Goal: Task Accomplishment & Management: Manage account settings

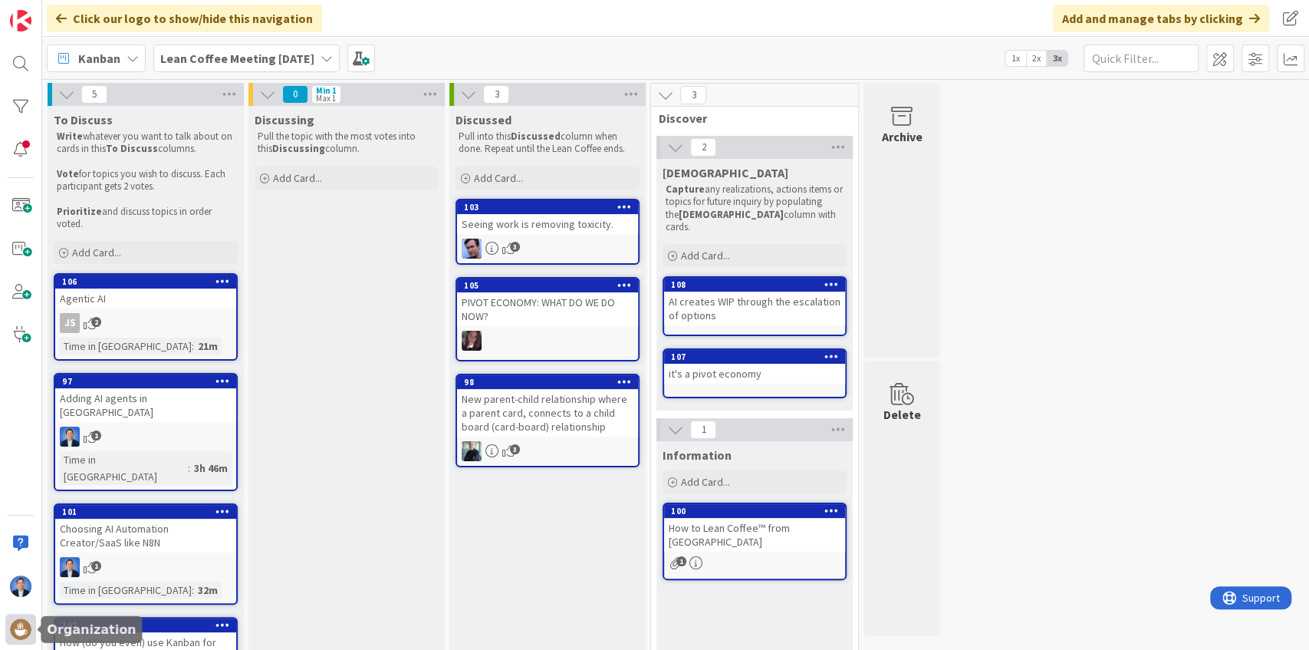
click at [18, 629] on img at bounding box center [20, 628] width 21 height 21
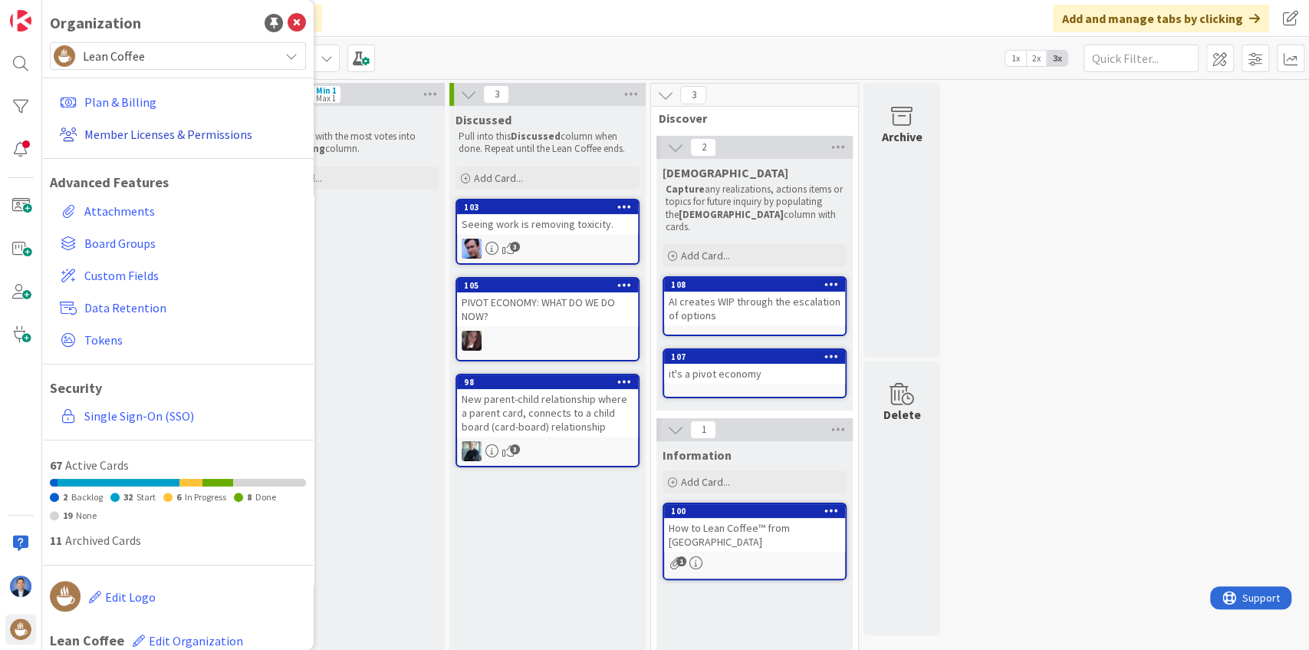
click at [188, 137] on link "Member Licenses & Permissions" at bounding box center [180, 134] width 252 height 28
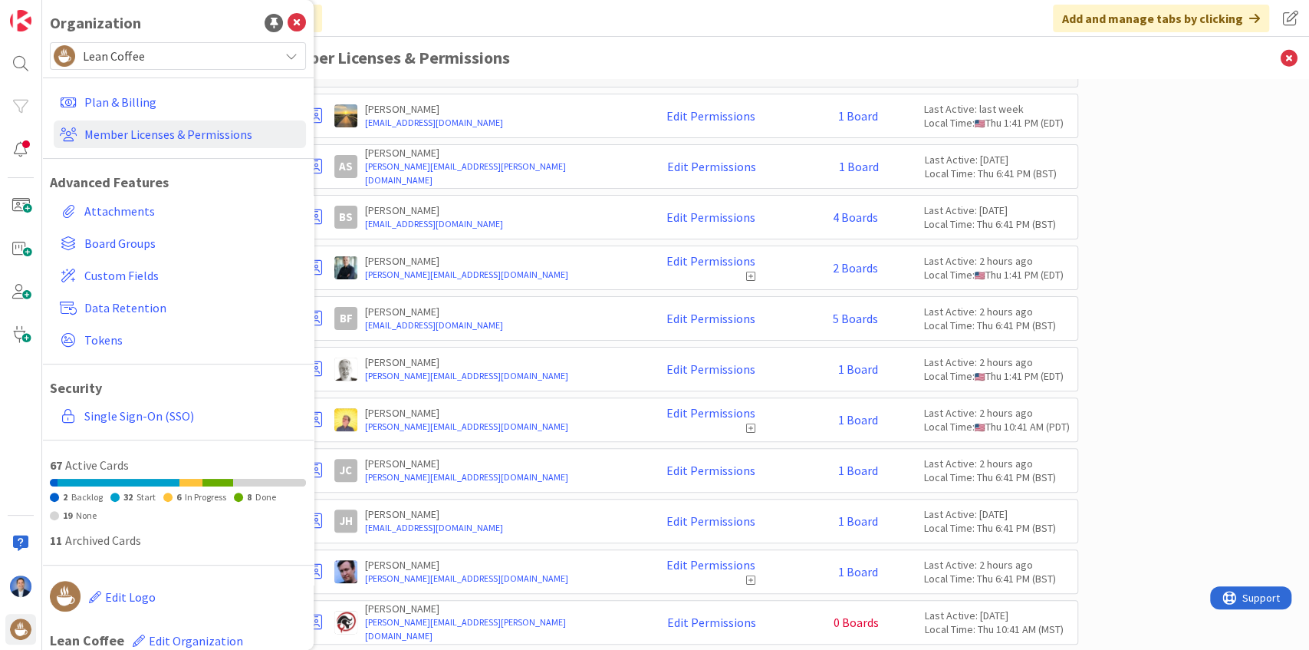
scroll to position [255, 0]
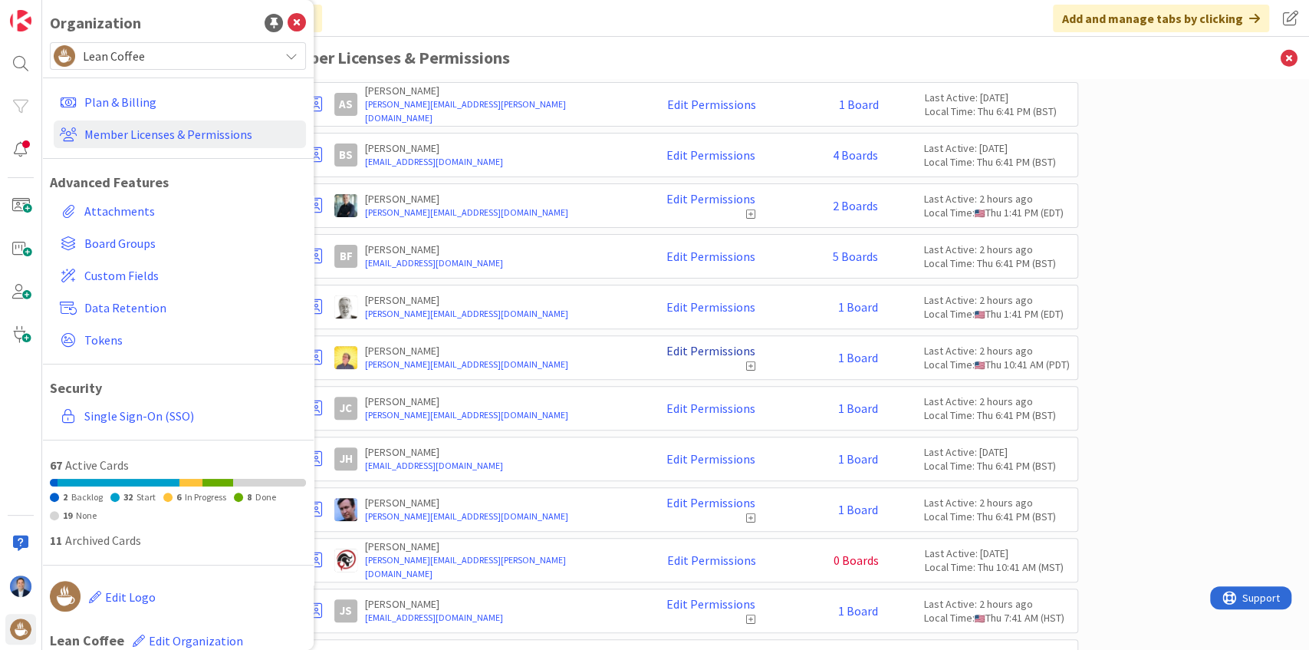
click at [737, 347] on link "Edit Permissions" at bounding box center [710, 351] width 89 height 14
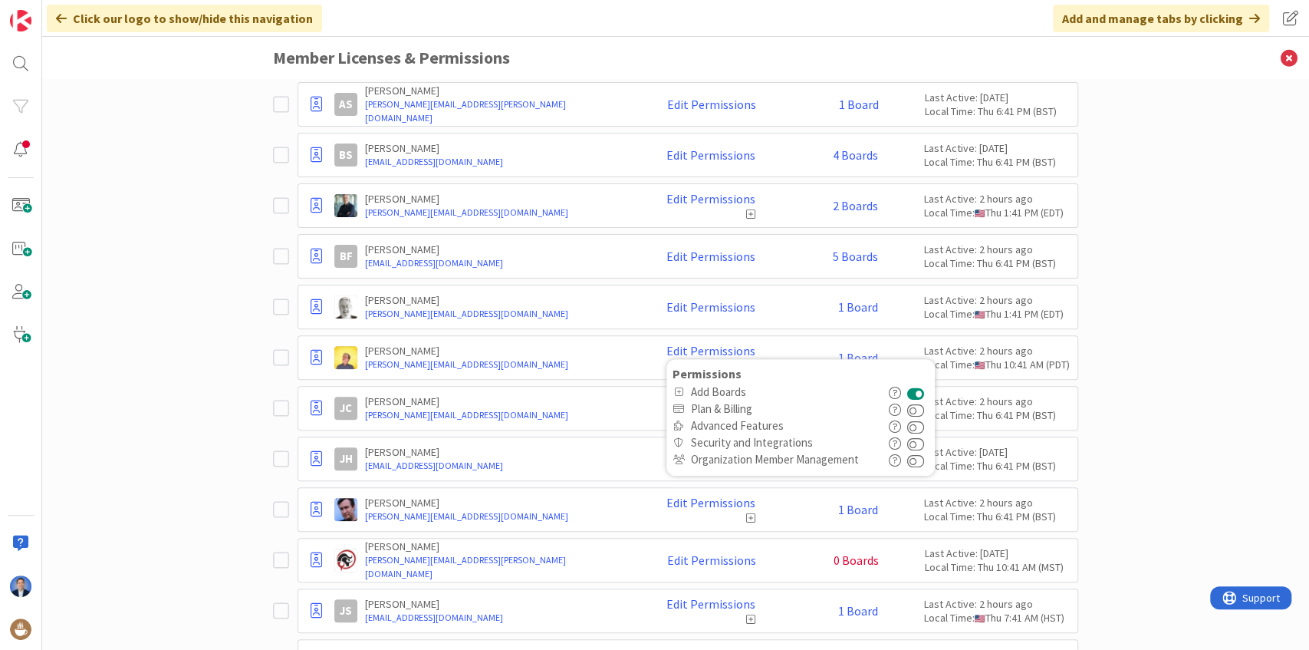
click at [916, 389] on button at bounding box center [916, 391] width 18 height 17
click at [727, 195] on link "Edit Permissions" at bounding box center [710, 199] width 89 height 14
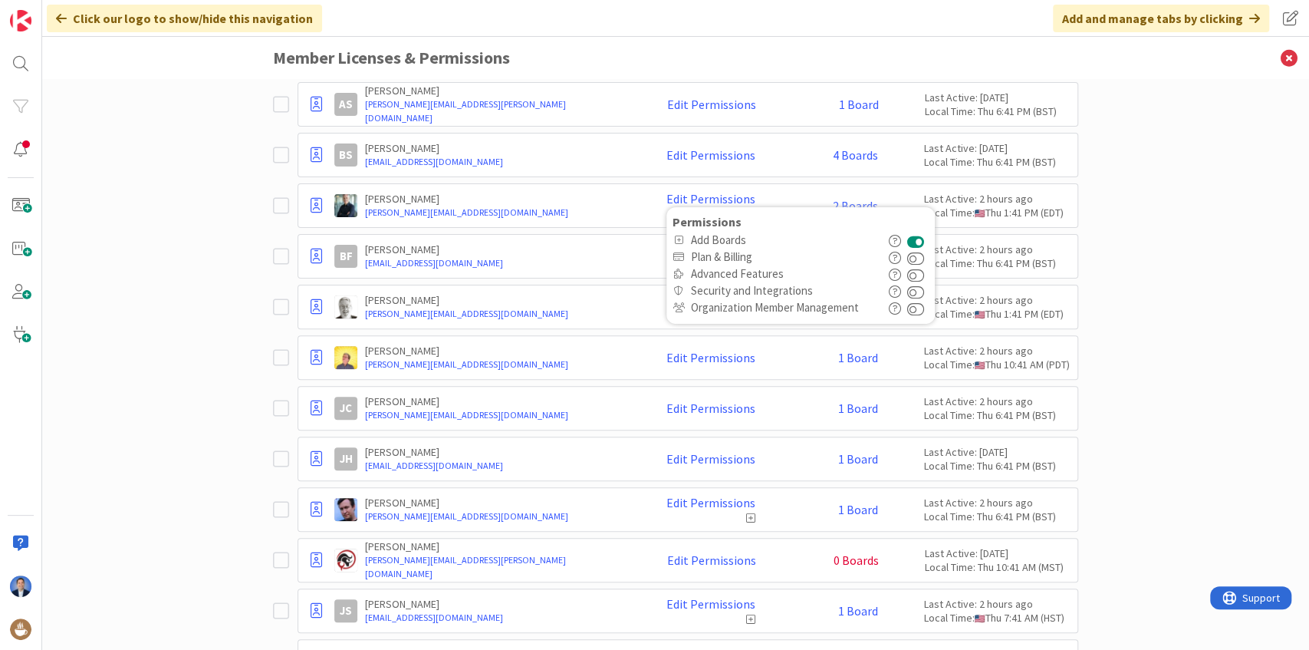
click at [911, 237] on button at bounding box center [916, 240] width 18 height 17
click at [716, 495] on link "Edit Permissions" at bounding box center [710, 502] width 89 height 14
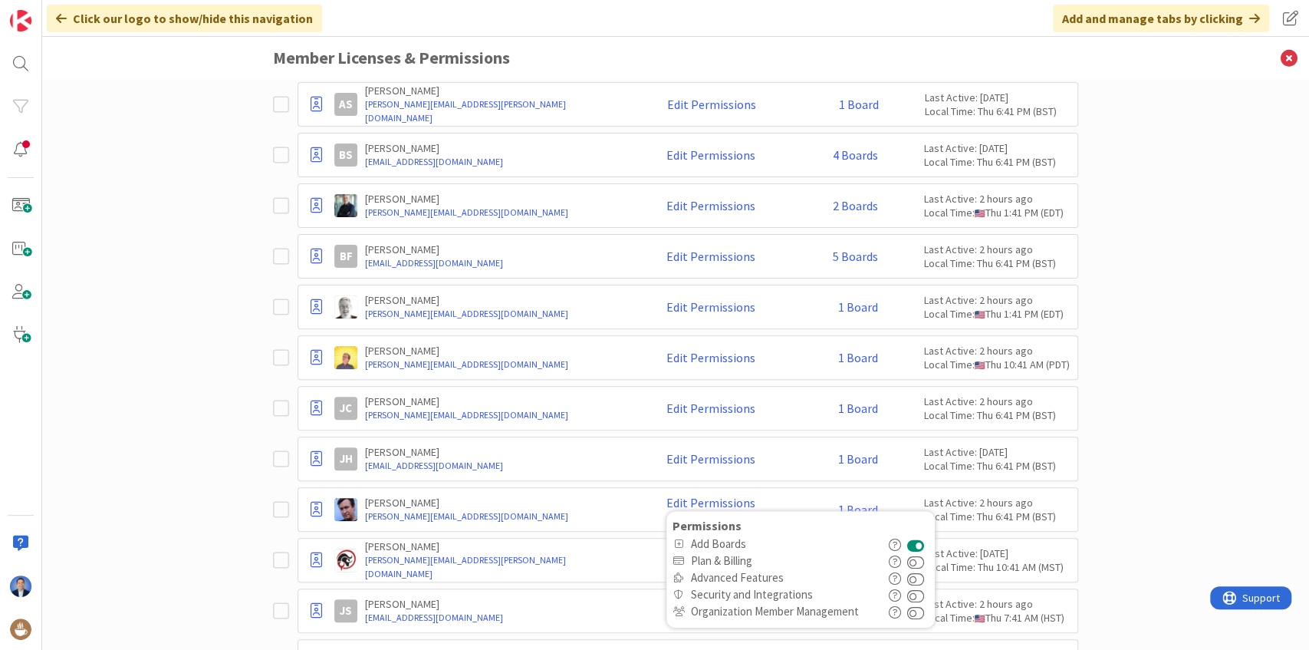
click at [919, 535] on button at bounding box center [916, 543] width 18 height 17
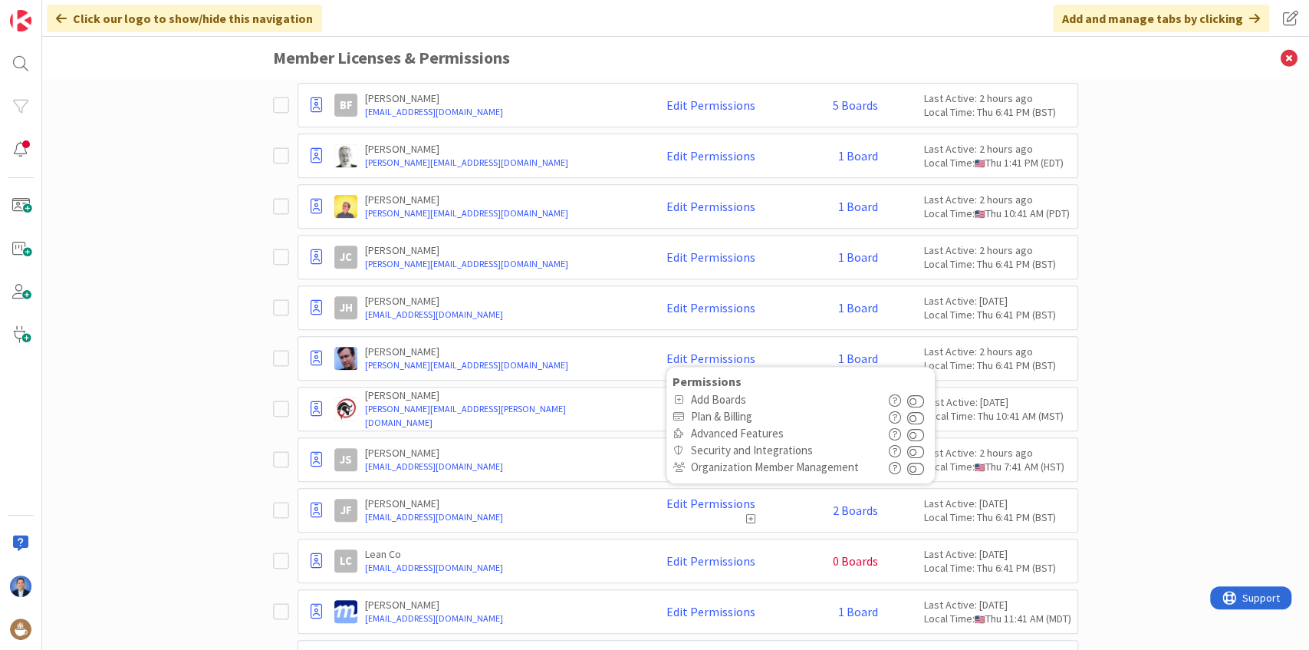
scroll to position [460, 0]
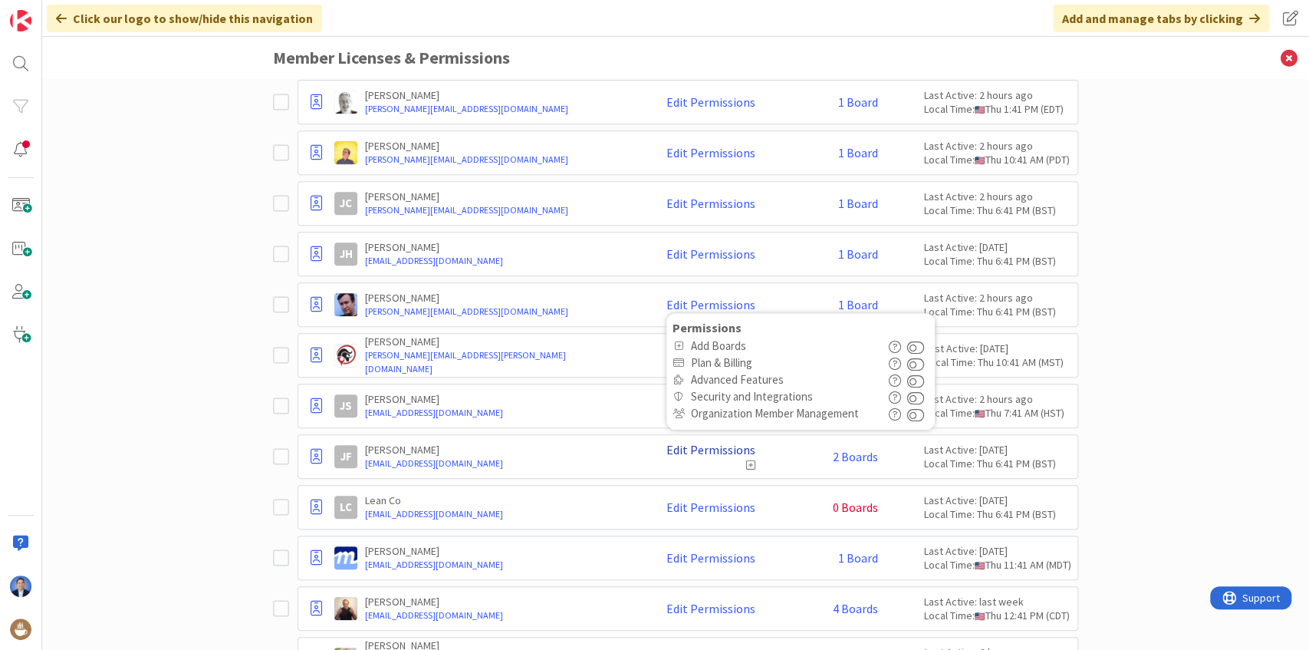
click at [707, 446] on link "Edit Permissions" at bounding box center [710, 450] width 89 height 14
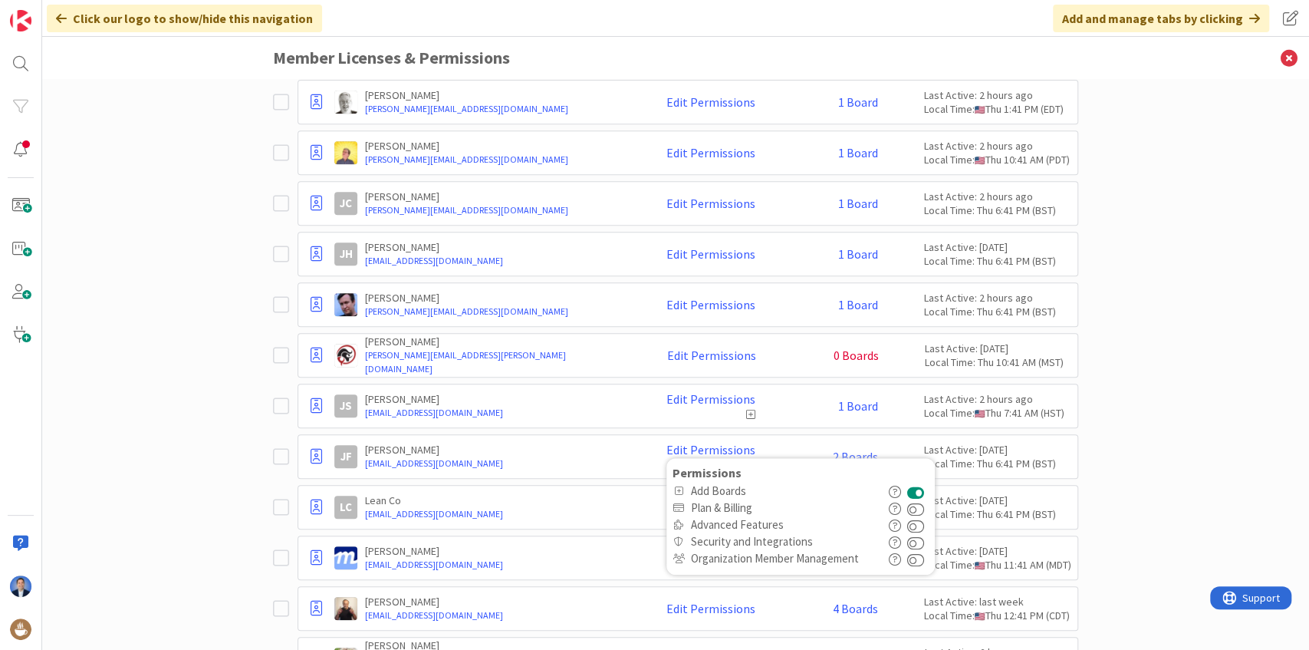
click at [923, 485] on button at bounding box center [916, 490] width 18 height 17
click at [709, 392] on link "Edit Permissions" at bounding box center [710, 399] width 89 height 14
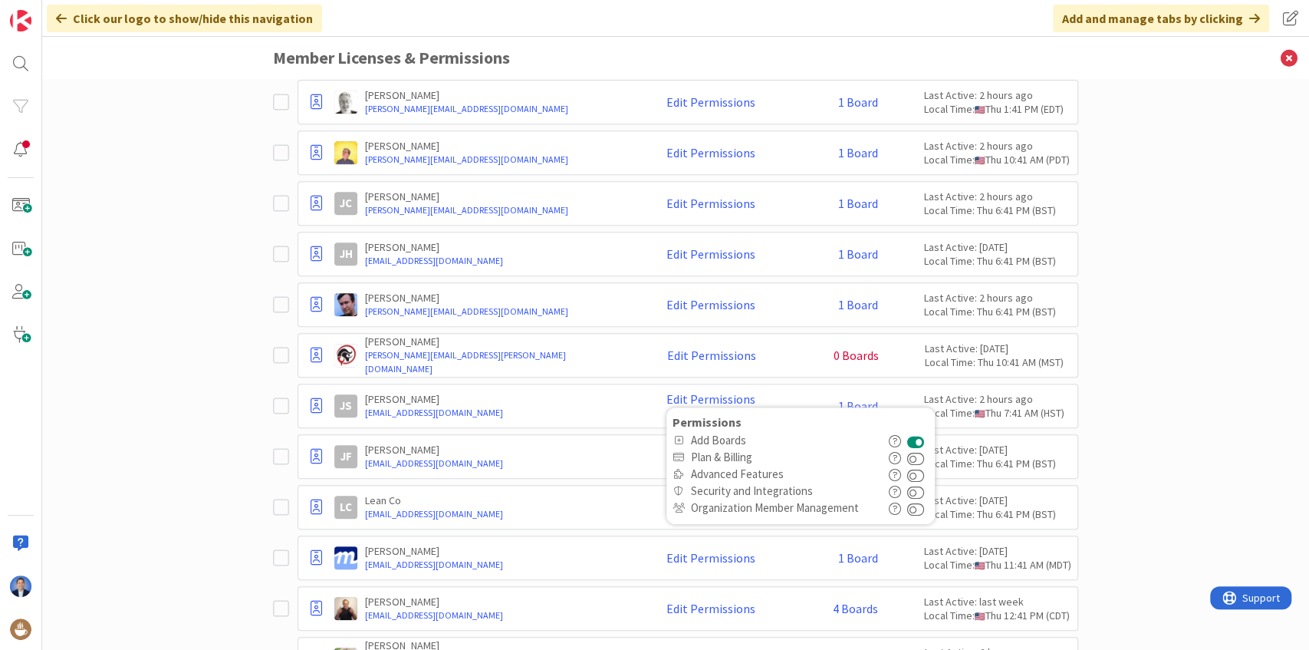
click at [919, 434] on button at bounding box center [916, 440] width 18 height 17
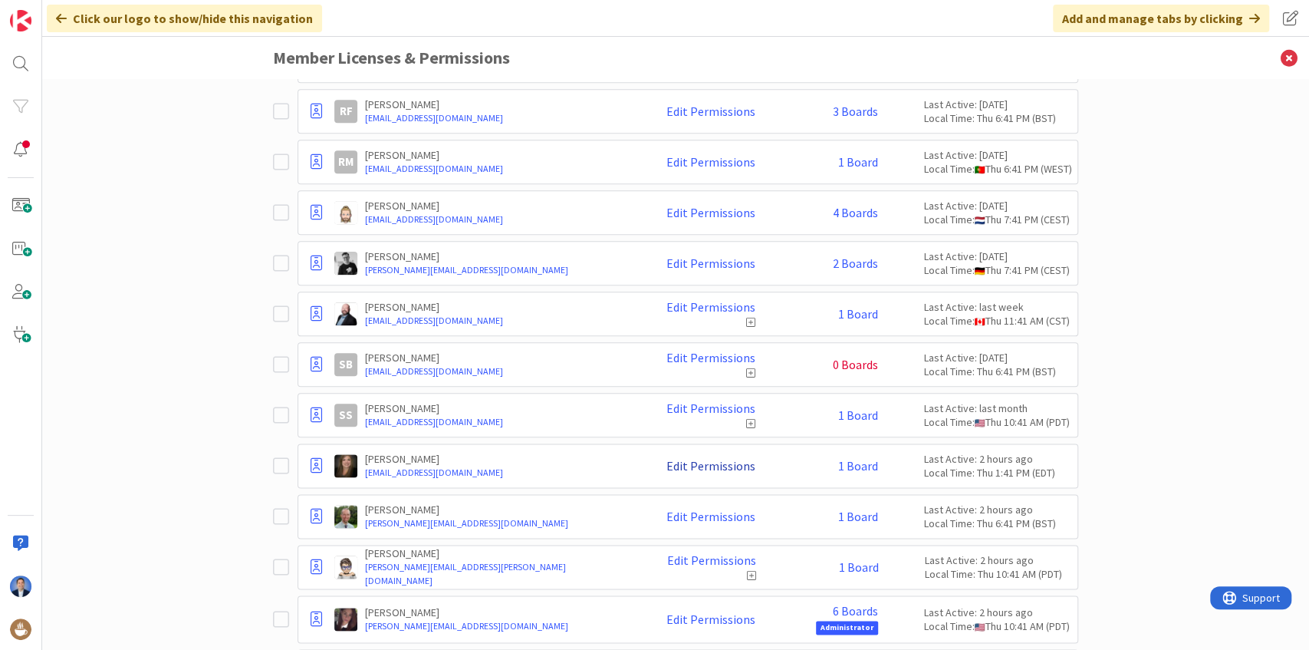
scroll to position [1124, 0]
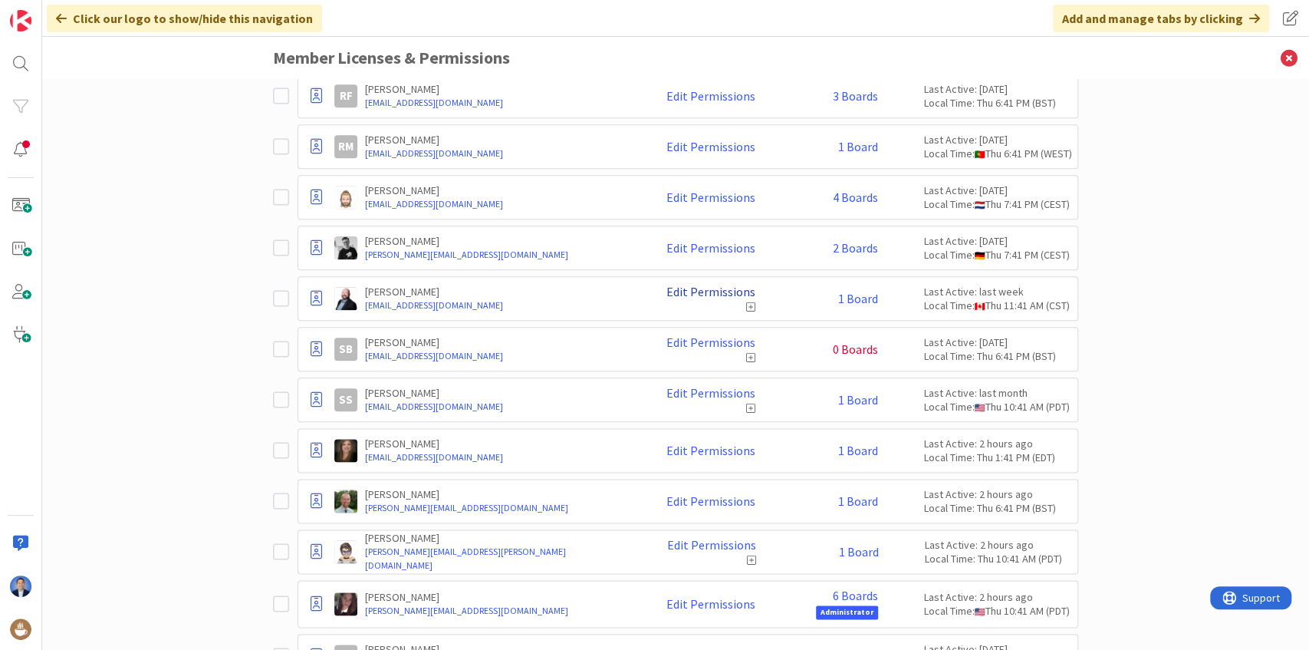
click at [730, 285] on link "Edit Permissions" at bounding box center [710, 292] width 89 height 14
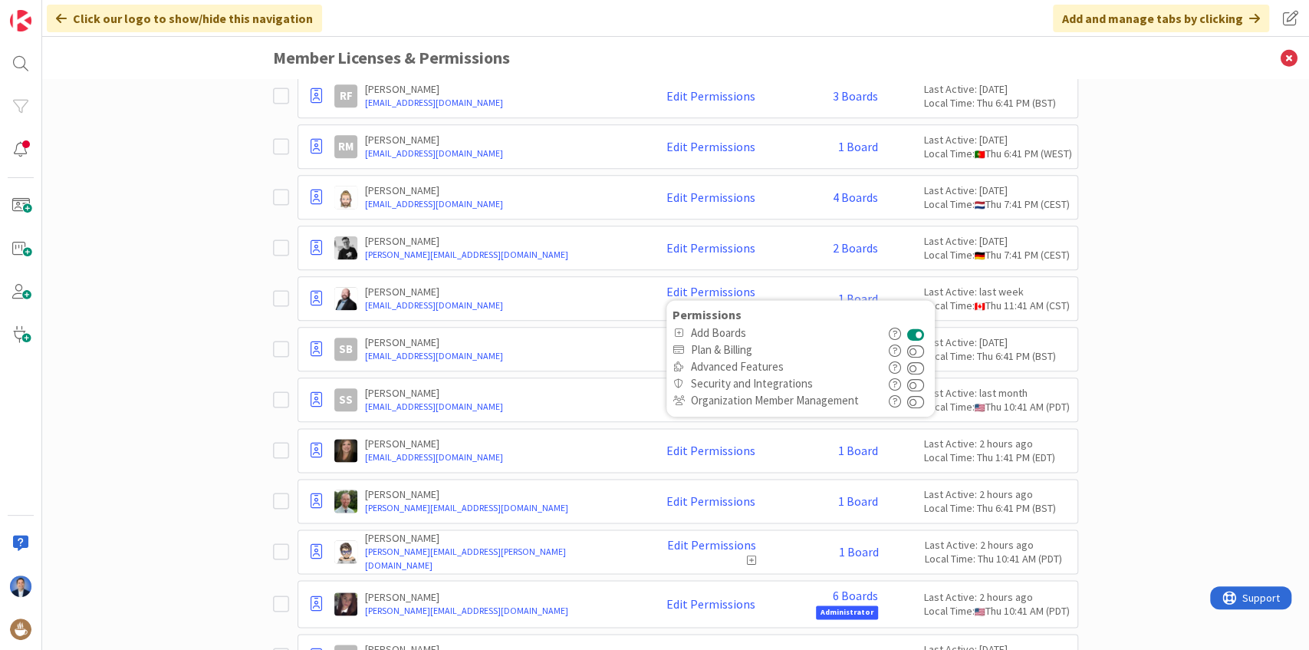
click at [914, 324] on button at bounding box center [916, 332] width 18 height 17
click at [719, 538] on link "Edit Permissions" at bounding box center [710, 545] width 89 height 14
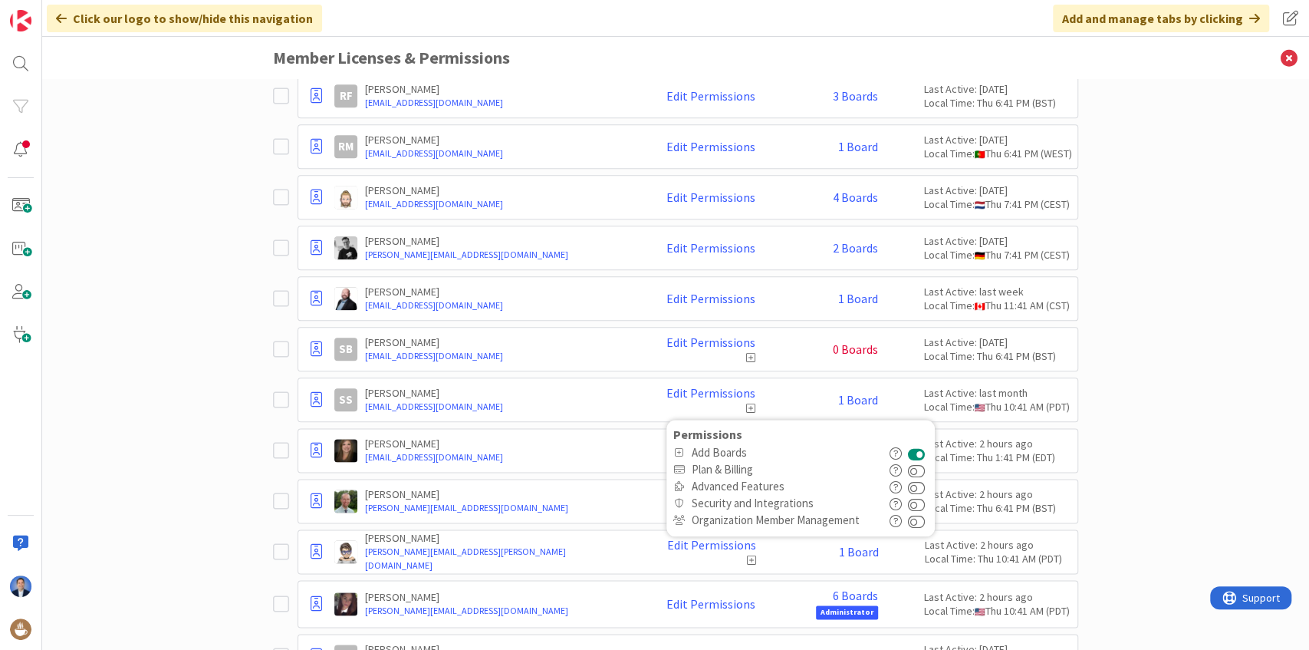
click at [923, 444] on button at bounding box center [916, 452] width 18 height 17
click at [712, 335] on link "Edit Permissions" at bounding box center [710, 342] width 89 height 14
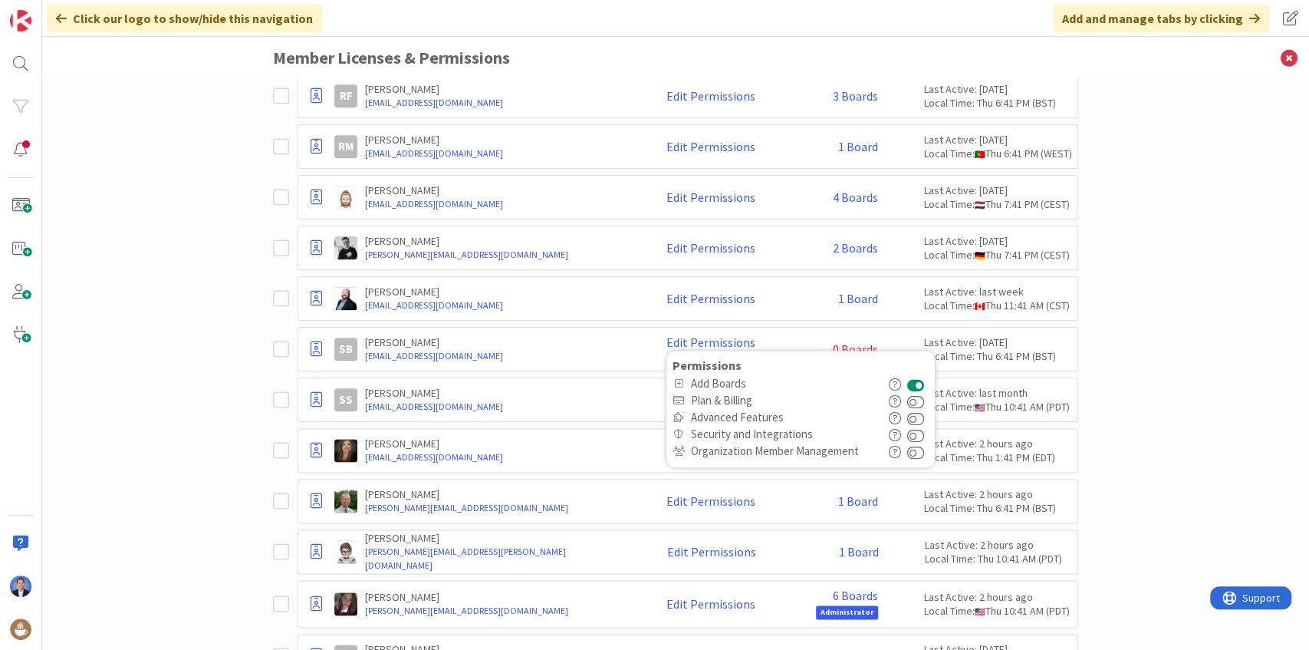
click at [916, 375] on button at bounding box center [916, 383] width 18 height 17
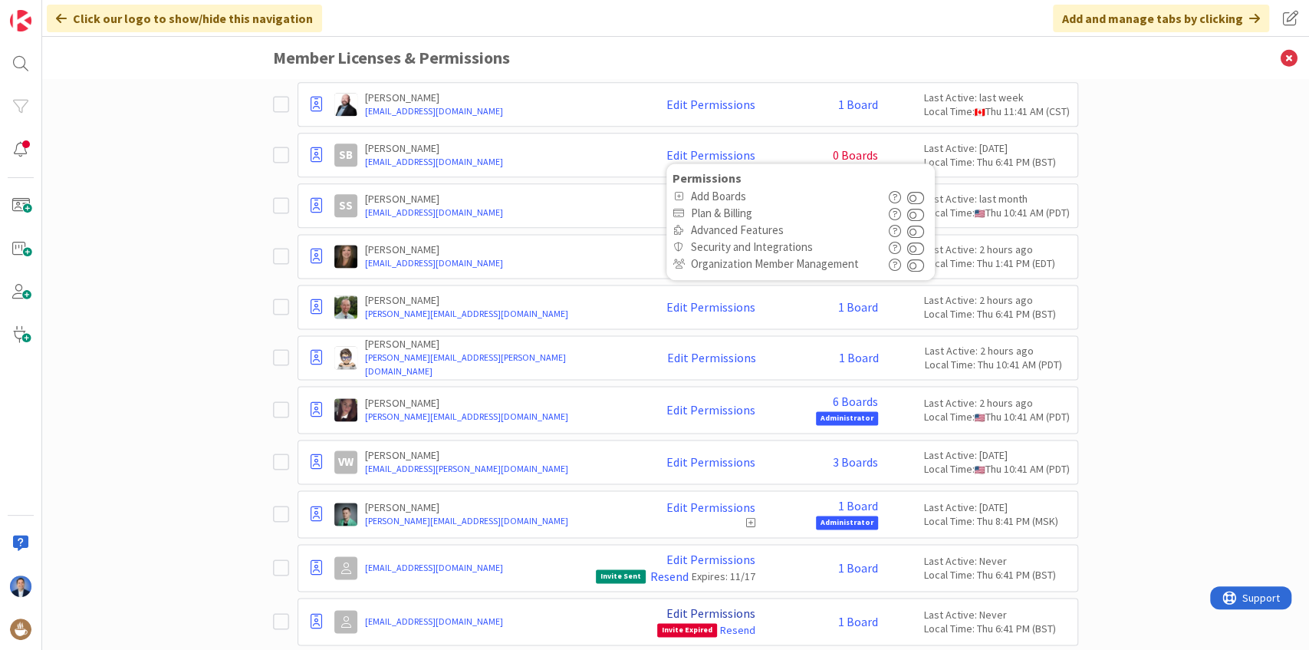
scroll to position [1381, 0]
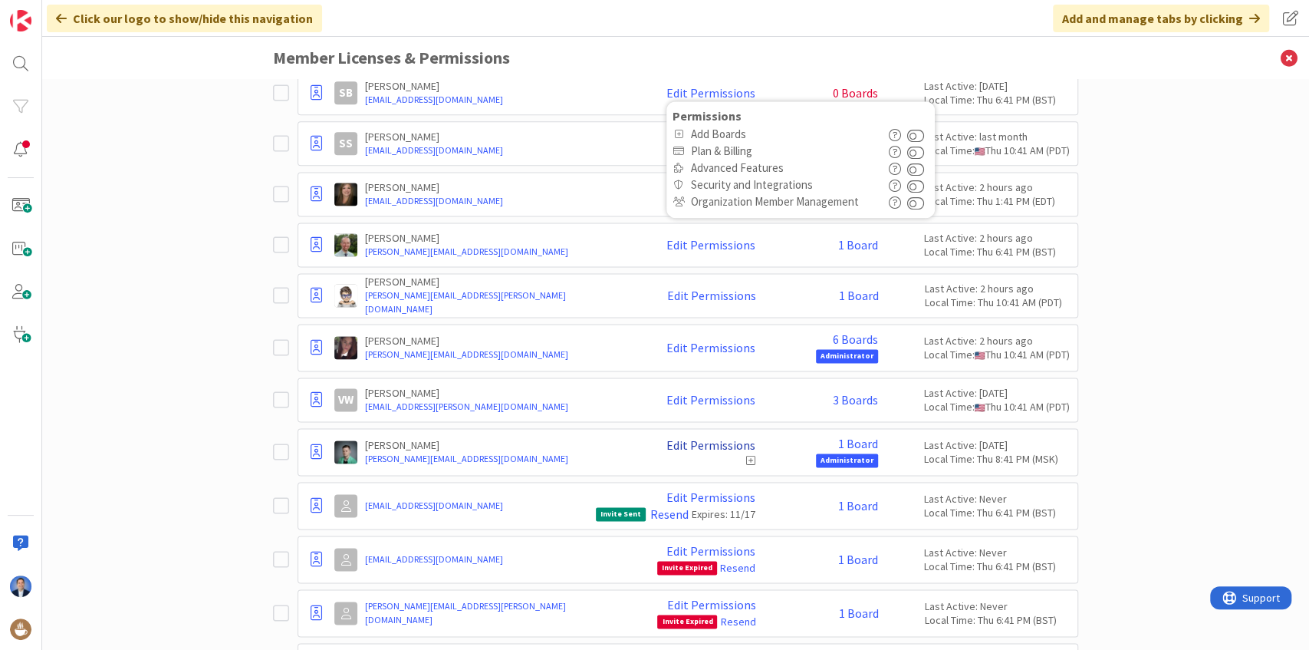
click at [726, 438] on link "Edit Permissions" at bounding box center [710, 445] width 89 height 14
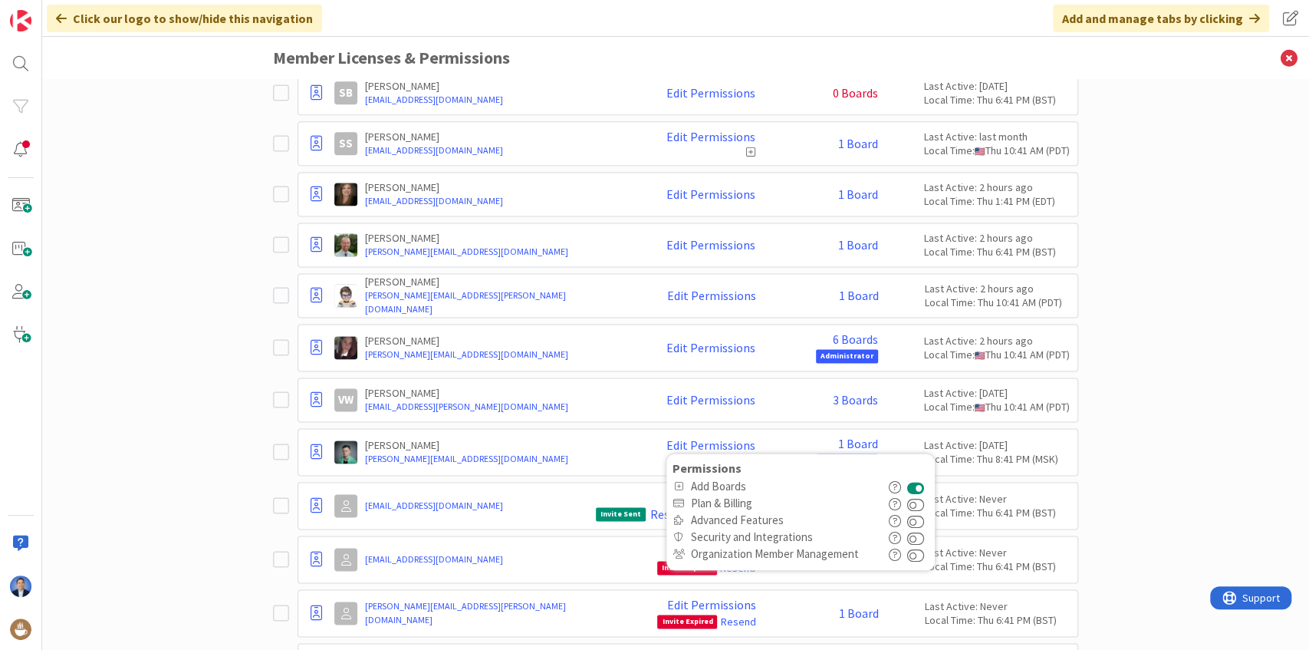
click at [914, 478] on button at bounding box center [916, 486] width 18 height 17
click at [1206, 390] on div "Paid Available: 10 Free Available: Unlimited Name Paid Licenses 40 / 50 Free Gu…" at bounding box center [675, 364] width 1267 height 571
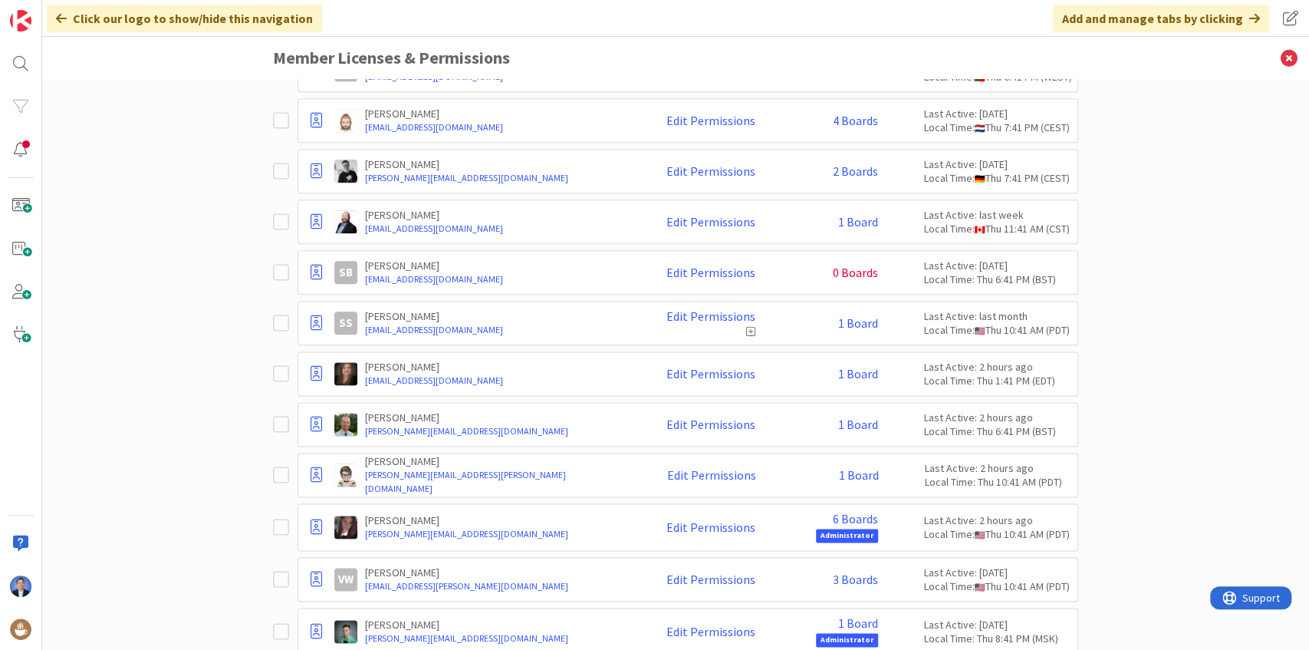
scroll to position [1176, 0]
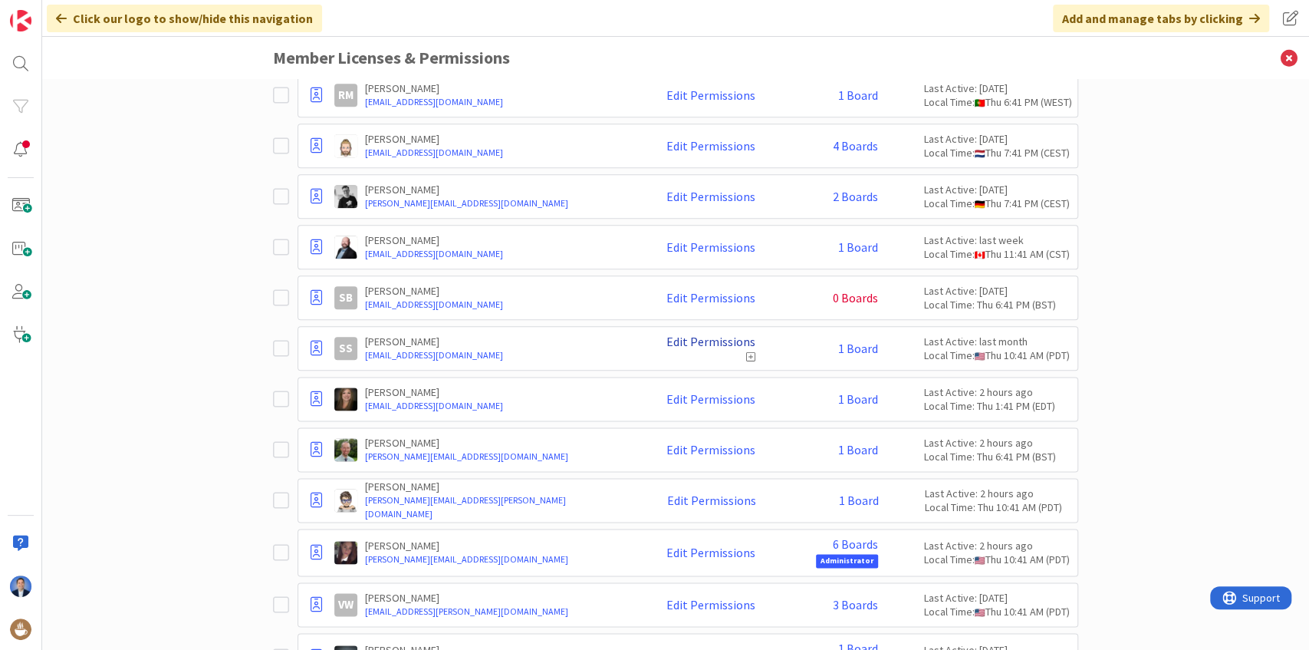
click at [727, 334] on link "Edit Permissions" at bounding box center [710, 341] width 89 height 14
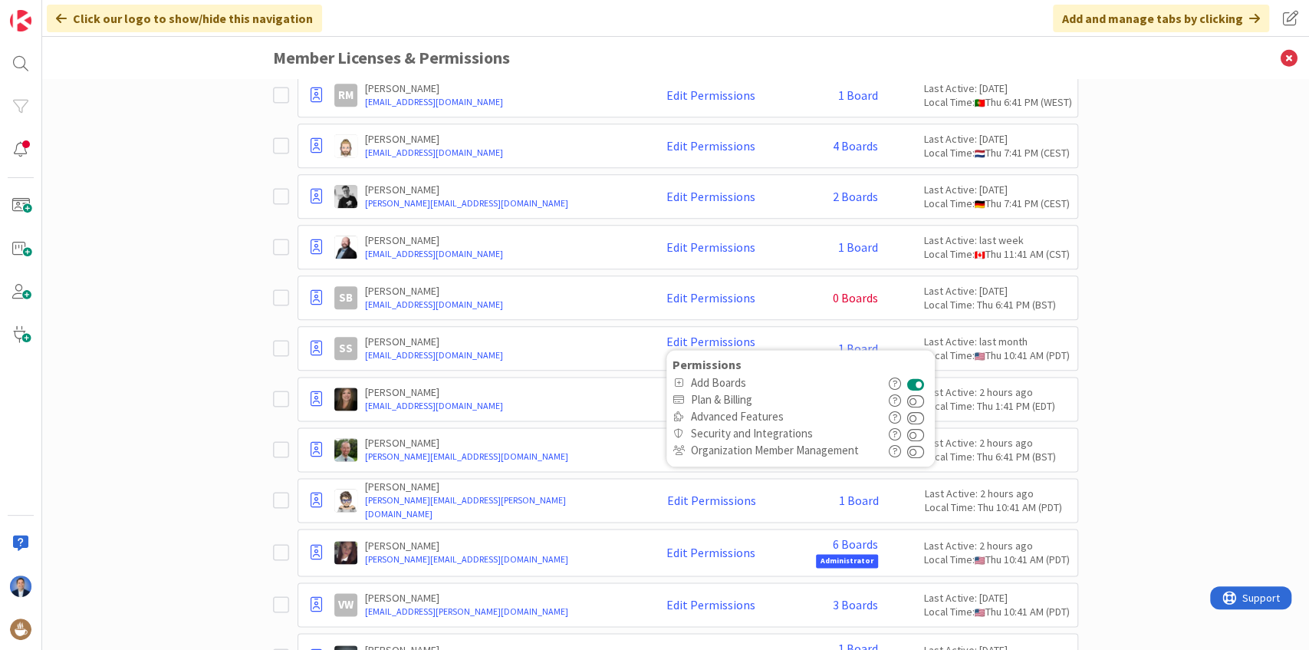
click at [916, 374] on button at bounding box center [916, 382] width 18 height 17
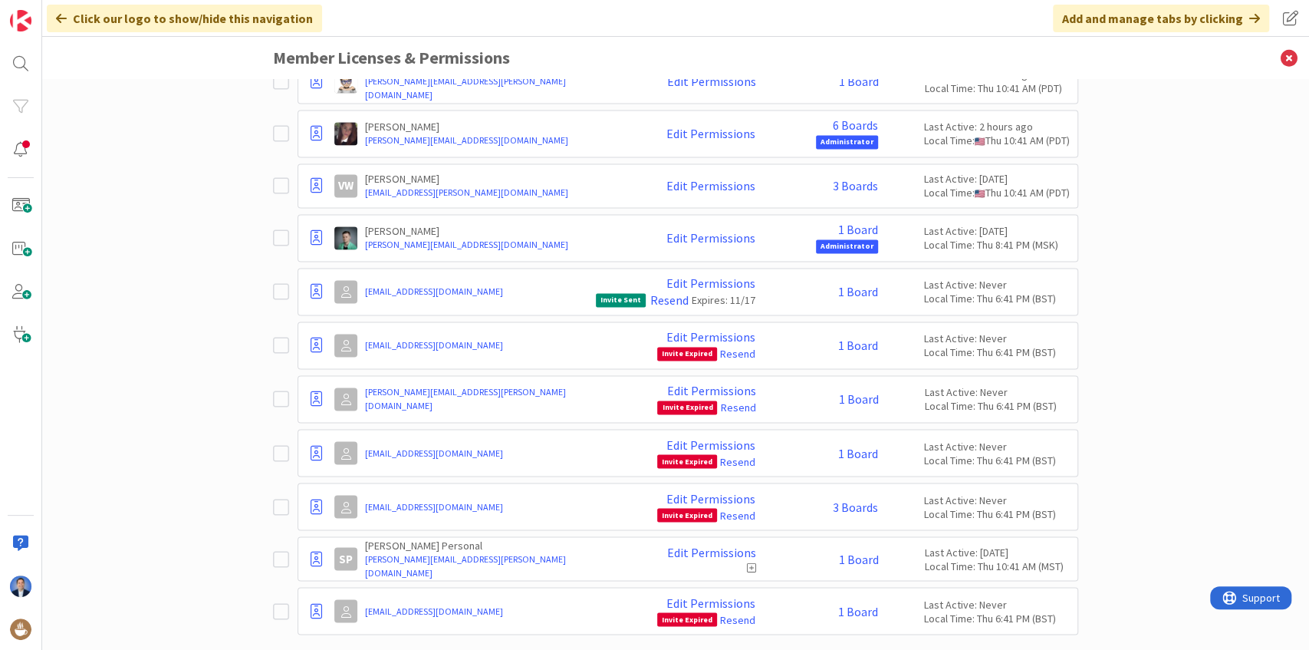
scroll to position [1600, 0]
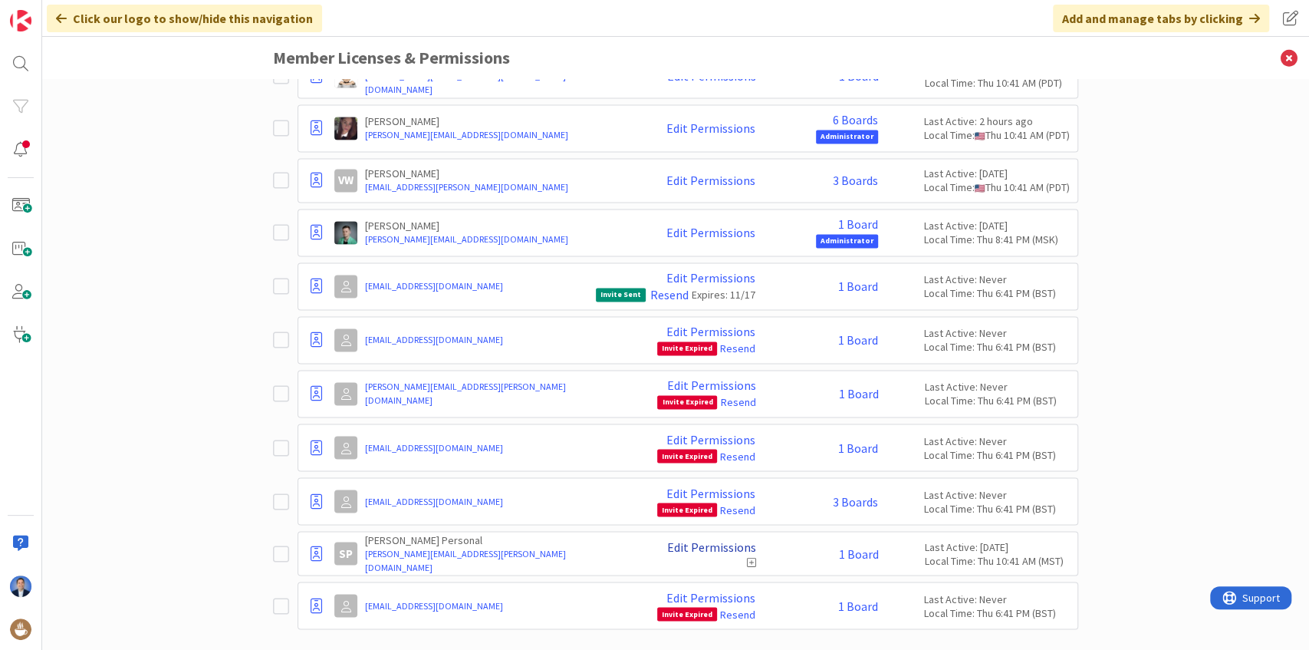
click at [718, 539] on link "Edit Permissions" at bounding box center [710, 546] width 89 height 14
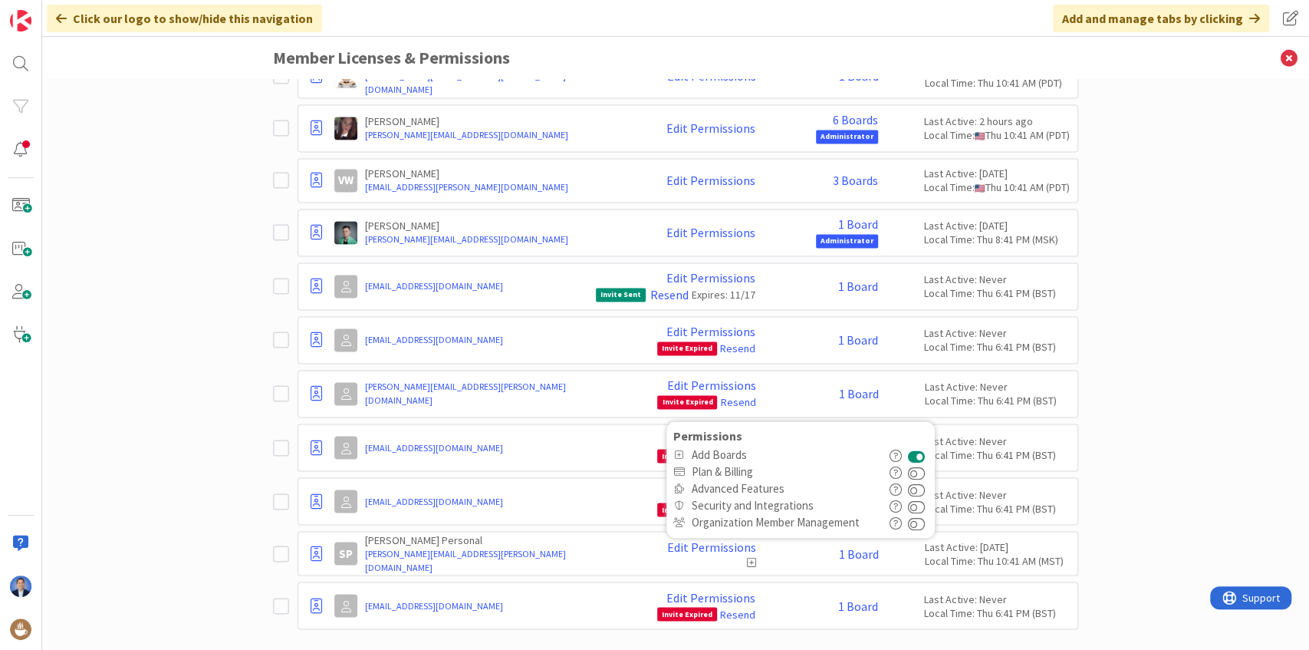
click at [919, 446] on button at bounding box center [916, 454] width 18 height 17
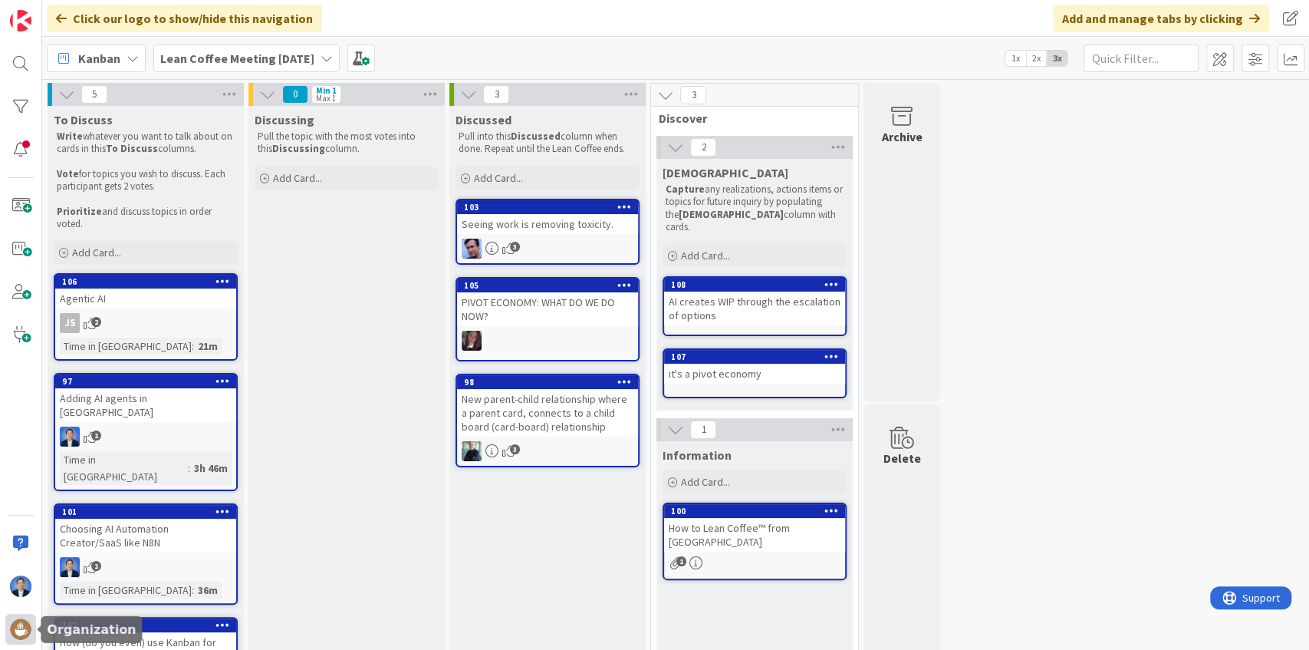
click at [14, 626] on img at bounding box center [20, 628] width 21 height 21
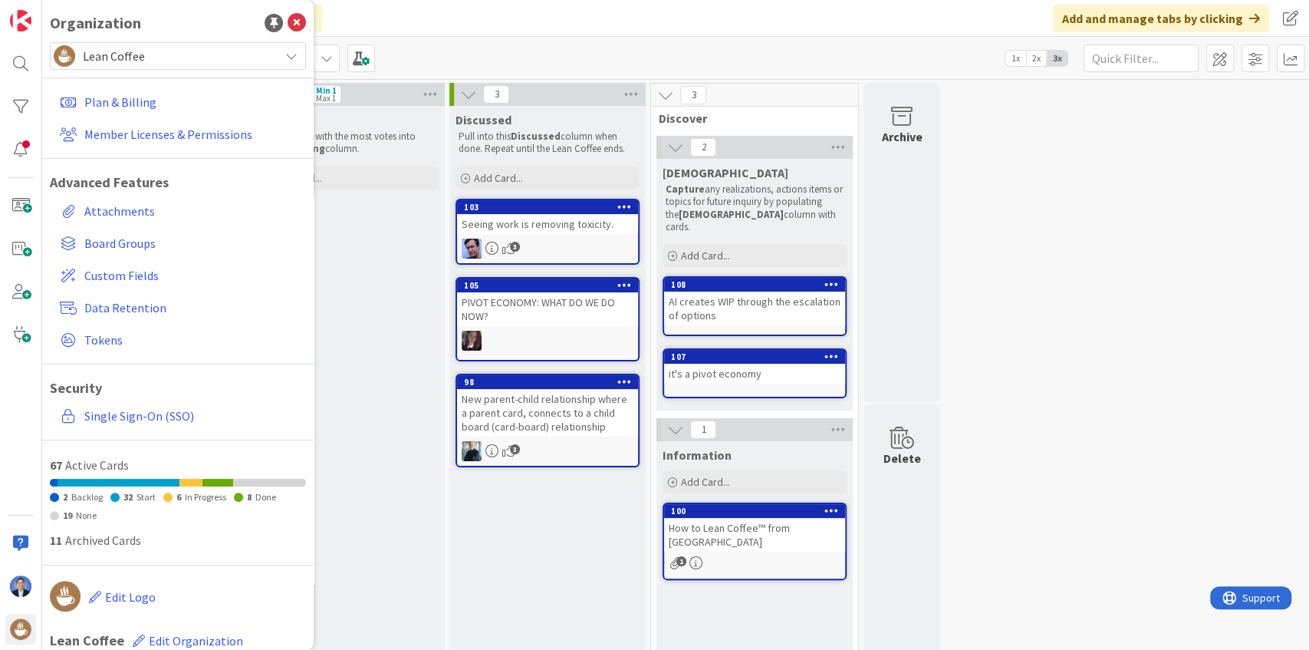
click at [146, 61] on span "Lean Coffee" at bounding box center [177, 55] width 189 height 21
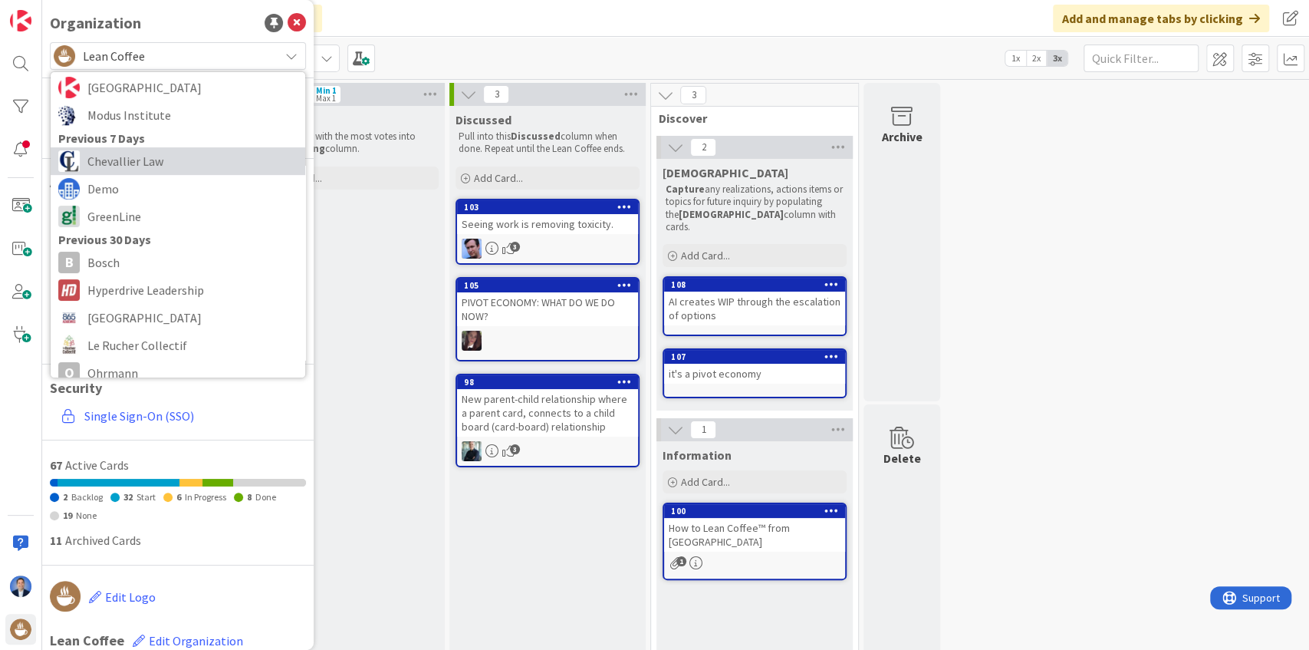
scroll to position [153, 0]
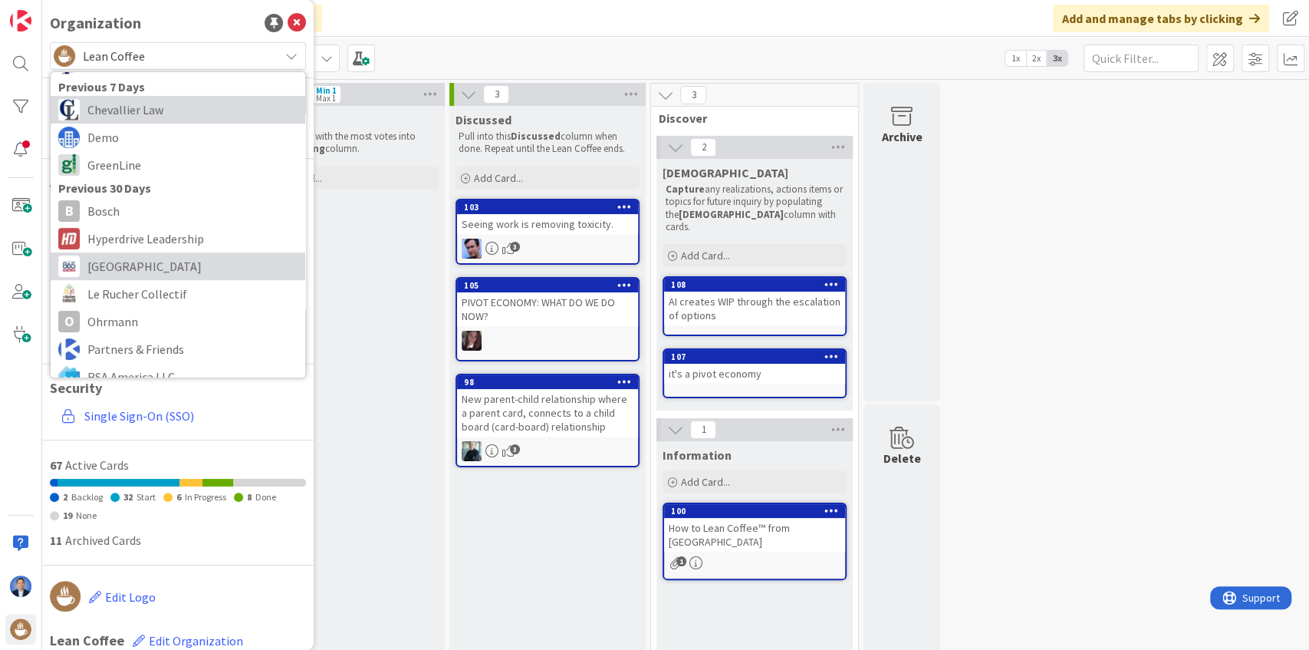
click at [140, 267] on span "[GEOGRAPHIC_DATA]" at bounding box center [192, 266] width 210 height 23
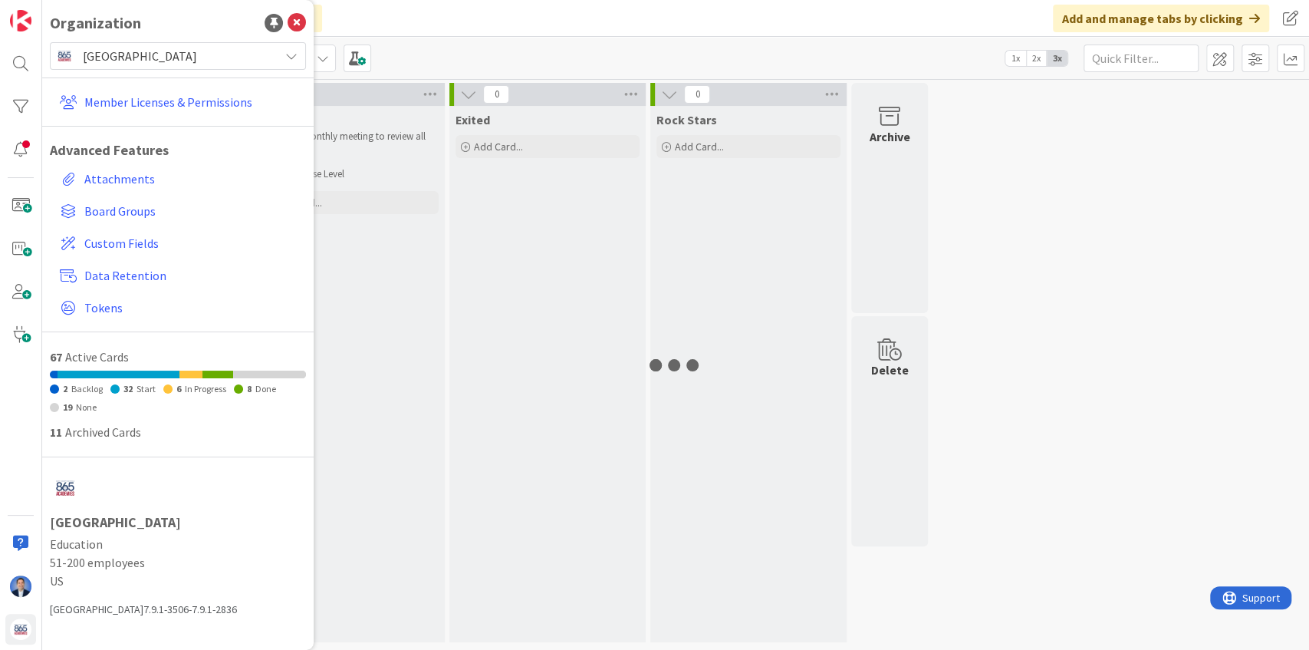
click at [296, 23] on icon at bounding box center [297, 23] width 18 height 18
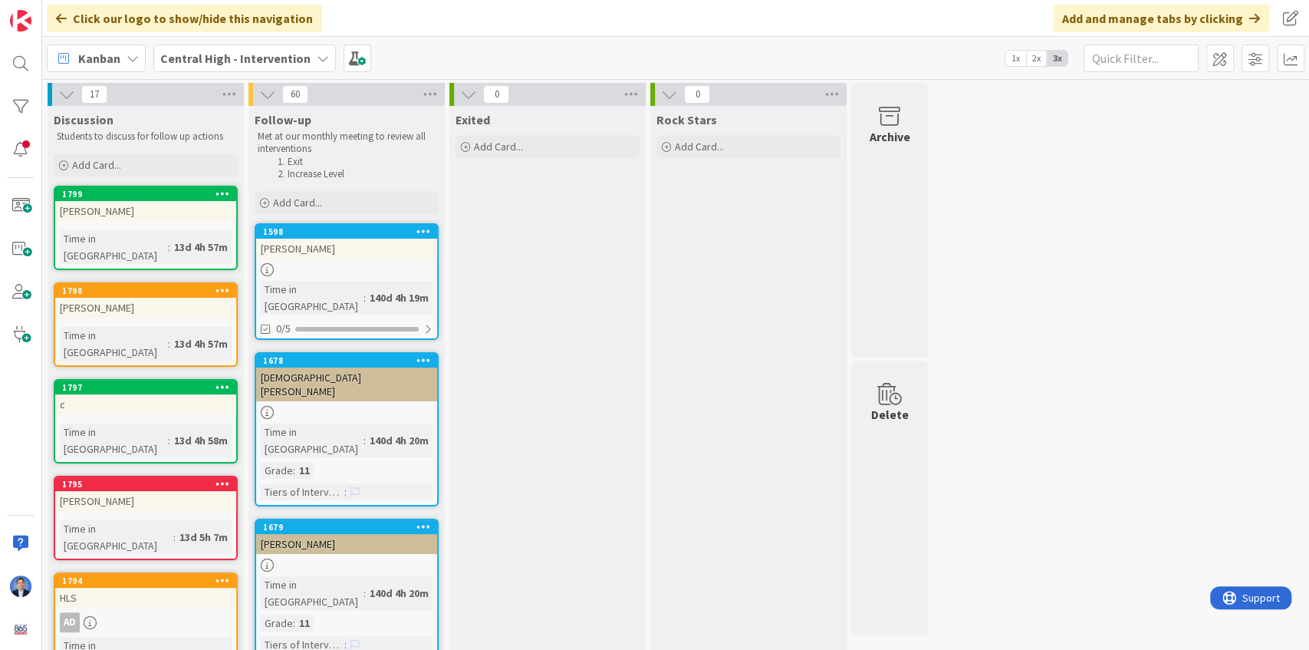
click at [103, 61] on span "Kanban" at bounding box center [99, 58] width 42 height 18
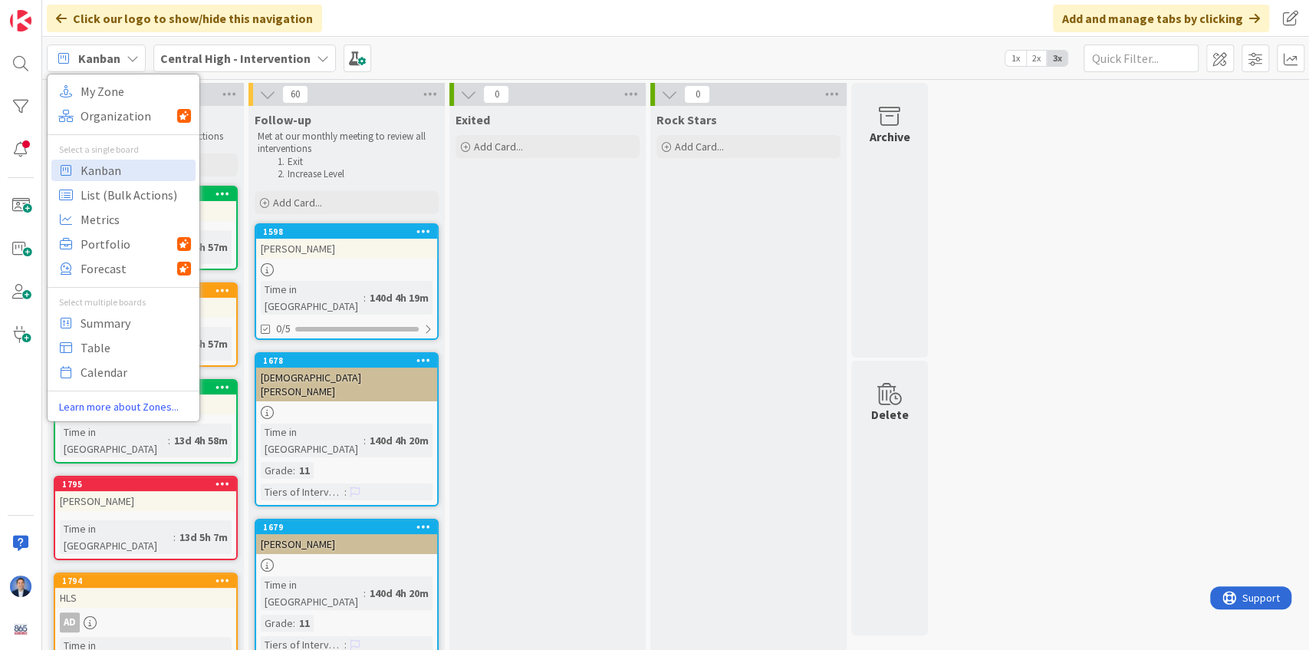
click at [216, 66] on span "Central High - Intervention" at bounding box center [235, 58] width 150 height 18
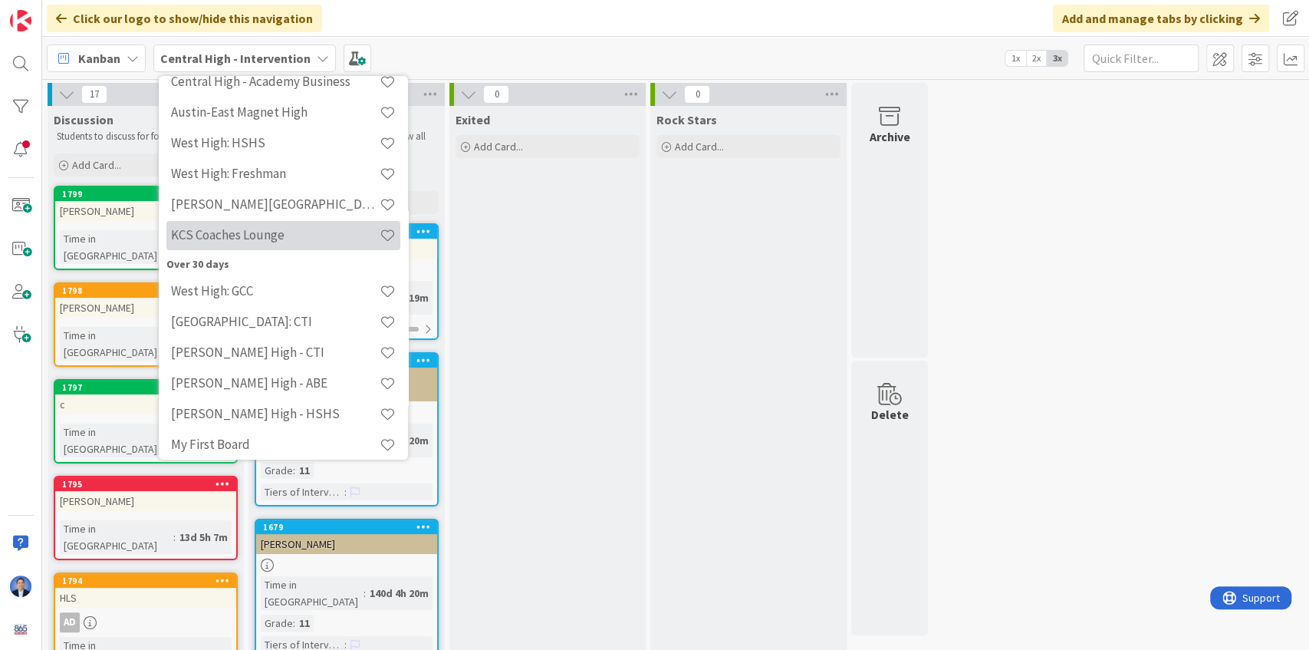
scroll to position [264, 0]
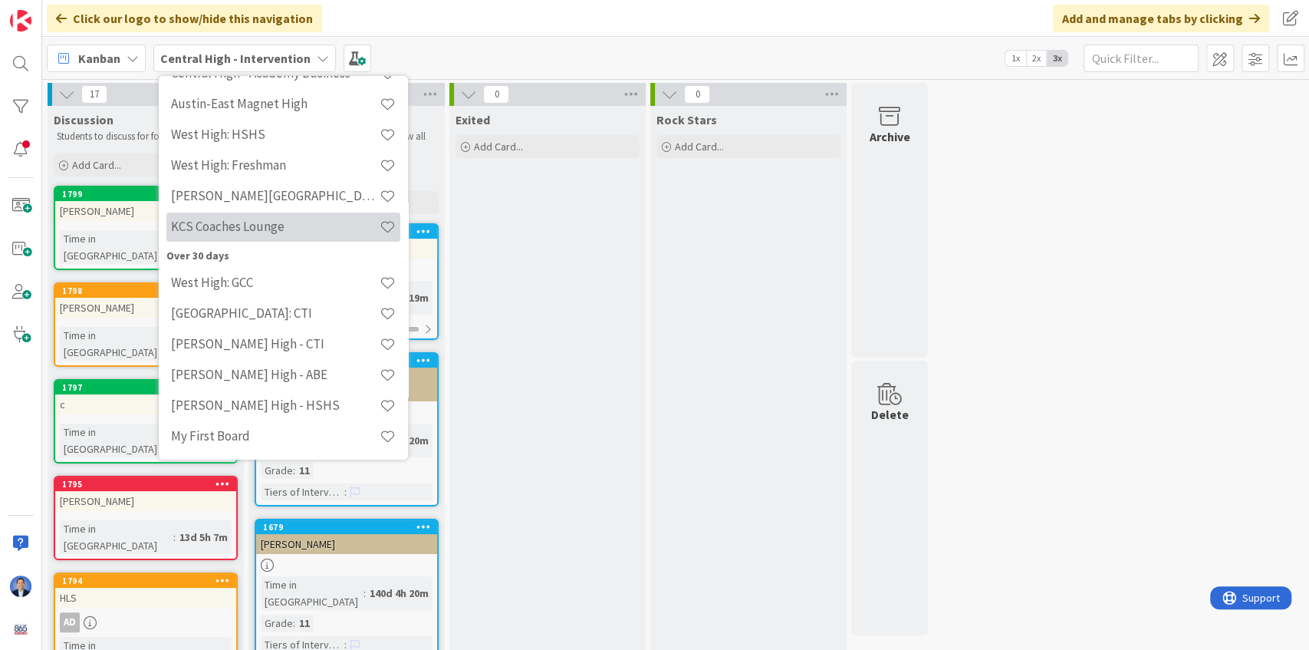
click at [248, 230] on h4 "KCS Coaches Lounge" at bounding box center [275, 226] width 209 height 15
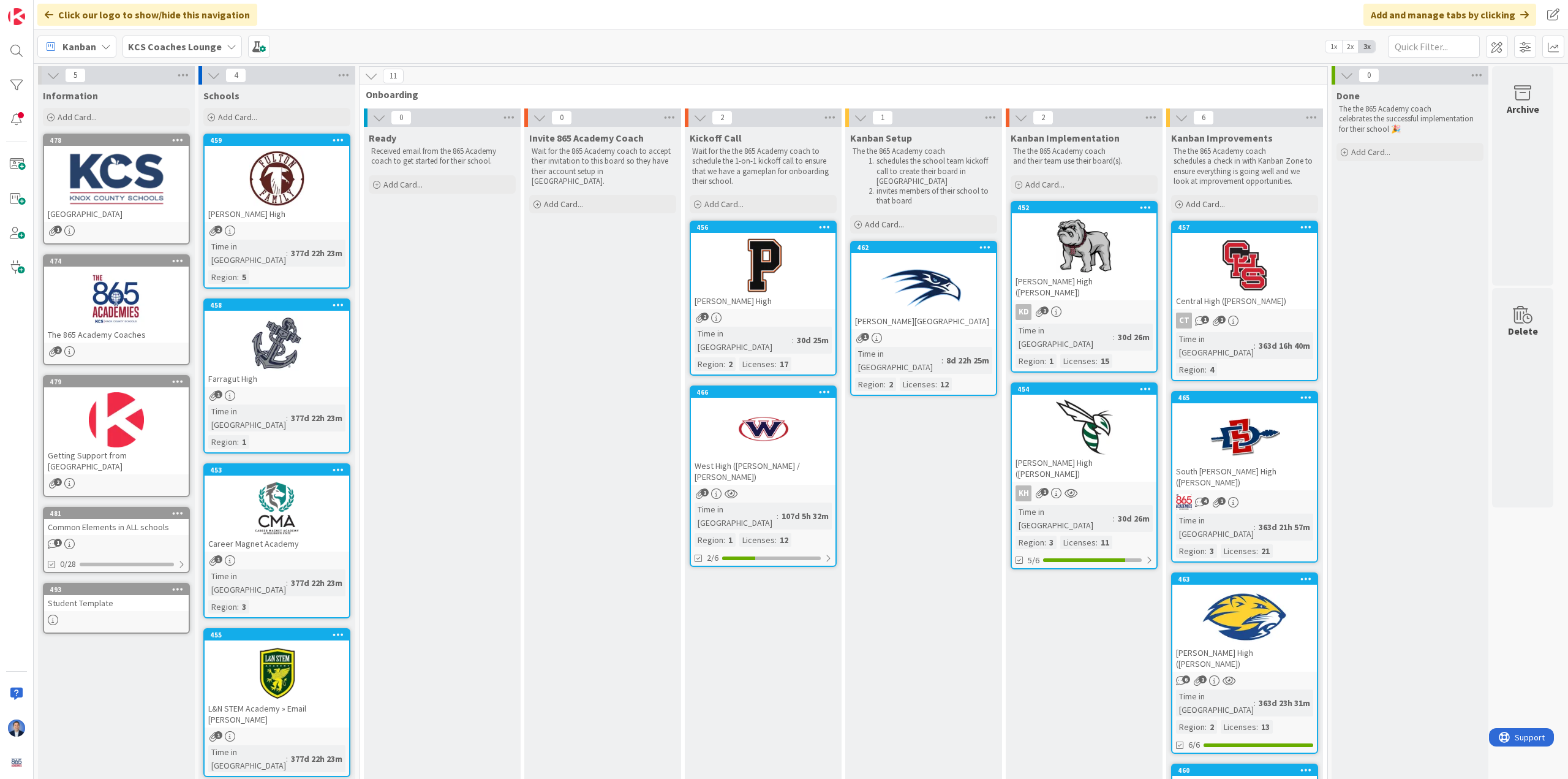
click at [680, 141] on span "Kanban Setup" at bounding box center [881, 137] width 62 height 12
drag, startPoint x: 867, startPoint y: 141, endPoint x: 917, endPoint y: 158, distance: 52.8
click at [680, 143] on div "Kanban Setup" at bounding box center [924, 137] width 147 height 12
click at [198, 39] on span "KCS Coaches Lounge" at bounding box center [174, 46] width 93 height 14
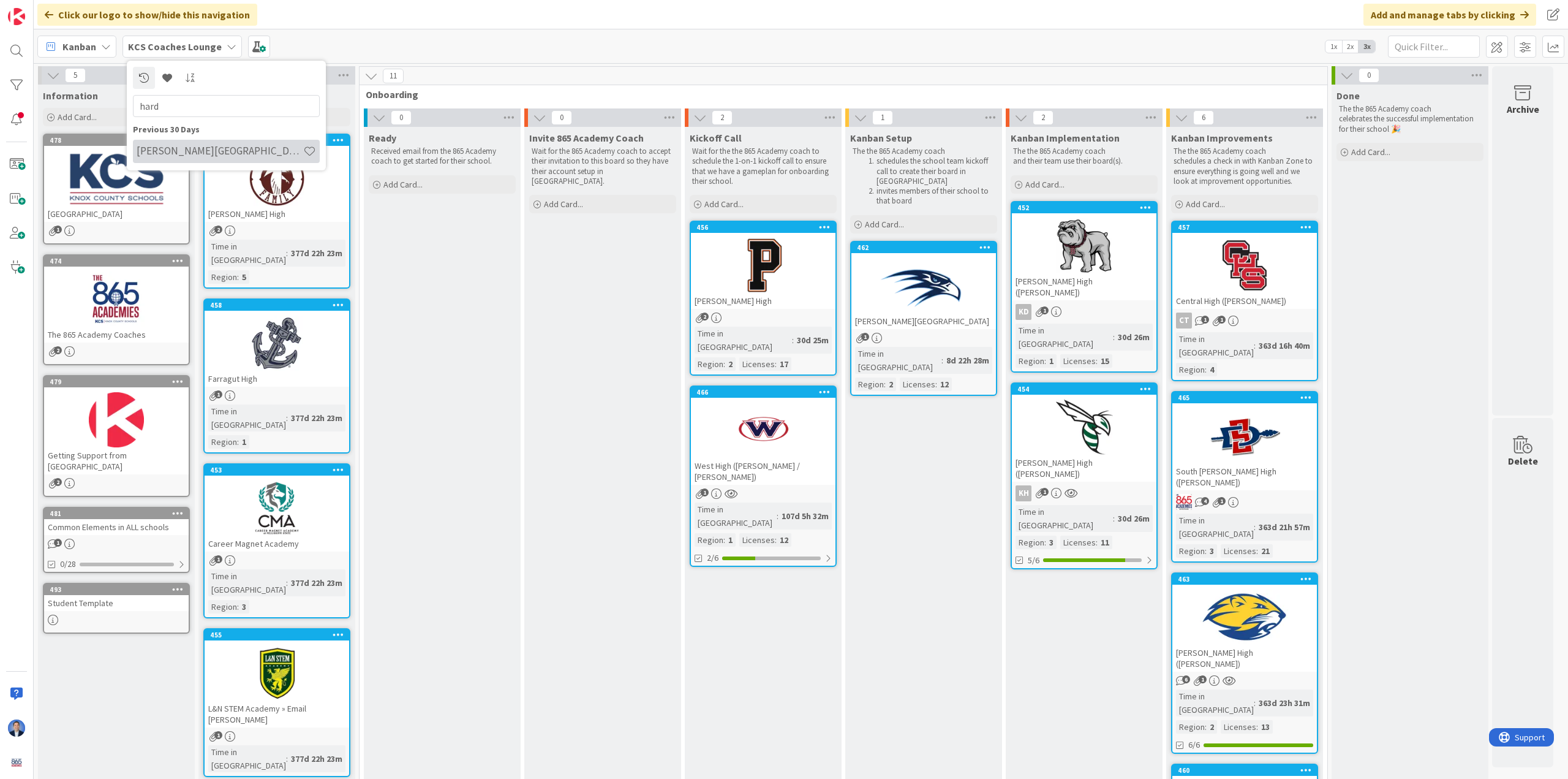
type input "hard"
click at [251, 149] on h4 "[PERSON_NAME][GEOGRAPHIC_DATA]" at bounding box center [220, 150] width 167 height 12
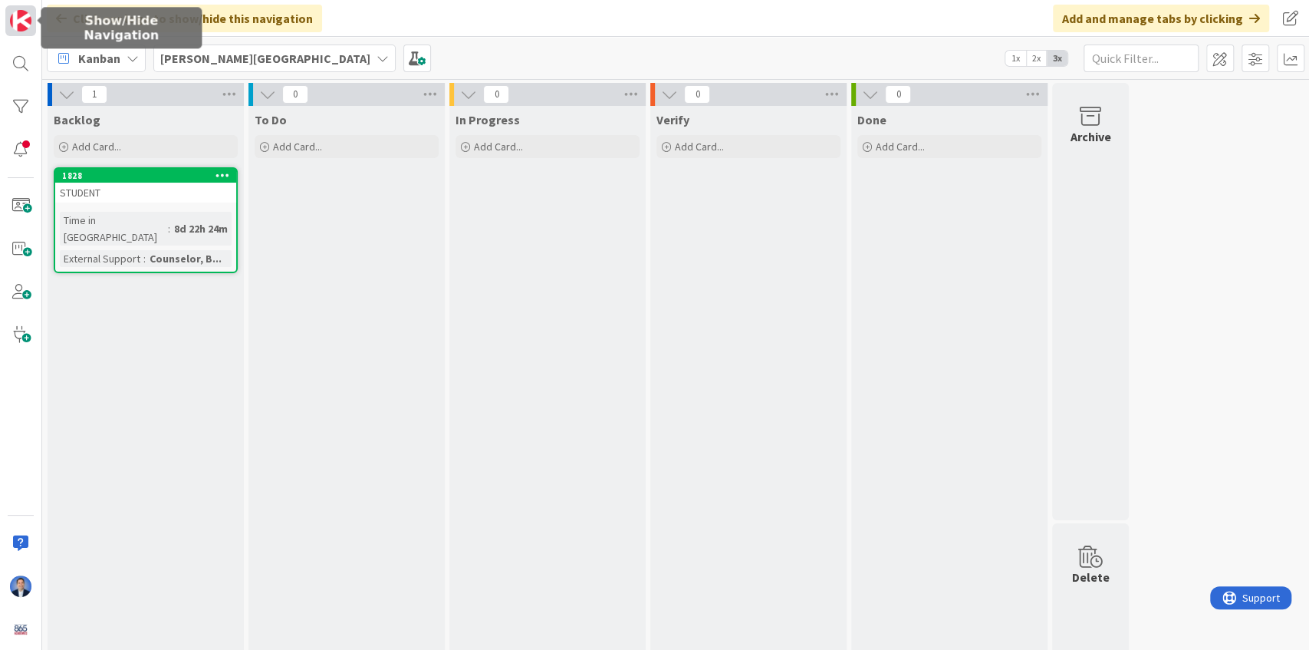
click at [21, 25] on img at bounding box center [20, 20] width 21 height 21
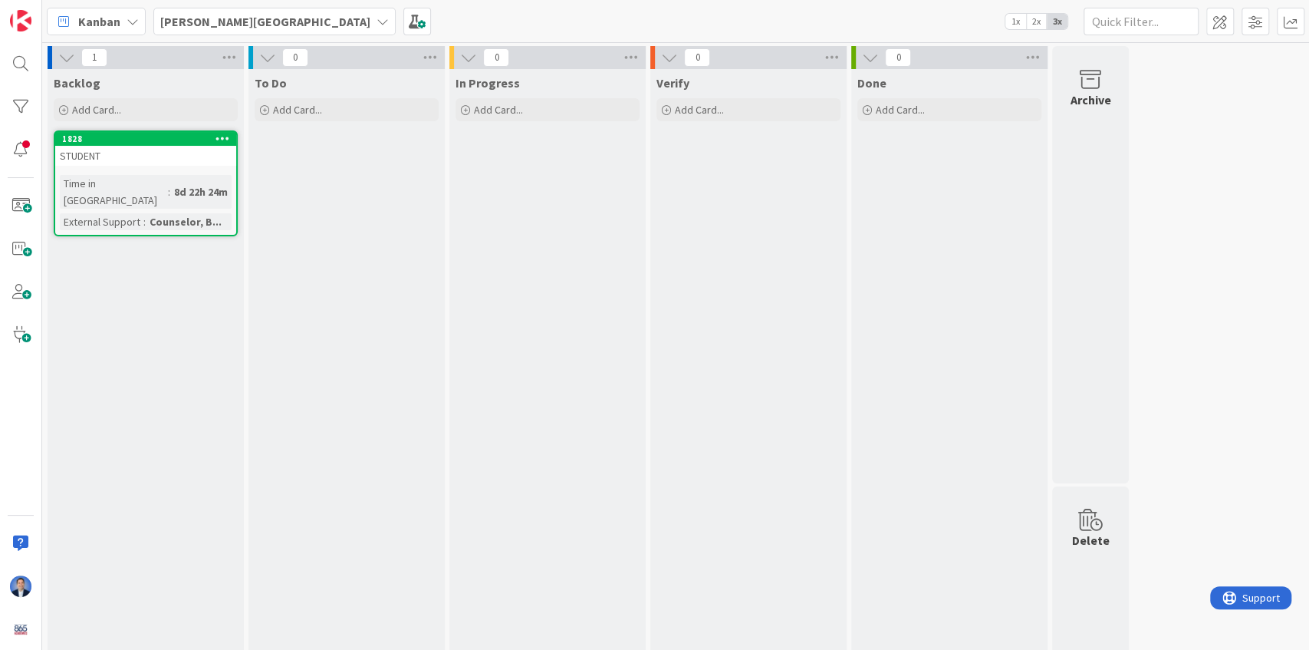
click at [239, 15] on b "[PERSON_NAME][GEOGRAPHIC_DATA]" at bounding box center [265, 21] width 210 height 15
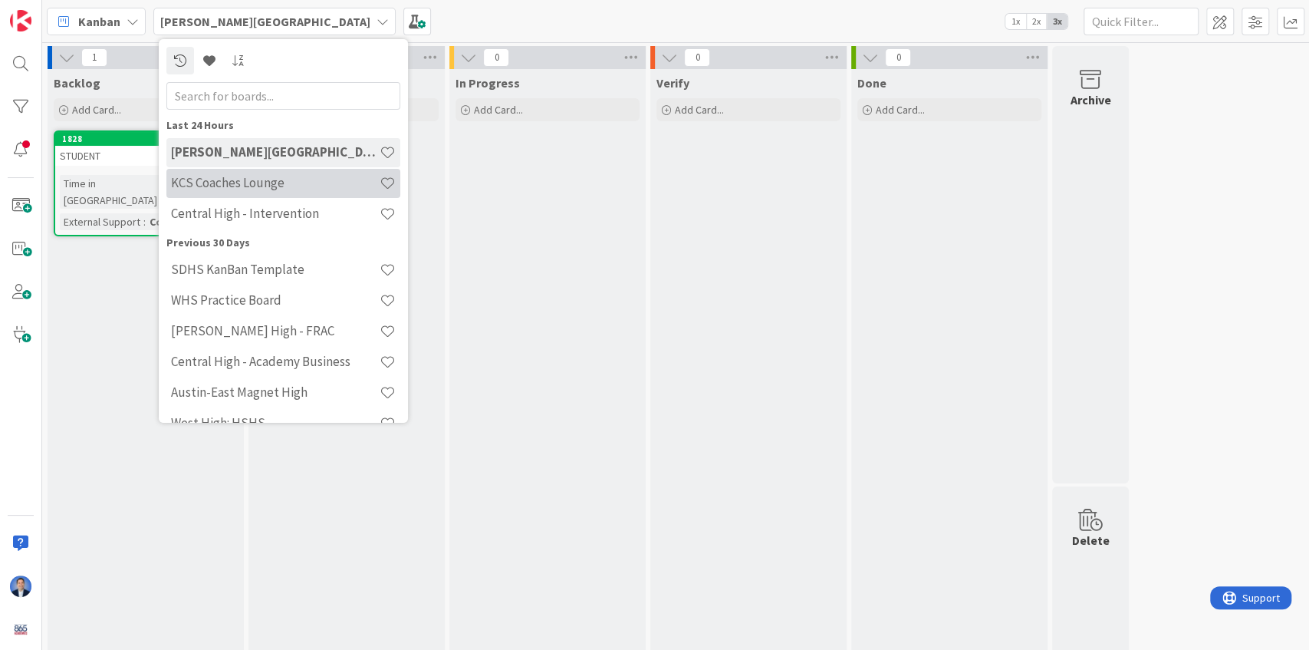
click at [271, 193] on div "KCS Coaches Lounge" at bounding box center [283, 183] width 234 height 29
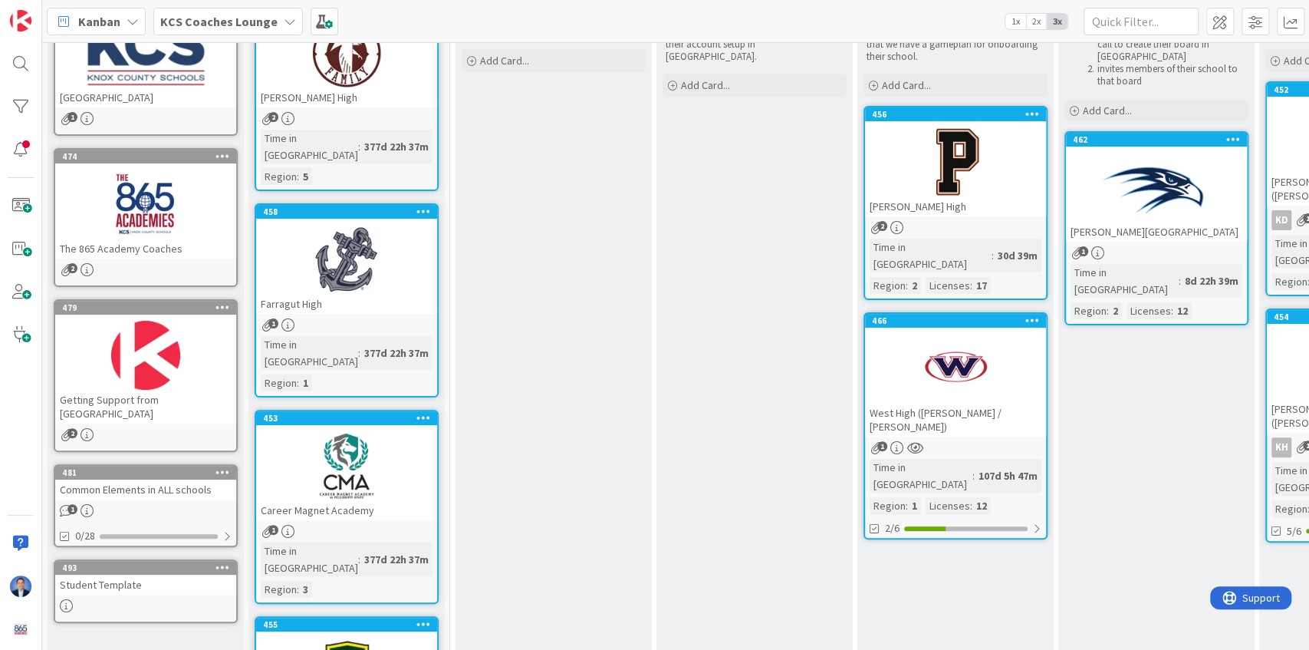
scroll to position [255, 0]
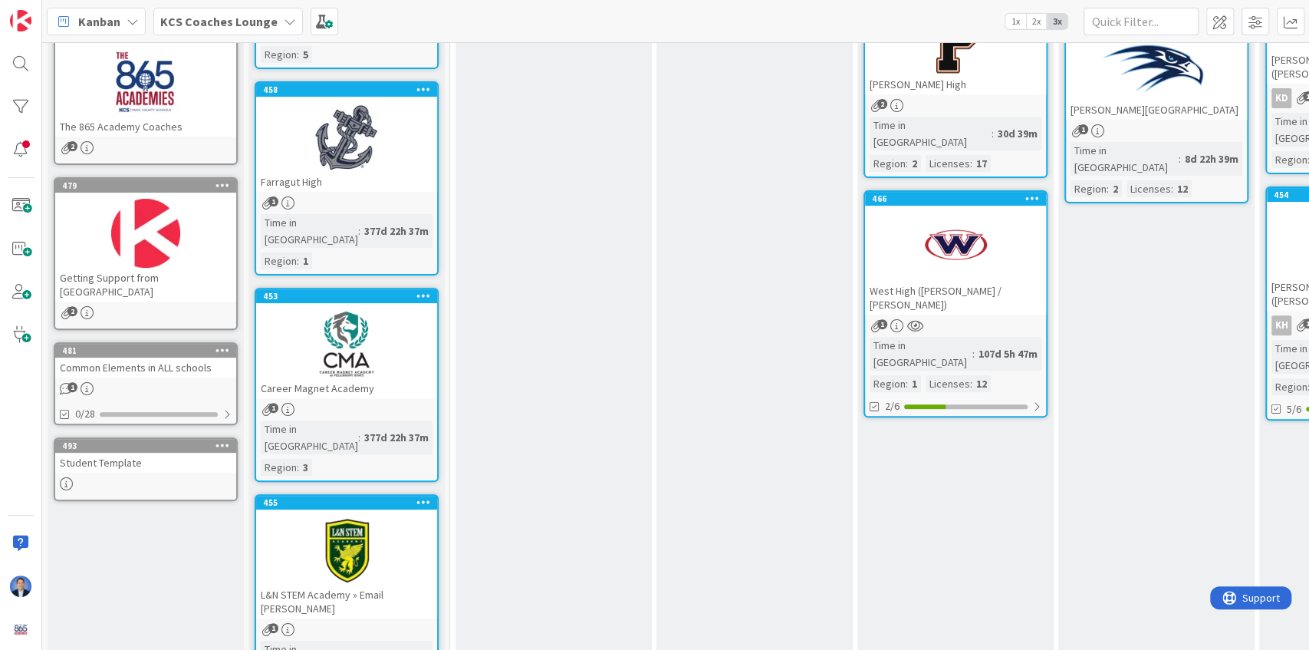
click at [166, 359] on div "Common Elements in ALL schools" at bounding box center [145, 367] width 181 height 20
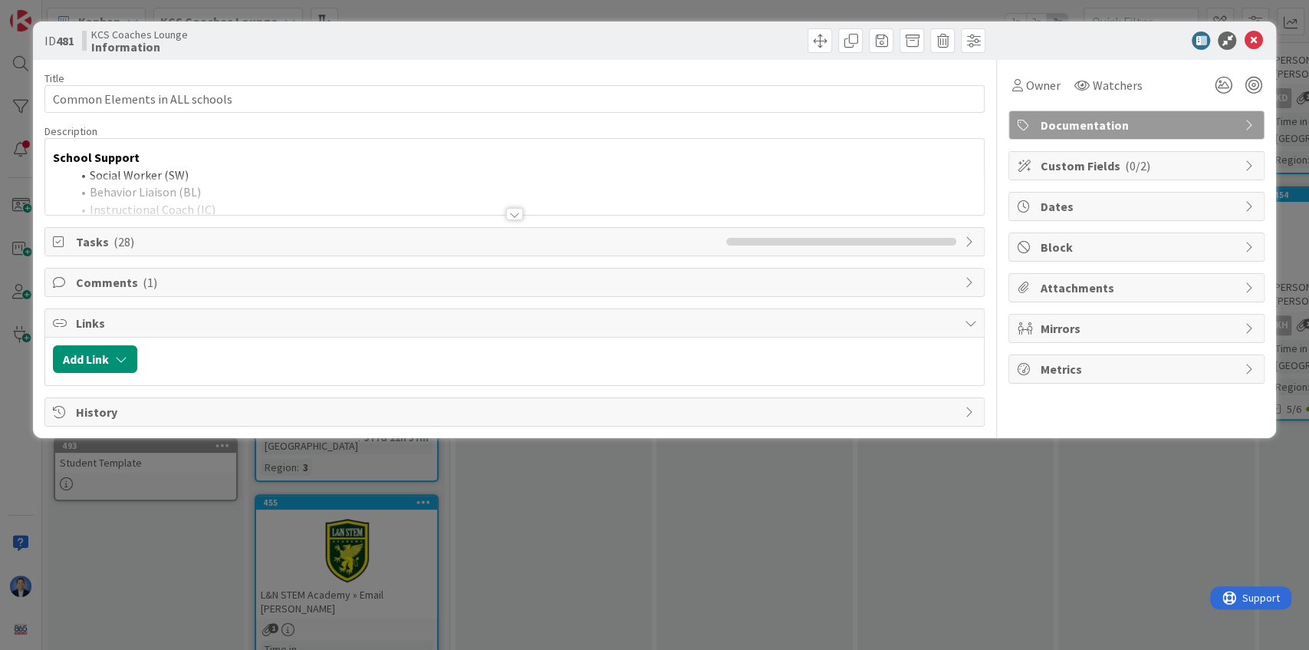
click at [290, 178] on div at bounding box center [515, 195] width 940 height 39
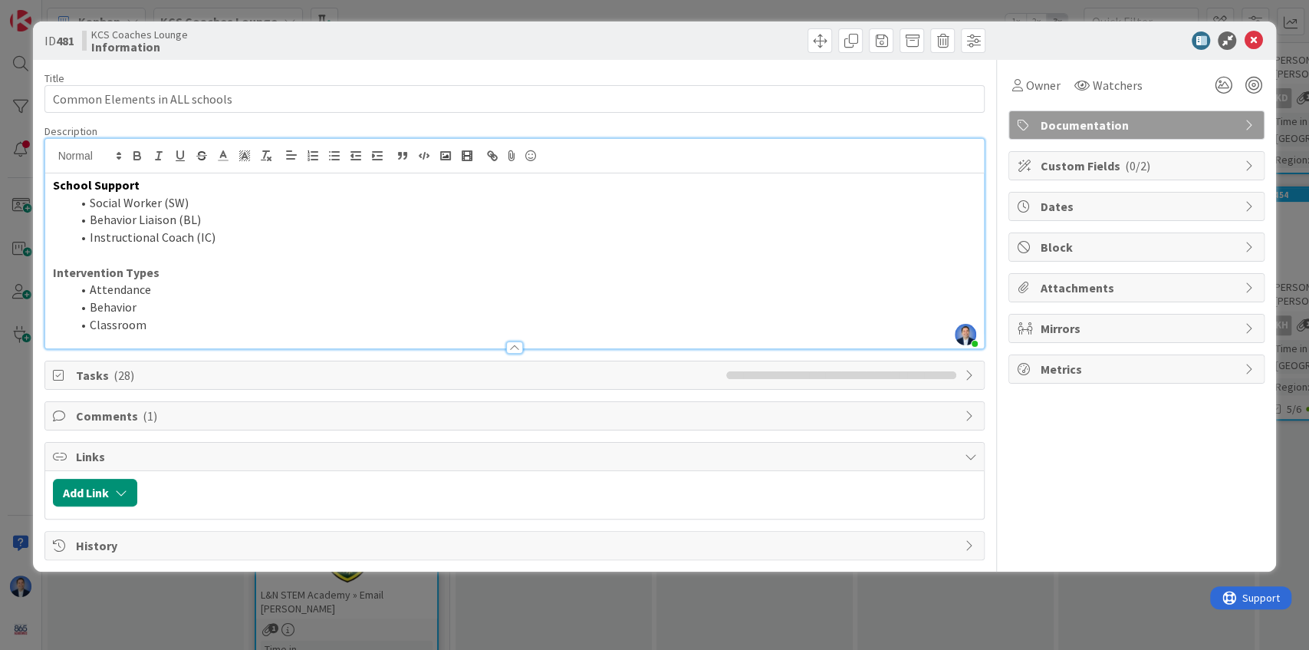
click at [232, 375] on span "Tasks ( 28 )" at bounding box center [397, 375] width 643 height 18
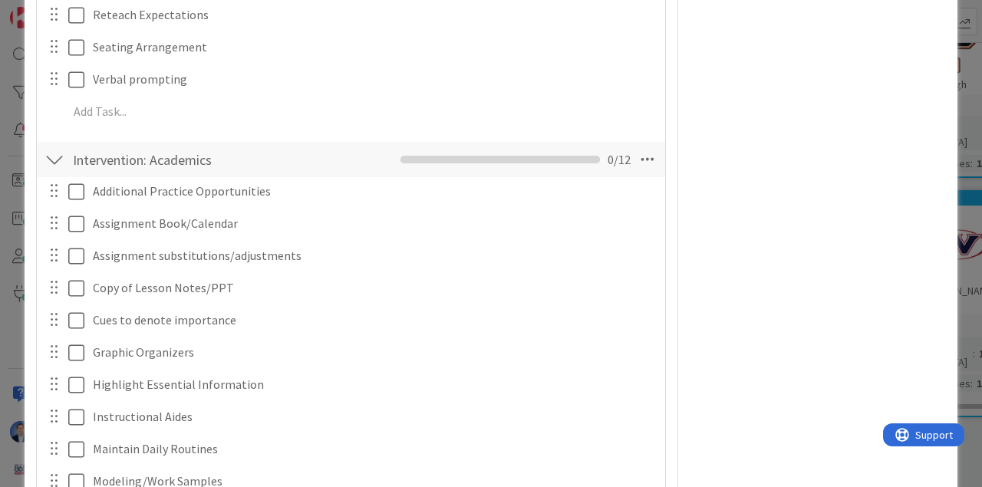
scroll to position [949, 0]
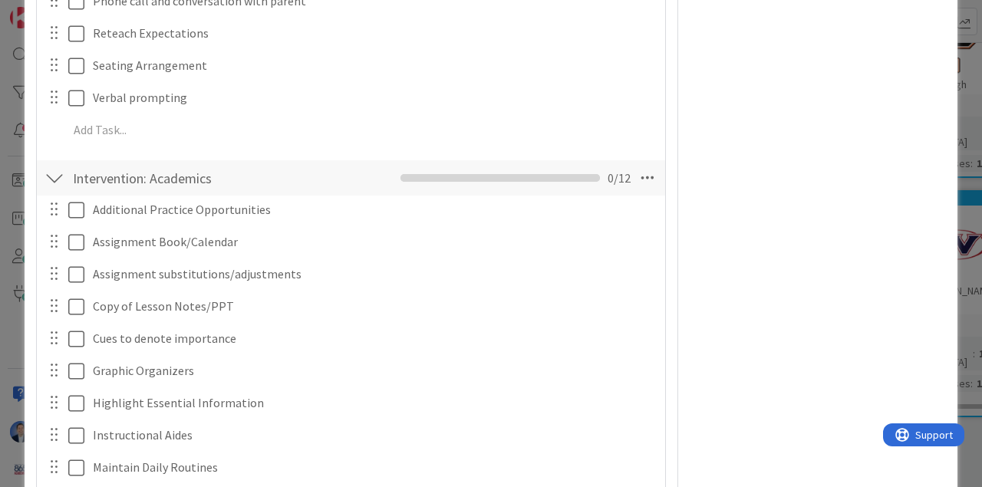
drag, startPoint x: 57, startPoint y: 180, endPoint x: 106, endPoint y: 190, distance: 50.1
click at [57, 181] on div at bounding box center [54, 178] width 20 height 28
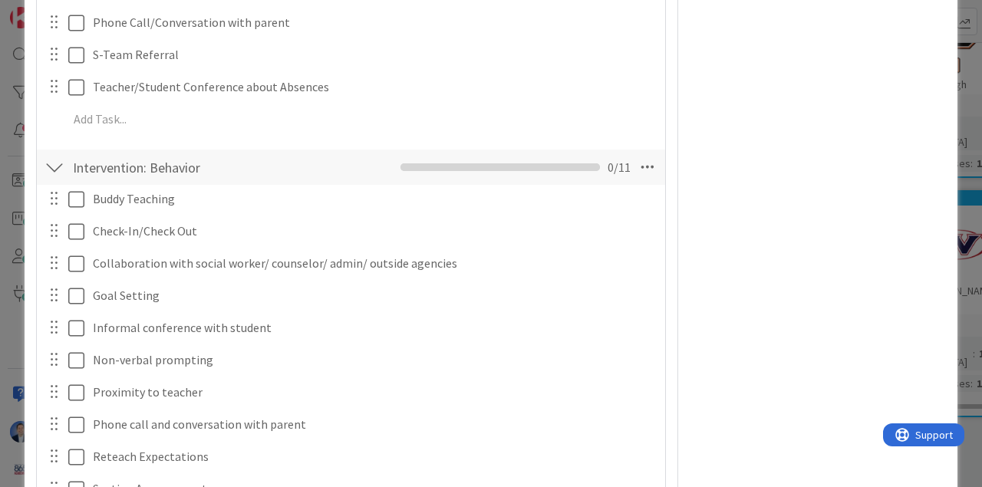
click at [51, 171] on div at bounding box center [54, 167] width 20 height 28
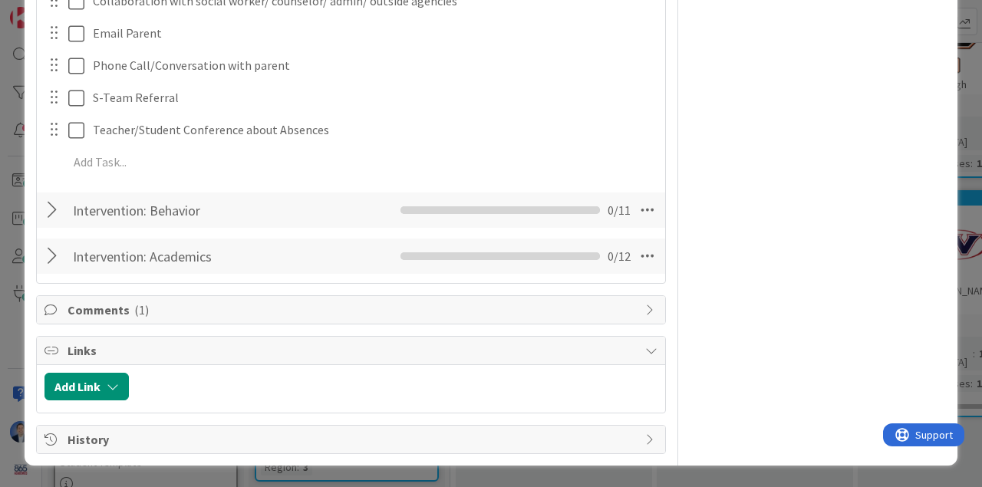
scroll to position [329, 0]
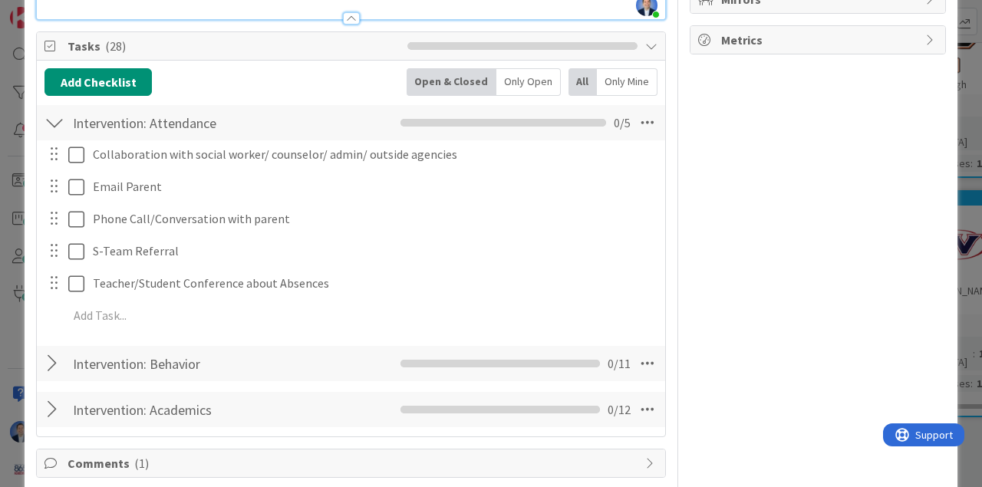
click at [52, 125] on div at bounding box center [54, 123] width 20 height 28
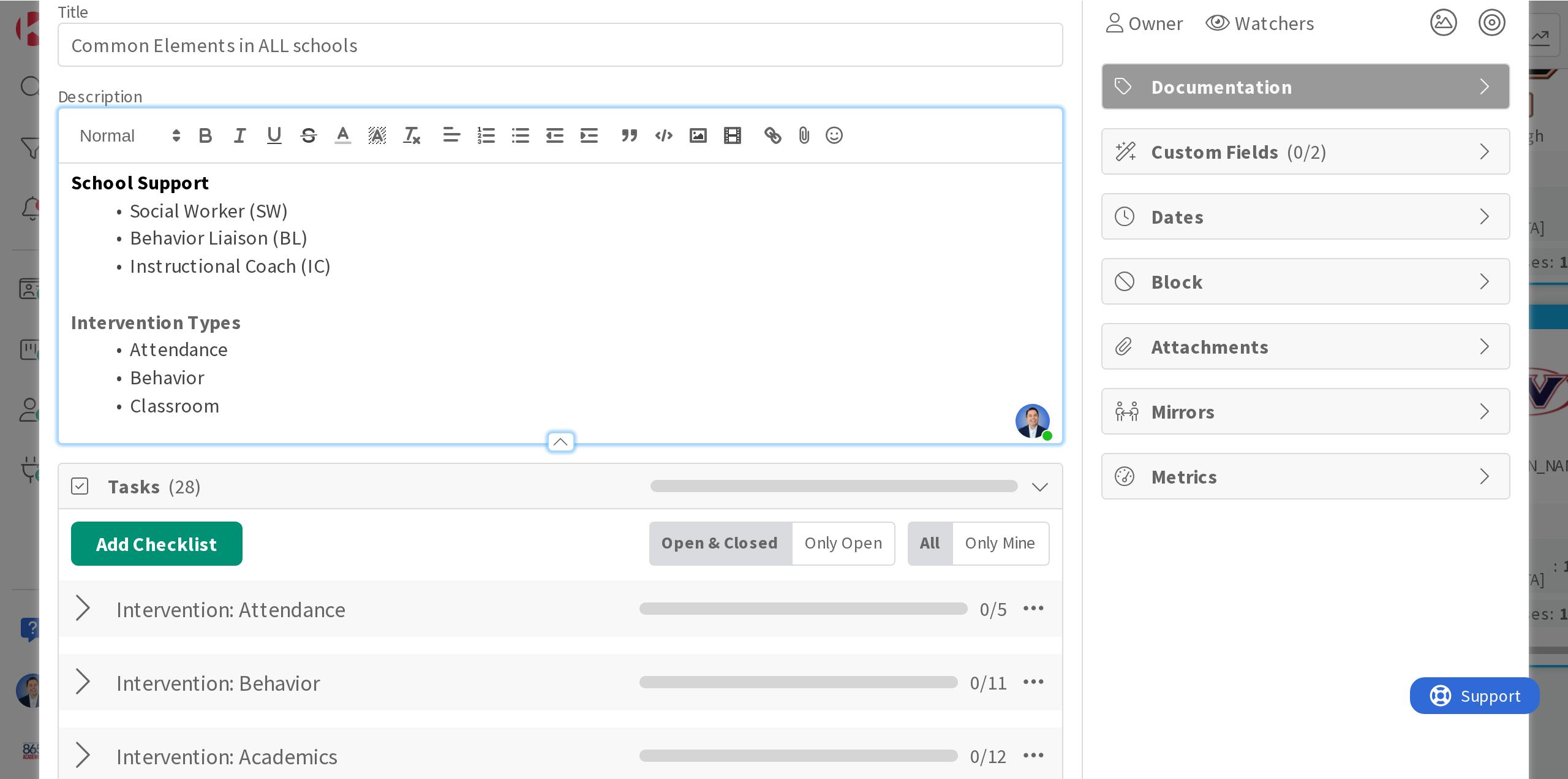
scroll to position [0, 0]
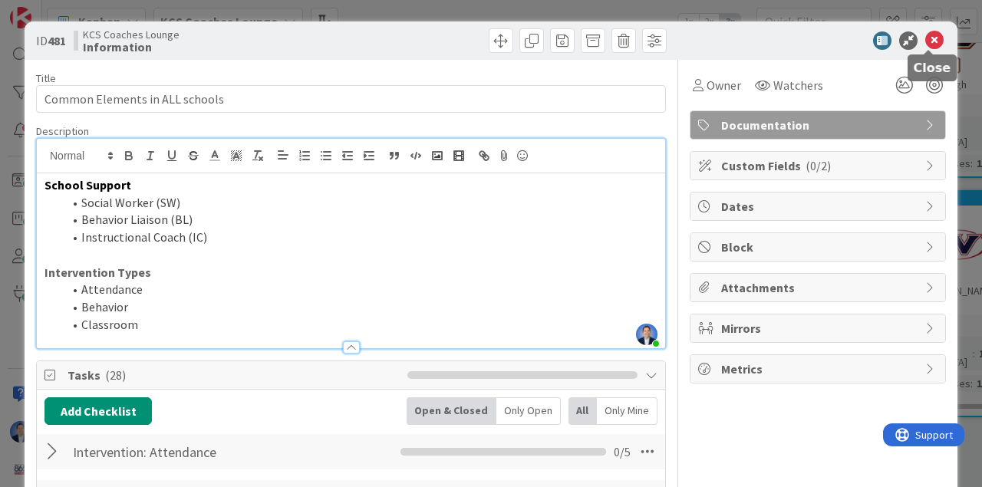
click at [851, 40] on icon at bounding box center [934, 40] width 18 height 18
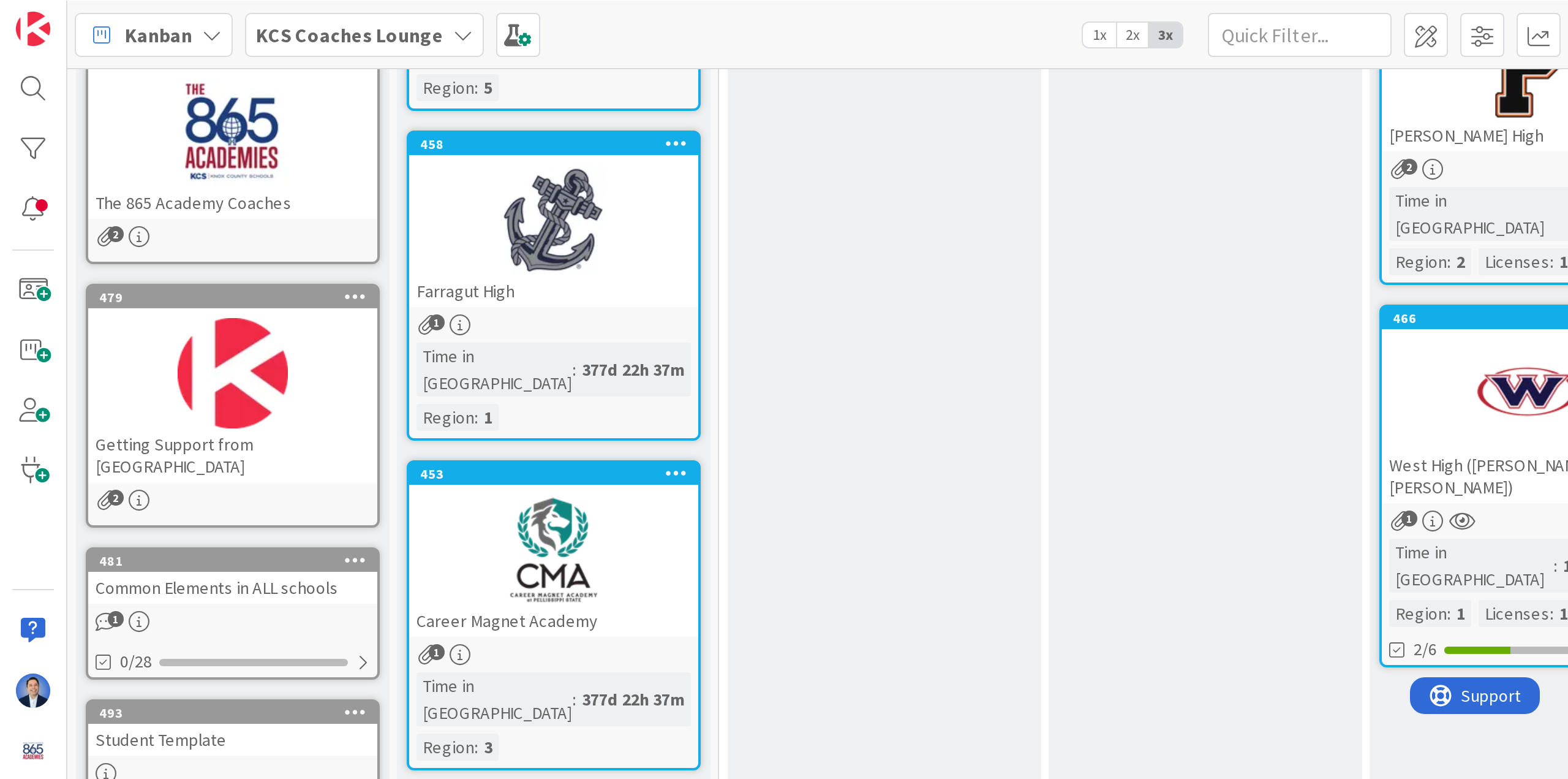
scroll to position [205, 0]
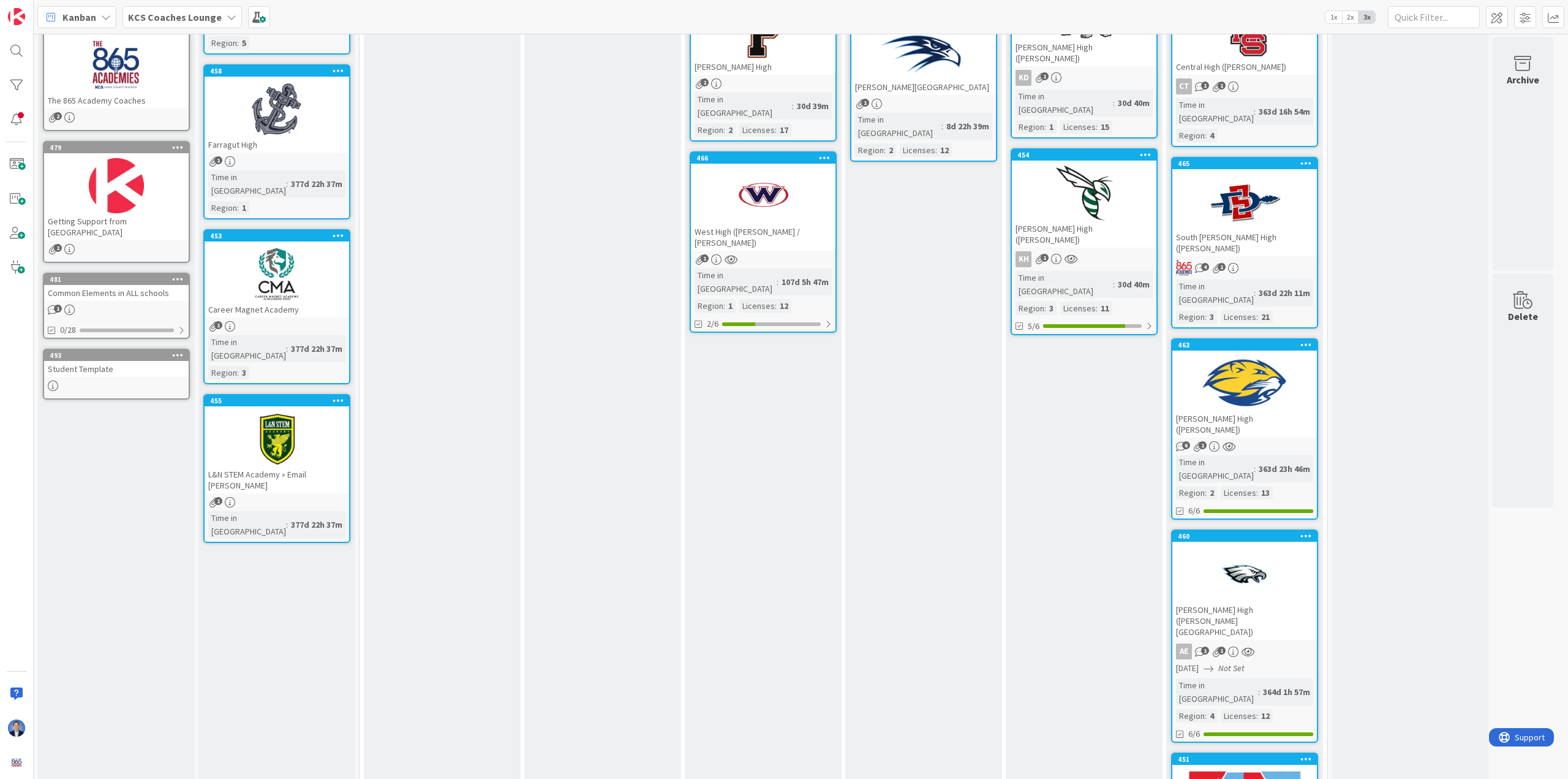
click at [189, 12] on b "KCS Coaches Lounge" at bounding box center [174, 17] width 93 height 12
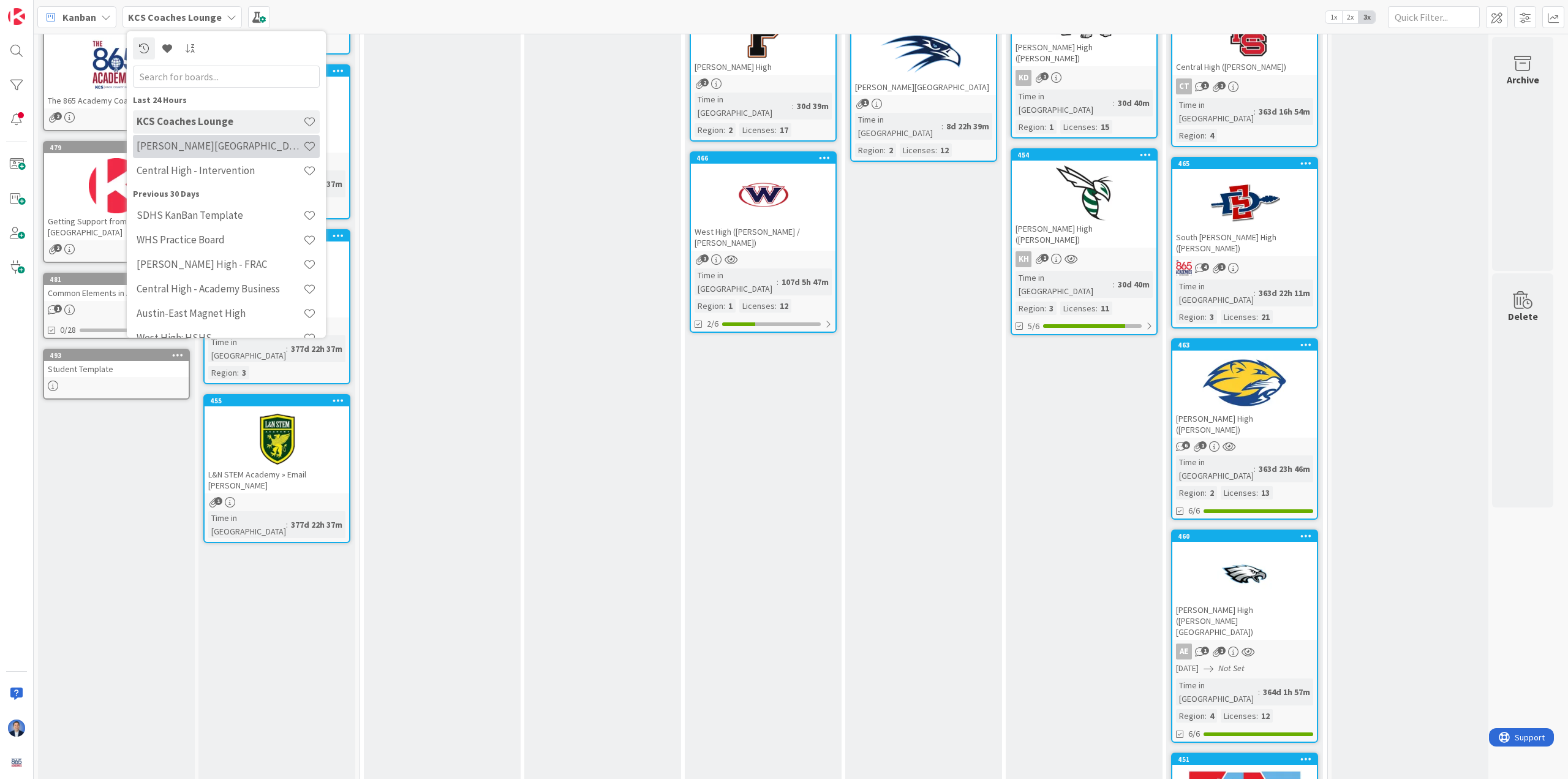
scroll to position [0, 0]
click at [201, 259] on h4 "[PERSON_NAME] High - FRAC" at bounding box center [220, 264] width 167 height 12
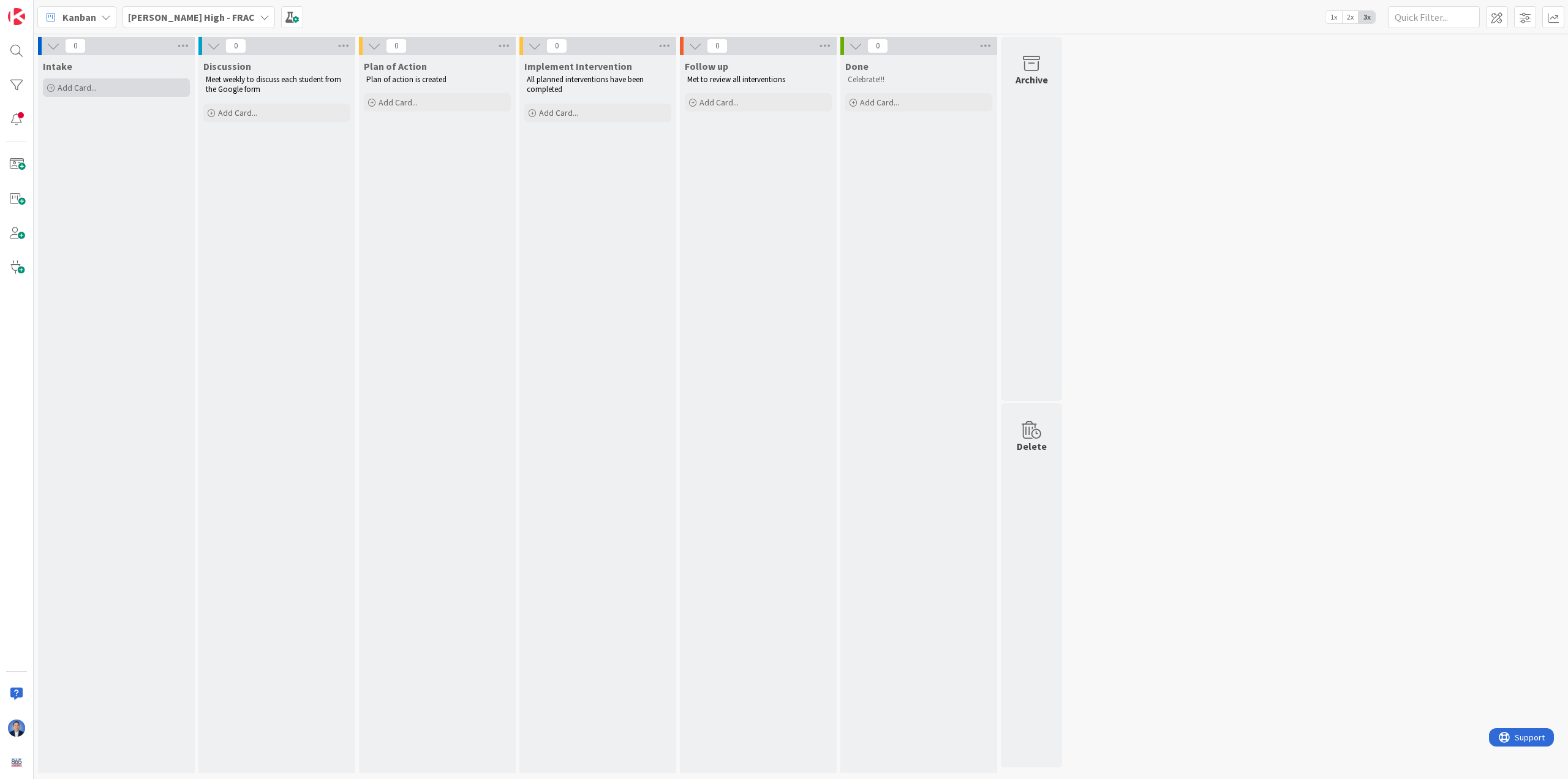
click at [105, 86] on div "Add Card..." at bounding box center [117, 87] width 147 height 18
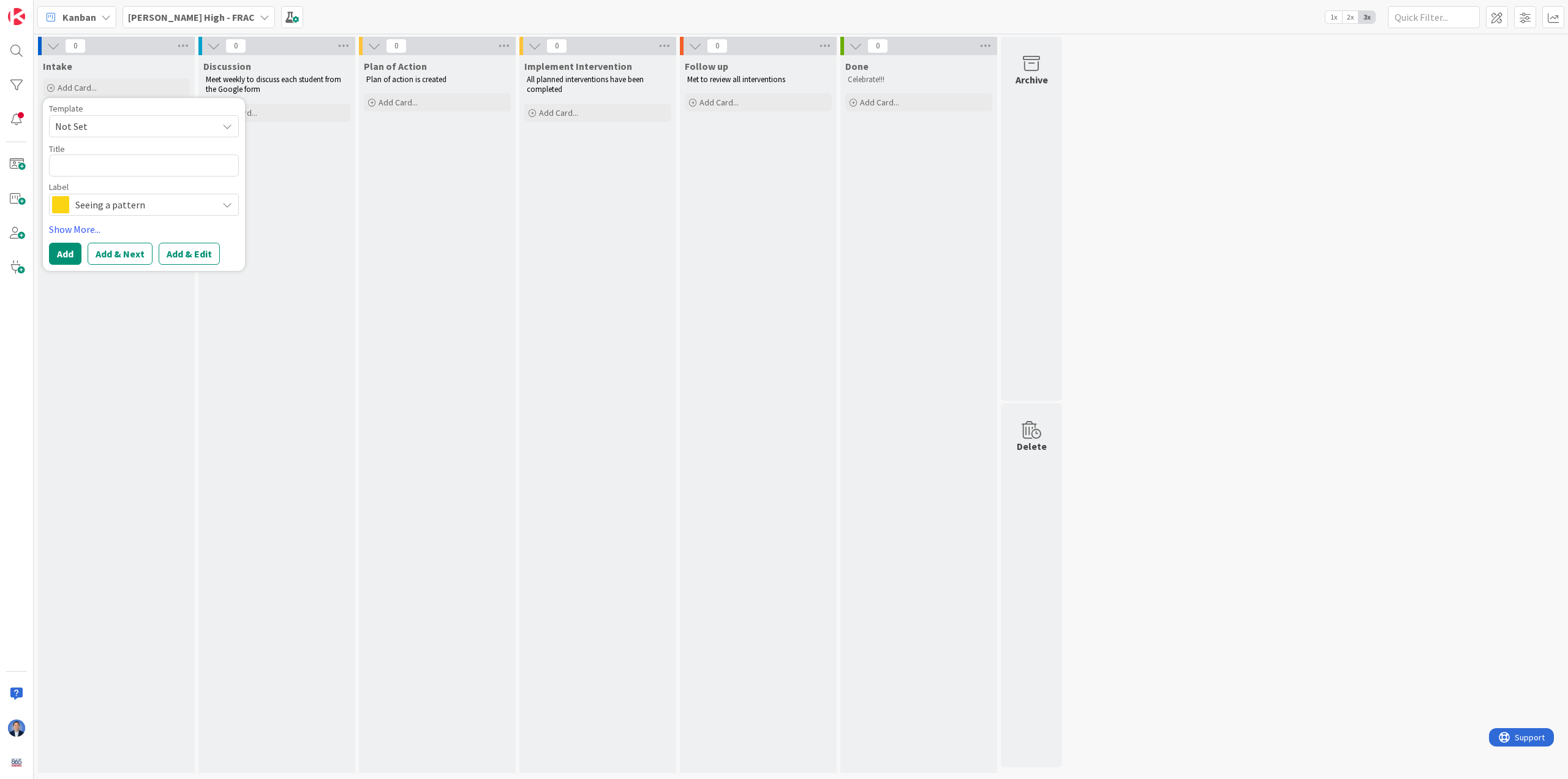
click at [104, 201] on span "Seeing a pattern" at bounding box center [143, 204] width 136 height 17
click at [382, 180] on div "Plan of Action Plan of action is created Add Card..." at bounding box center [437, 414] width 157 height 717
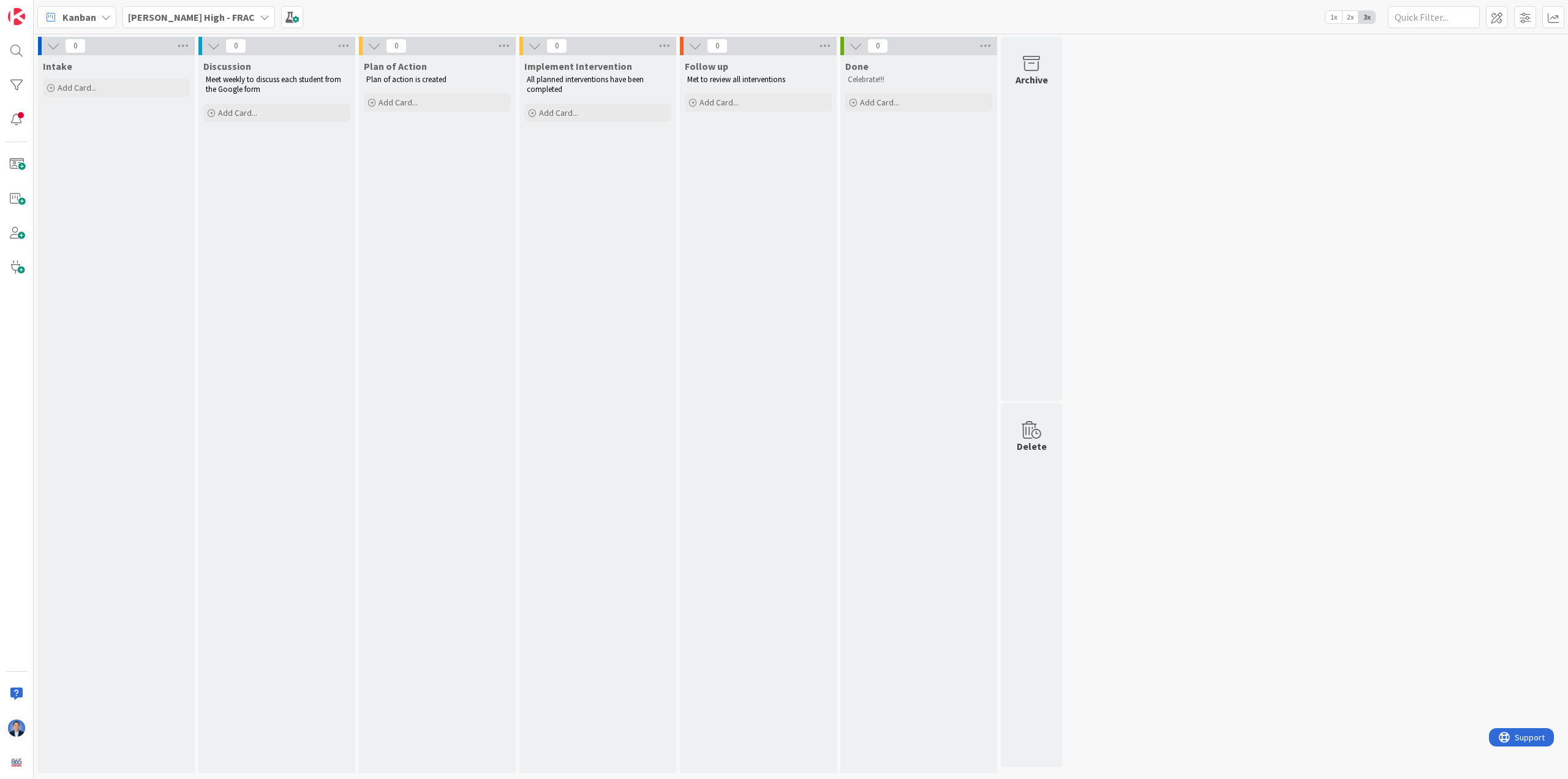
click at [159, 28] on div "[PERSON_NAME] High - FRAC" at bounding box center [198, 18] width 153 height 22
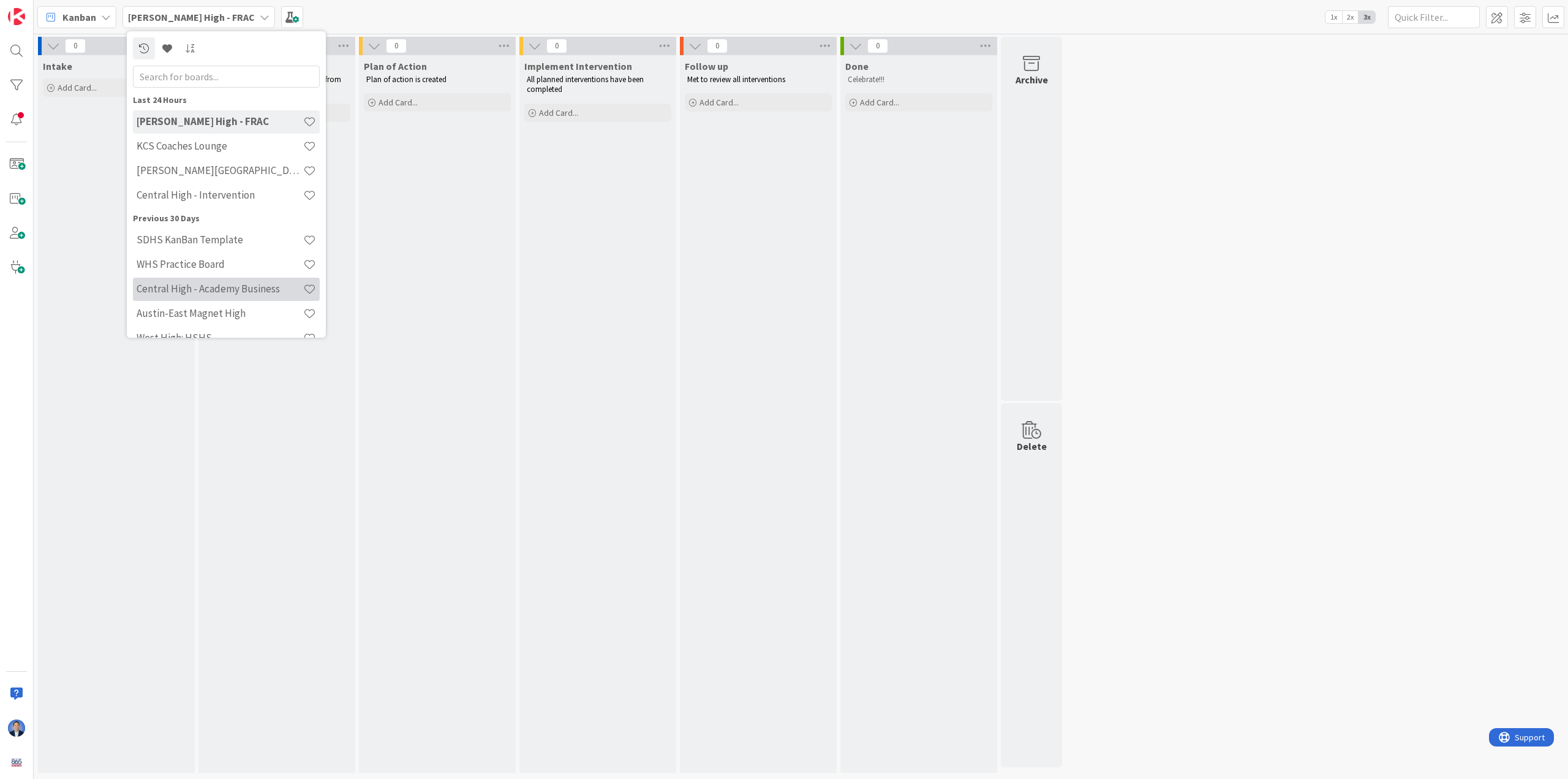
click at [192, 289] on h4 "Central High - Academy Business" at bounding box center [220, 288] width 167 height 12
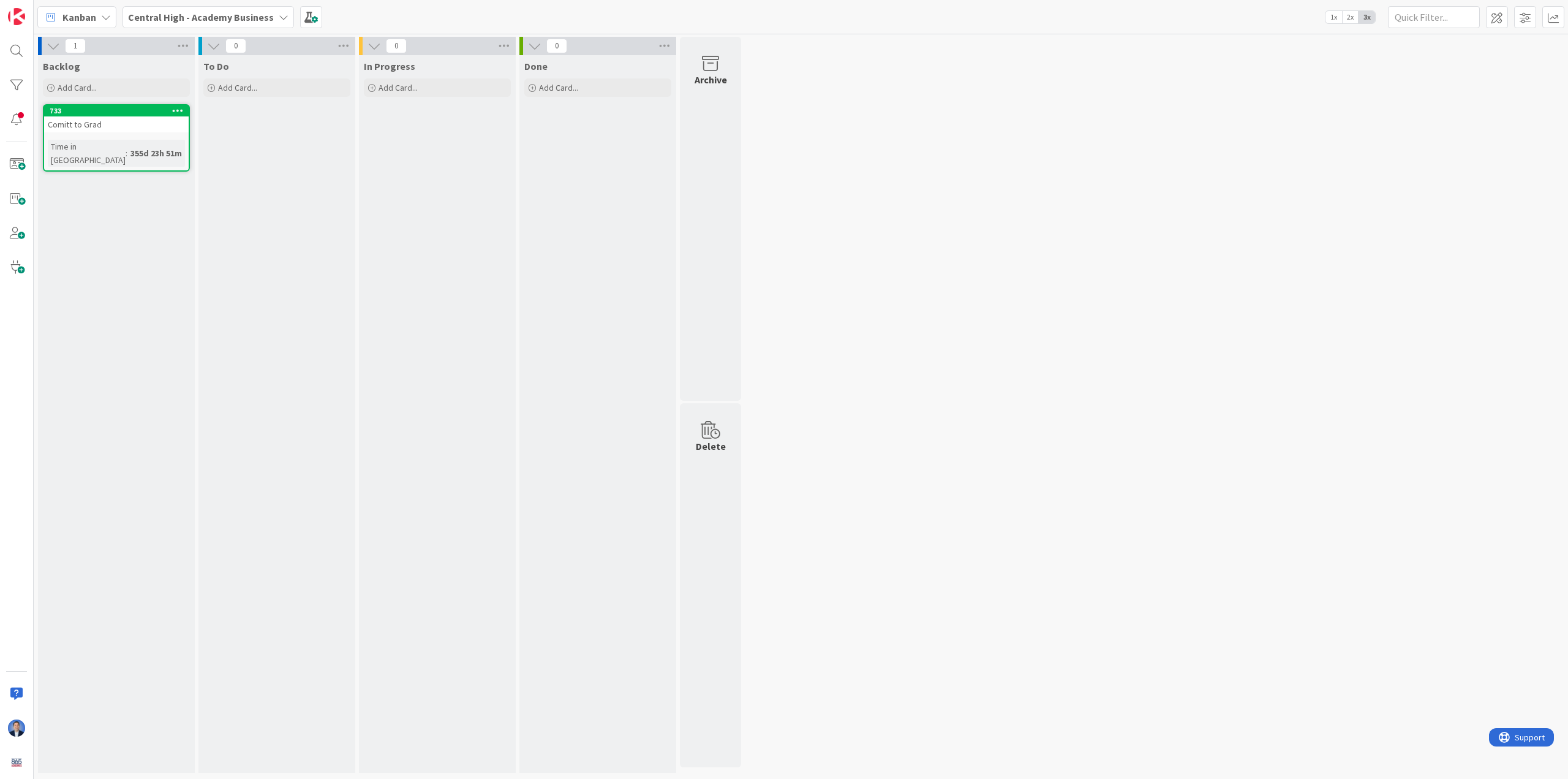
click at [232, 17] on b "Central High - Academy Business" at bounding box center [200, 17] width 146 height 12
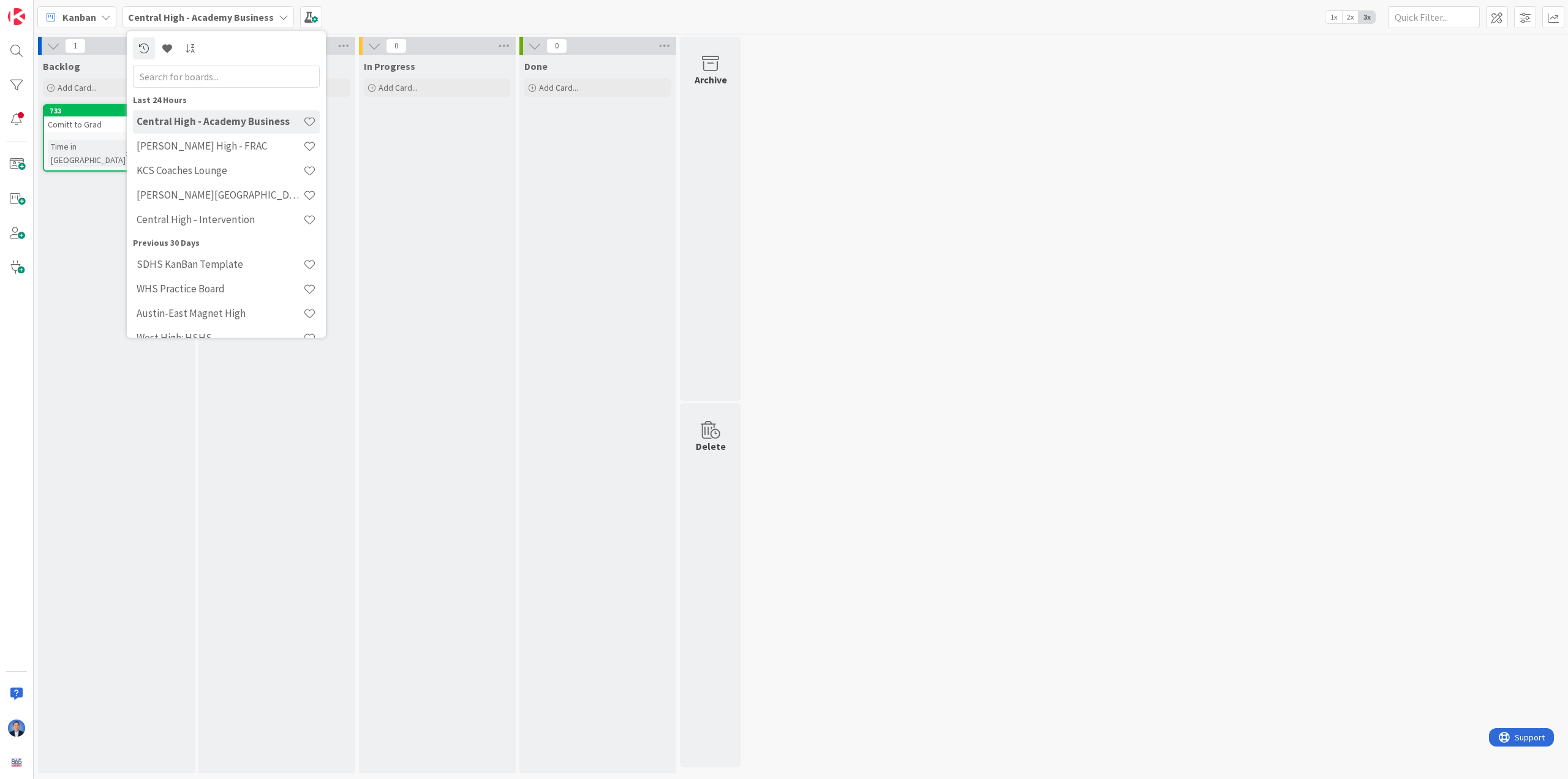
click at [89, 207] on div "Backlog Add Card... 733 Comitt to Grad Time in Column : 355d 23h 51m" at bounding box center [117, 414] width 157 height 717
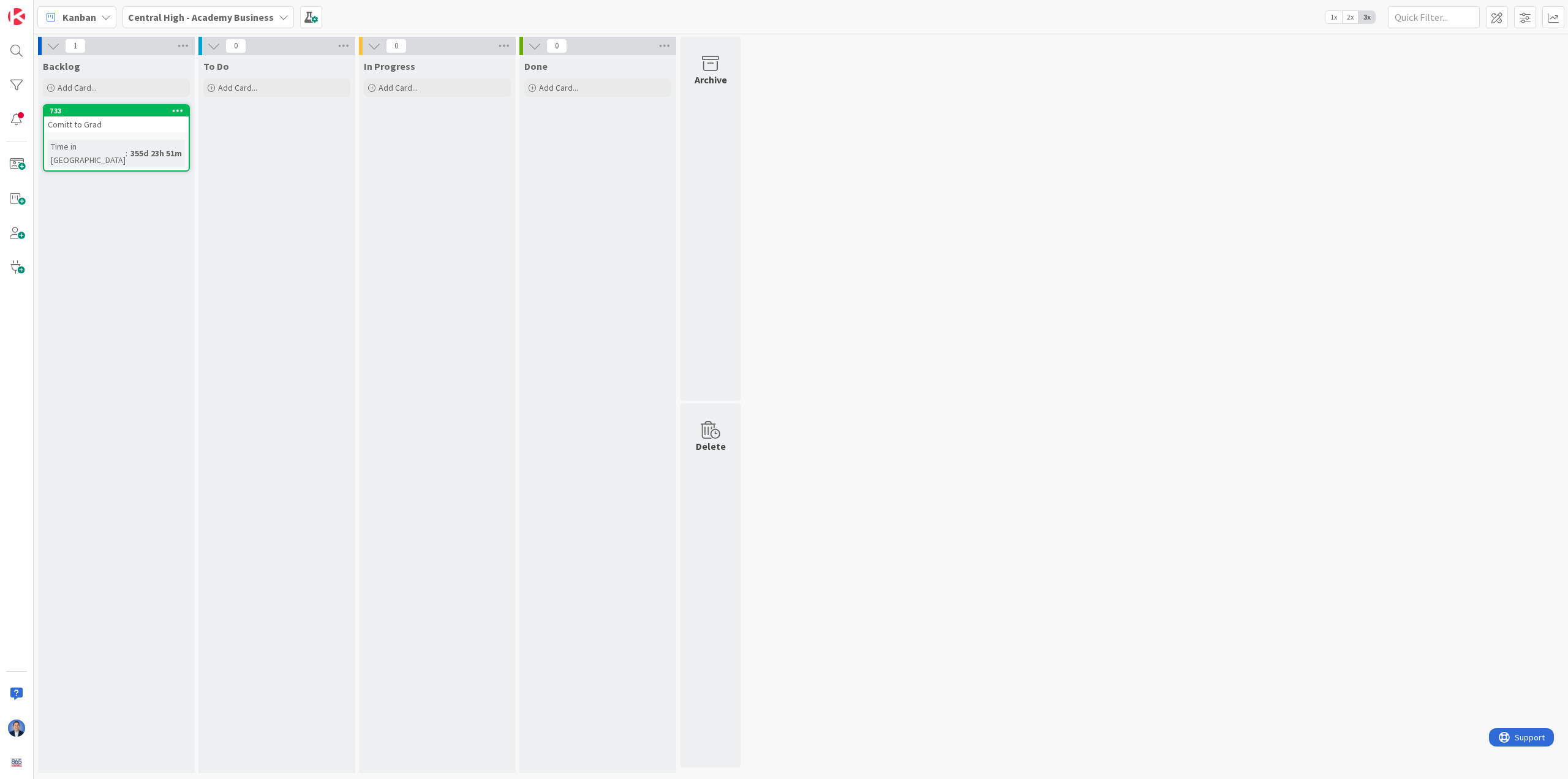
click at [198, 11] on b "Central High - Academy Business" at bounding box center [200, 17] width 146 height 12
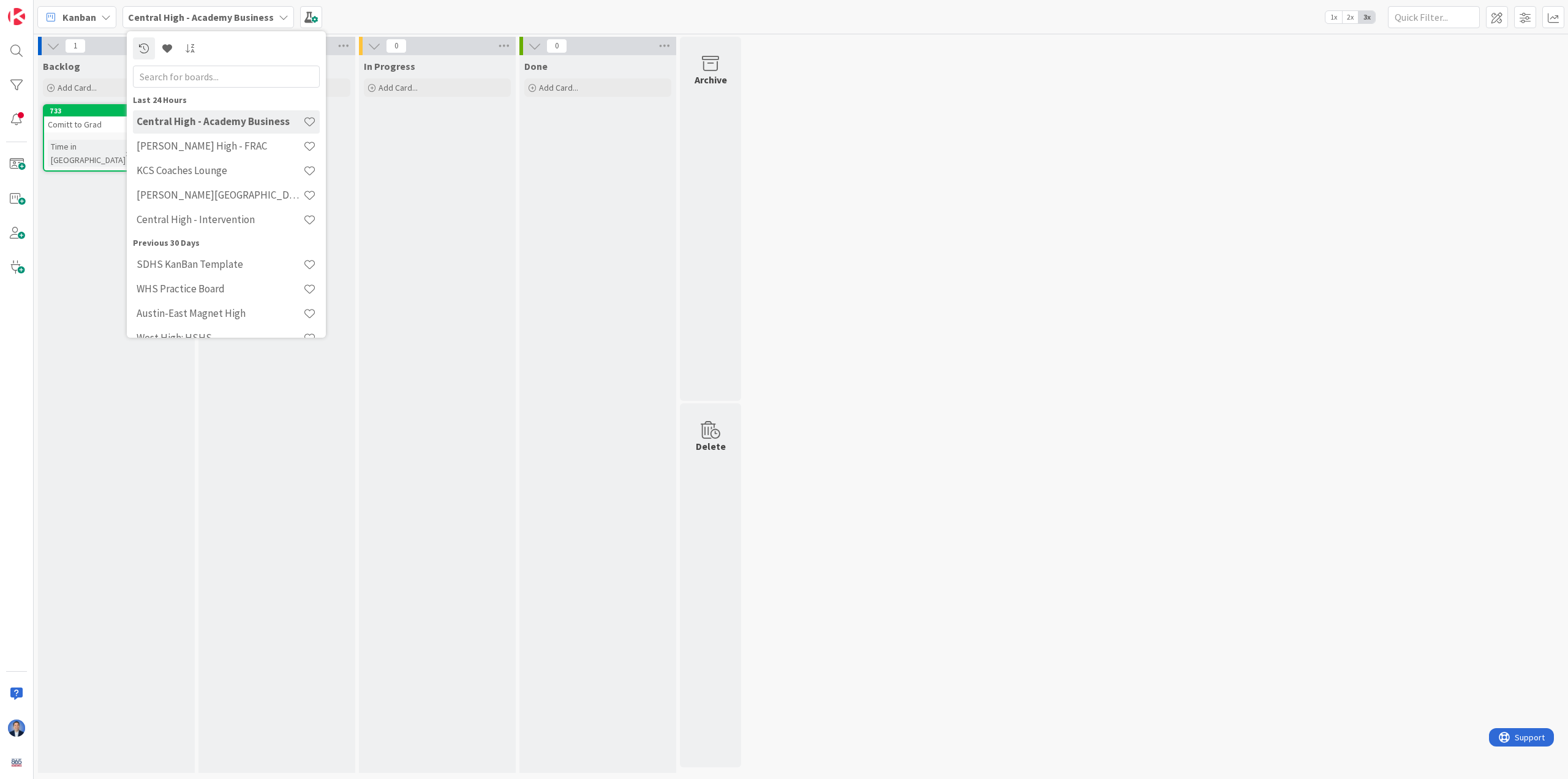
click at [663, 290] on div "Done Add Card..." at bounding box center [597, 414] width 157 height 717
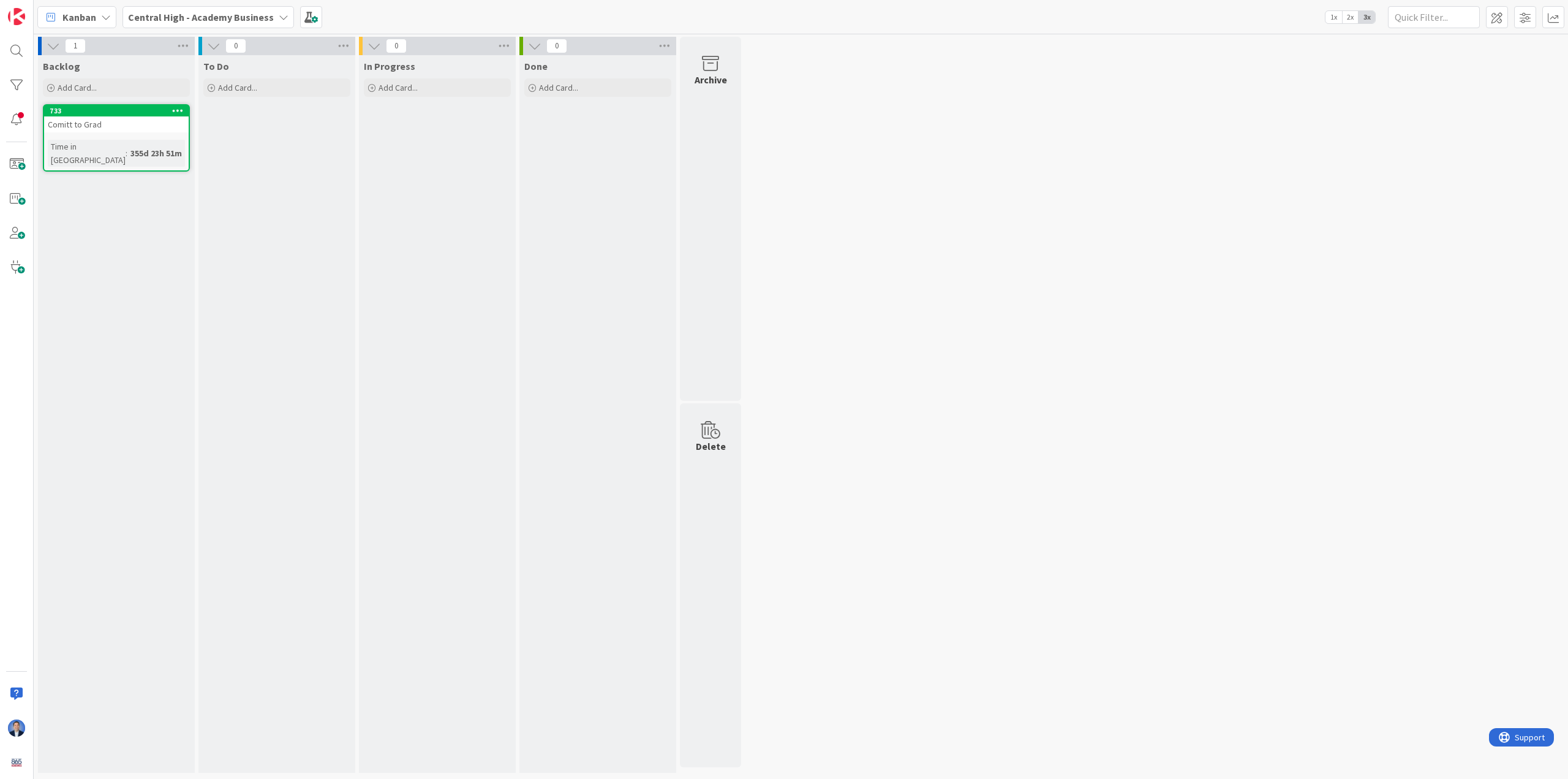
click at [463, 240] on div "In Progress Add Card..." at bounding box center [437, 414] width 157 height 717
click at [84, 18] on span "Kanban" at bounding box center [79, 17] width 34 height 14
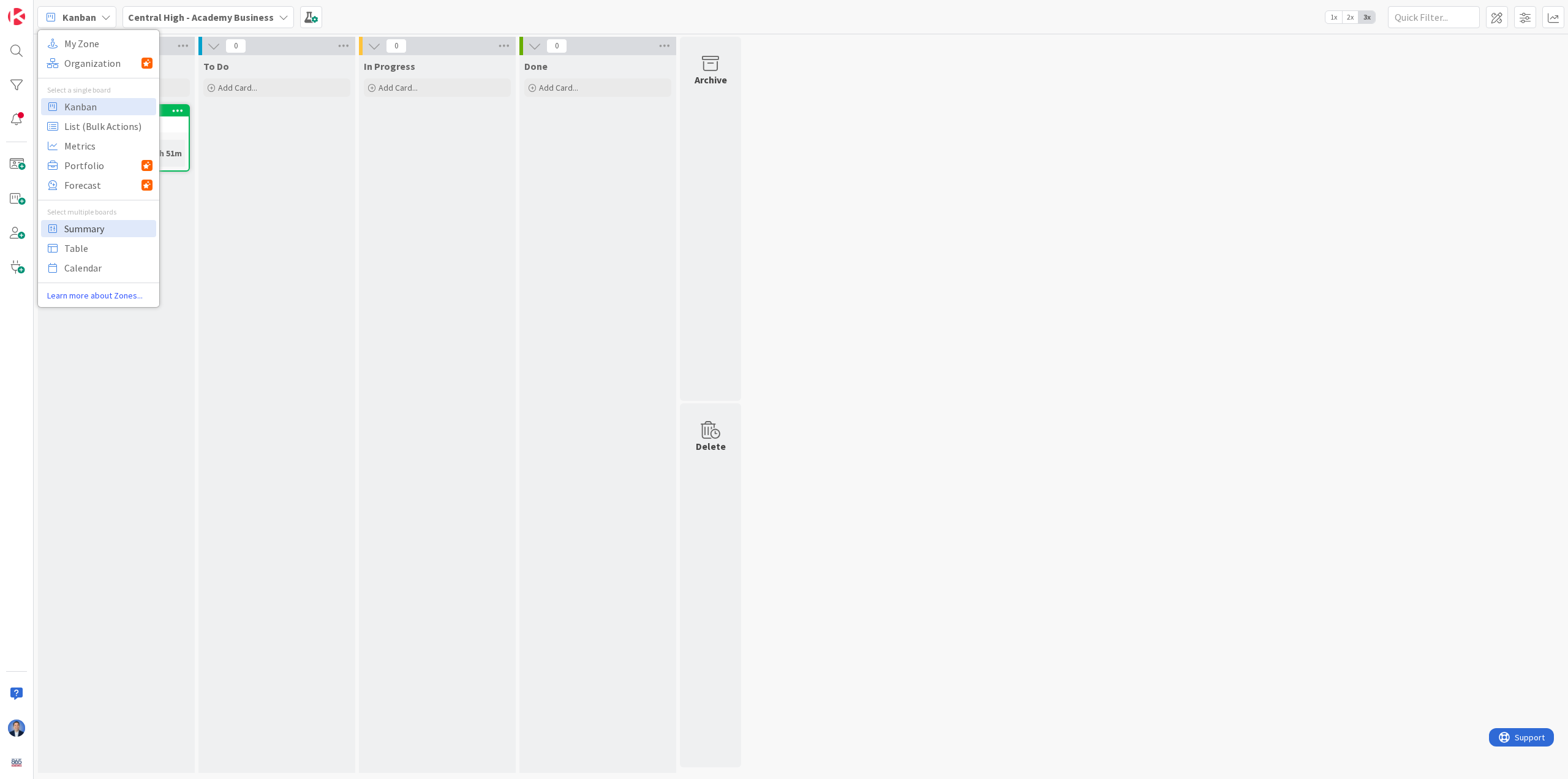
click at [95, 233] on span "Summary" at bounding box center [109, 229] width 88 height 18
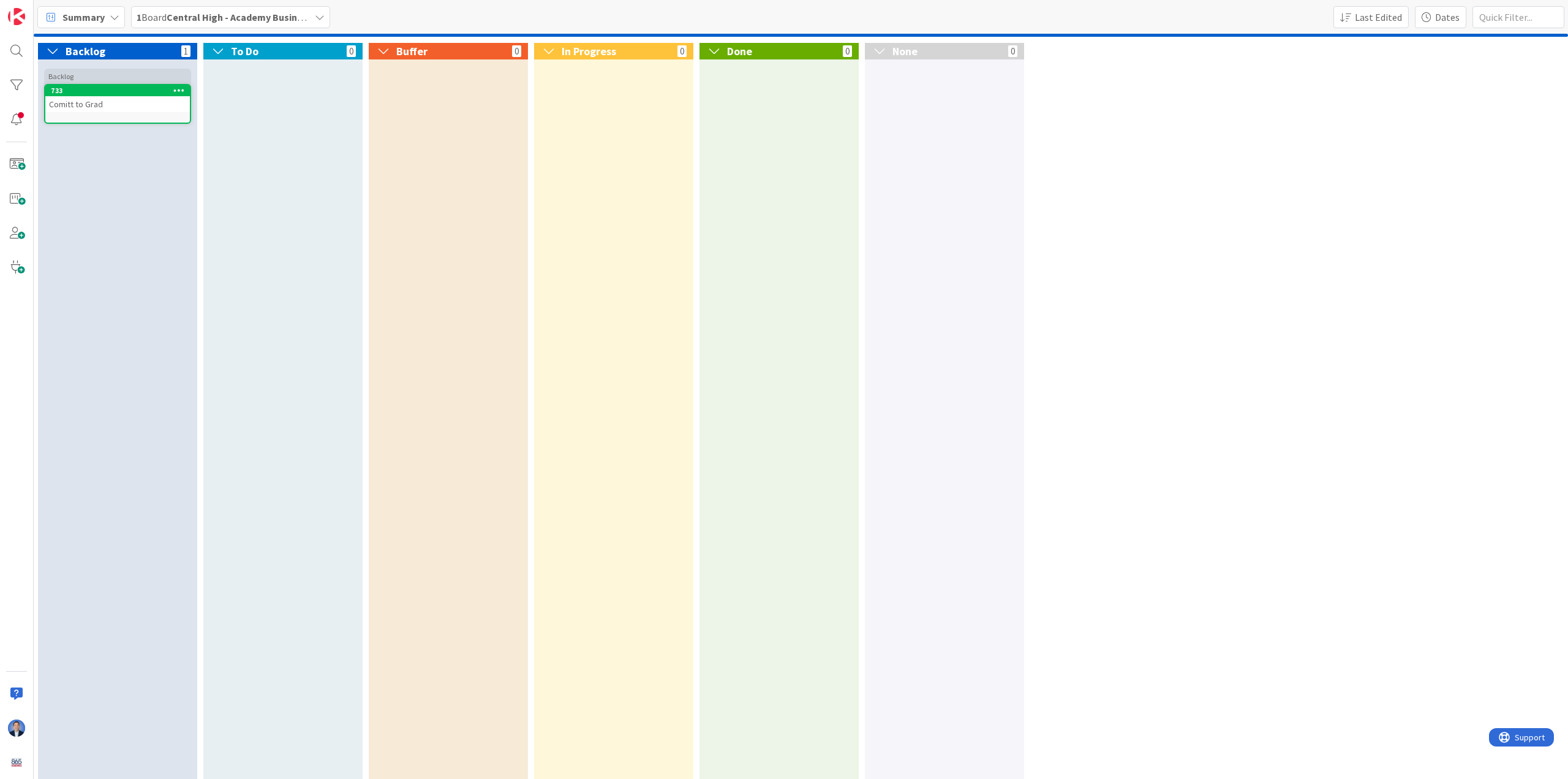
click at [283, 13] on b "Central High - Academy Business" at bounding box center [240, 17] width 146 height 12
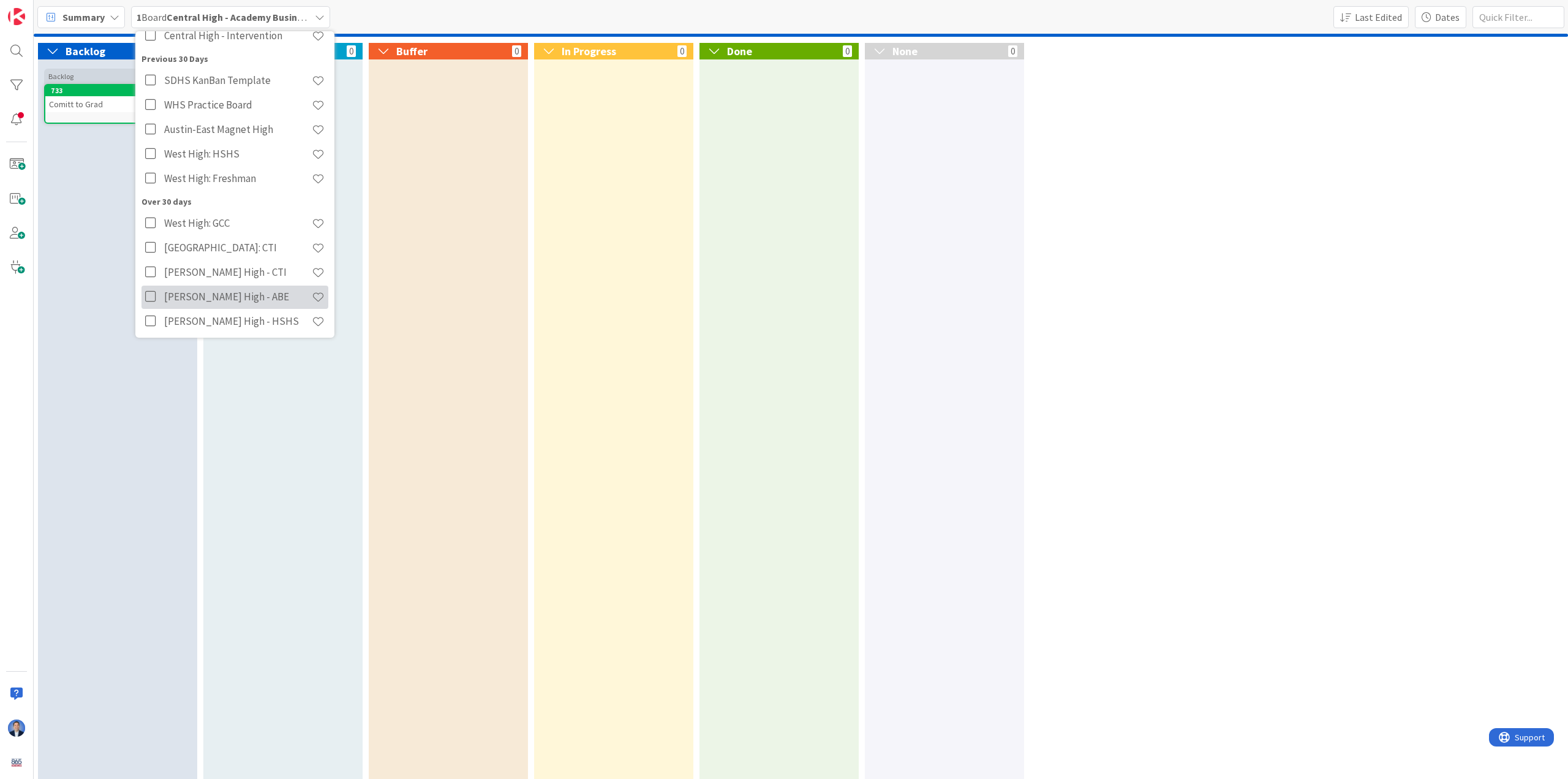
scroll to position [212, 0]
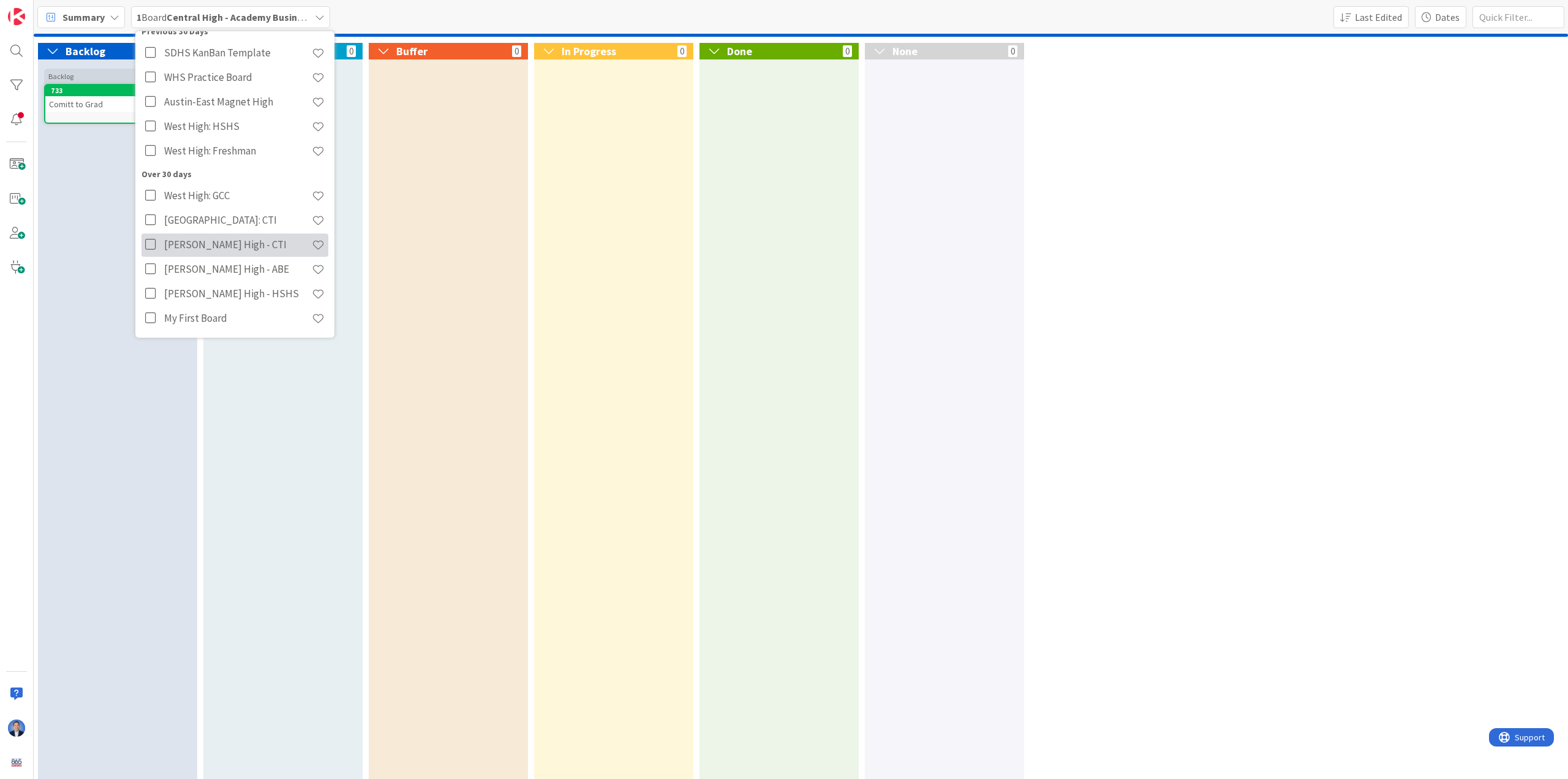
click at [151, 242] on icon at bounding box center [153, 244] width 15 height 12
click at [154, 266] on icon at bounding box center [153, 268] width 15 height 12
click at [151, 290] on icon at bounding box center [153, 293] width 15 height 12
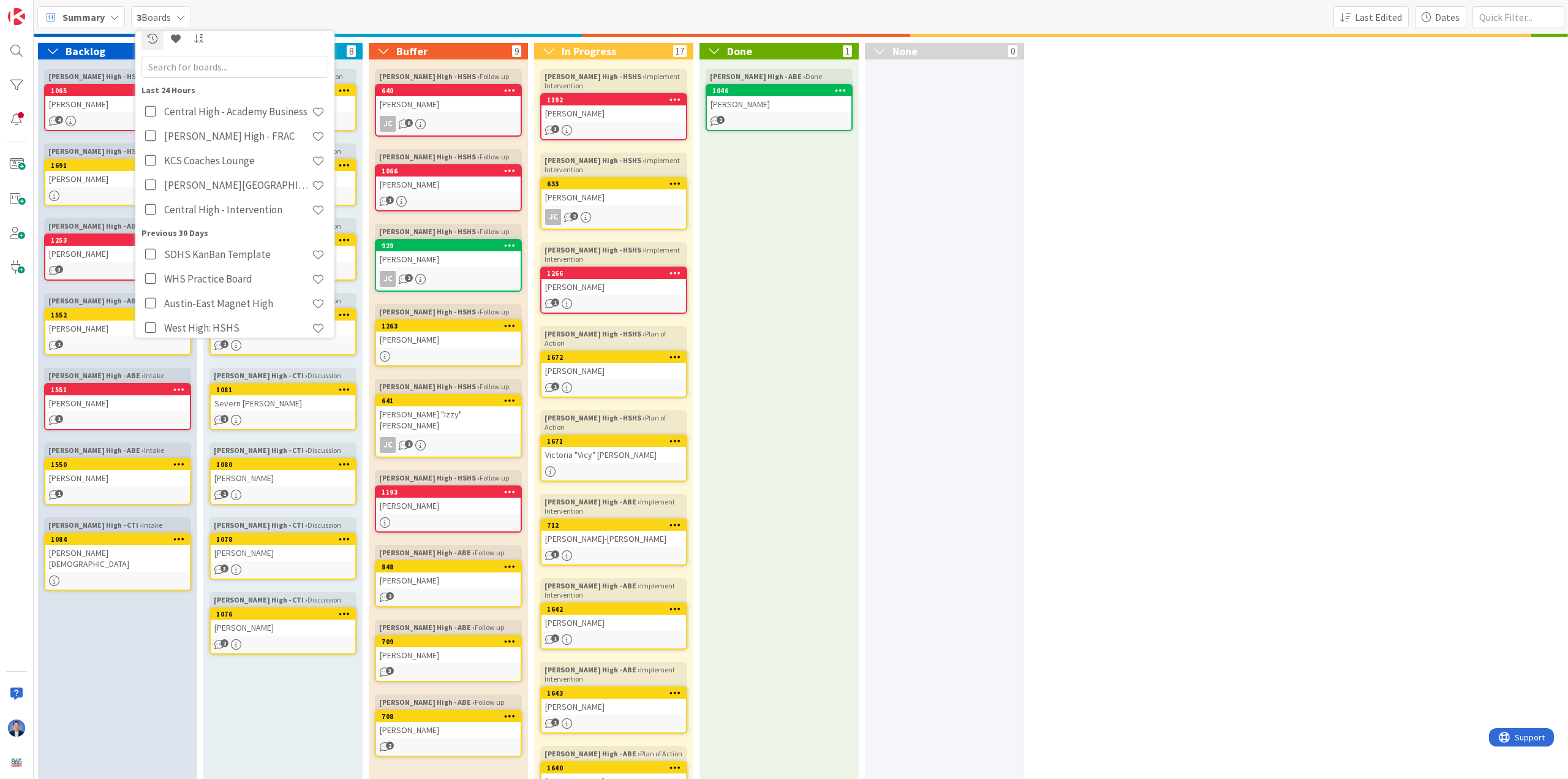
scroll to position [0, 0]
click at [154, 141] on icon at bounding box center [153, 145] width 15 height 12
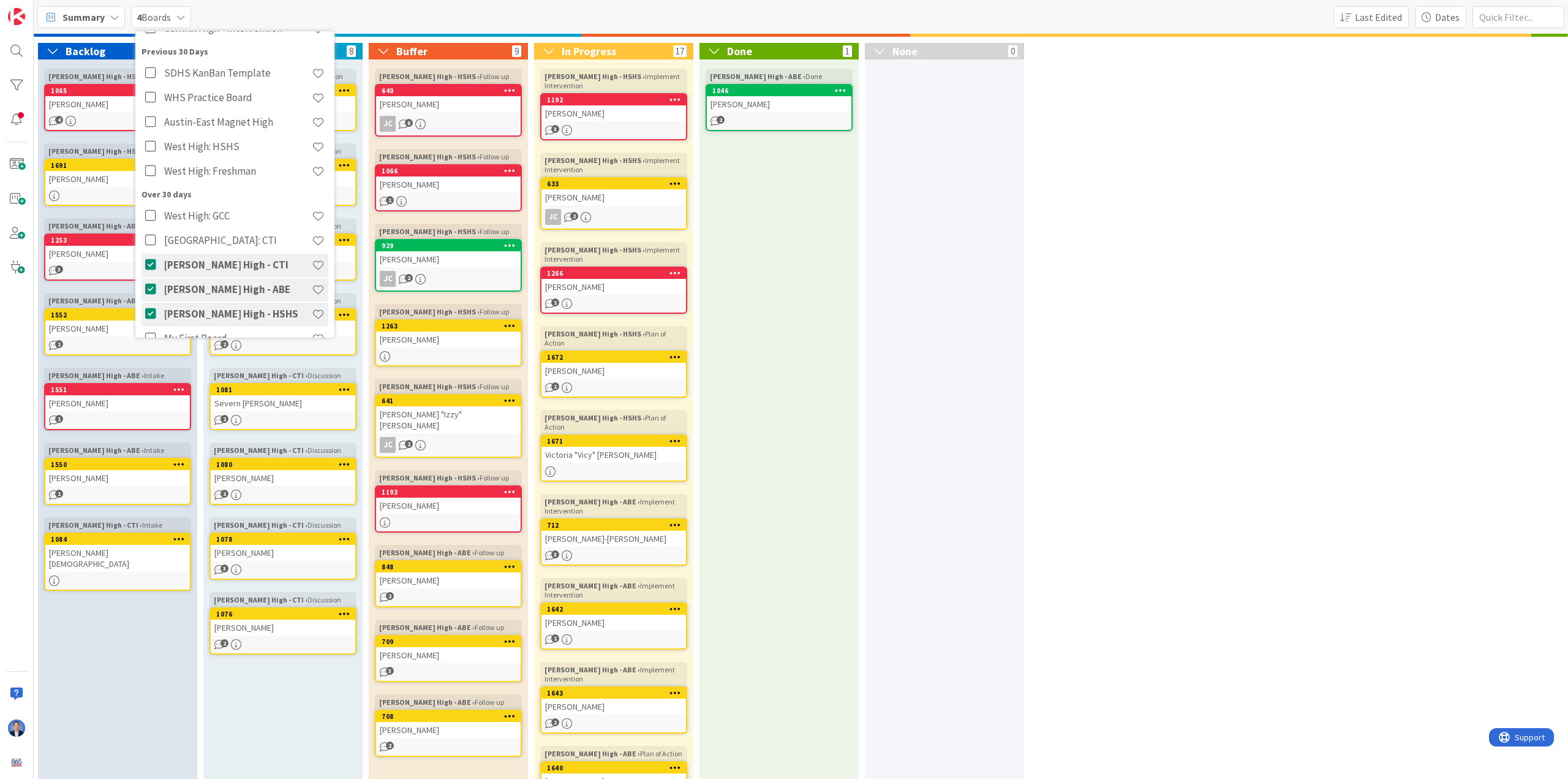
scroll to position [212, 0]
click at [680, 251] on div "Backlog 7 Karns High - HSHS › Intake 1065 Olivia Stephens 4 Karns High - HSHS ›…" at bounding box center [800, 755] width 1534 height 1437
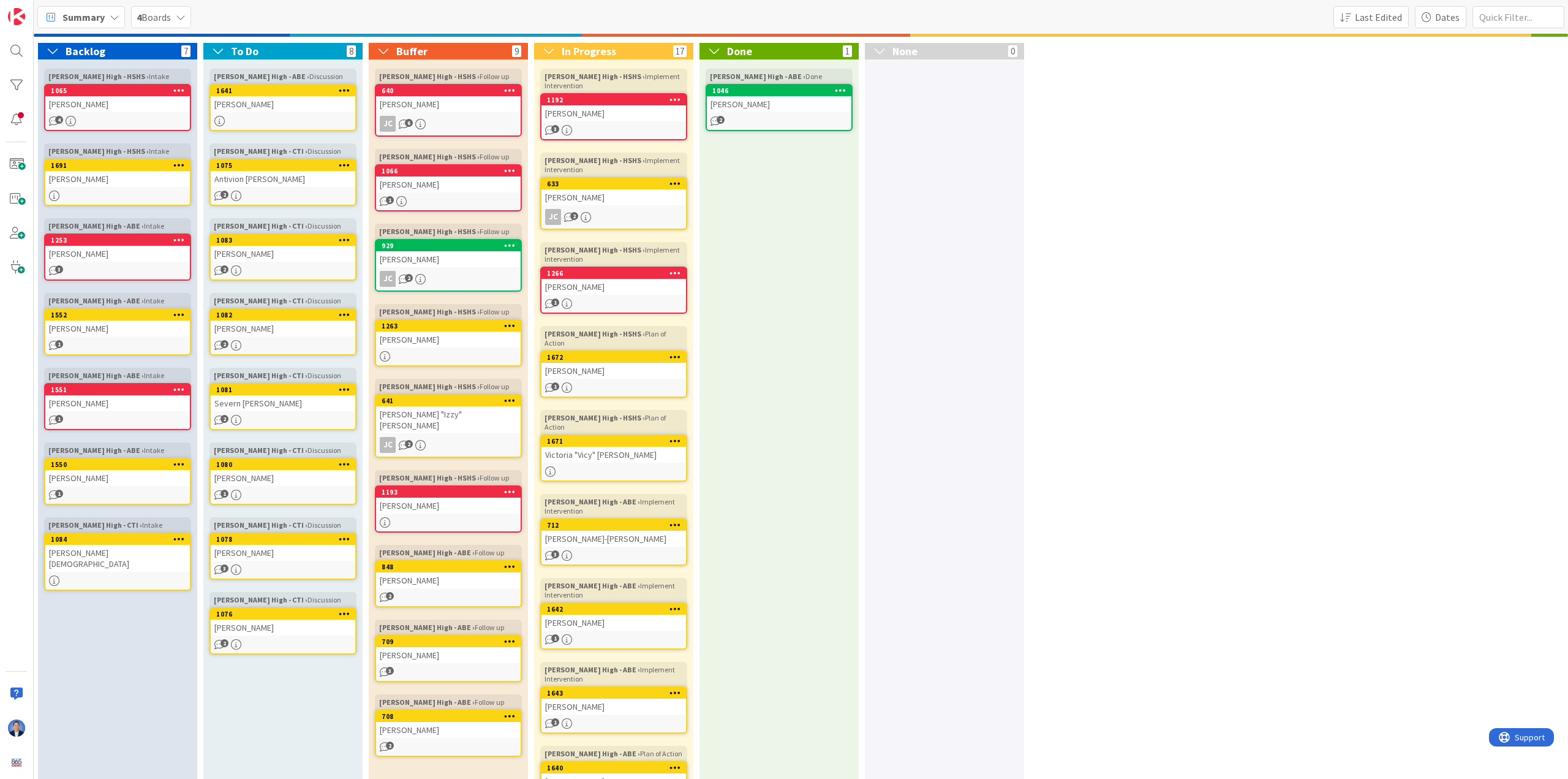
click at [105, 21] on div "Summary" at bounding box center [81, 18] width 88 height 22
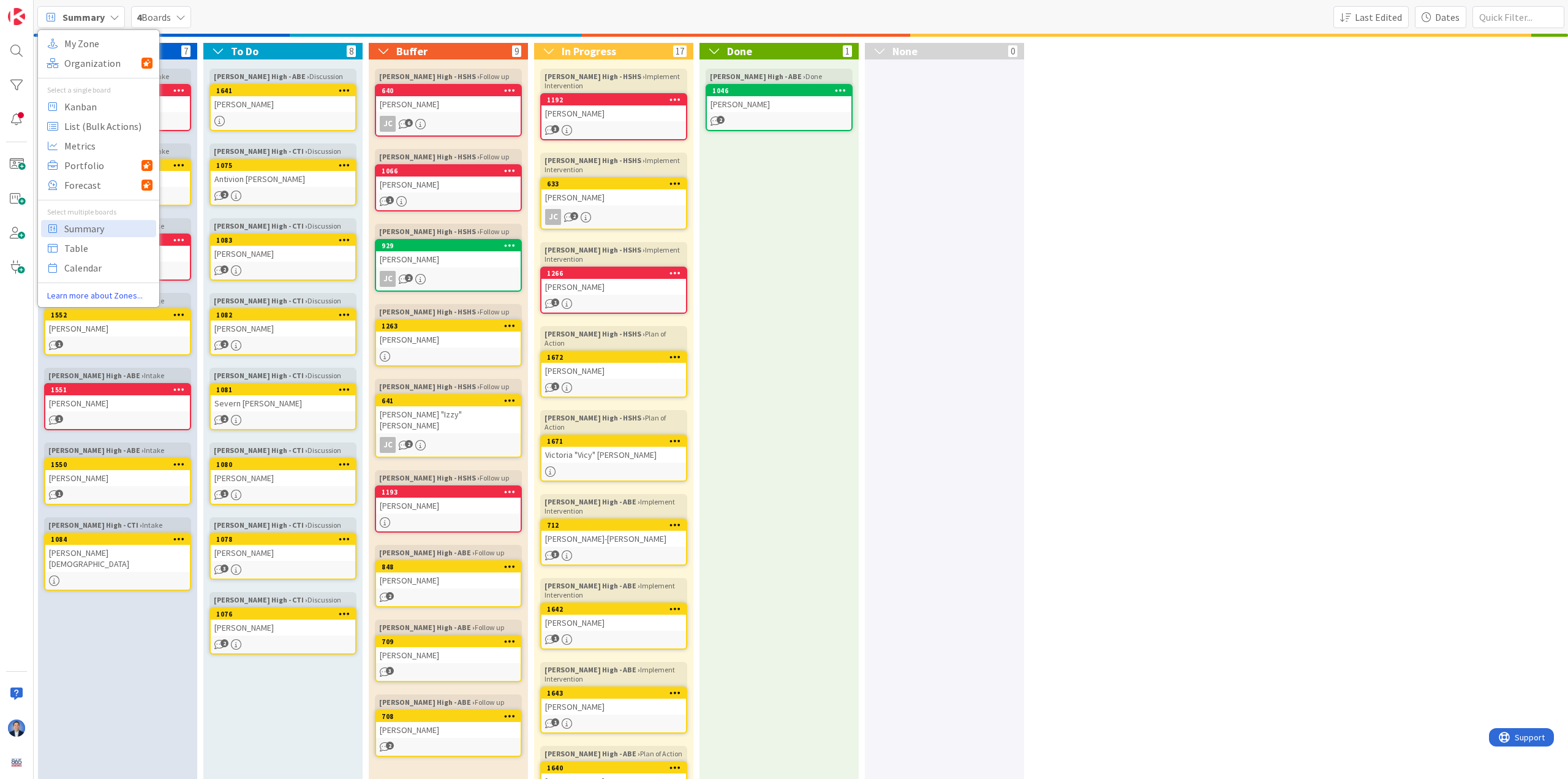
click at [680, 315] on div "Backlog 7 Karns High - HSHS › Intake 1065 Olivia Stephens 4 Karns High - HSHS ›…" at bounding box center [800, 755] width 1534 height 1437
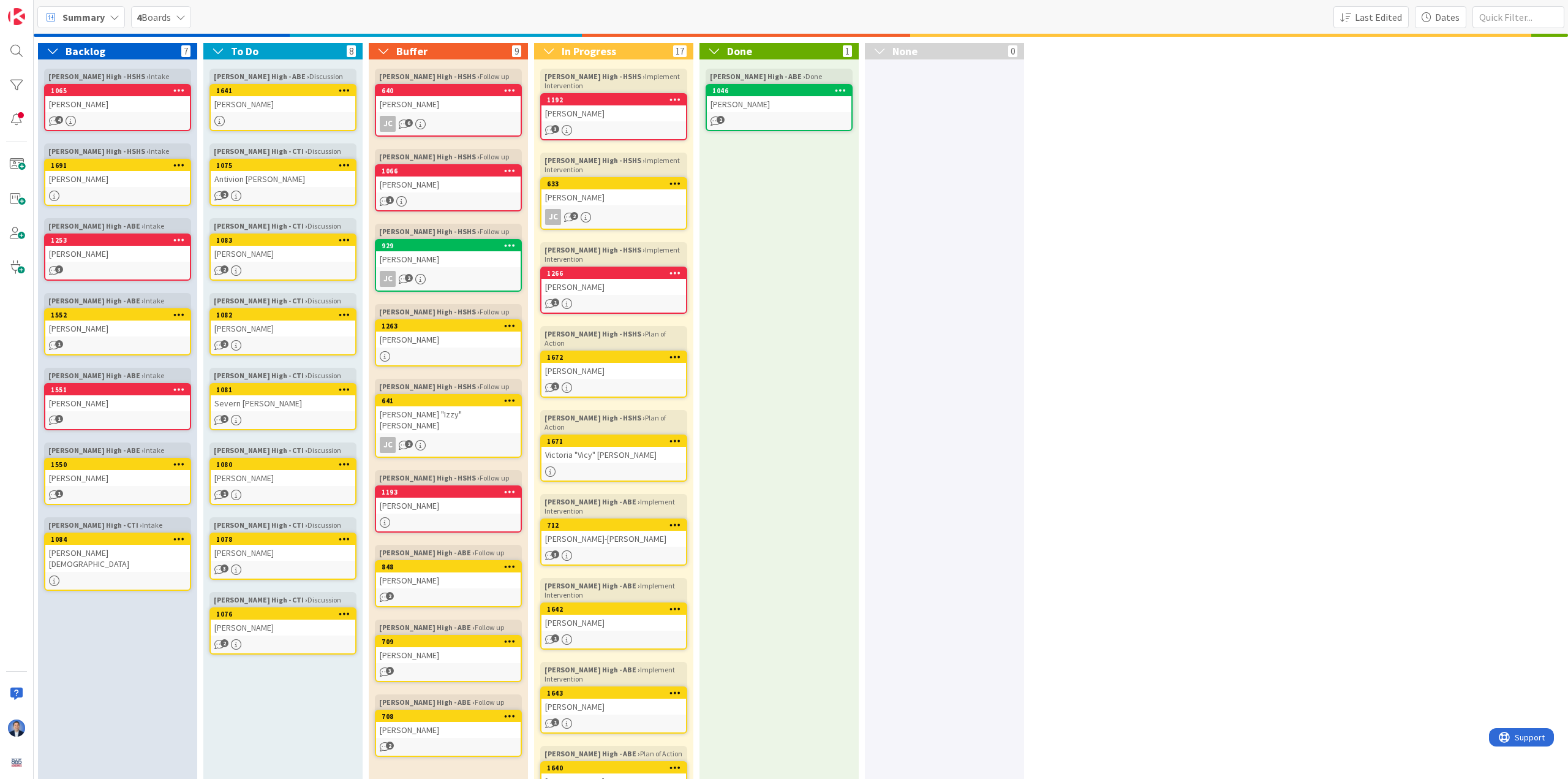
click at [91, 20] on span "Summary" at bounding box center [83, 17] width 42 height 14
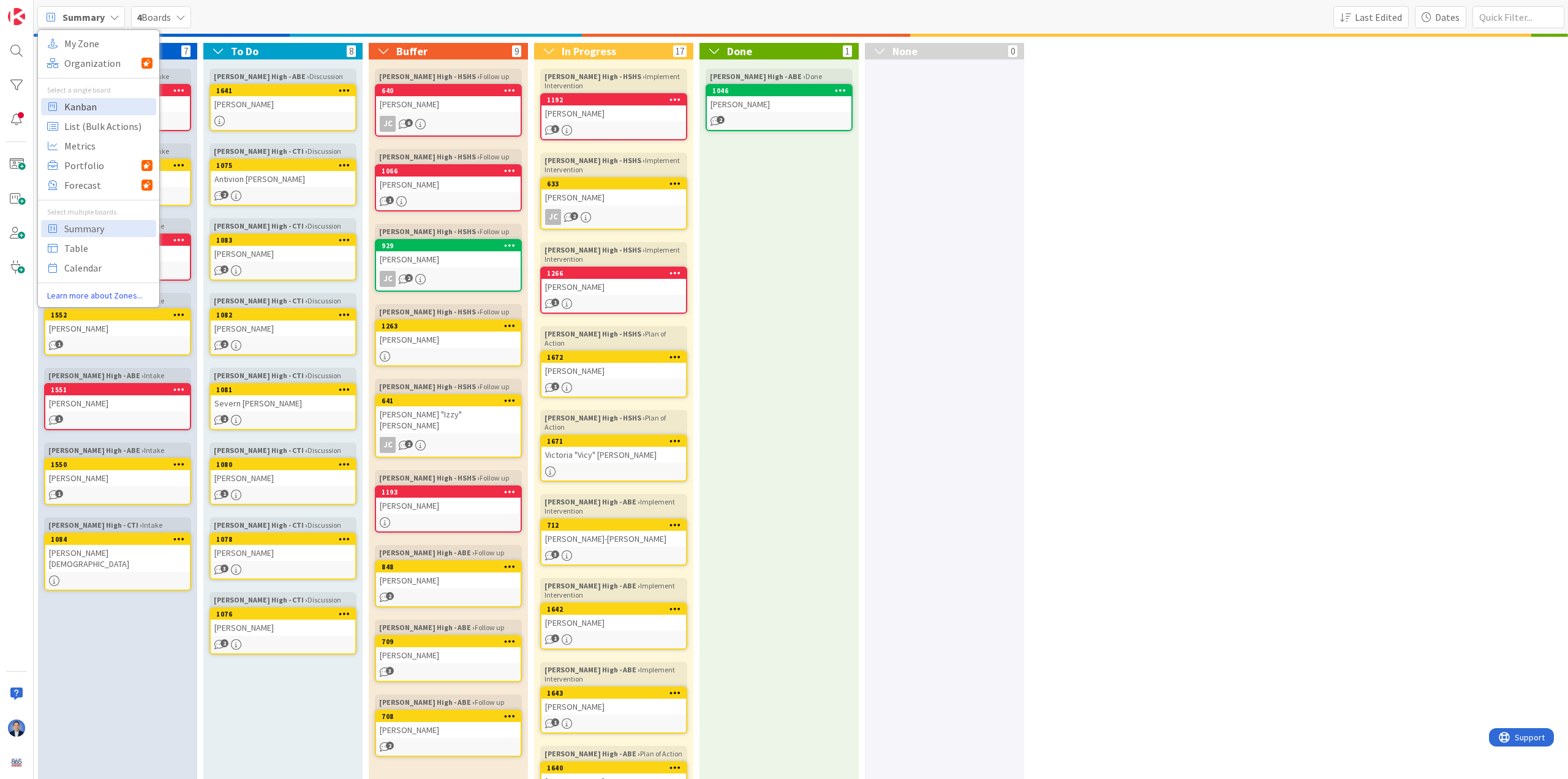
click at [81, 109] on span "Kanban" at bounding box center [109, 106] width 88 height 18
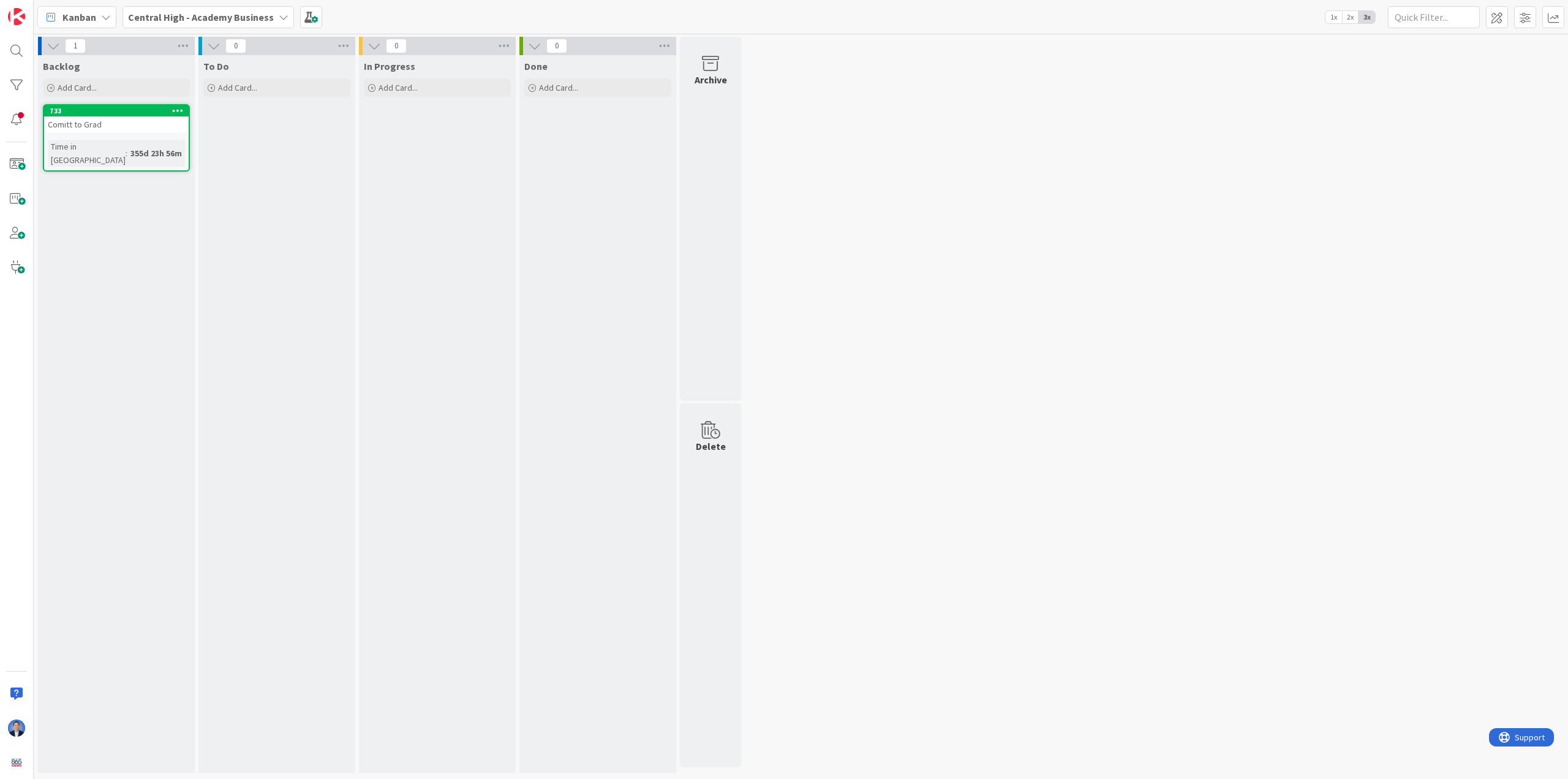
click at [165, 26] on div "Central High - Academy Business" at bounding box center [208, 18] width 172 height 22
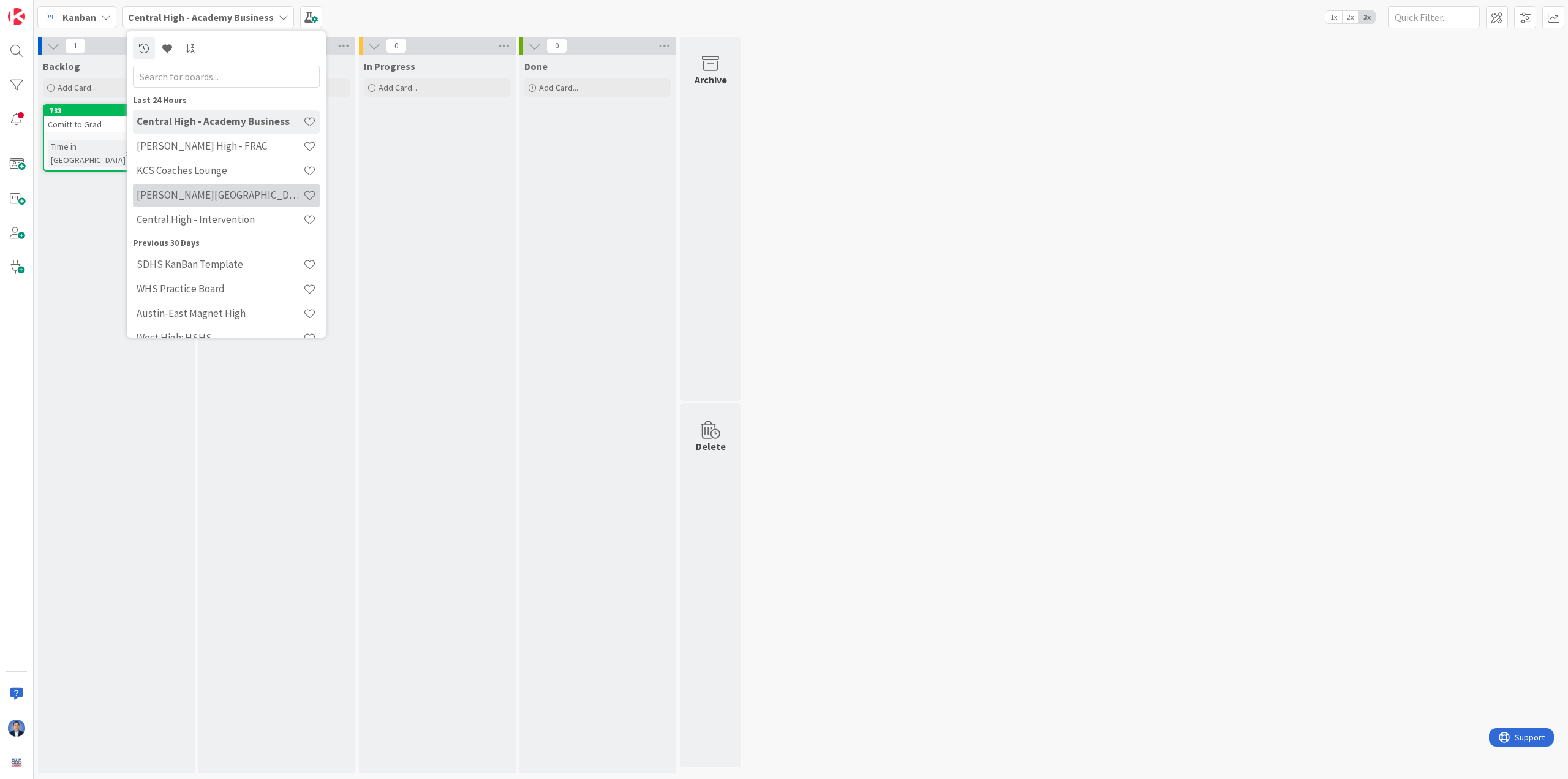
click at [196, 196] on h4 "[PERSON_NAME][GEOGRAPHIC_DATA]" at bounding box center [220, 194] width 167 height 12
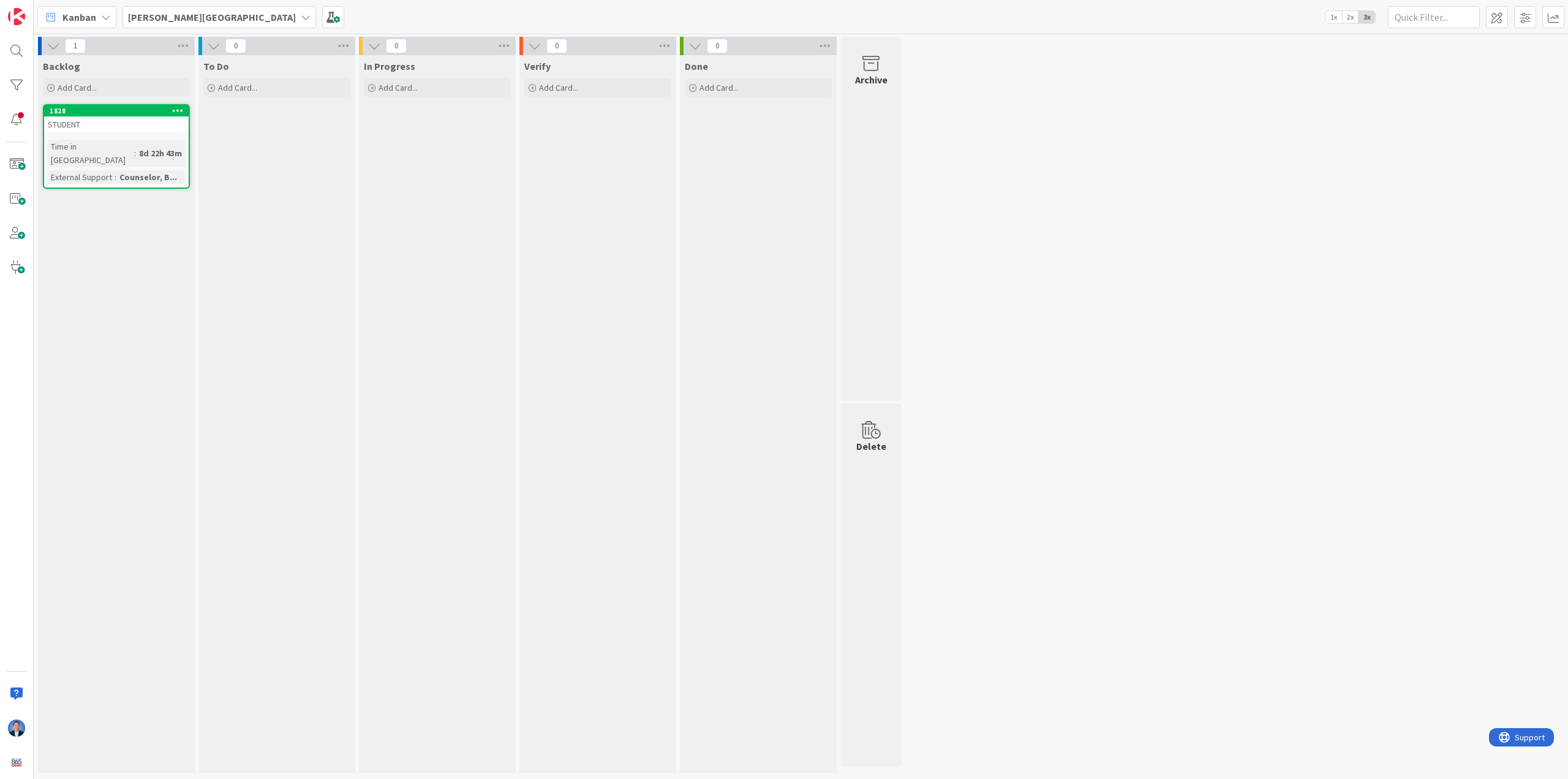
click at [680, 20] on div at bounding box center [1526, 18] width 78 height 22
click at [680, 24] on span at bounding box center [1498, 18] width 22 height 22
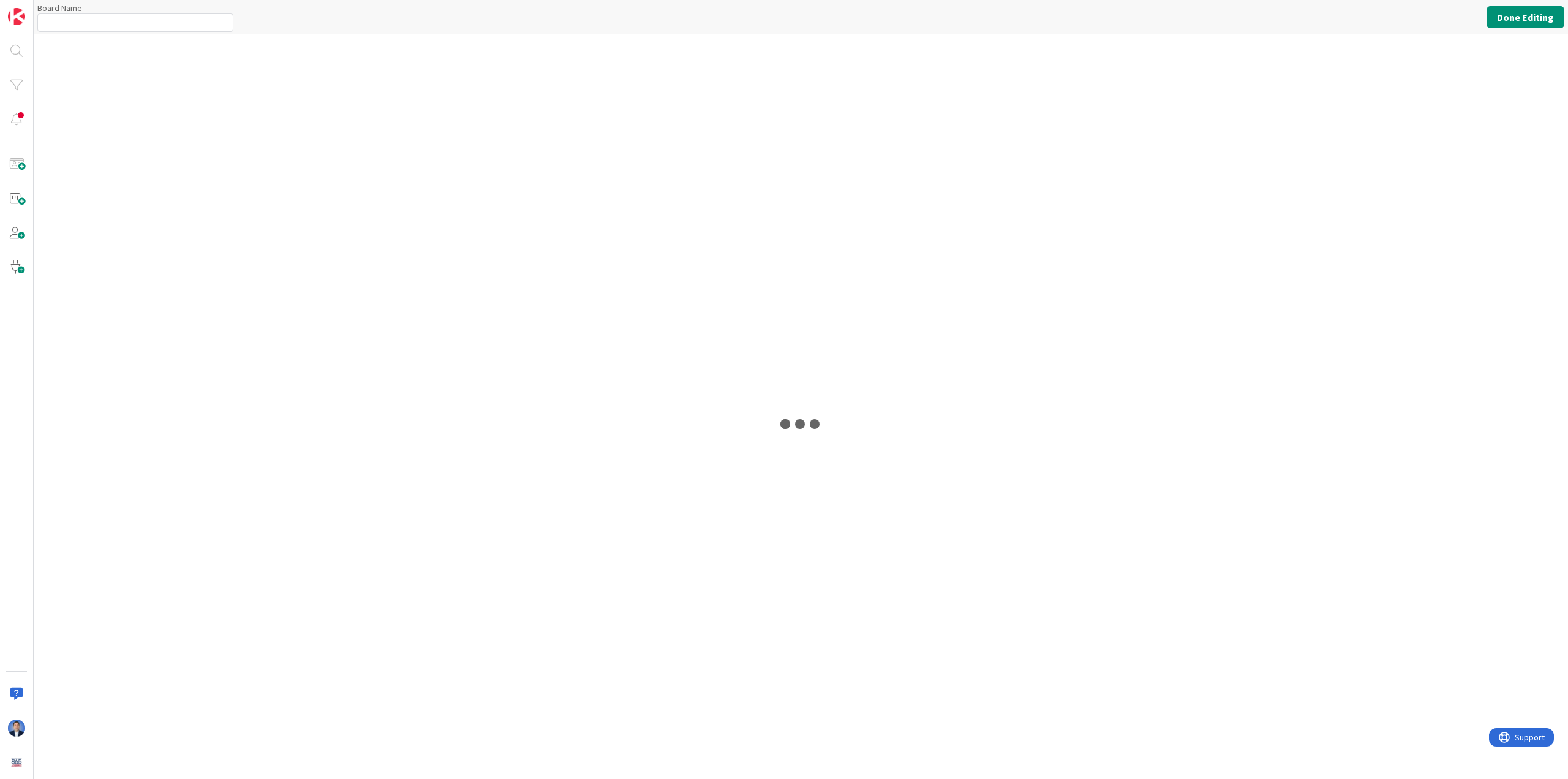
type input "[PERSON_NAME][GEOGRAPHIC_DATA]"
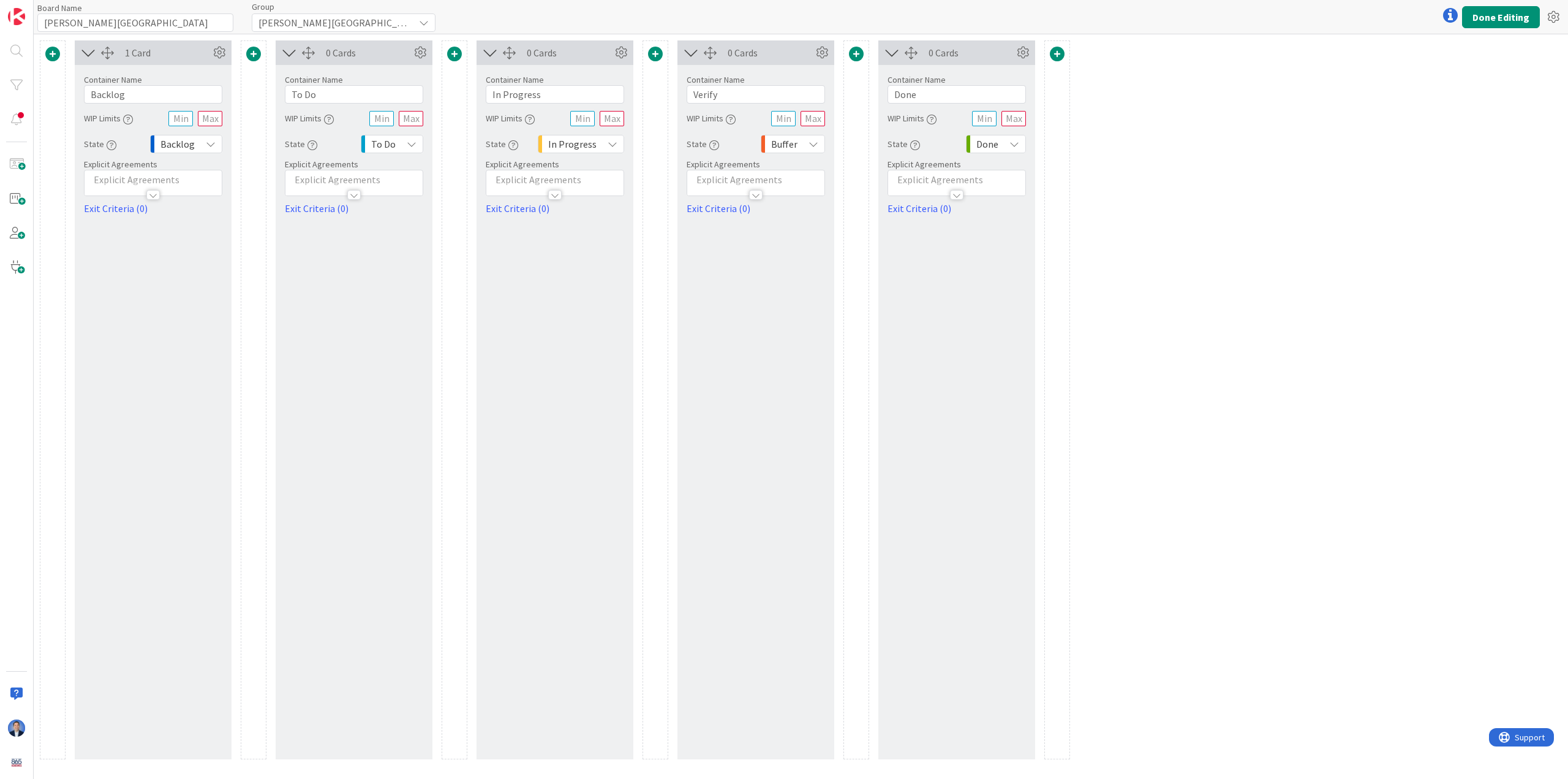
click at [56, 52] on span at bounding box center [53, 54] width 14 height 14
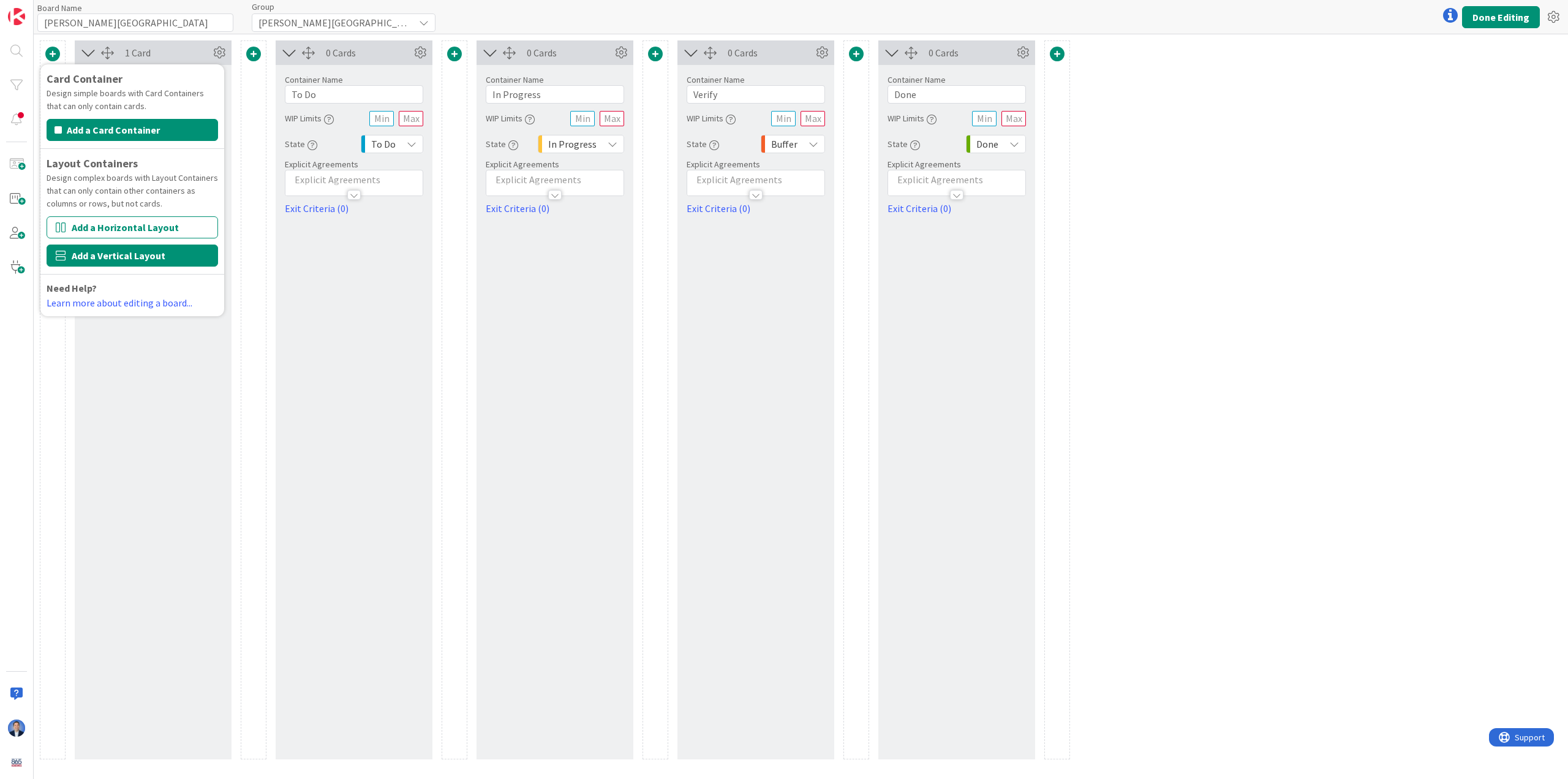
click at [101, 251] on button "Add a Vertical Layout" at bounding box center [132, 256] width 172 height 22
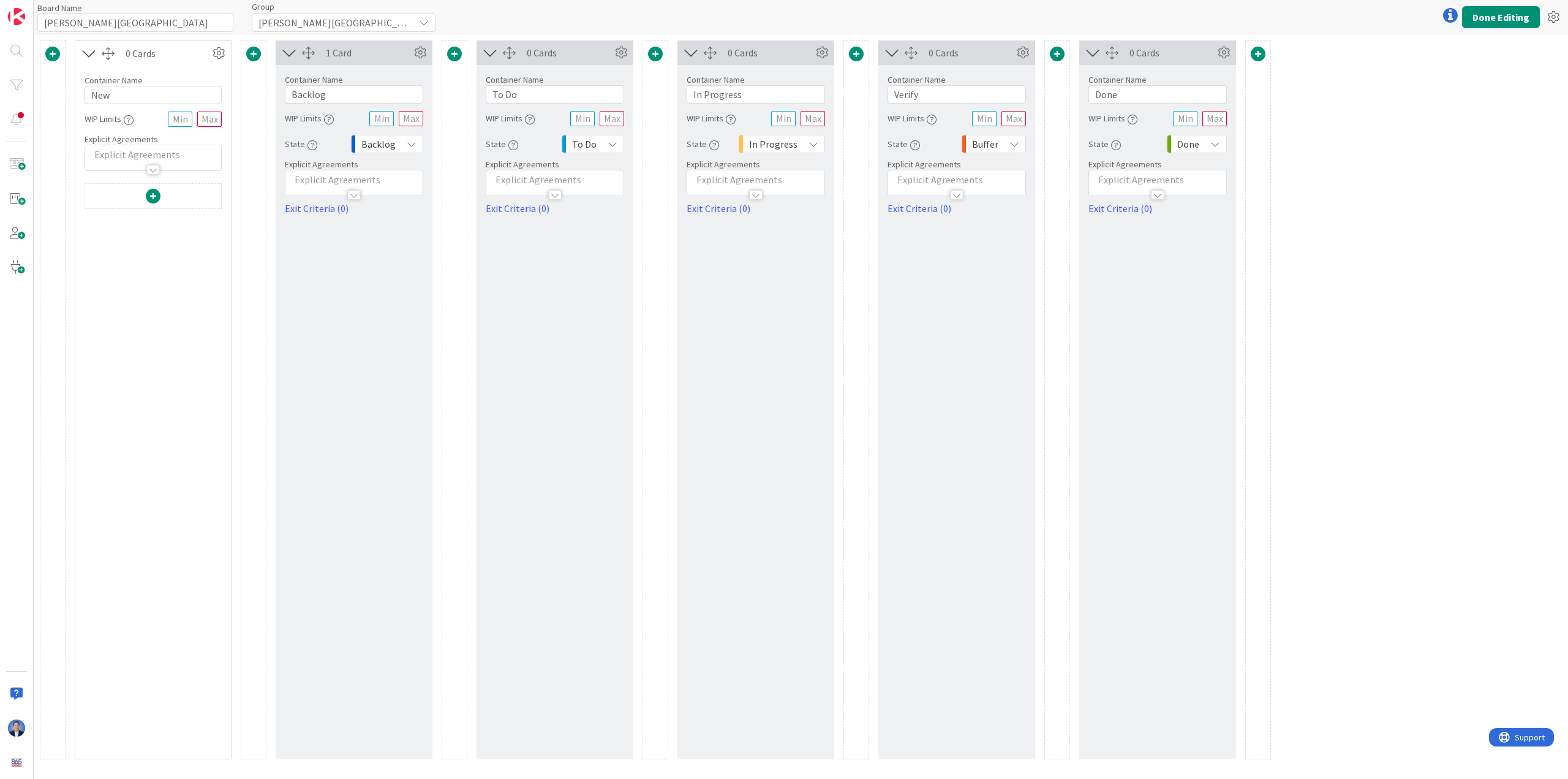
click at [153, 195] on span at bounding box center [153, 196] width 14 height 14
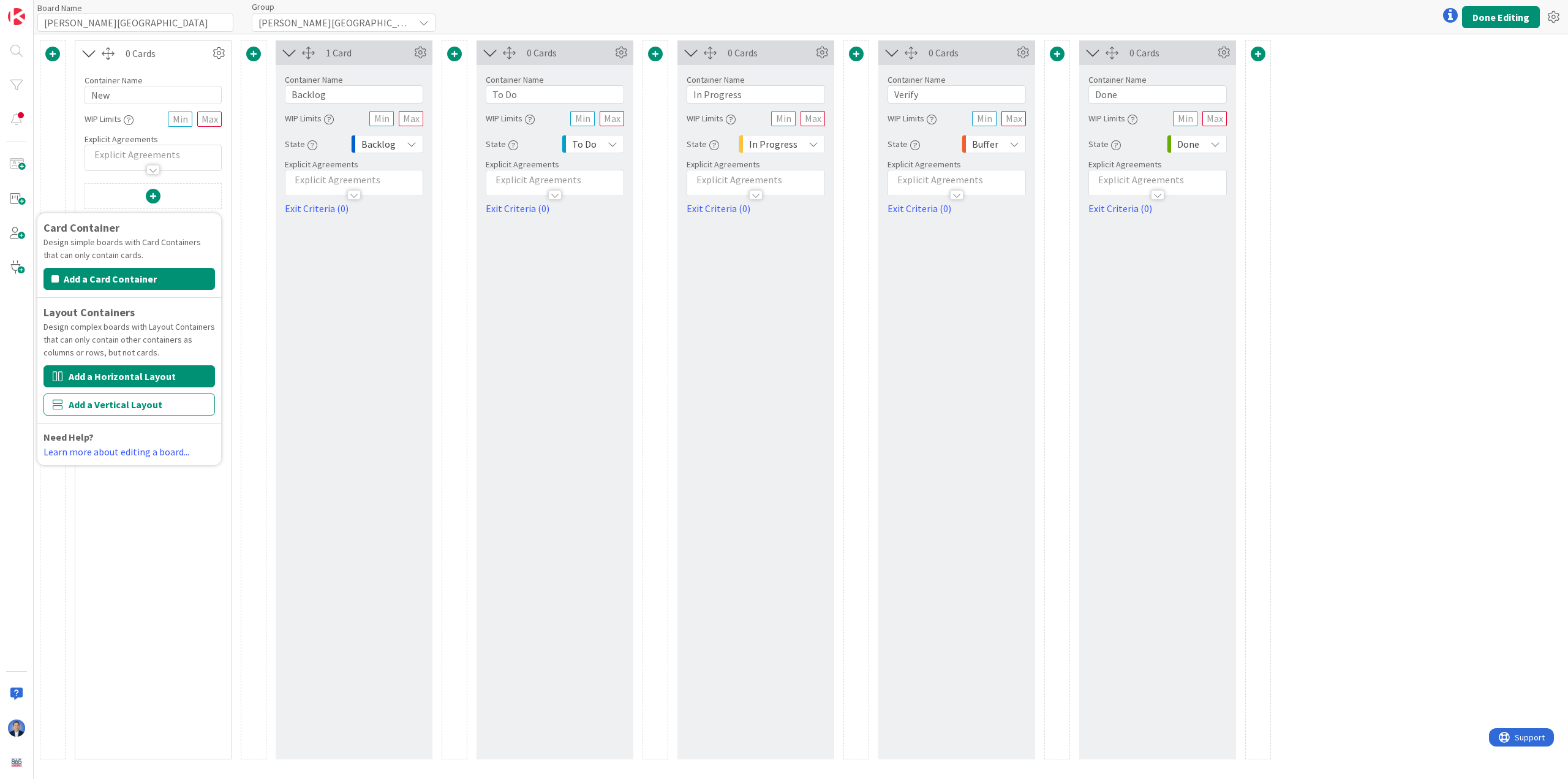
drag, startPoint x: 133, startPoint y: 400, endPoint x: 137, endPoint y: 378, distance: 22.4
click at [137, 378] on div "Card Container Design simple boards with Card Containers that can only contain …" at bounding box center [129, 340] width 172 height 240
click at [138, 377] on button "Add a Horizontal Layout" at bounding box center [129, 376] width 172 height 22
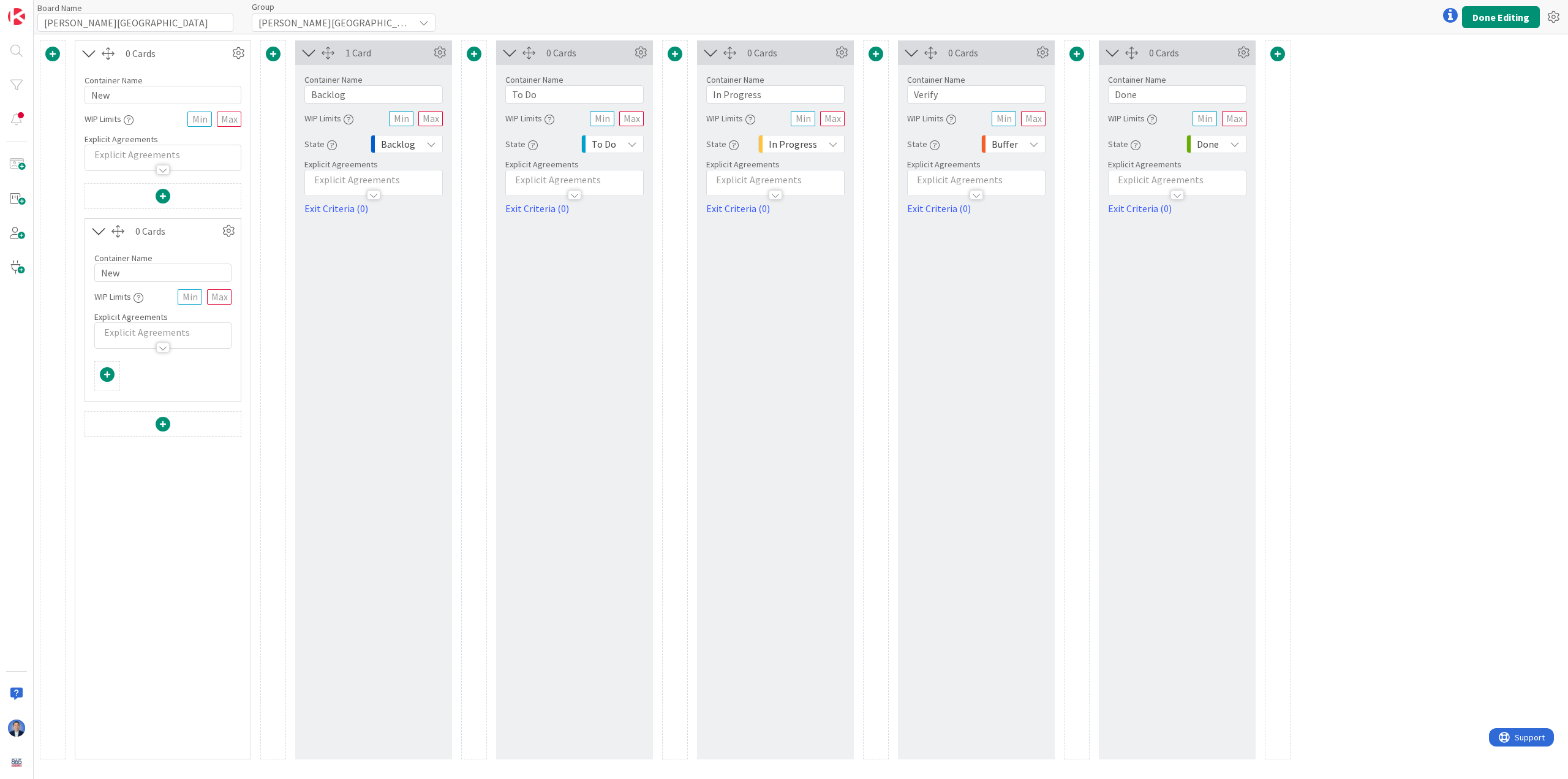
click at [117, 282] on div "Container Name 3 / 64 New WIP Limits Explicit Agreements" at bounding box center [163, 296] width 137 height 105
click at [116, 275] on input "New" at bounding box center [163, 272] width 137 height 18
type input "A1"
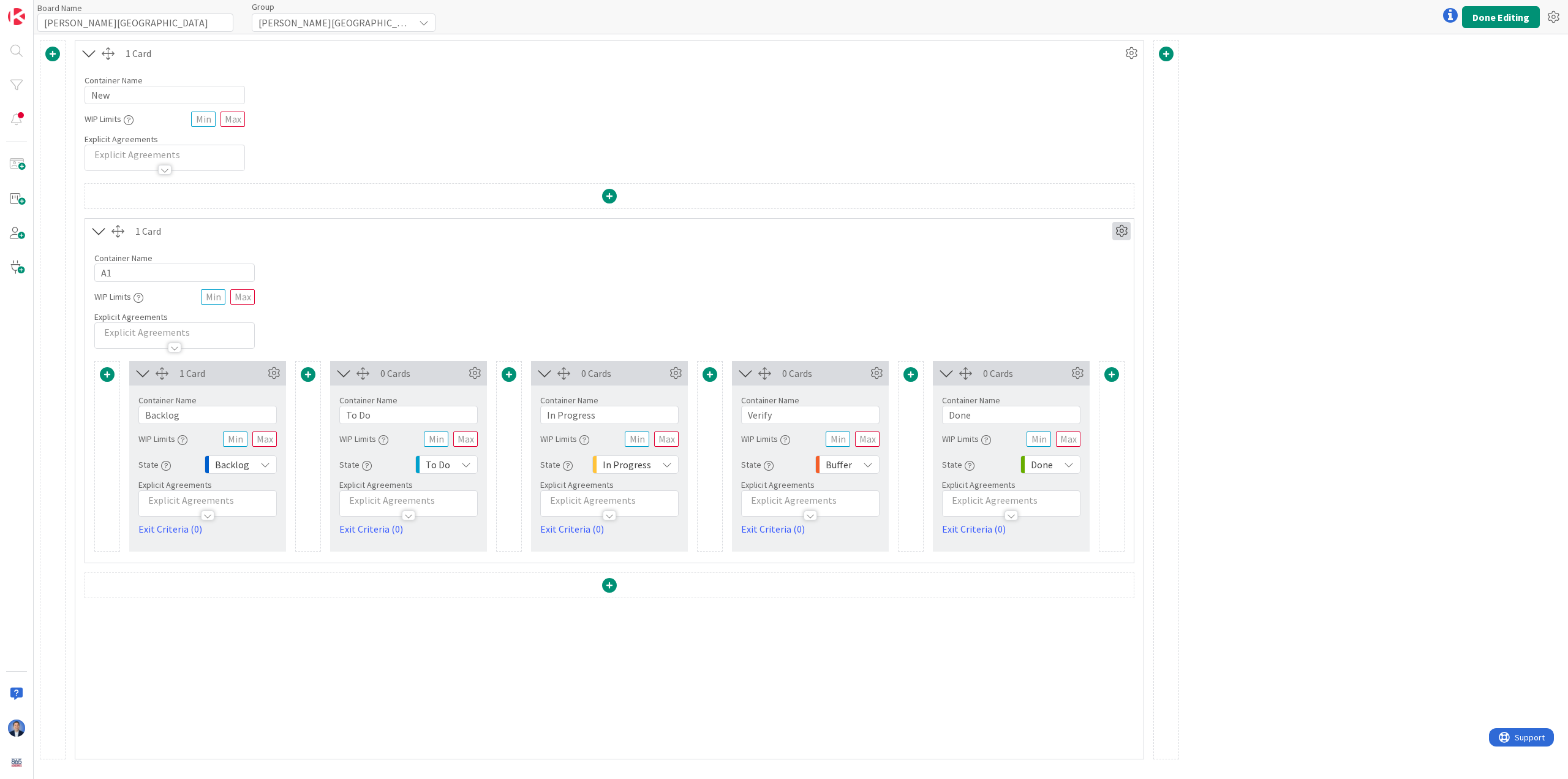
click at [680, 232] on icon at bounding box center [1121, 231] width 18 height 18
click at [680, 318] on link "Duplicate this Container" at bounding box center [1048, 317] width 165 height 18
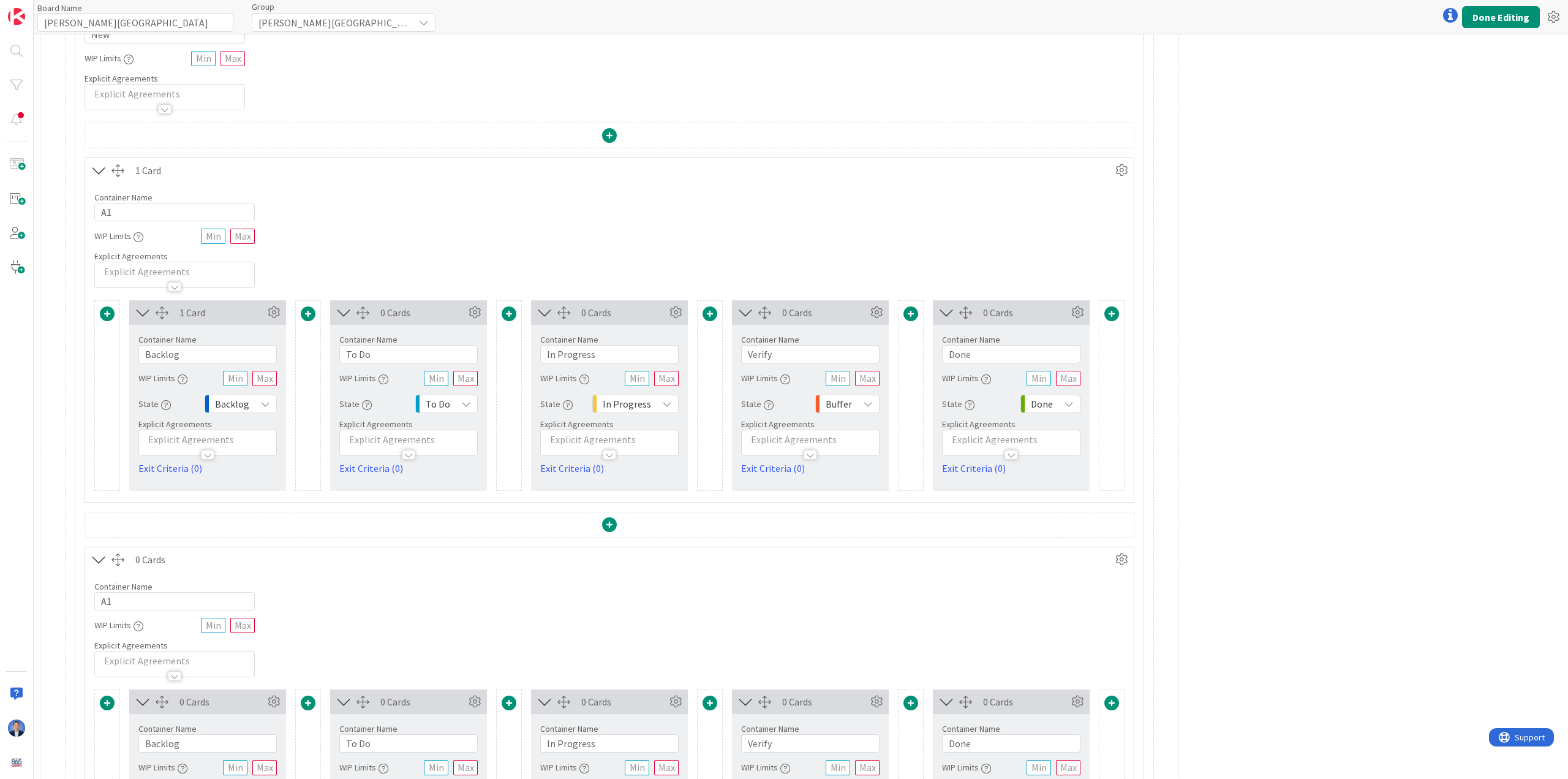
scroll to position [215, 0]
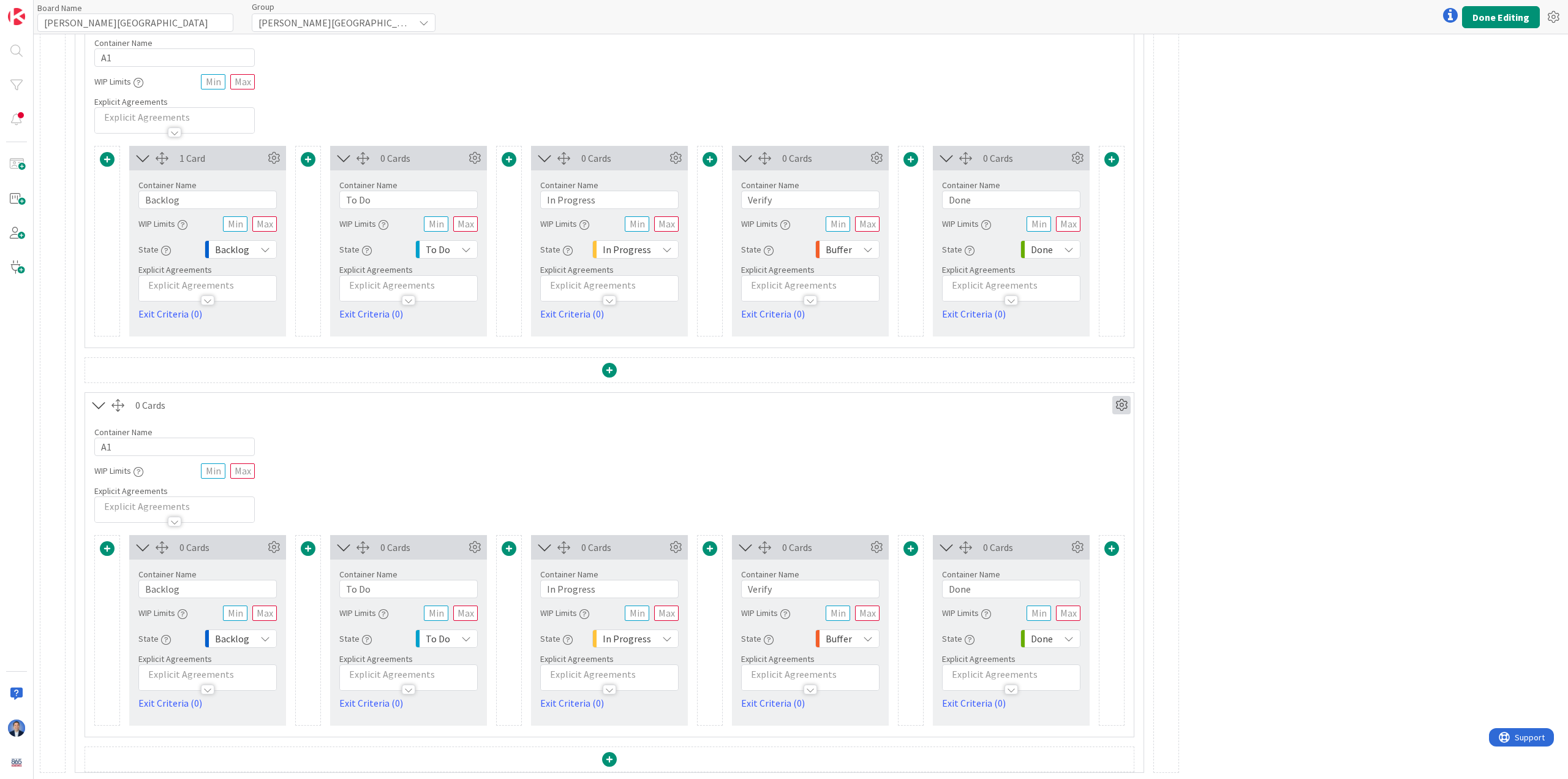
click at [680, 408] on icon at bounding box center [1121, 404] width 18 height 18
click at [680, 485] on link "Duplicate this Container" at bounding box center [1048, 491] width 165 height 18
click at [130, 441] on input "A1" at bounding box center [174, 447] width 161 height 18
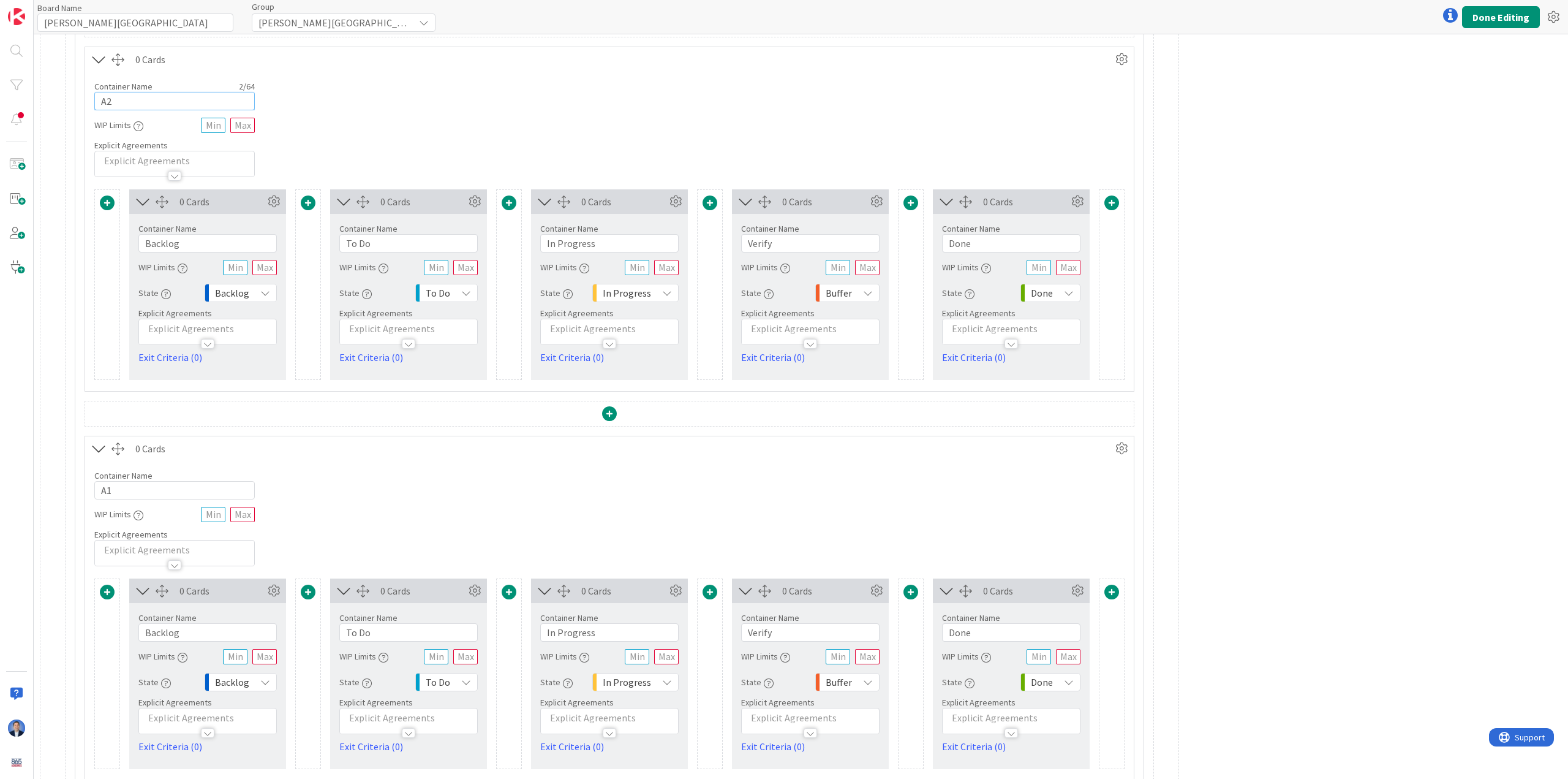
scroll to position [604, 0]
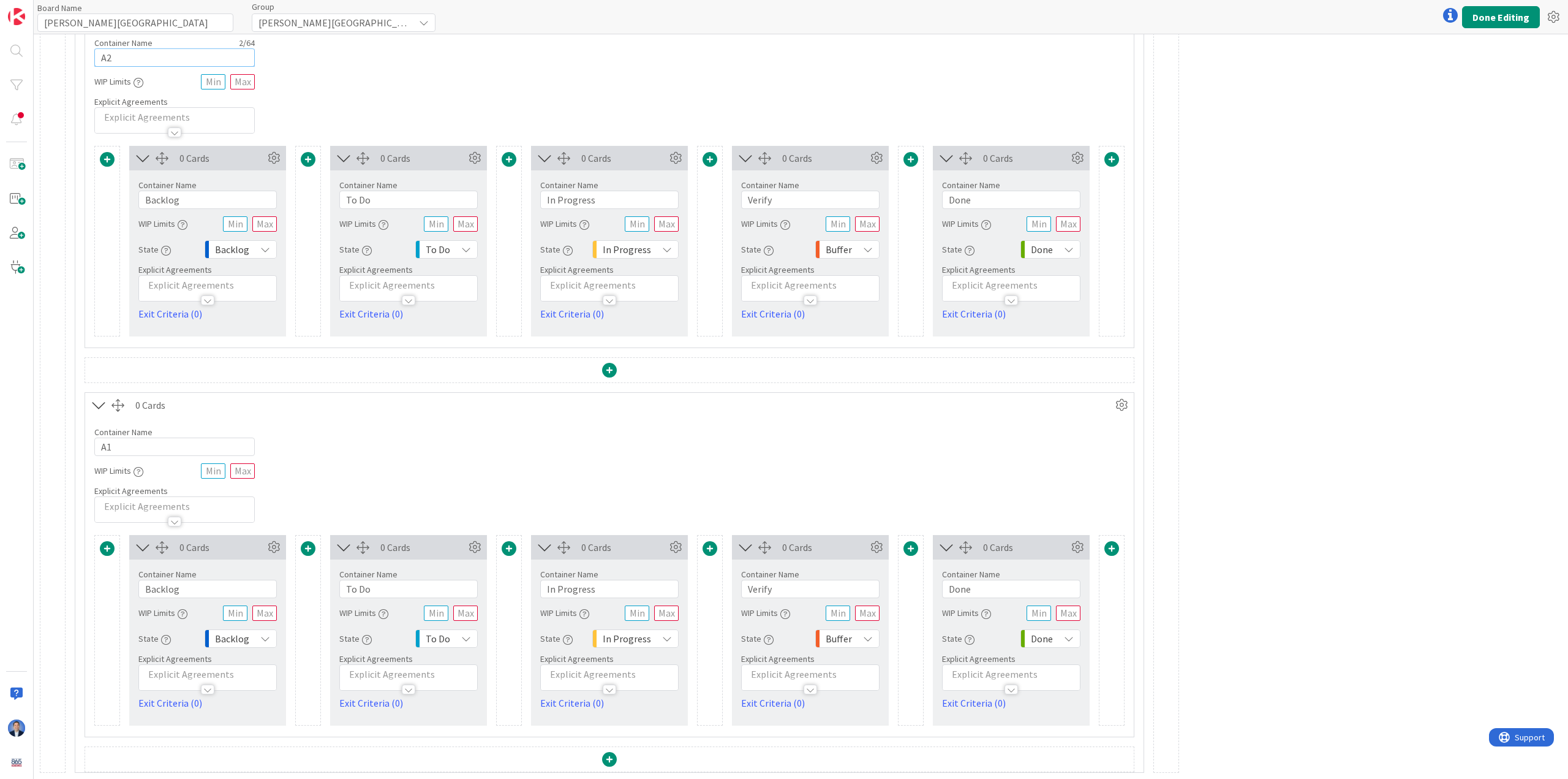
type input "A2"
click at [122, 451] on input "A1" at bounding box center [174, 447] width 161 height 18
type input "A3"
click at [680, 27] on button "Done Editing" at bounding box center [1501, 18] width 77 height 22
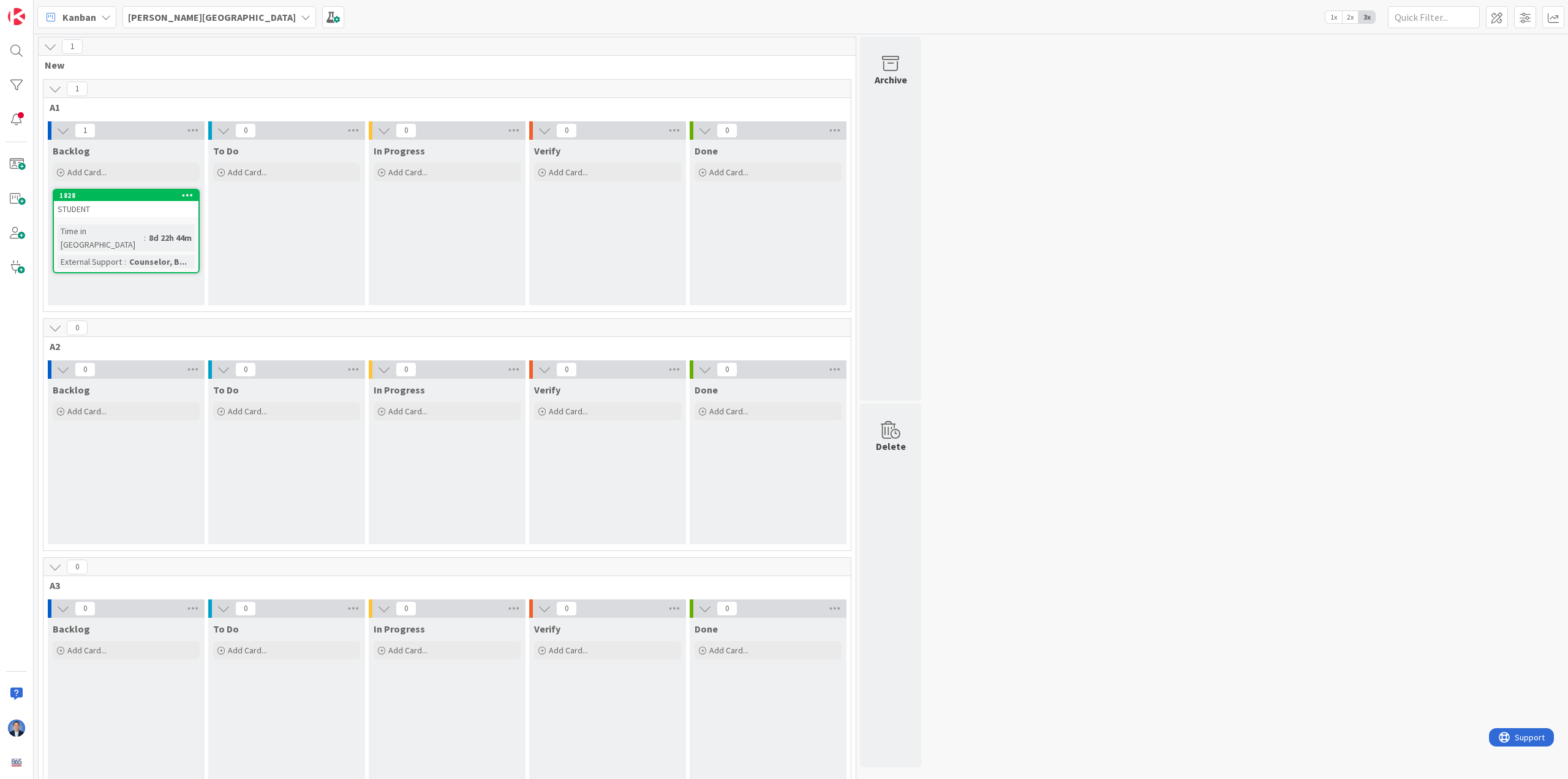
click at [56, 92] on icon at bounding box center [55, 89] width 14 height 14
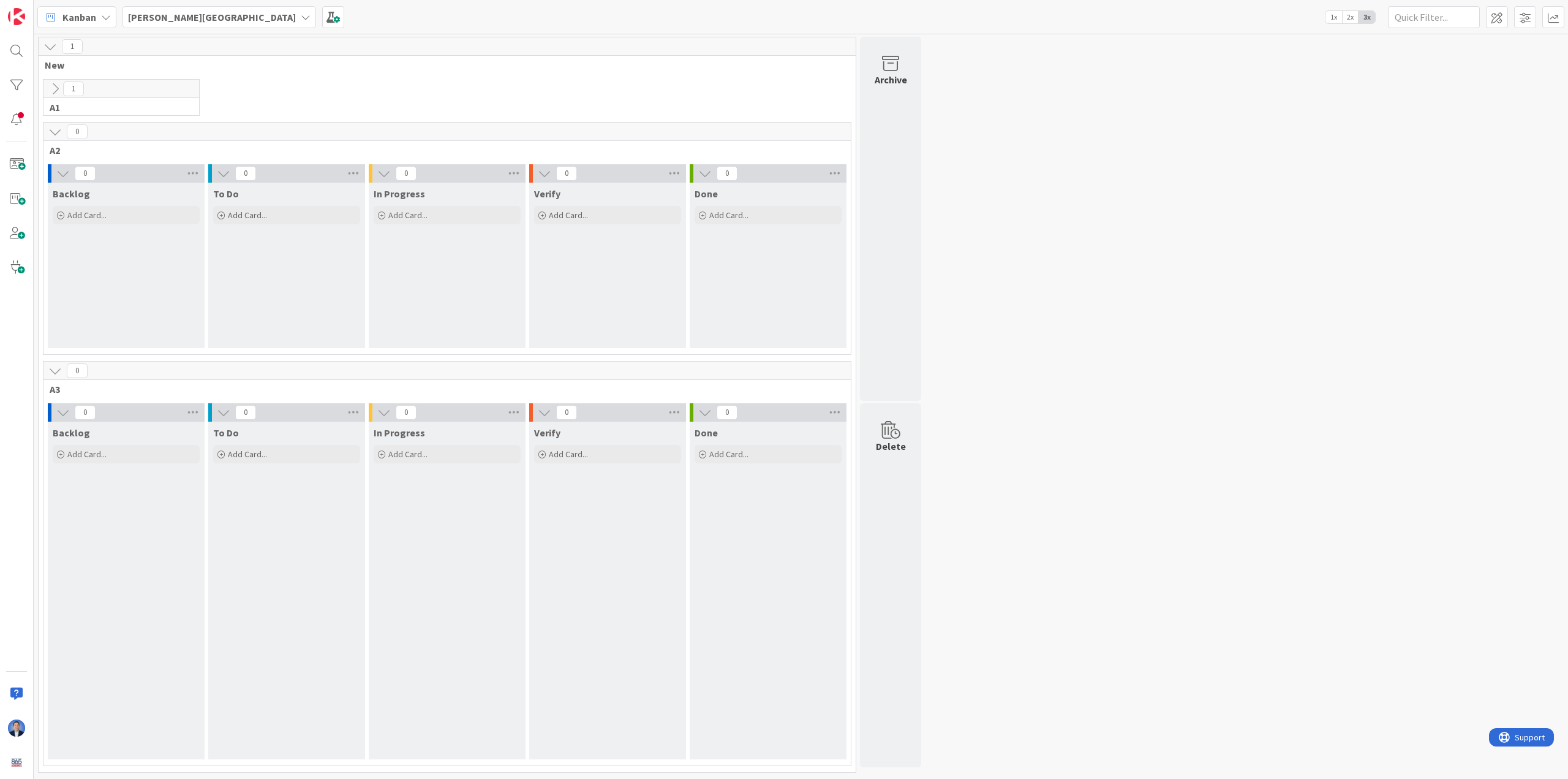
click at [52, 373] on icon at bounding box center [55, 371] width 14 height 14
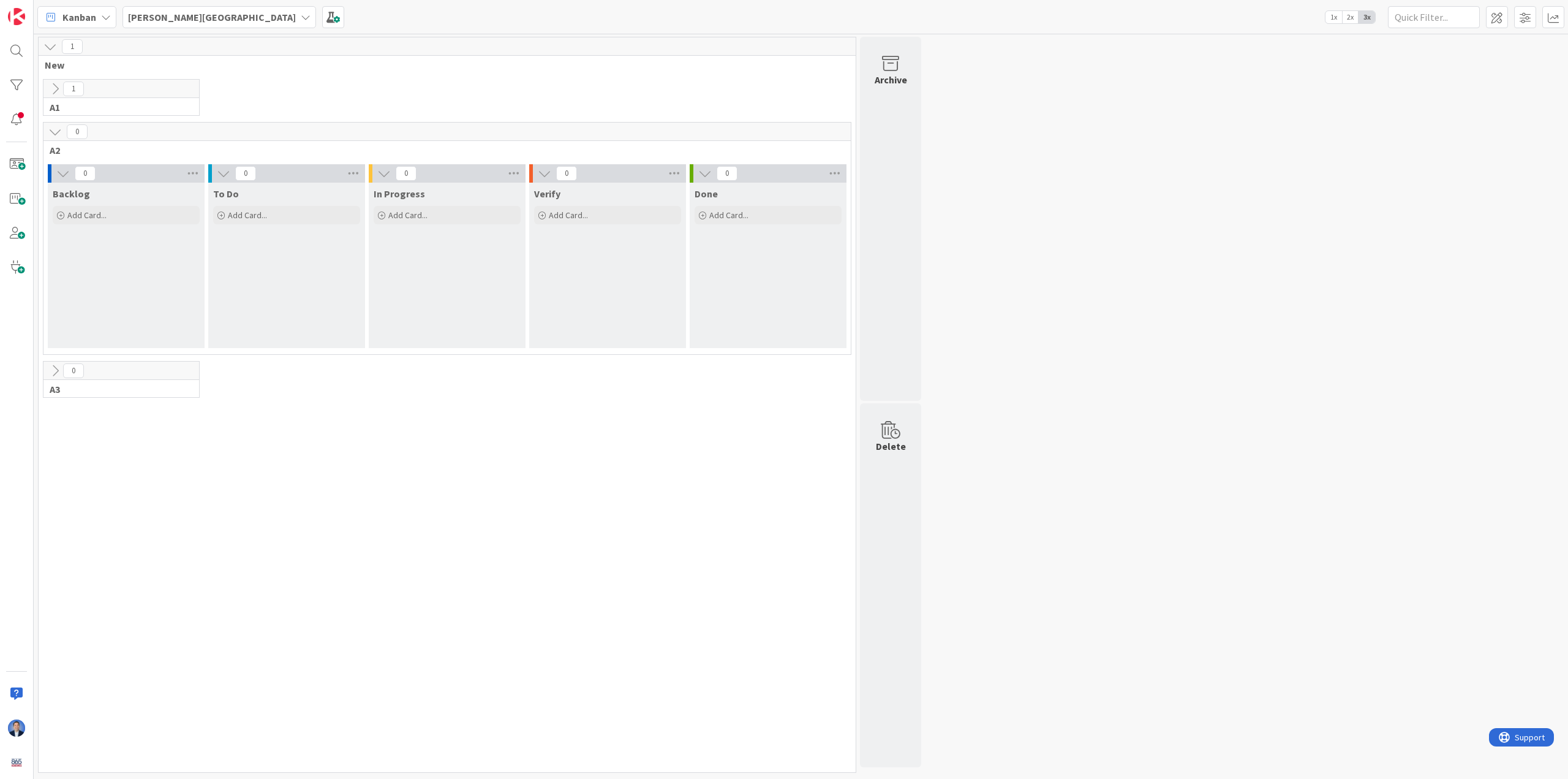
click at [54, 372] on icon at bounding box center [55, 371] width 14 height 14
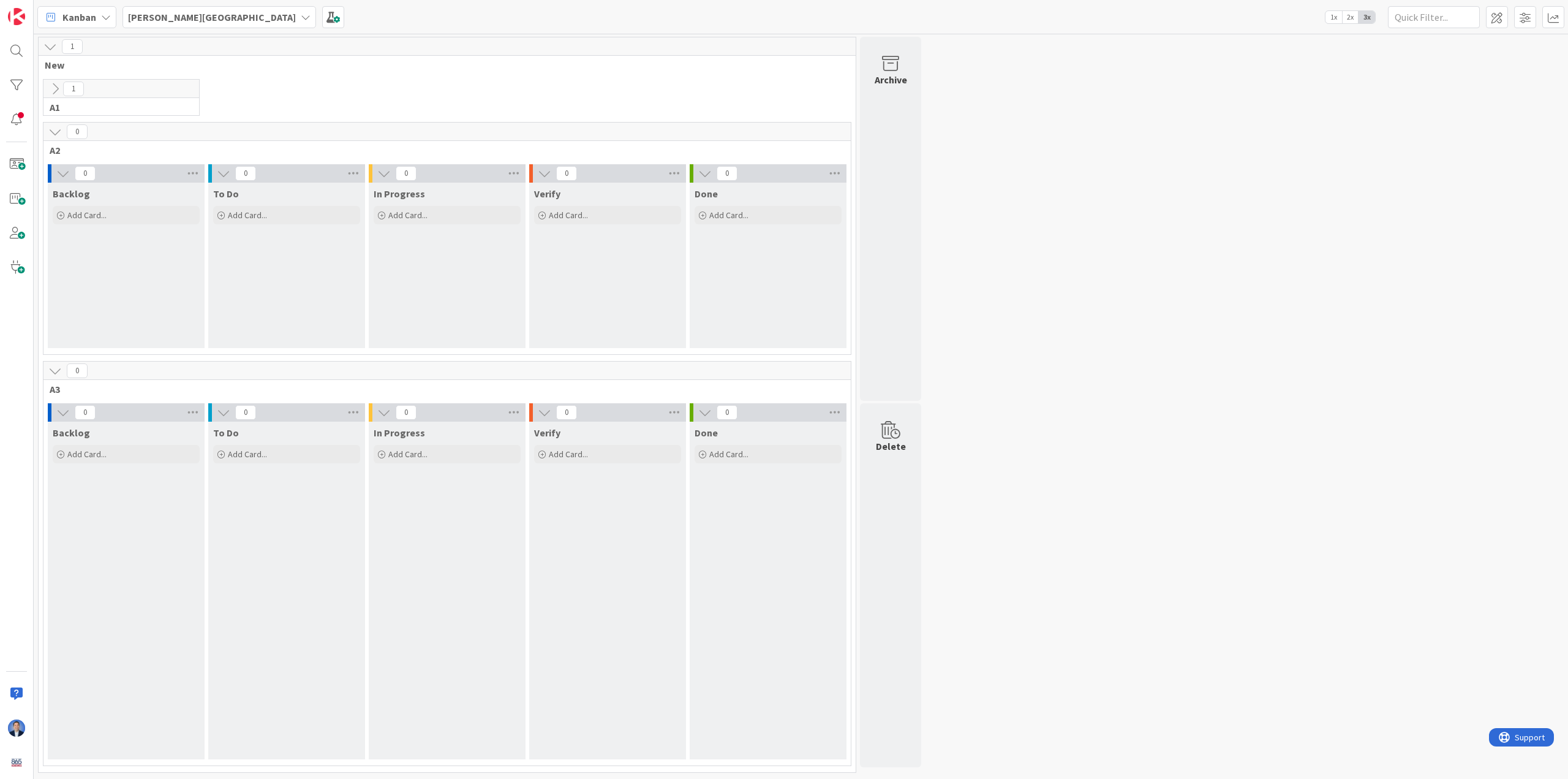
click at [54, 85] on icon at bounding box center [55, 89] width 14 height 14
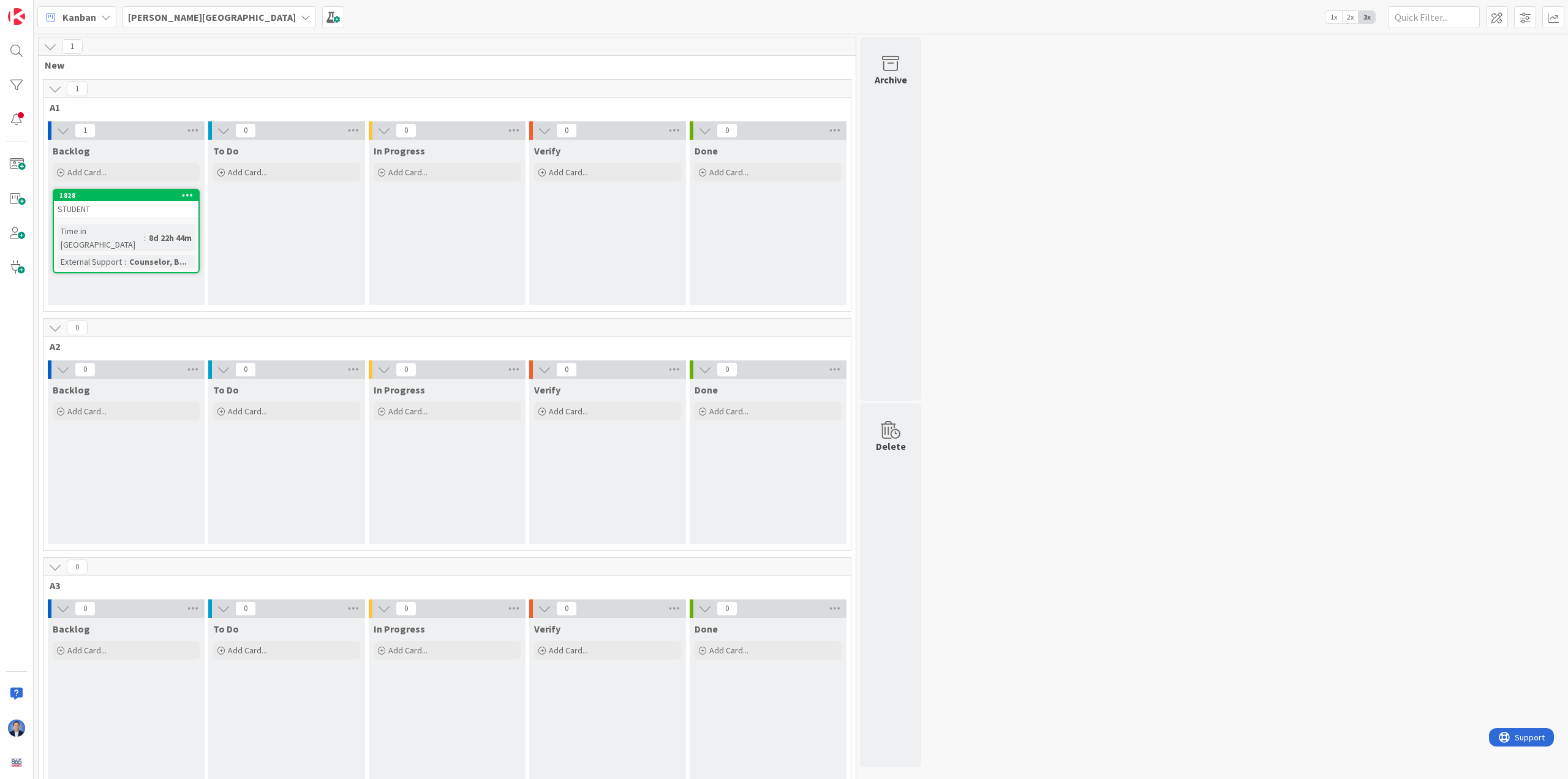
click at [59, 89] on icon at bounding box center [55, 89] width 14 height 14
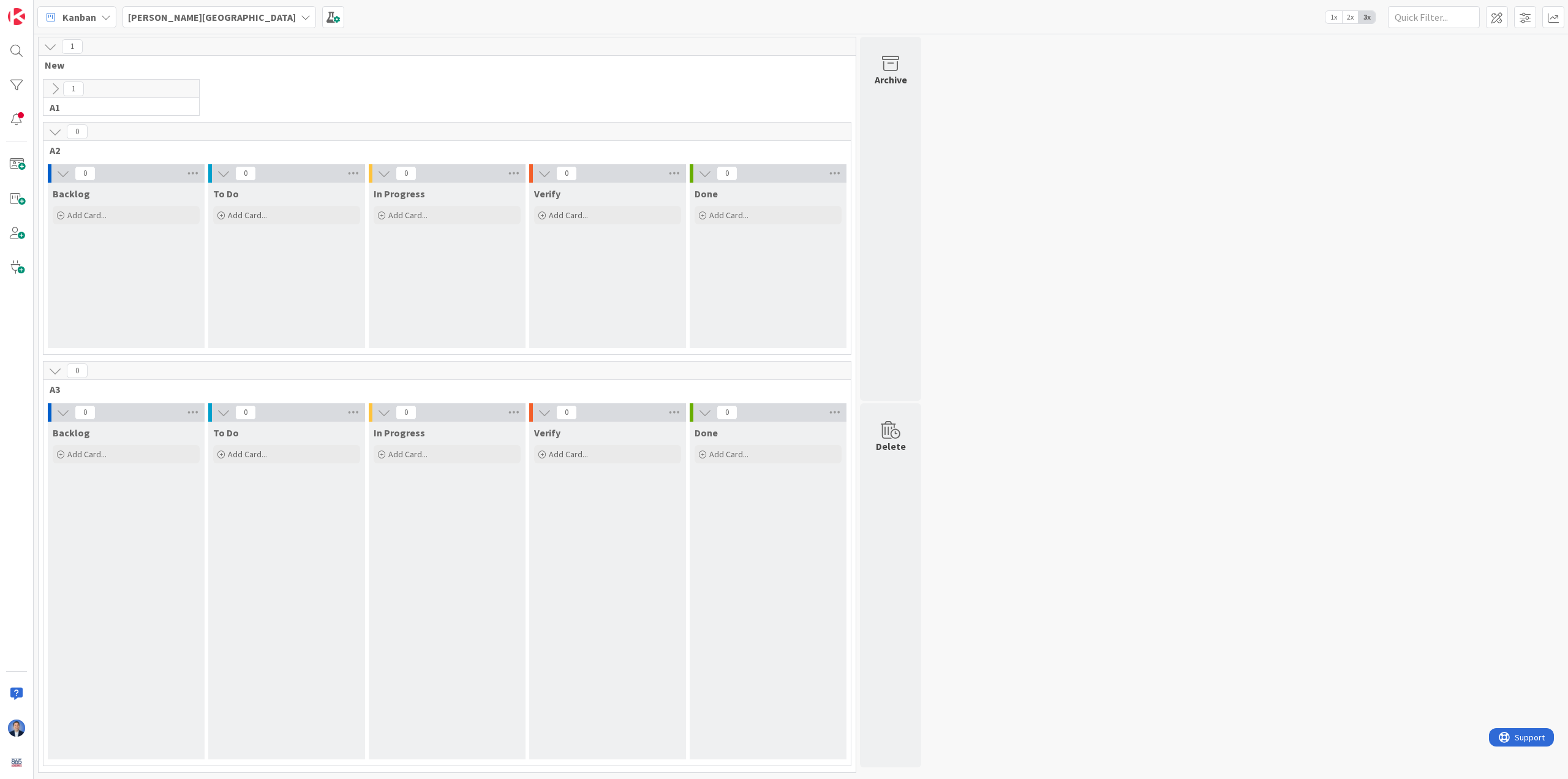
click at [59, 89] on icon at bounding box center [55, 89] width 14 height 14
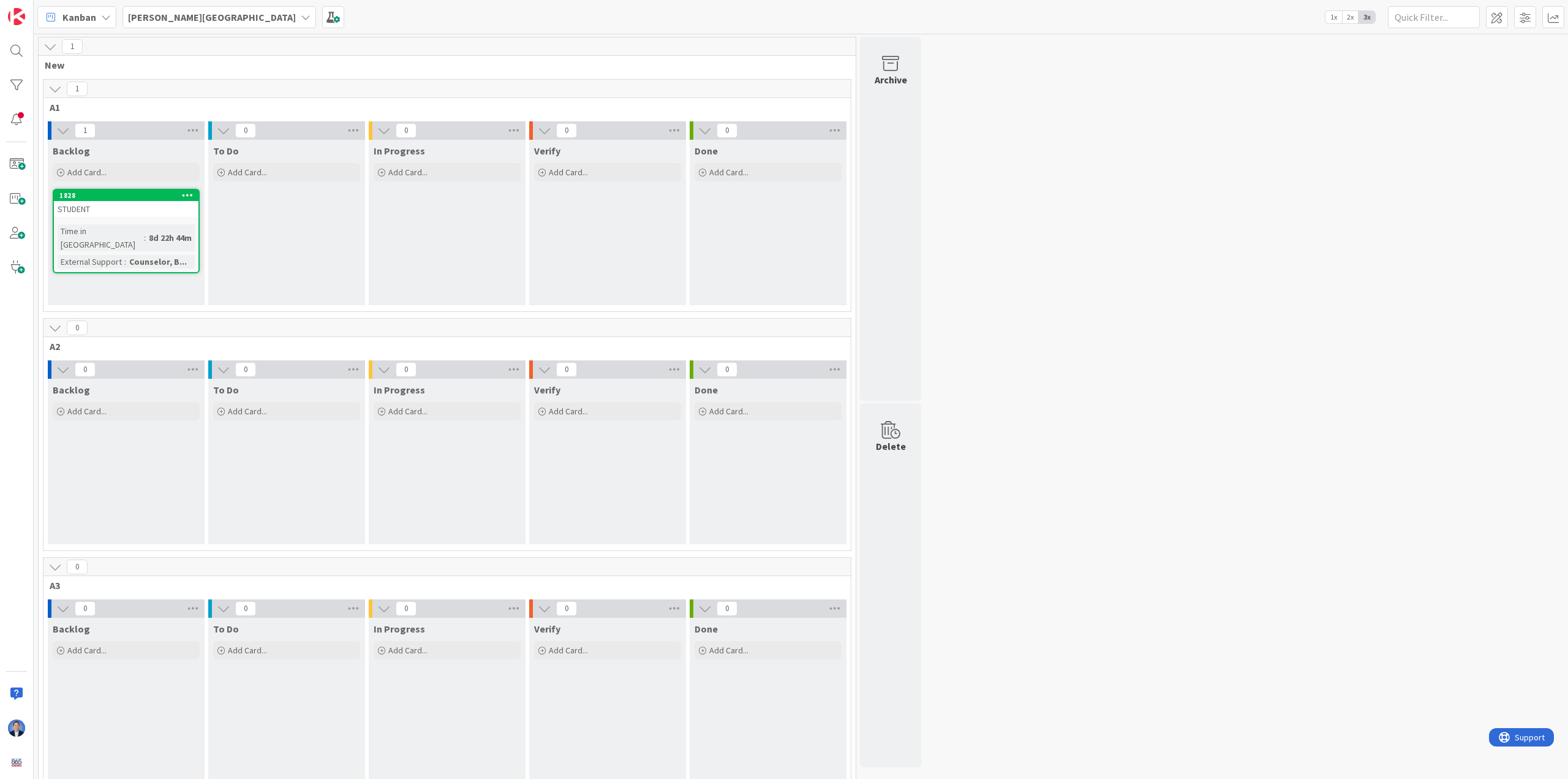
click at [106, 221] on link "1828 STUDENT Time in Column : 8d 22h 44m External Support : Counselor, B..." at bounding box center [126, 231] width 147 height 85
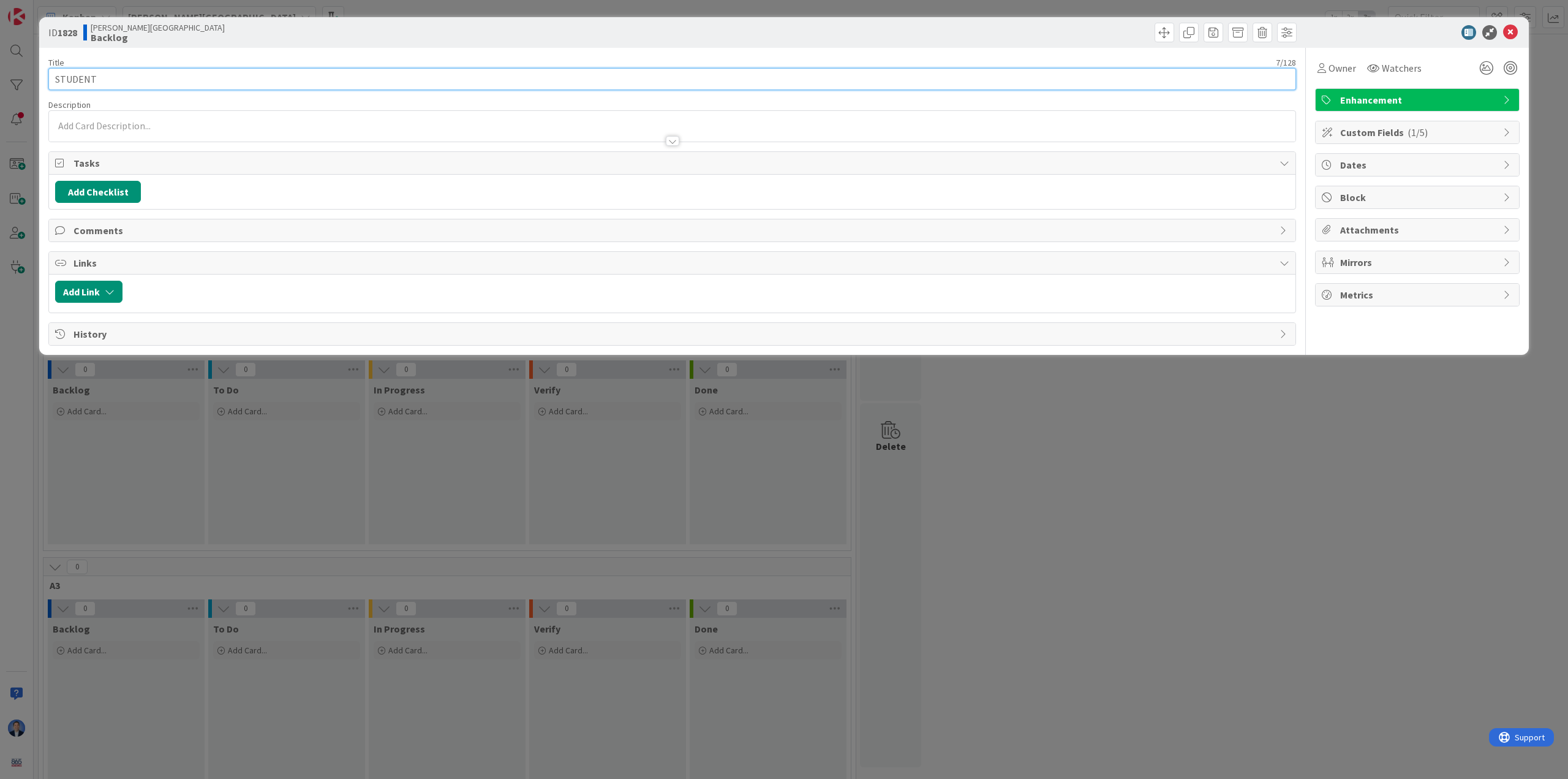
click at [106, 80] on input "STUDENT" at bounding box center [673, 79] width 1248 height 22
click at [120, 77] on input "STUDENT dimi8tri" at bounding box center [673, 79] width 1248 height 22
type input "STUDENT dimitri"
click at [680, 30] on icon at bounding box center [1510, 32] width 14 height 14
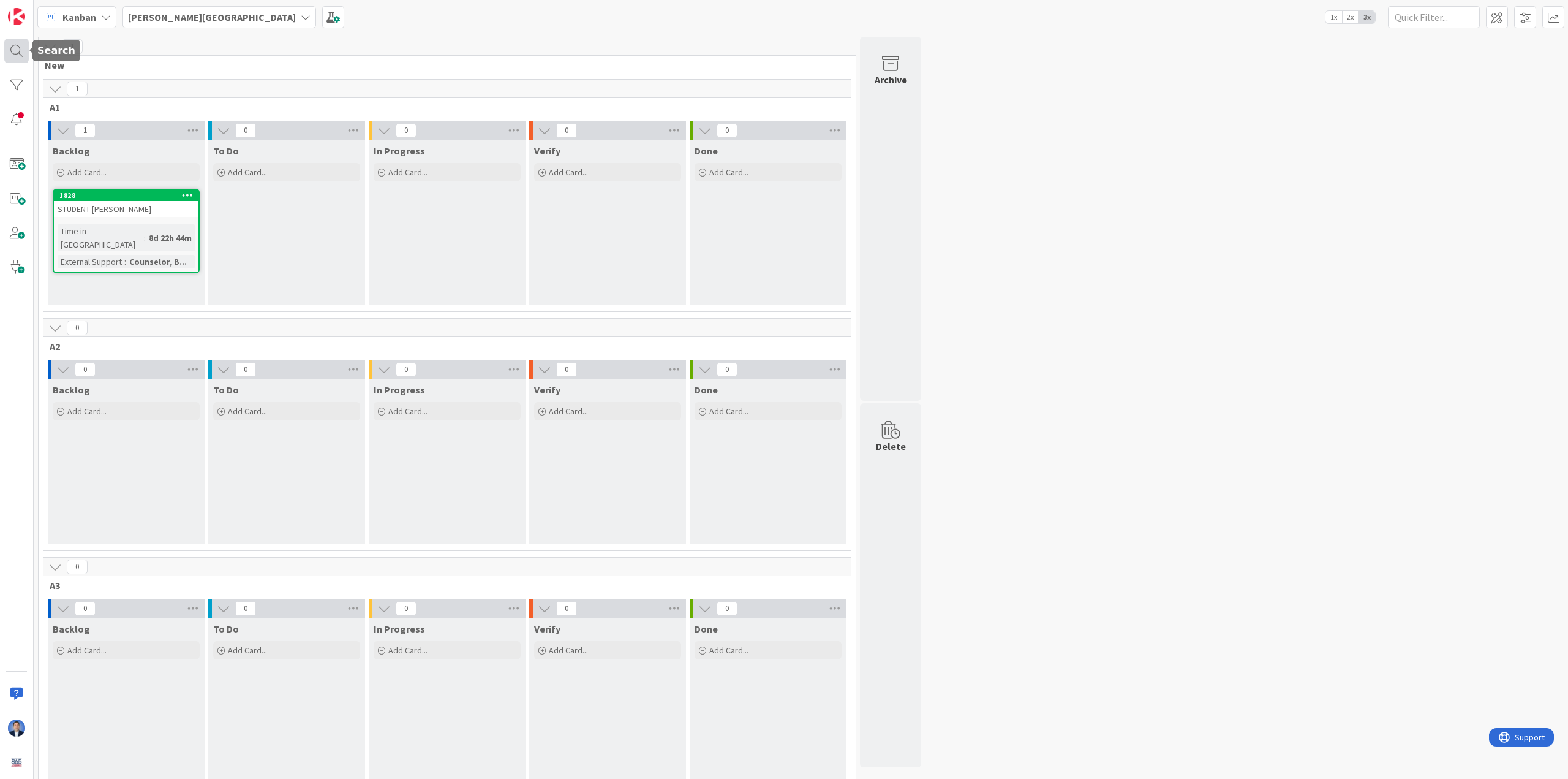
click at [21, 51] on div at bounding box center [16, 50] width 25 height 25
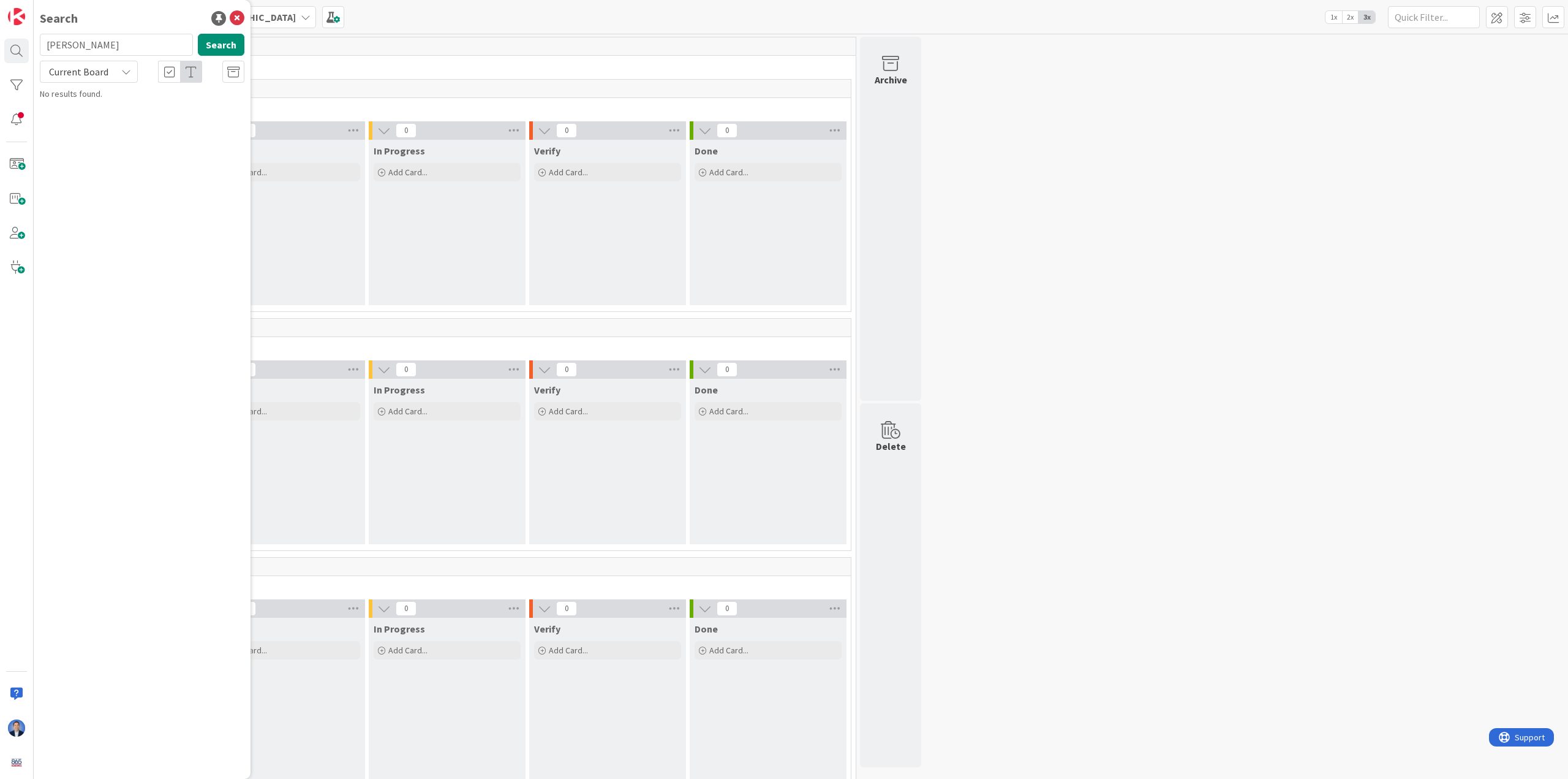
type input "[PERSON_NAME]"
click at [680, 198] on div "1 New 1 A1 1 Backlog Add Card... 1828 STUDENT dimitri Time in Column : 8d 22h 4…" at bounding box center [800, 419] width 1530 height 766
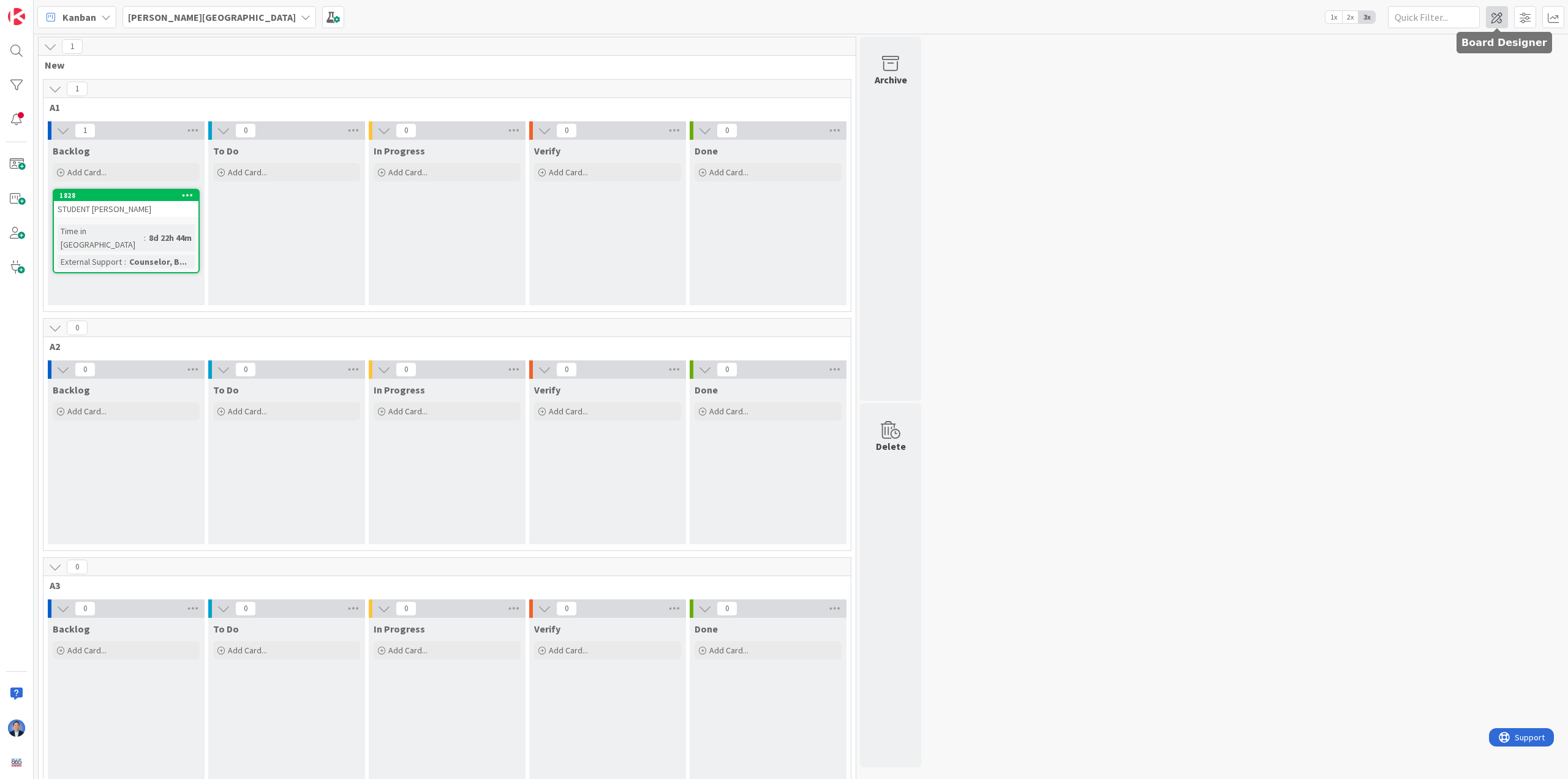
click at [680, 18] on span at bounding box center [1498, 18] width 22 height 22
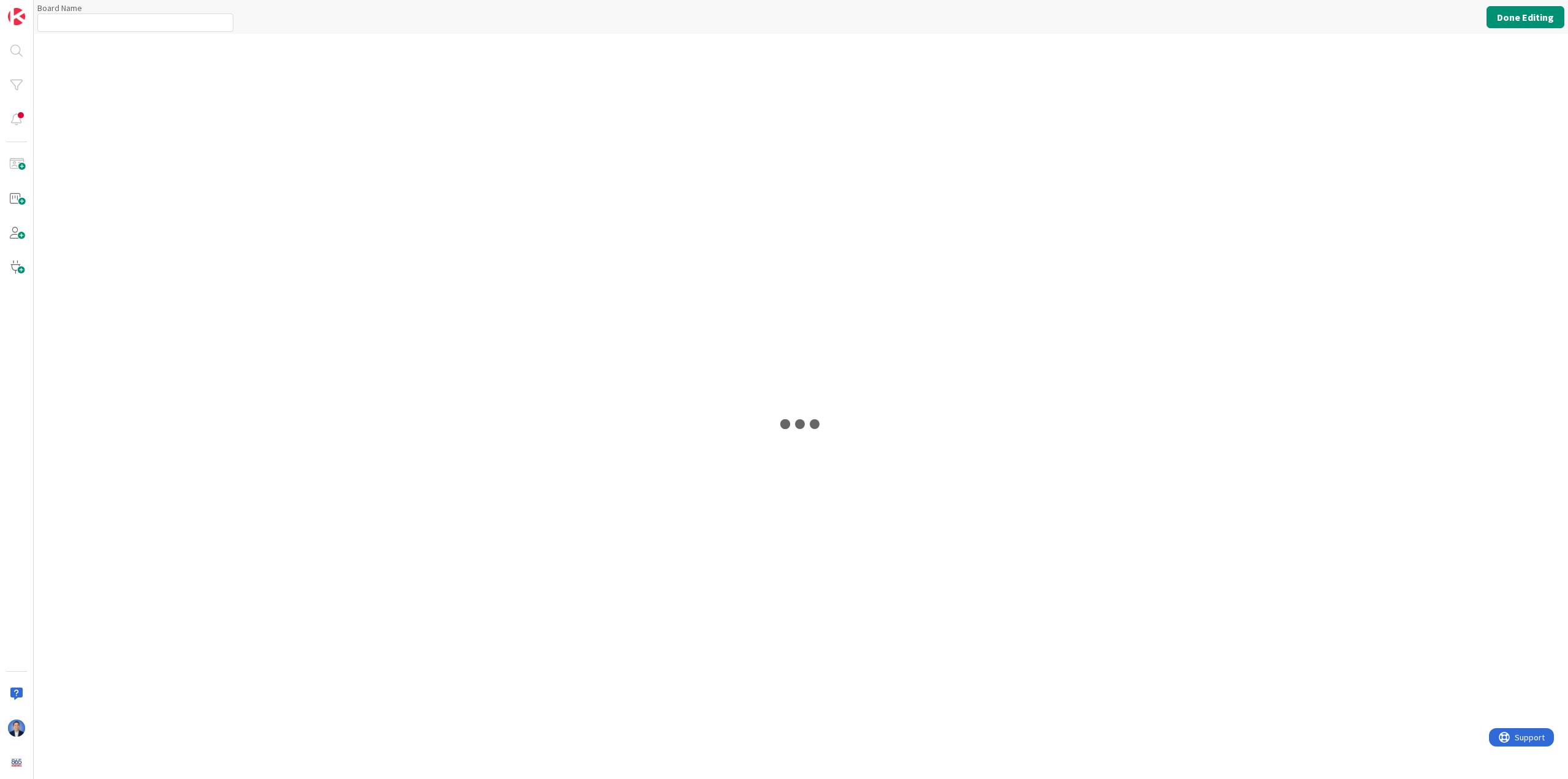
type input "[PERSON_NAME][GEOGRAPHIC_DATA]"
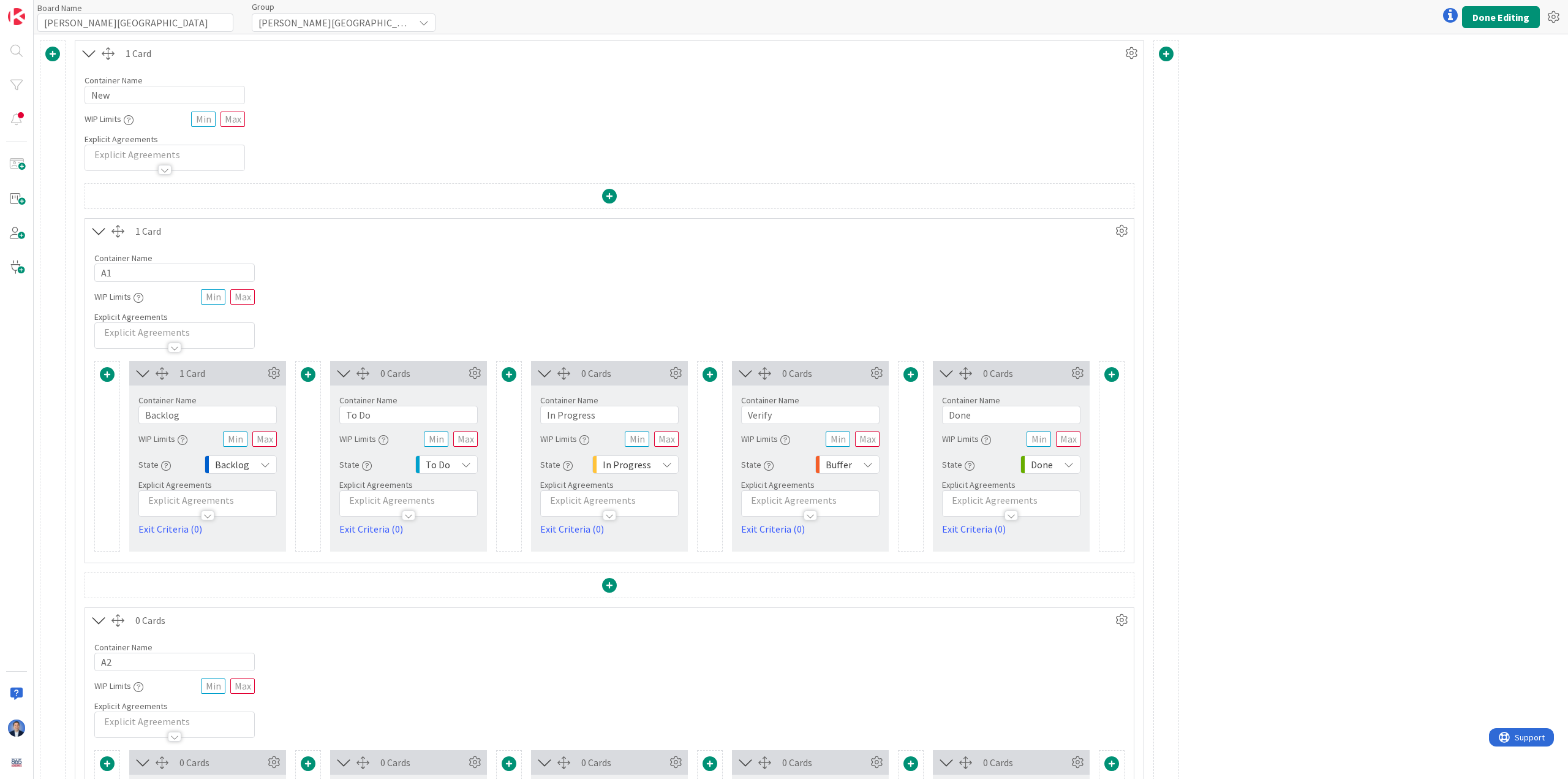
click at [52, 50] on span at bounding box center [53, 54] width 14 height 14
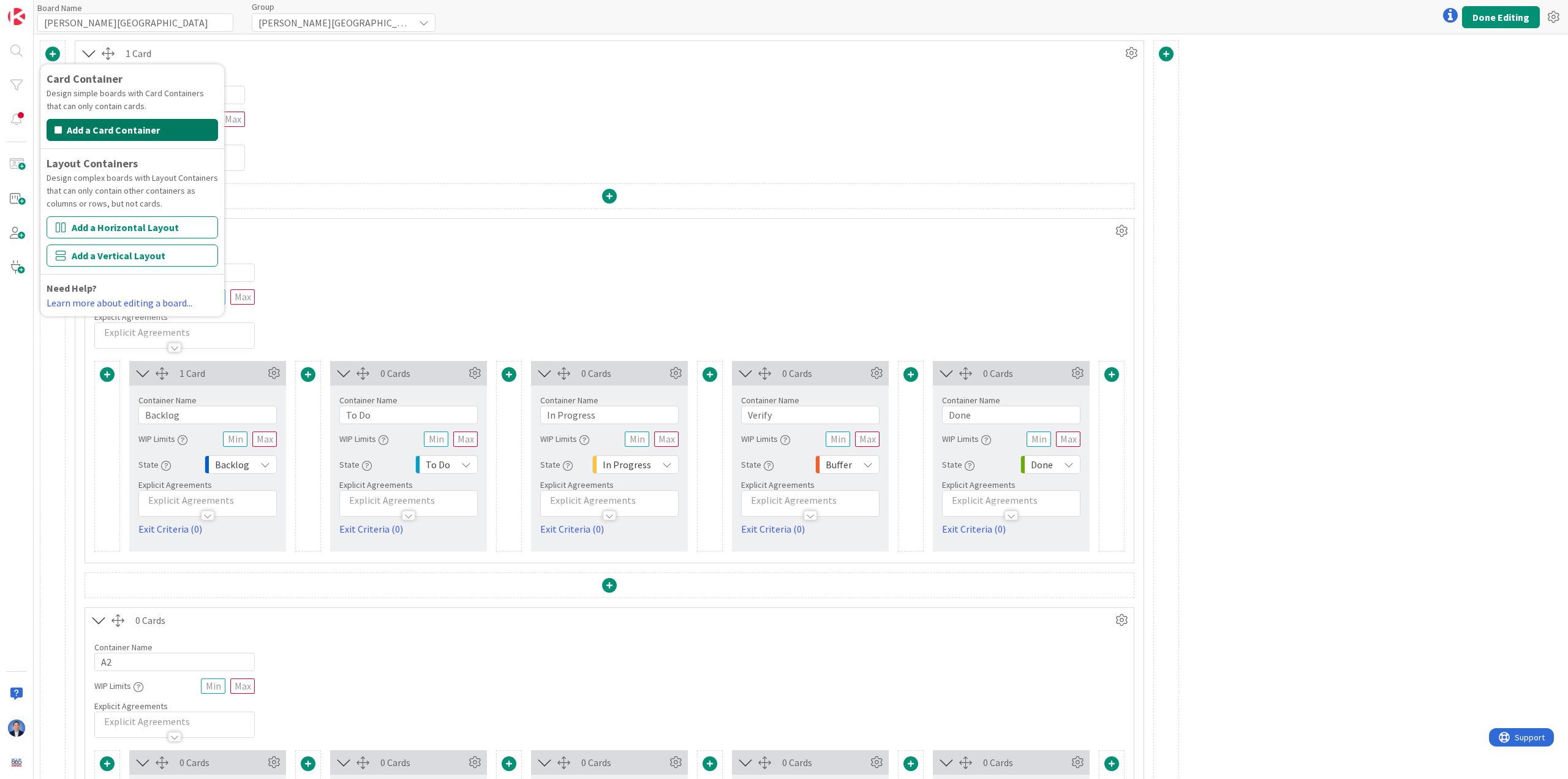
click at [96, 135] on button "Add a Card Container" at bounding box center [132, 130] width 172 height 22
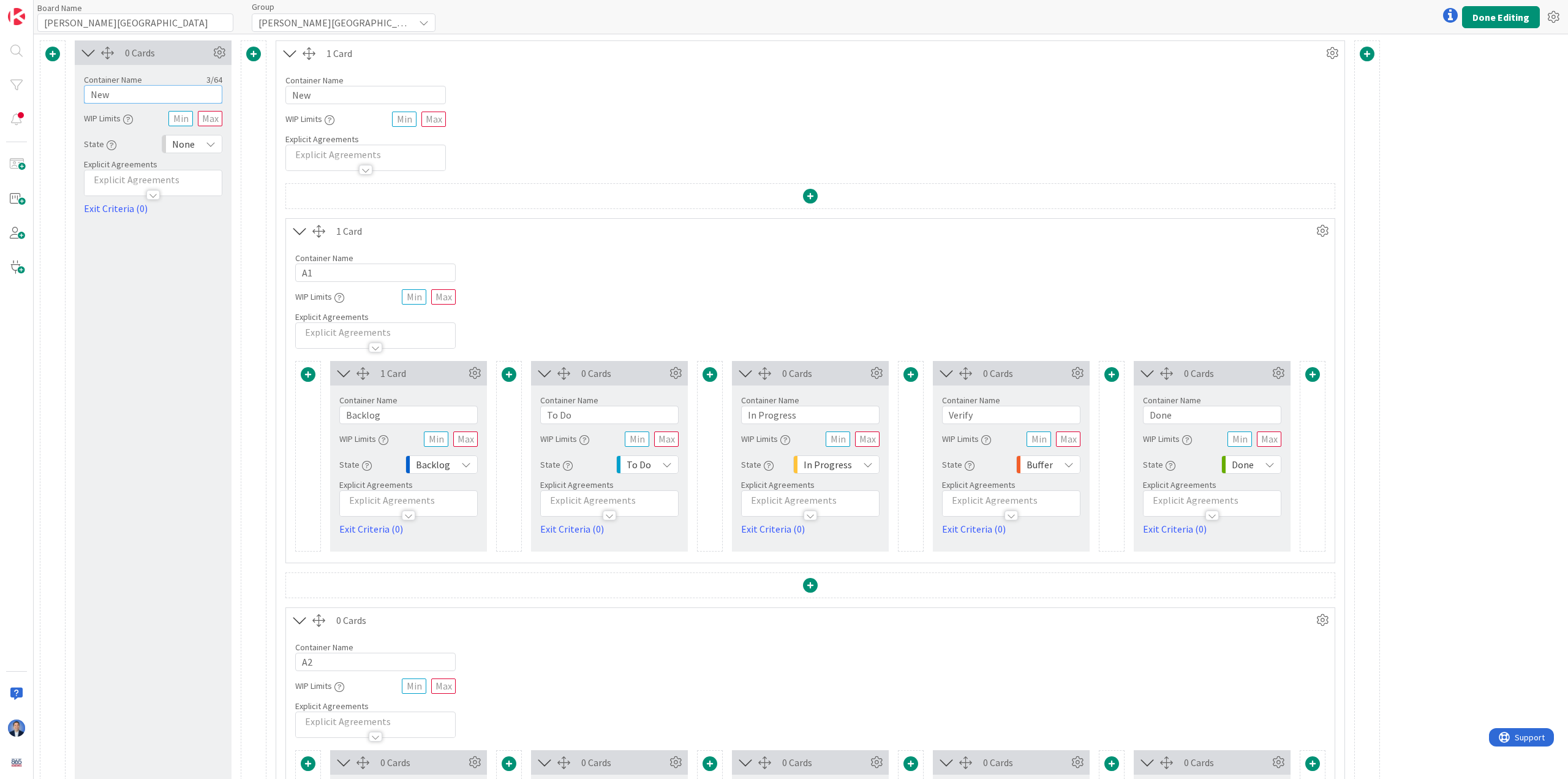
click at [135, 96] on input "New" at bounding box center [153, 94] width 138 height 18
type input "Receive"
click at [680, 22] on button "Done Editing" at bounding box center [1501, 18] width 77 height 22
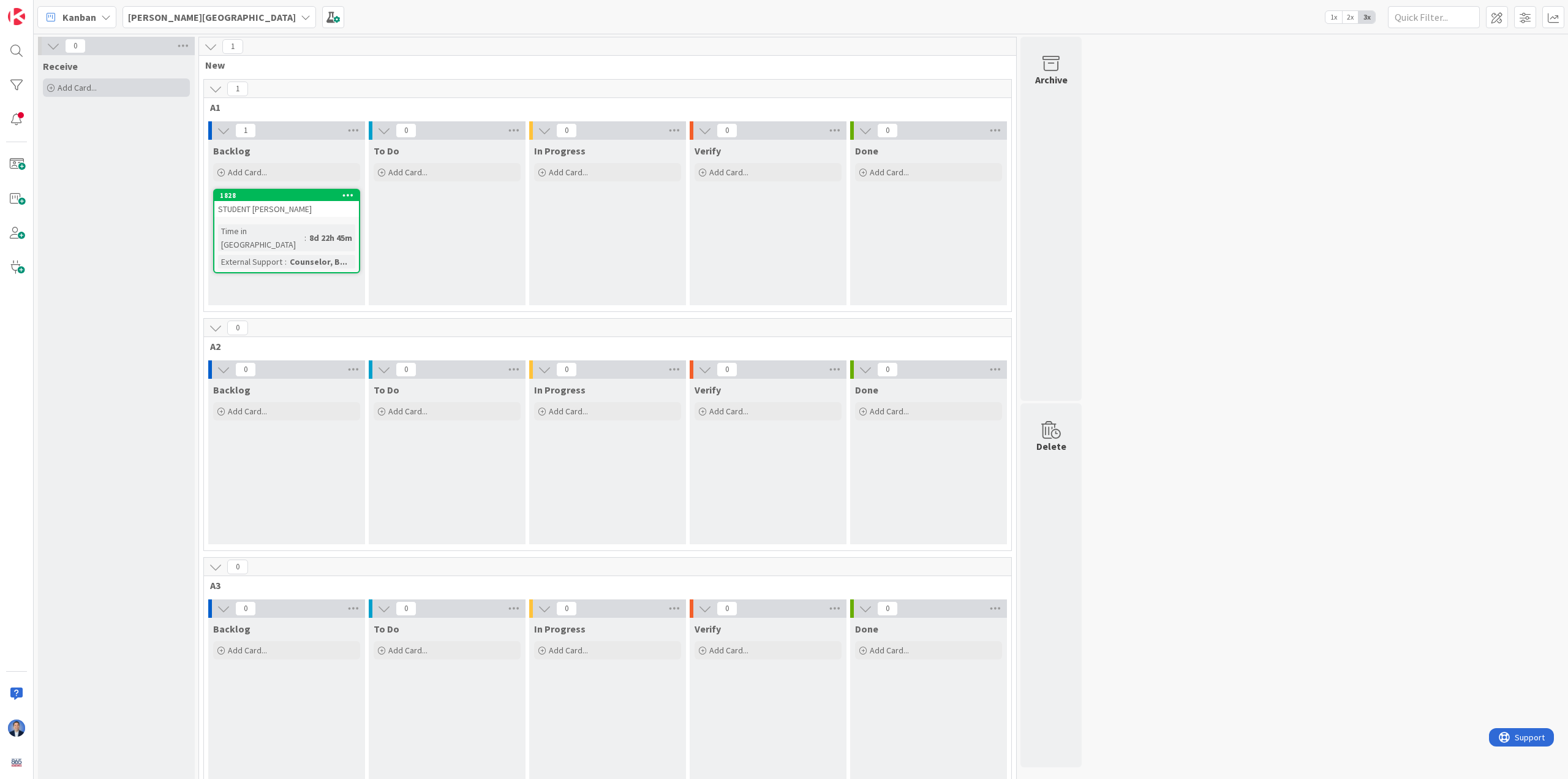
click at [75, 89] on span "Add Card..." at bounding box center [77, 88] width 39 height 11
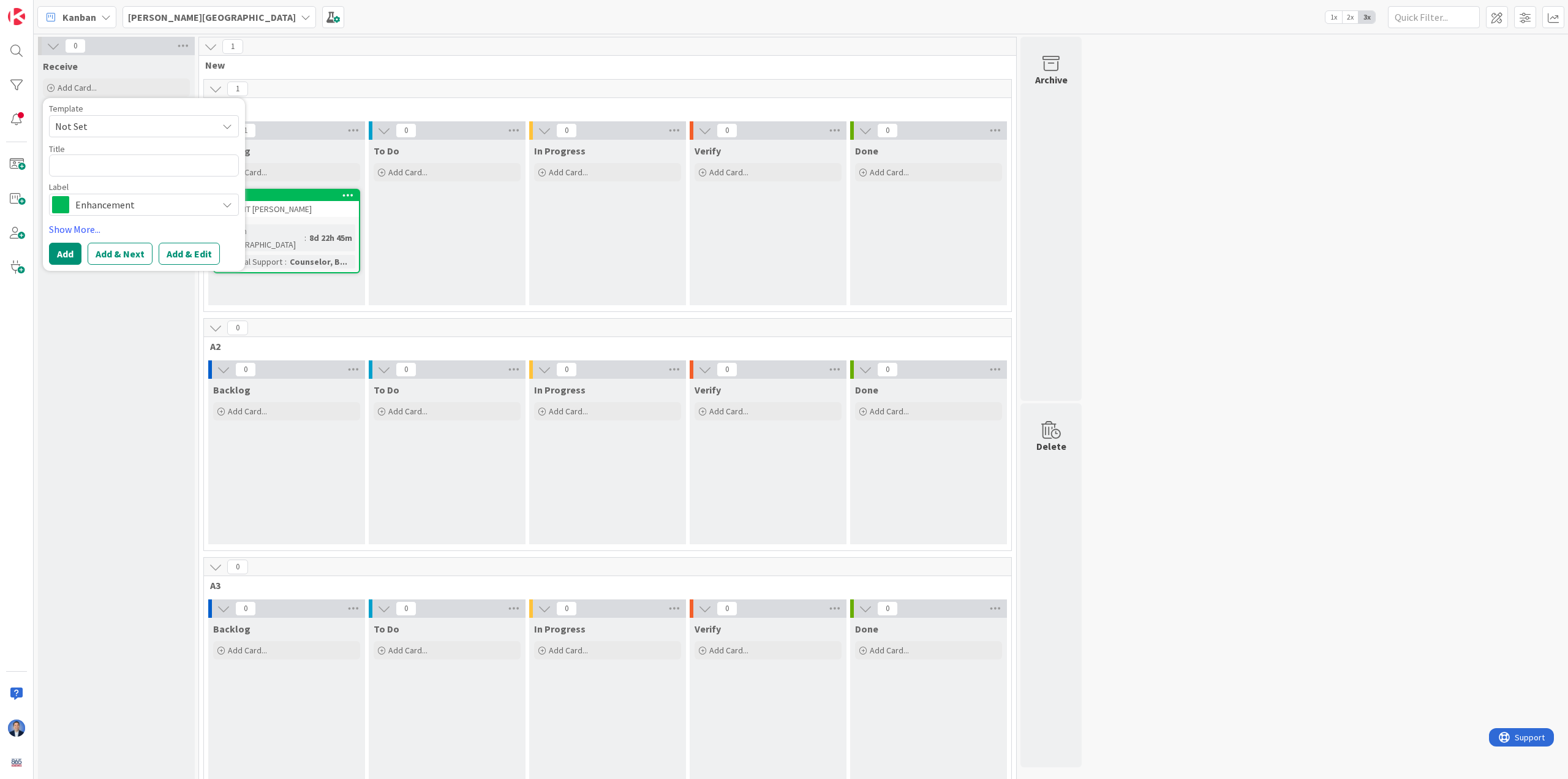
click at [120, 400] on div "Receive Add Card... Template Not Set Title 0 / 128 Label Enhancement Show More.…" at bounding box center [117, 426] width 157 height 741
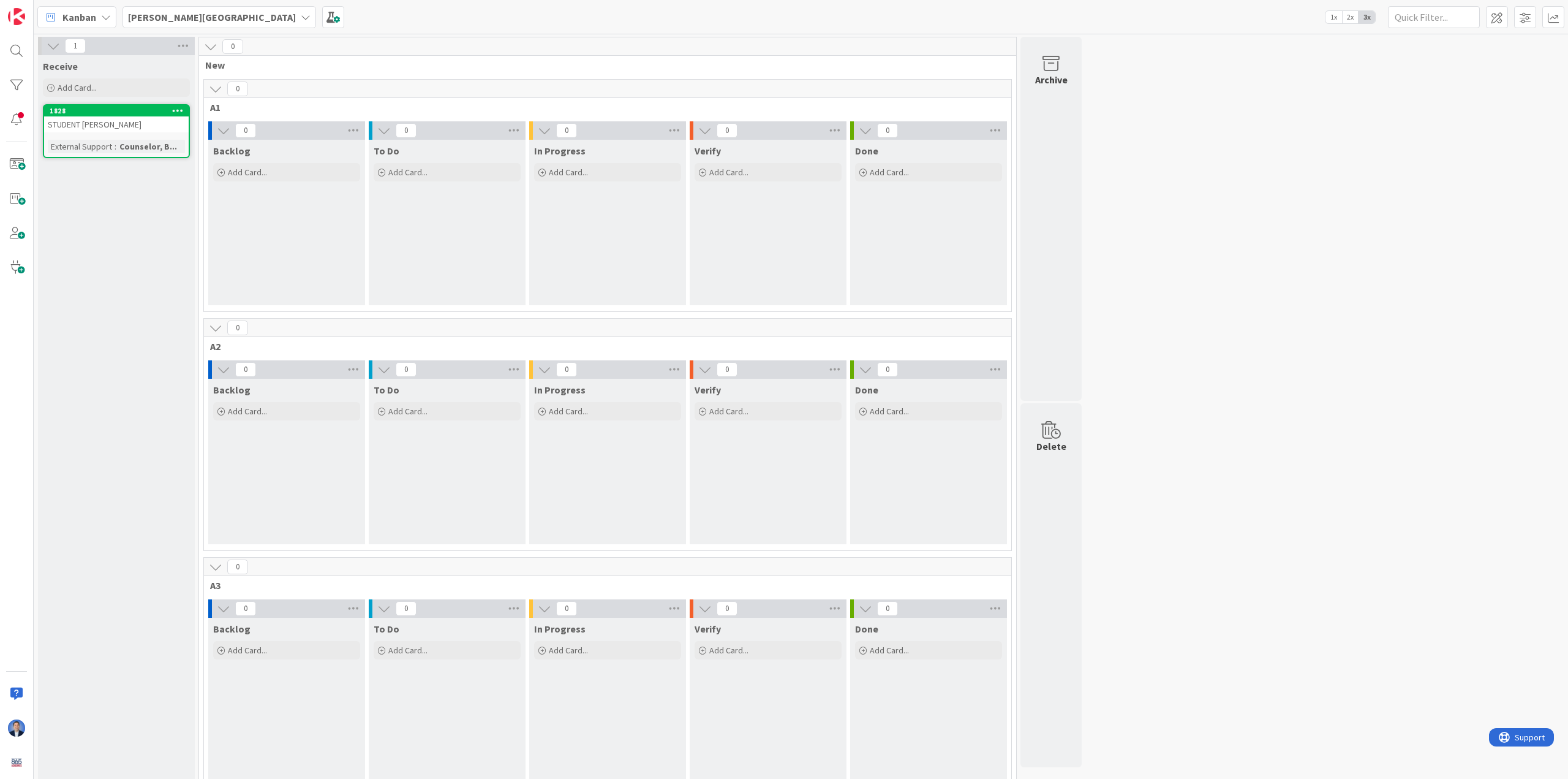
click at [187, 5] on div "Kanban Hardin Valley Academy 1x 2x 3x" at bounding box center [800, 17] width 1534 height 34
click at [187, 22] on b "[PERSON_NAME][GEOGRAPHIC_DATA]" at bounding box center [212, 17] width 168 height 12
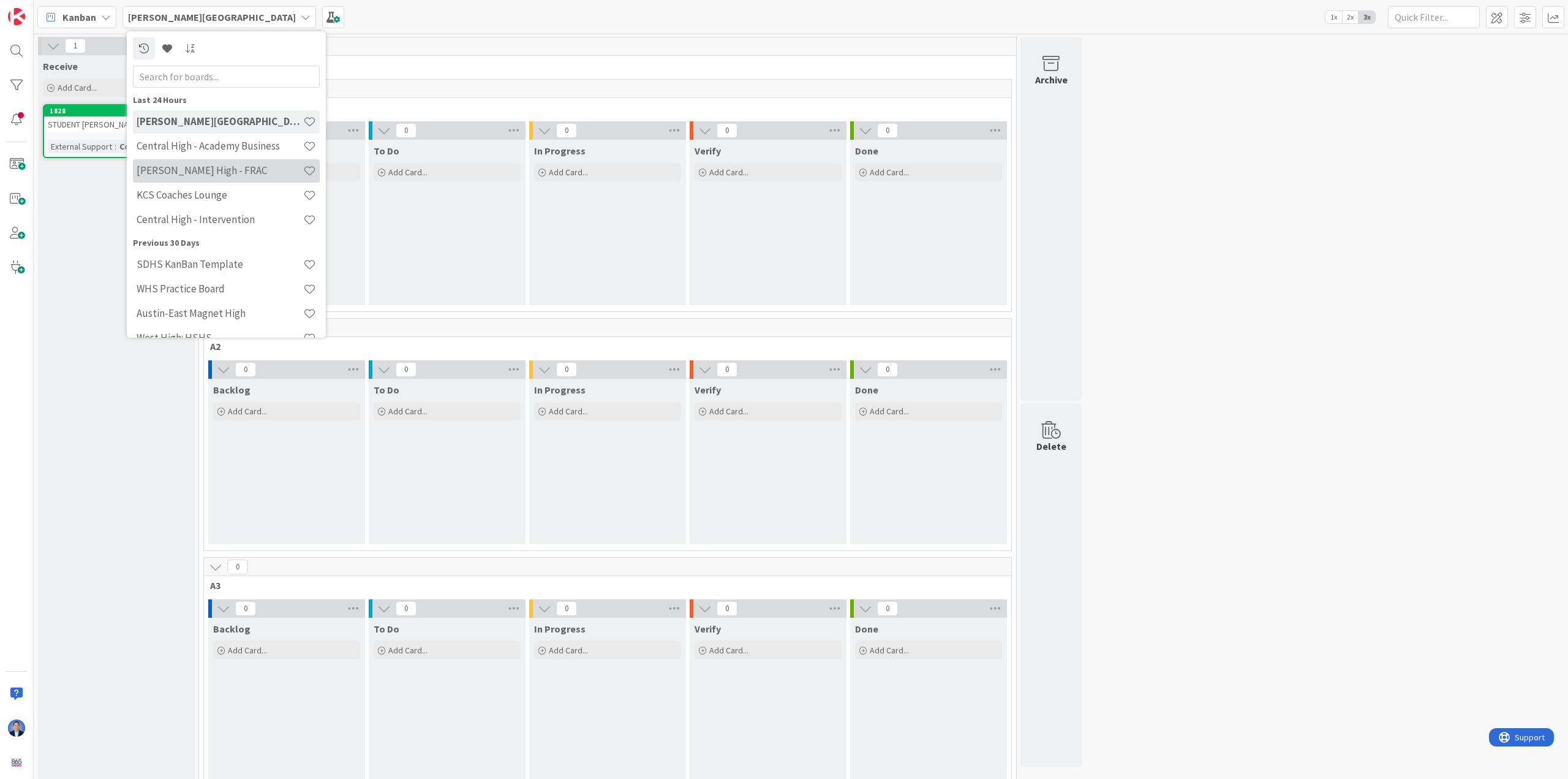
click at [211, 167] on h4 "[PERSON_NAME] High - FRAC" at bounding box center [220, 170] width 167 height 12
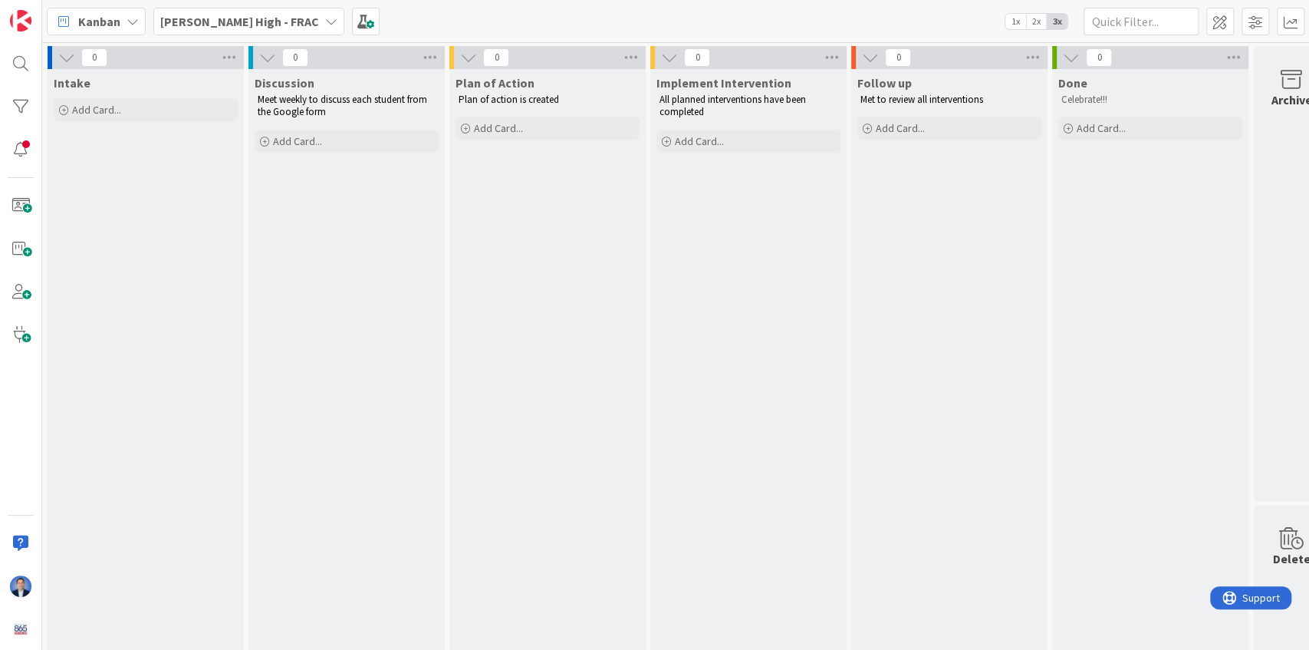
click at [851, 83] on span "Follow up" at bounding box center [884, 82] width 54 height 15
click at [851, 85] on span "Done" at bounding box center [1072, 82] width 29 height 15
click at [181, 15] on b "[PERSON_NAME] High - FRAC" at bounding box center [239, 21] width 159 height 15
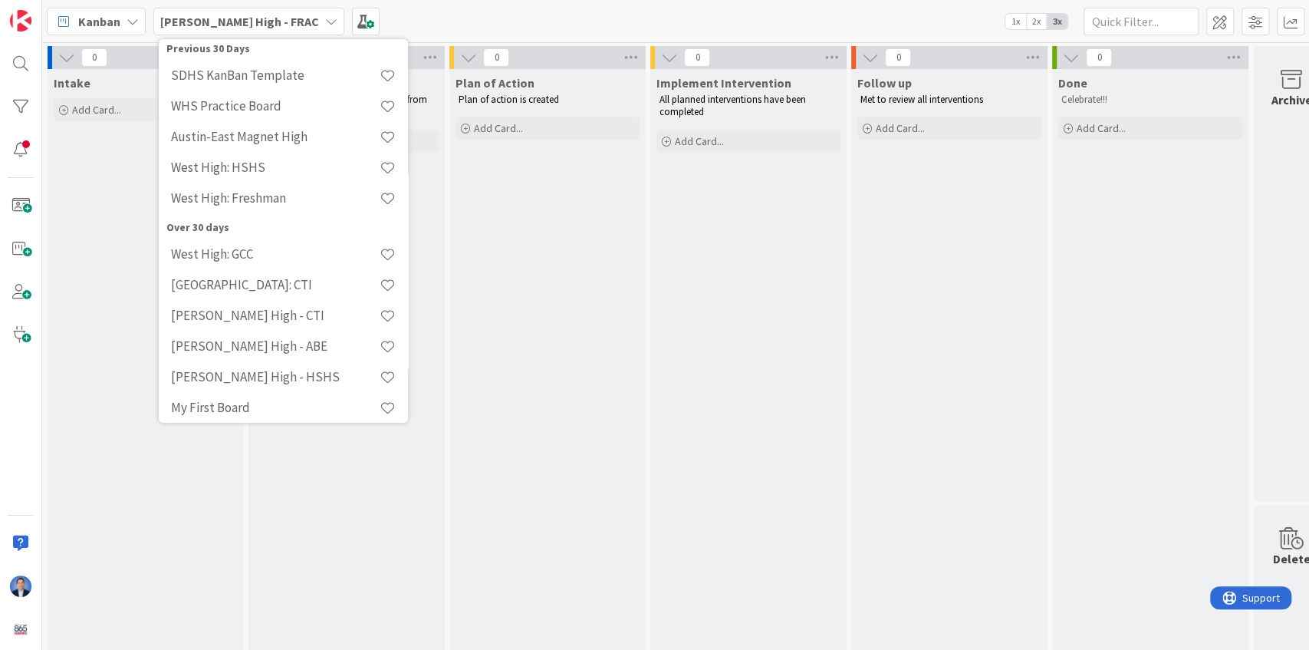
scroll to position [264, 0]
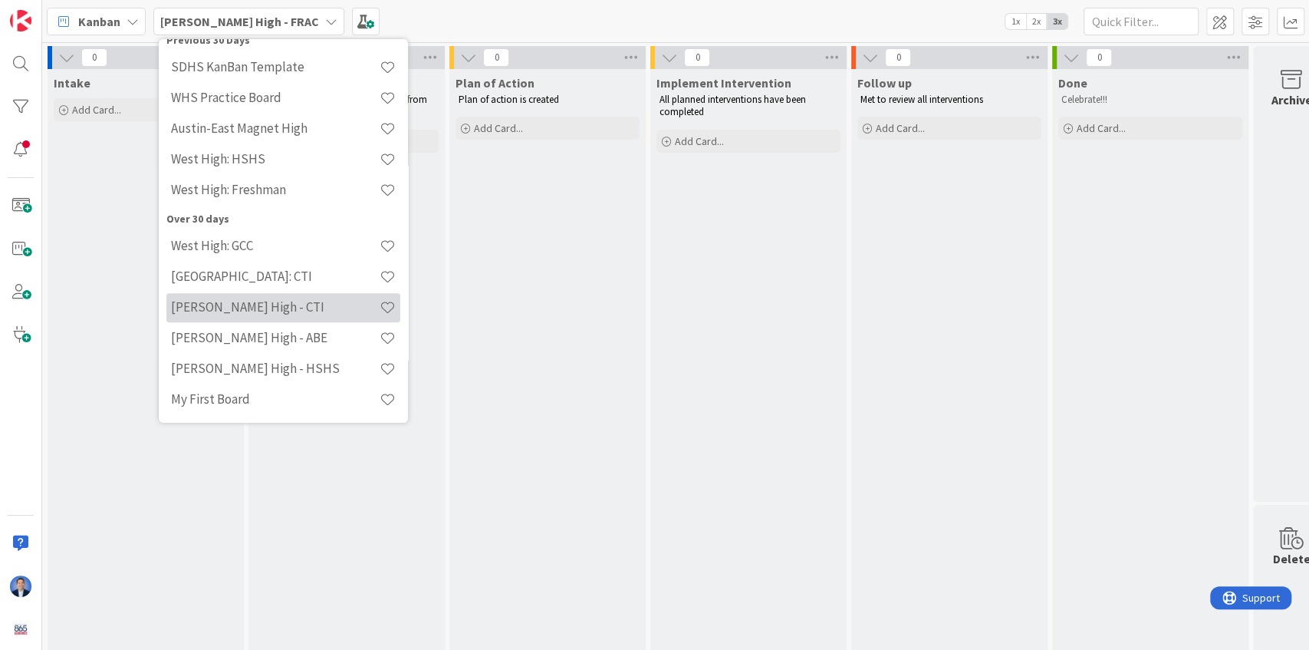
click at [205, 311] on h4 "[PERSON_NAME] High - CTI" at bounding box center [275, 306] width 209 height 15
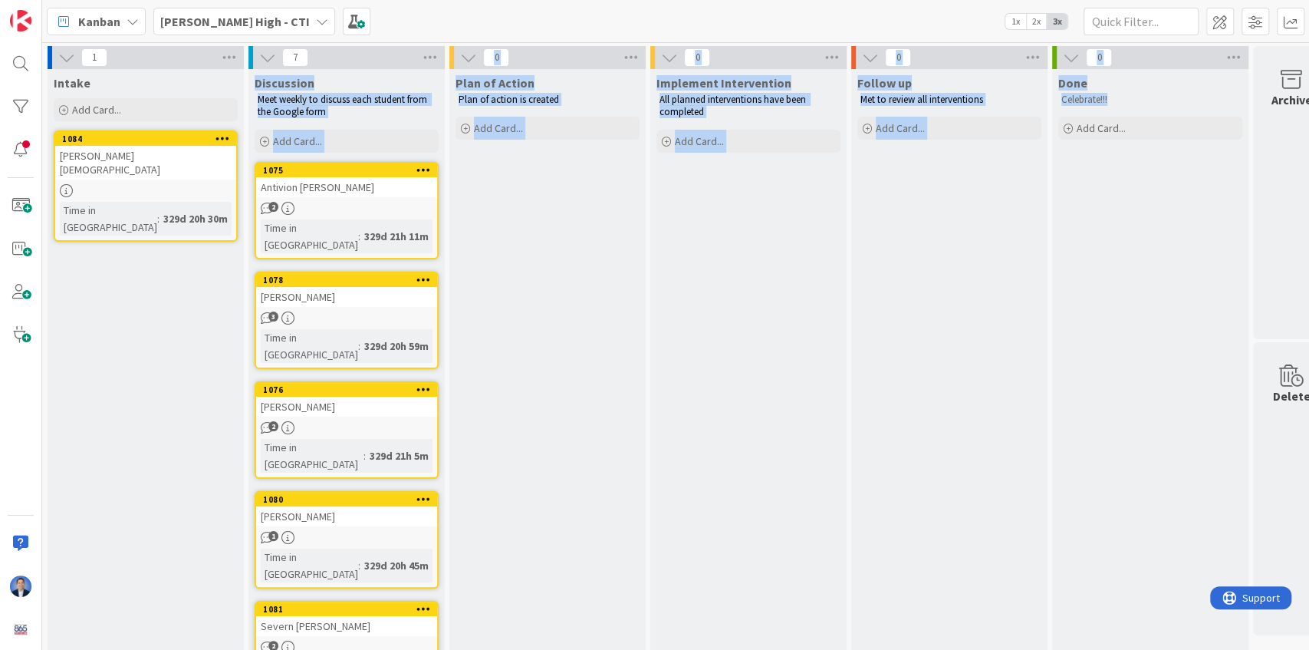
drag, startPoint x: 257, startPoint y: 81, endPoint x: 1123, endPoint y: 91, distance: 865.9
click at [851, 91] on div "1 Intake Add Card... 1084 Madilyn Christian Time in Column : 329d 20h 30m 7 Dis…" at bounding box center [688, 491] width 1287 height 891
click at [511, 246] on div "Plan of Action Plan of action is created Add Card..." at bounding box center [547, 499] width 196 height 861
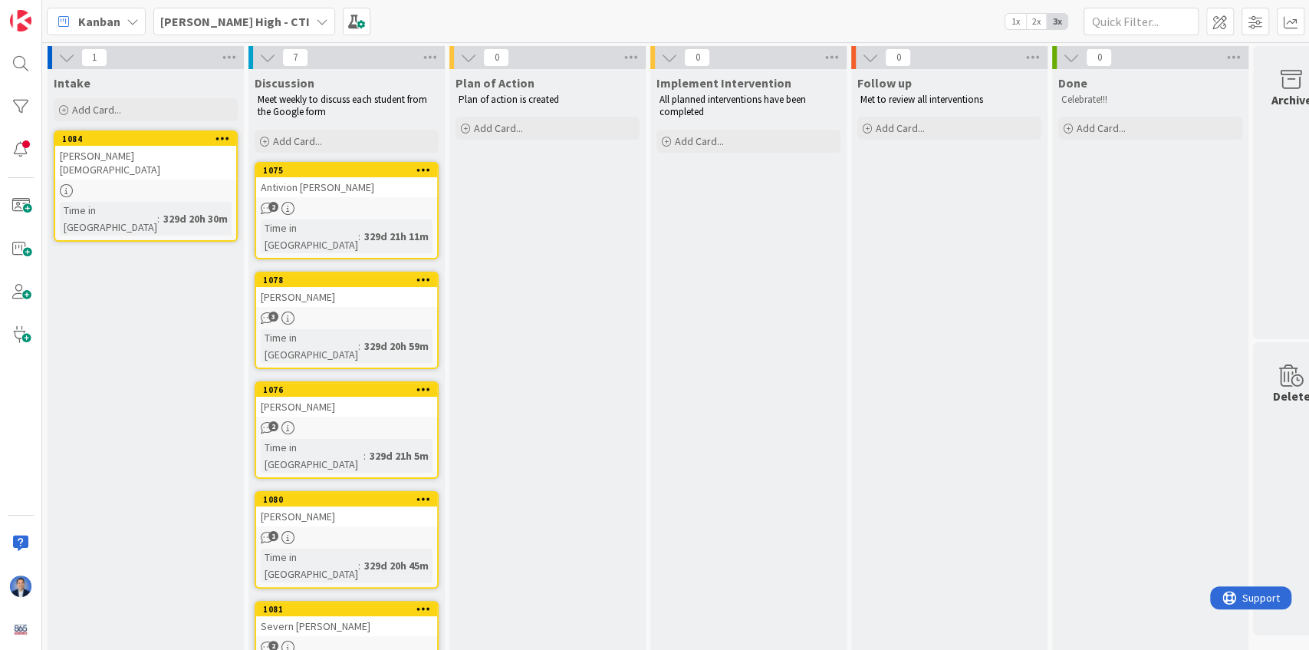
click at [285, 84] on span "Discussion" at bounding box center [285, 82] width 60 height 15
drag, startPoint x: 268, startPoint y: 99, endPoint x: 295, endPoint y: 119, distance: 32.8
click at [295, 119] on div "Meet weekly to discuss each student from the Google form" at bounding box center [347, 105] width 184 height 31
click at [574, 247] on div "Plan of Action Plan of action is created Add Card..." at bounding box center [547, 499] width 196 height 861
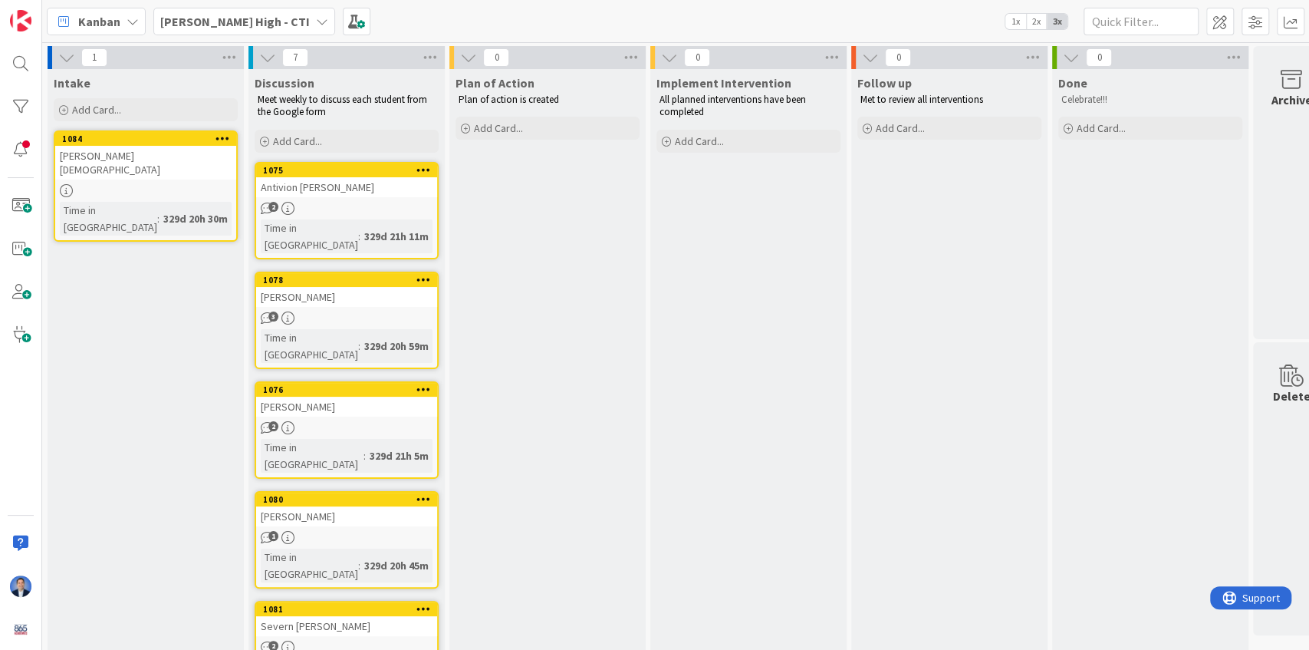
click at [249, 21] on div "[PERSON_NAME] High - CTI" at bounding box center [244, 22] width 182 height 28
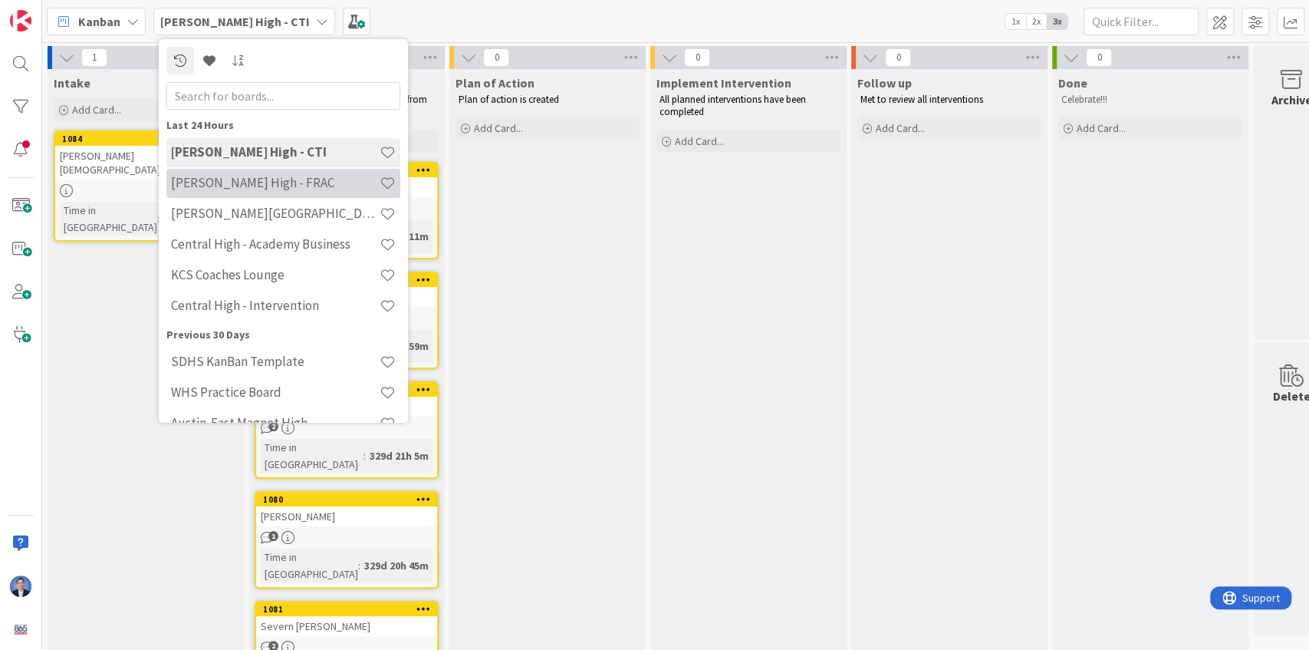
click at [252, 183] on h4 "[PERSON_NAME] High - FRAC" at bounding box center [275, 182] width 209 height 15
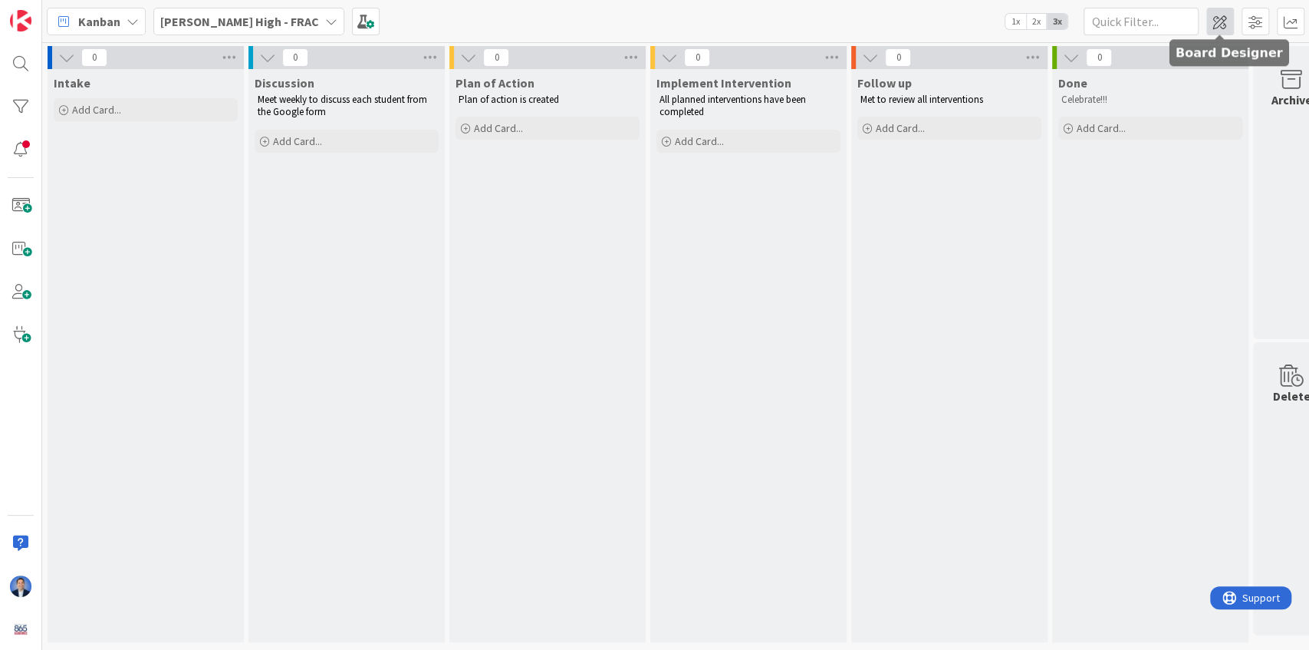
click at [851, 24] on span at bounding box center [1220, 22] width 28 height 28
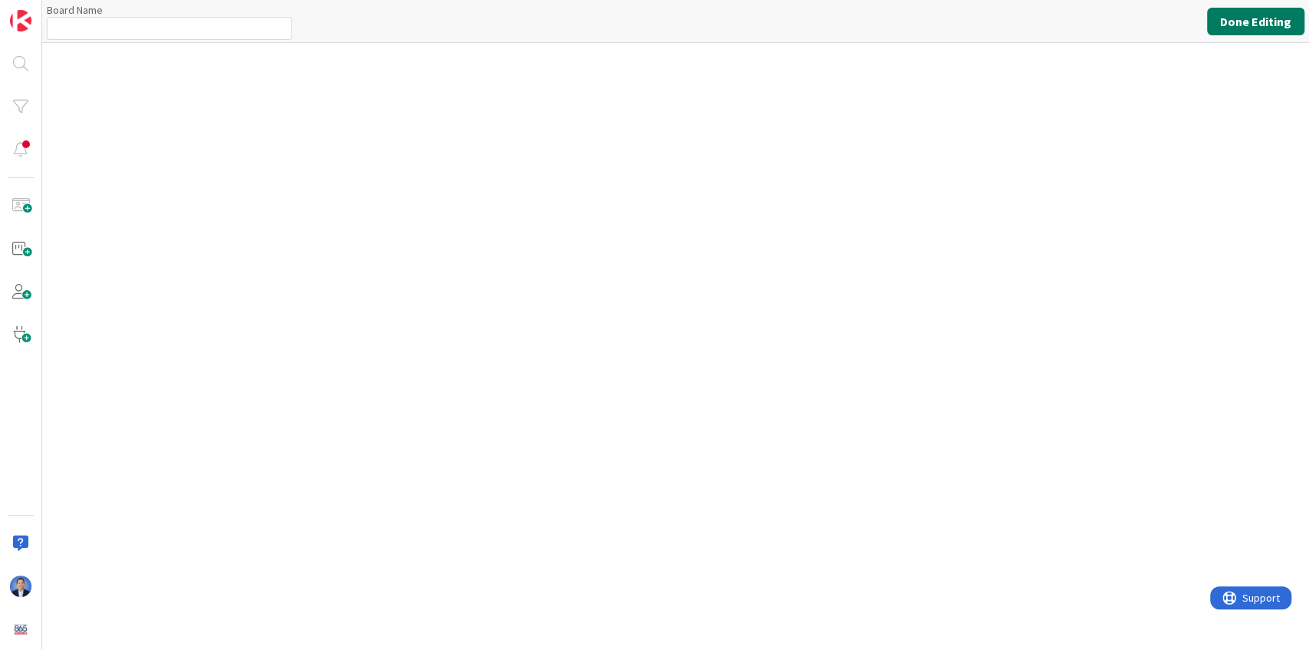
type input "[PERSON_NAME] High - FRAC"
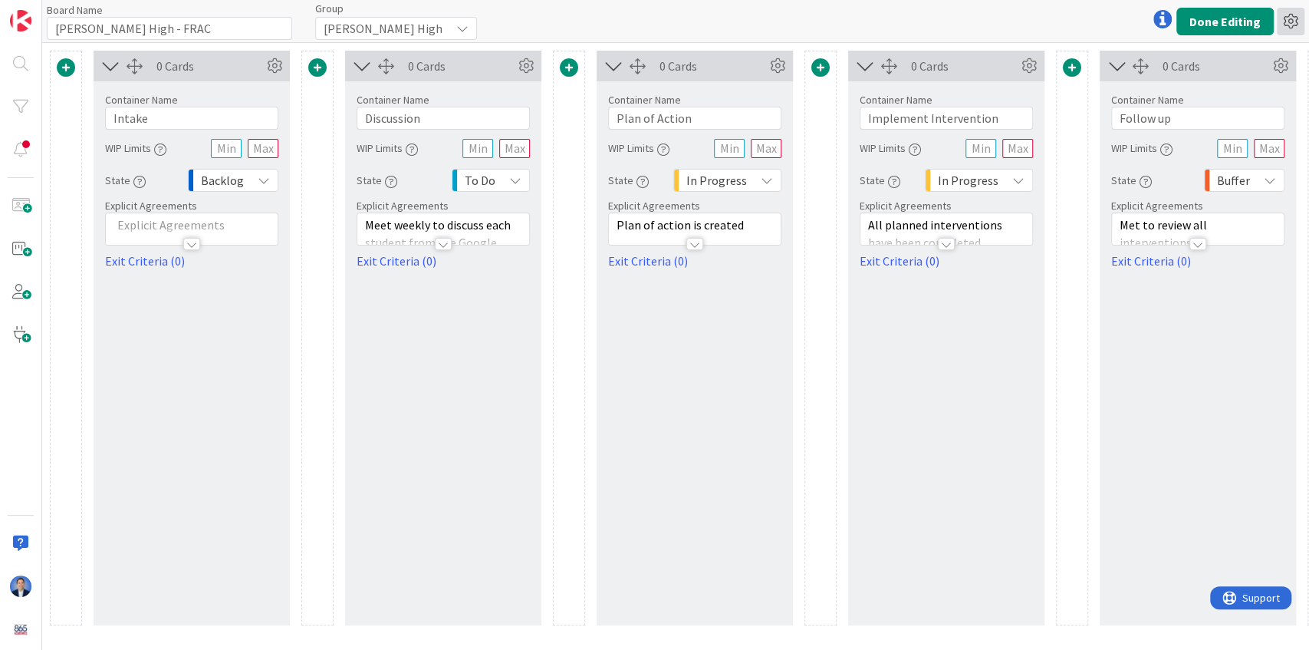
click at [851, 23] on icon at bounding box center [1291, 22] width 28 height 28
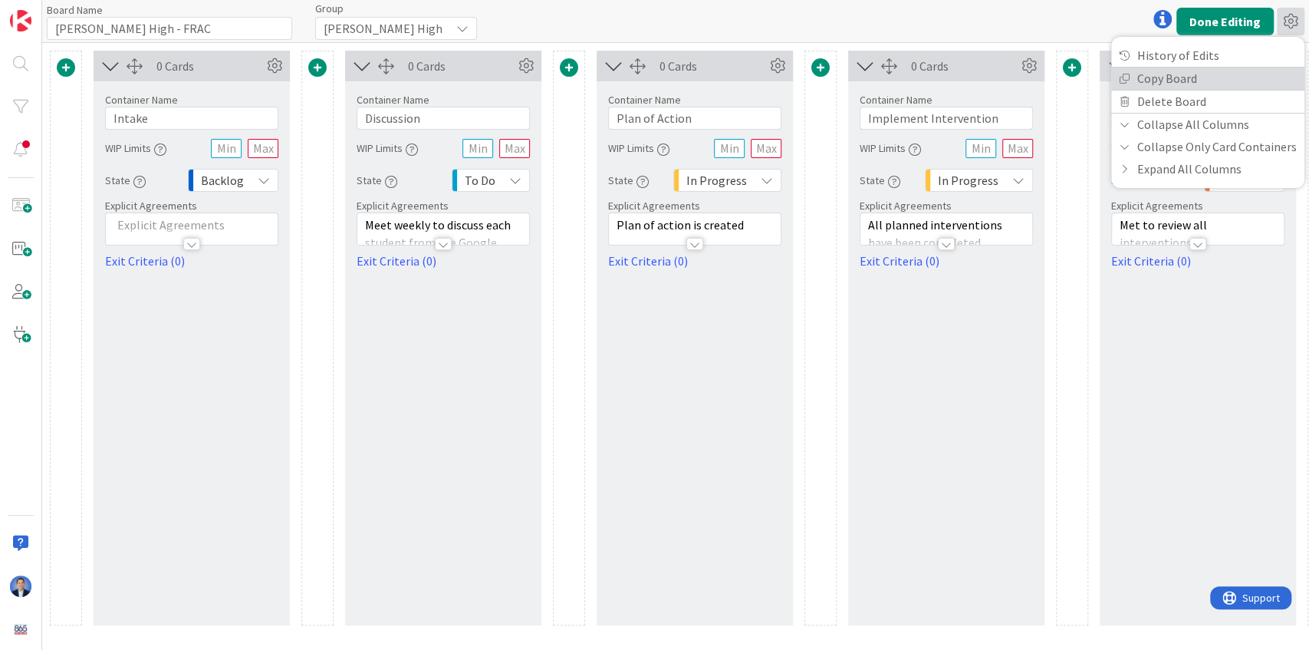
click at [851, 78] on link "Copy Board" at bounding box center [1207, 78] width 193 height 22
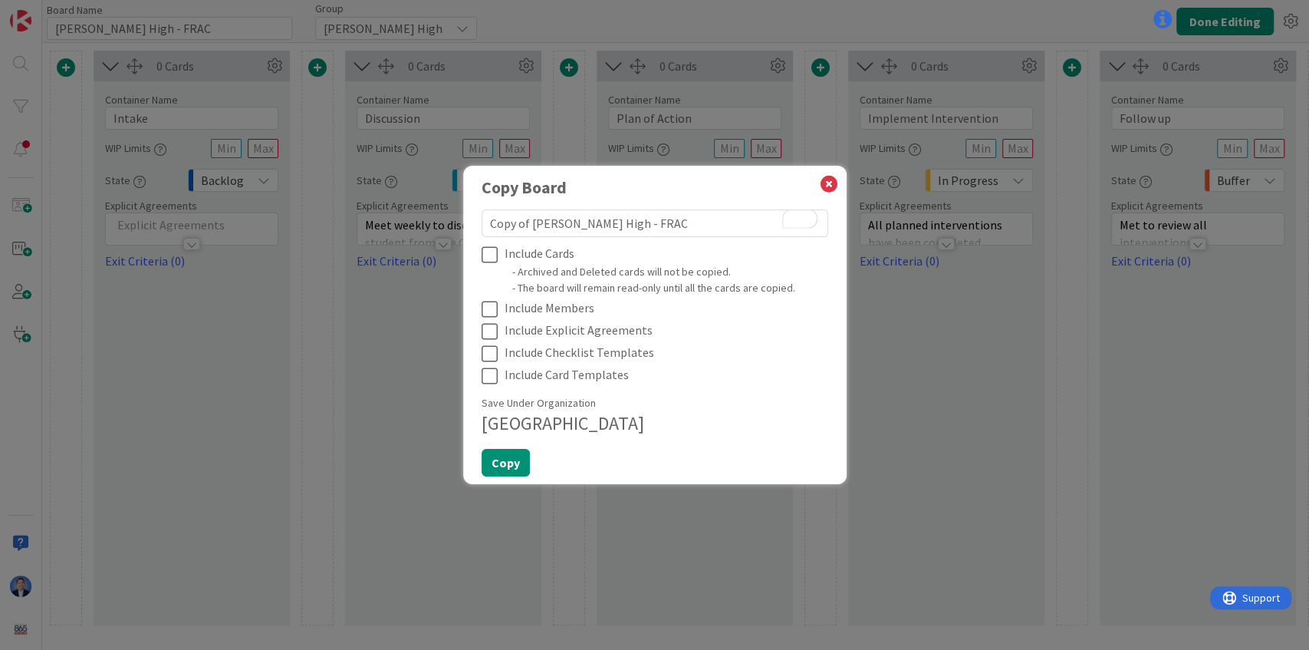
click at [555, 219] on textarea "Copy of Karns High - FRAC" at bounding box center [655, 223] width 347 height 28
drag, startPoint x: 584, startPoint y: 222, endPoint x: 467, endPoint y: 221, distance: 117.3
click at [467, 221] on div "Copy Board Copy of Karns High - FRAC Include Cards - Archived and Deleted cards…" at bounding box center [654, 325] width 383 height 318
type textarea "x"
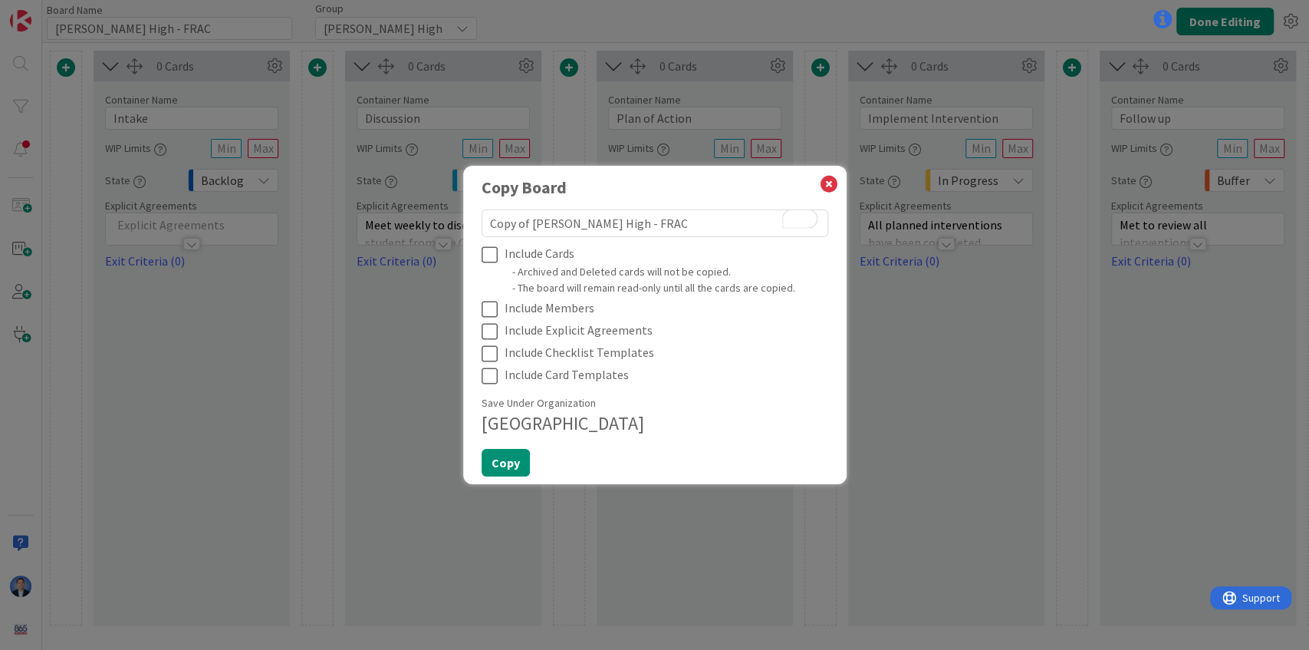
type textarea "H - FRAC"
type textarea "x"
type textarea "Ha - FRAC"
type textarea "x"
type textarea "Har - FRAC"
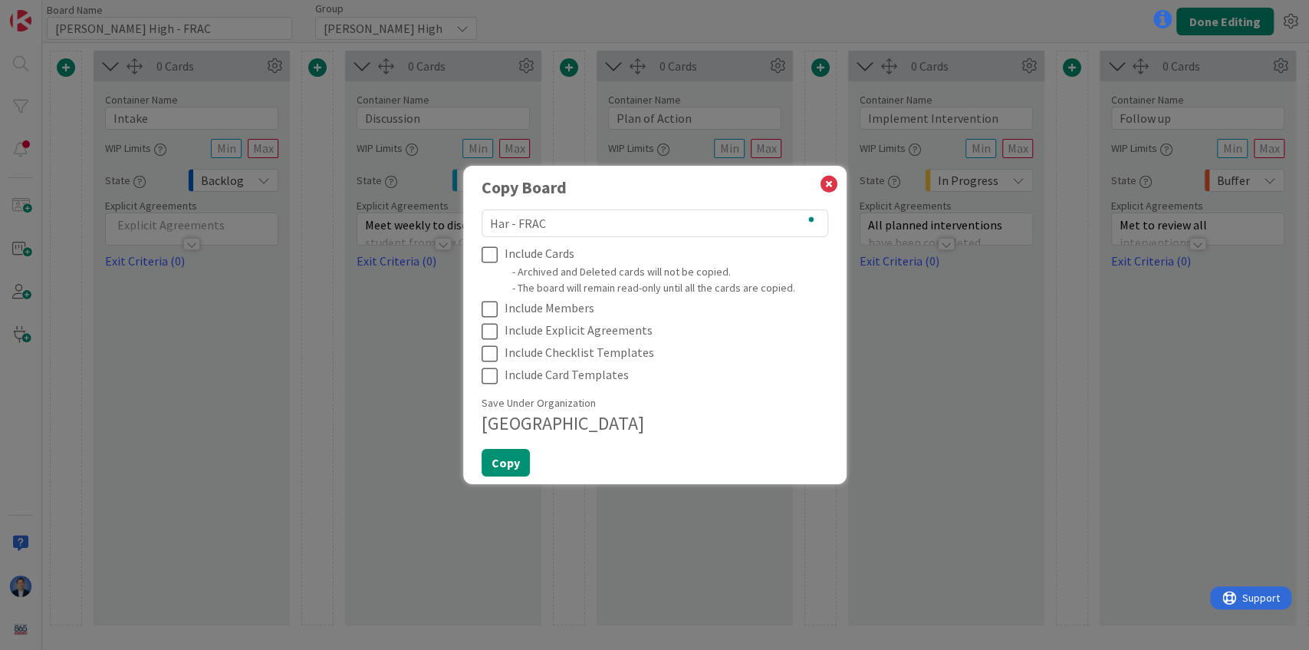
type textarea "x"
type textarea "Hard - FRAC"
type textarea "x"
type textarea "Hardi - FRAC"
type textarea "x"
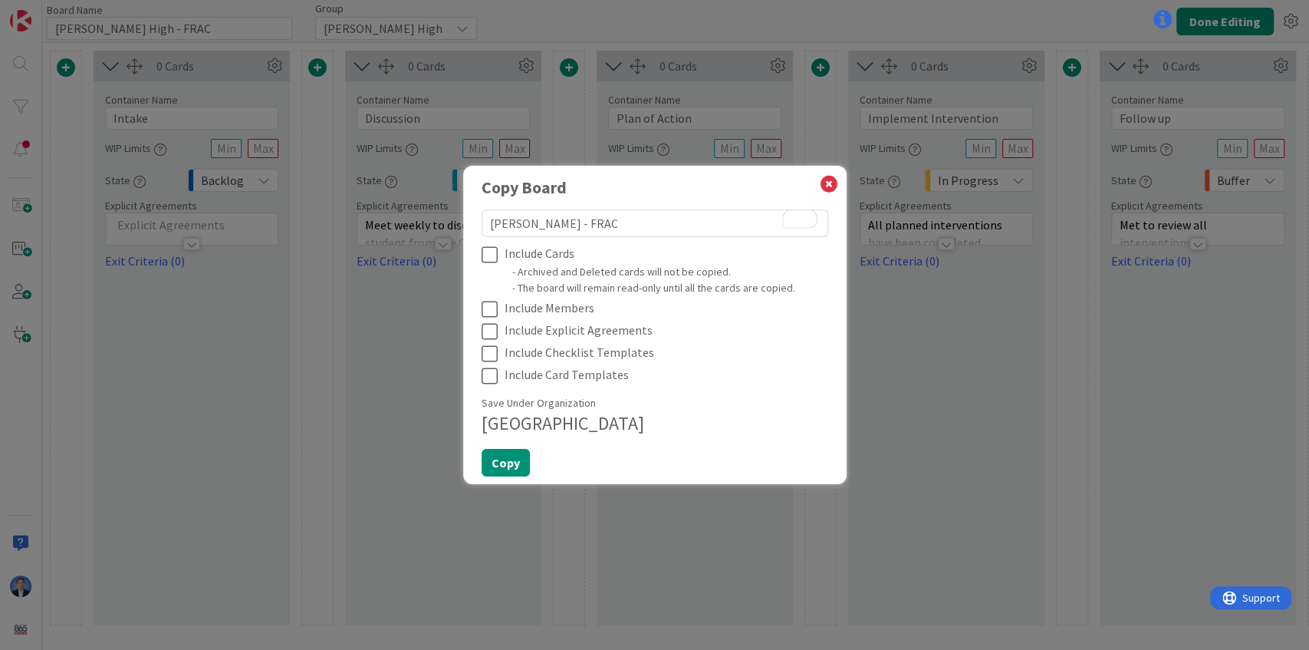
type textarea "Hardin - FRAC"
click at [509, 228] on textarea "Hardin - FRAC" at bounding box center [655, 223] width 347 height 28
type textarea "x"
type textarea "H- FRAC"
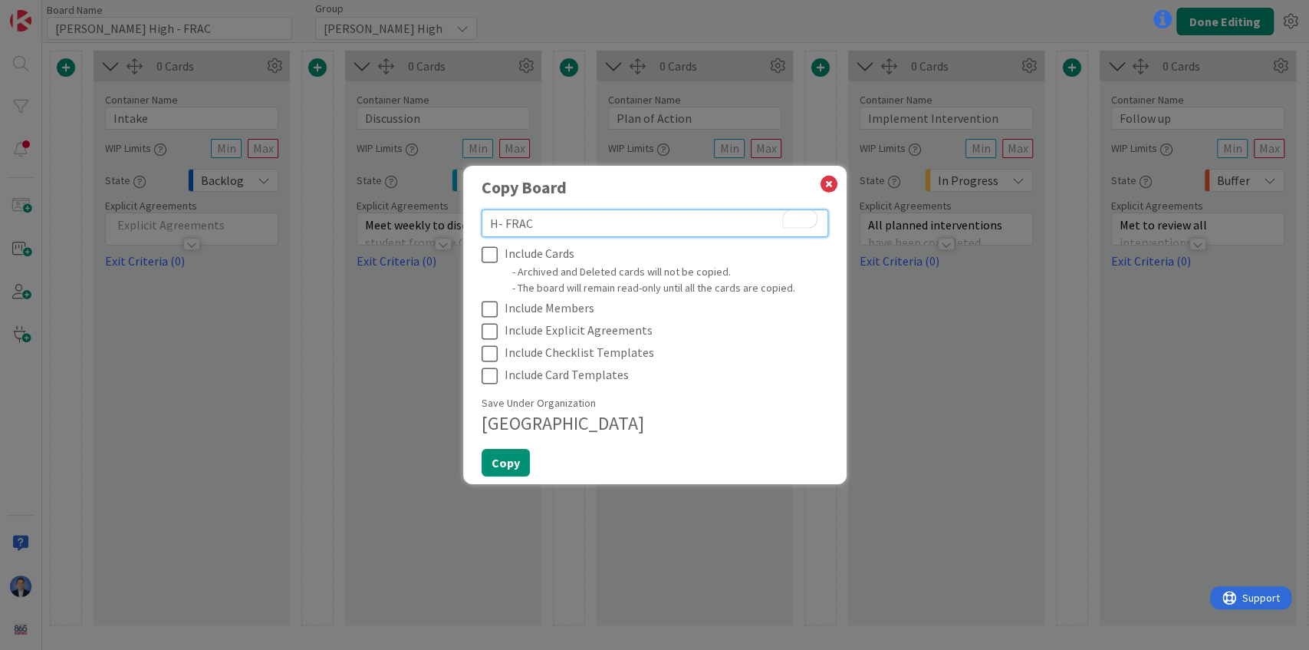
type textarea "x"
type textarea "HV- FRAC"
type textarea "x"
type textarea "HVA- FRAC"
type textarea "x"
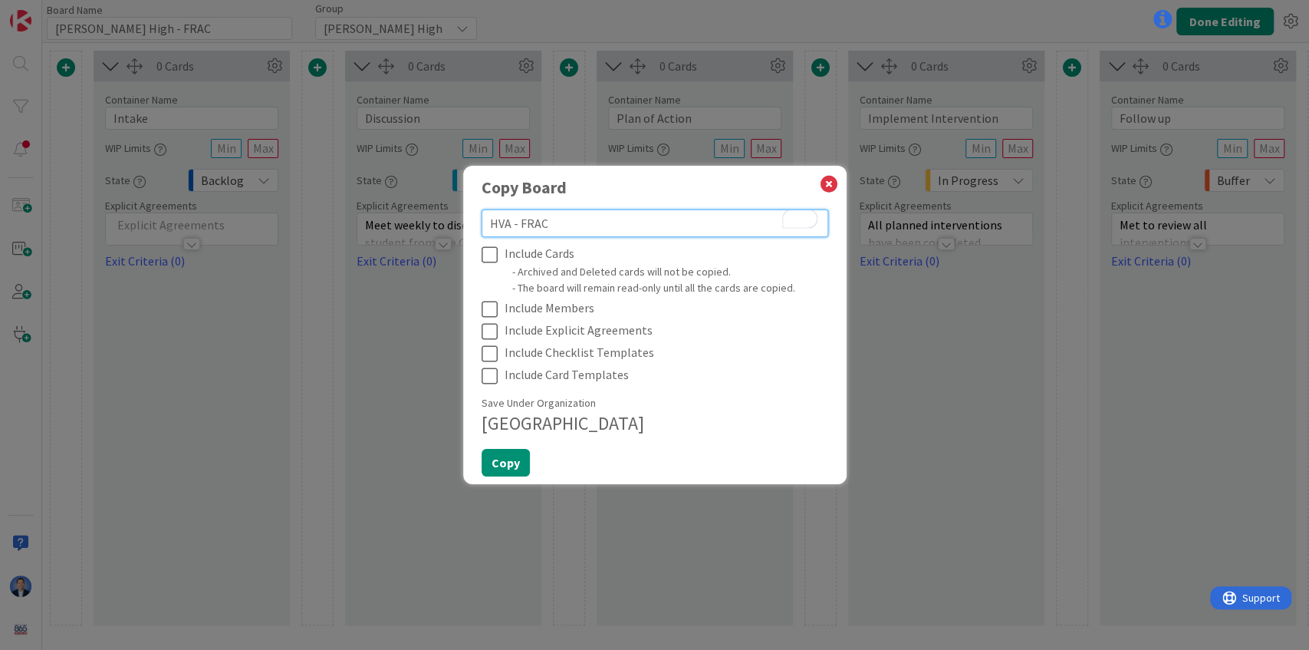
type textarea "HVA - FRAC"
click at [532, 225] on textarea "HVA - FRAC" at bounding box center [655, 223] width 347 height 28
paste textarea "STEM"
type textarea "x"
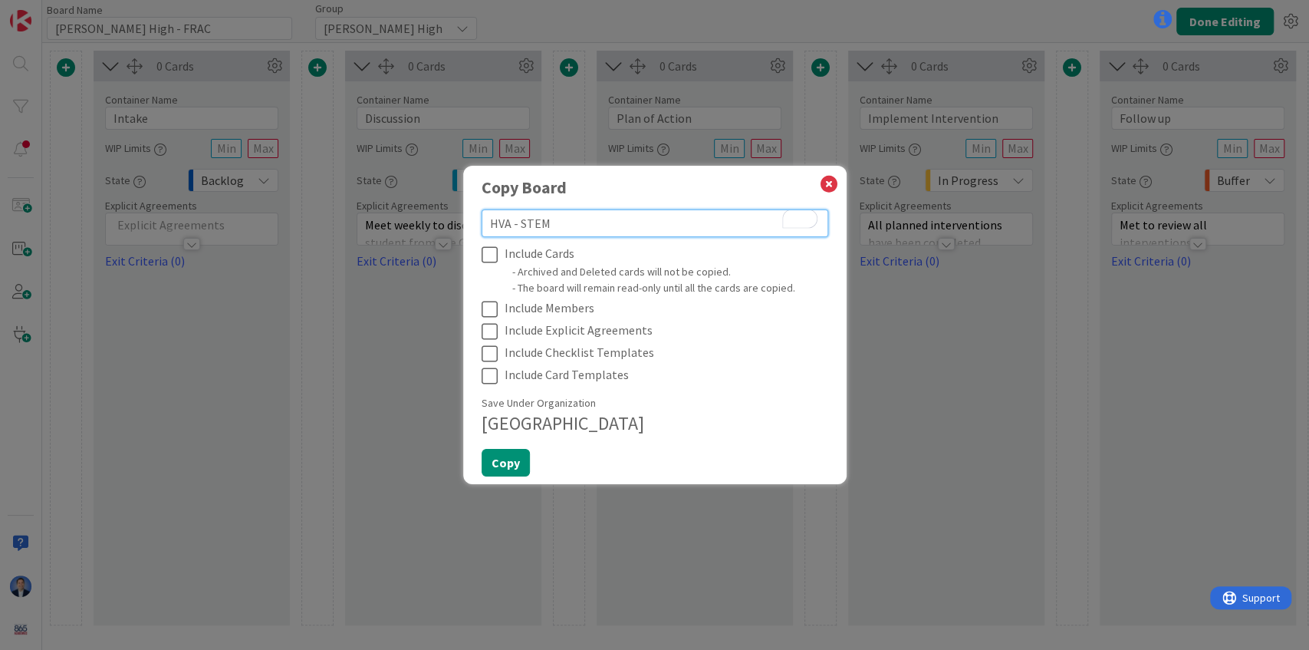
type textarea "HVA - STEM"
click at [494, 333] on icon at bounding box center [493, 331] width 23 height 18
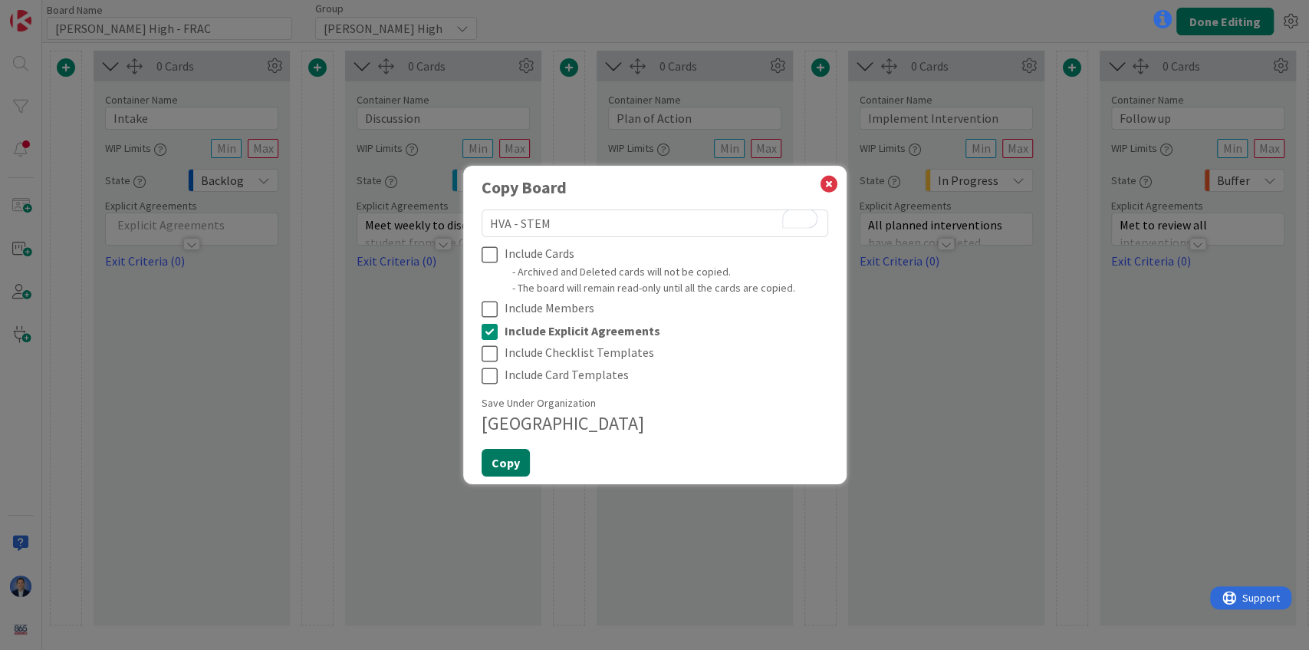
click at [506, 468] on button "Copy" at bounding box center [506, 463] width 48 height 28
type textarea "x"
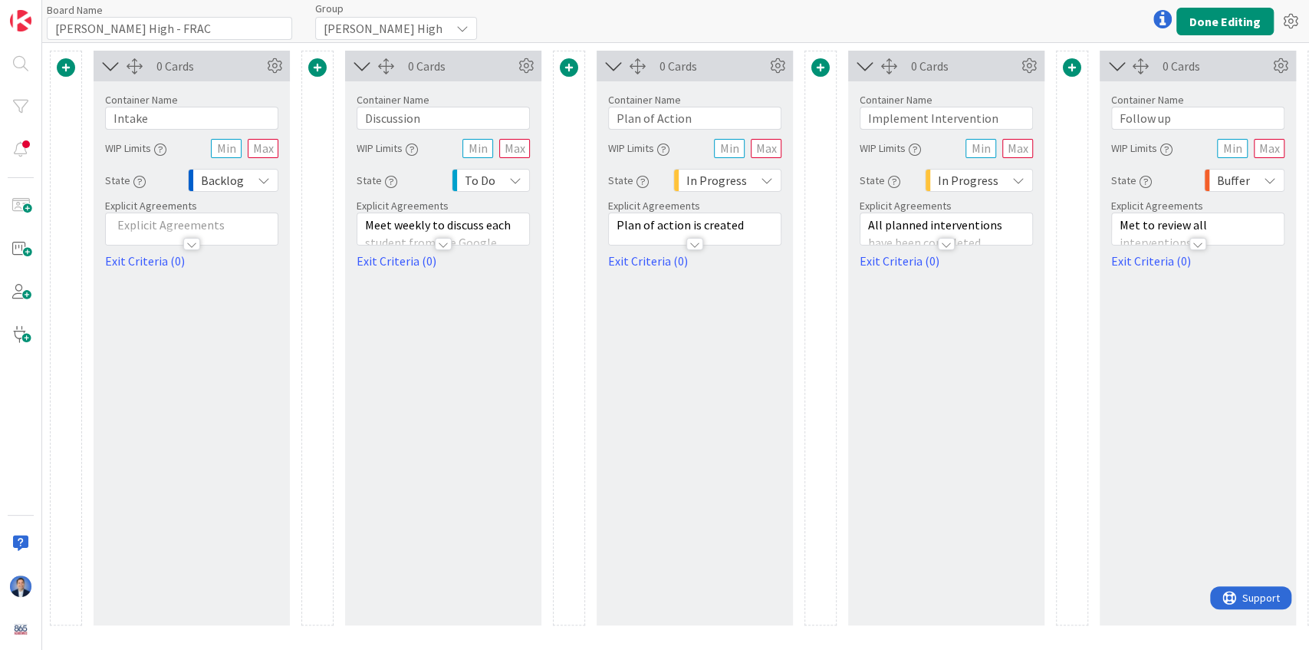
type input "HVA - STEM"
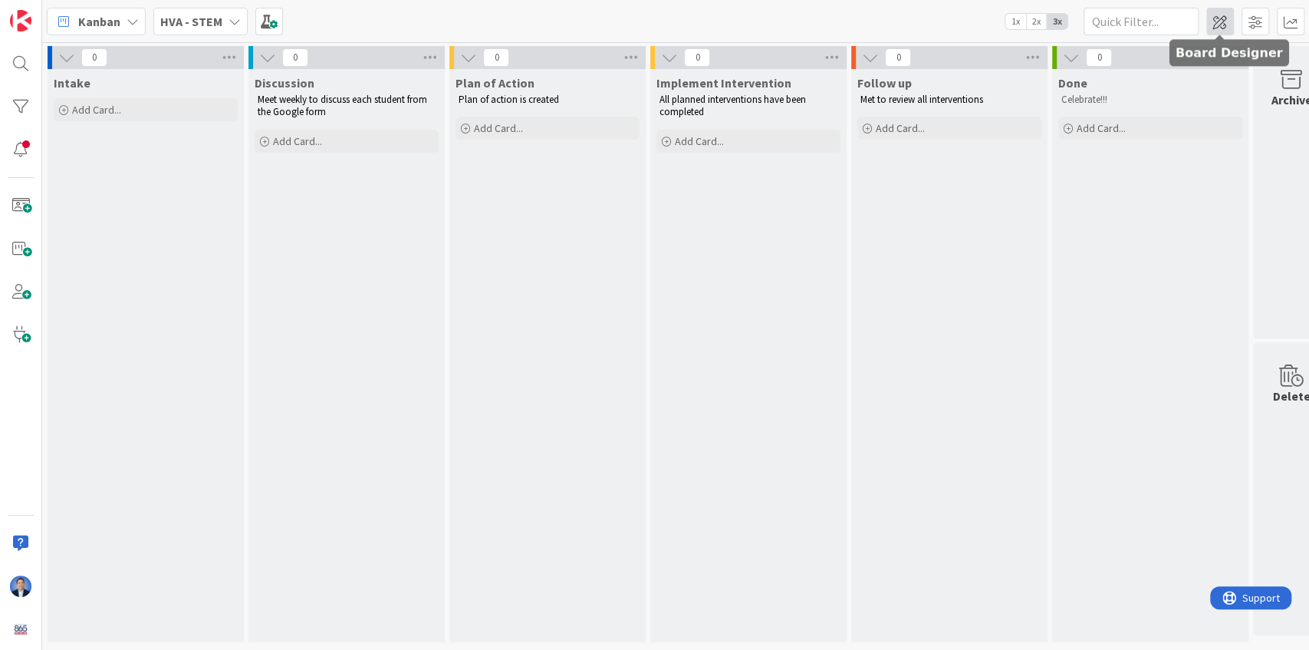
click at [851, 25] on span at bounding box center [1220, 22] width 28 height 28
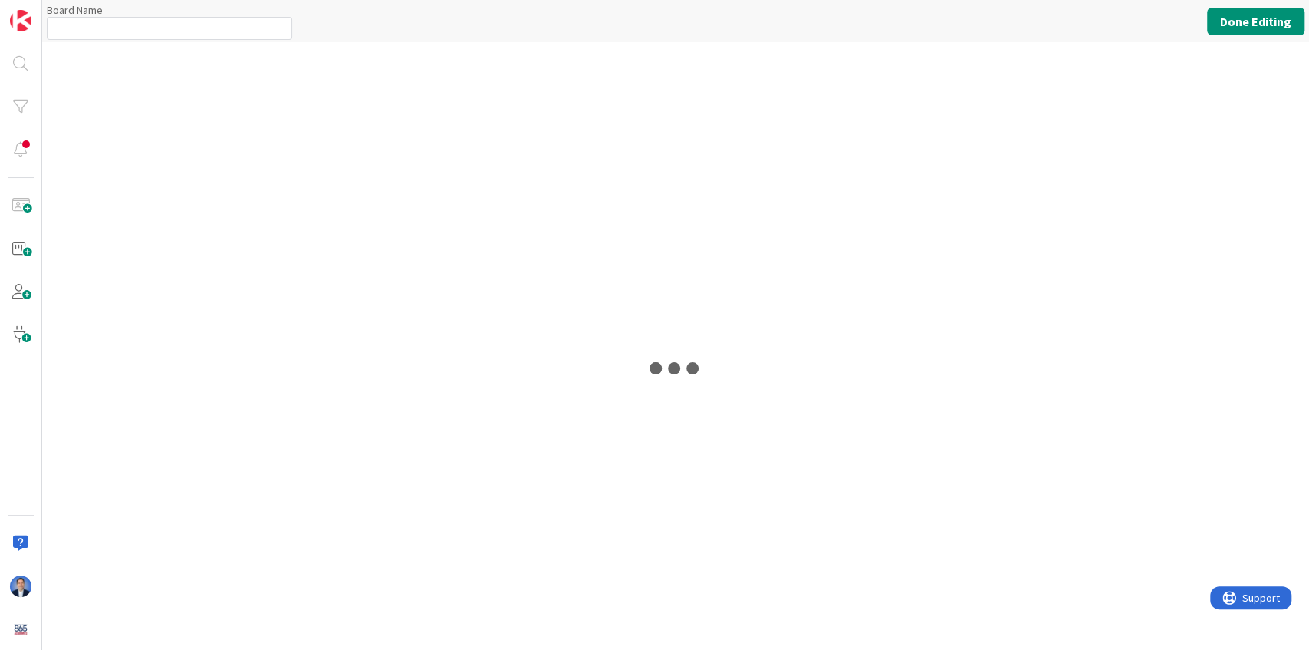
type input "HVA - STEM"
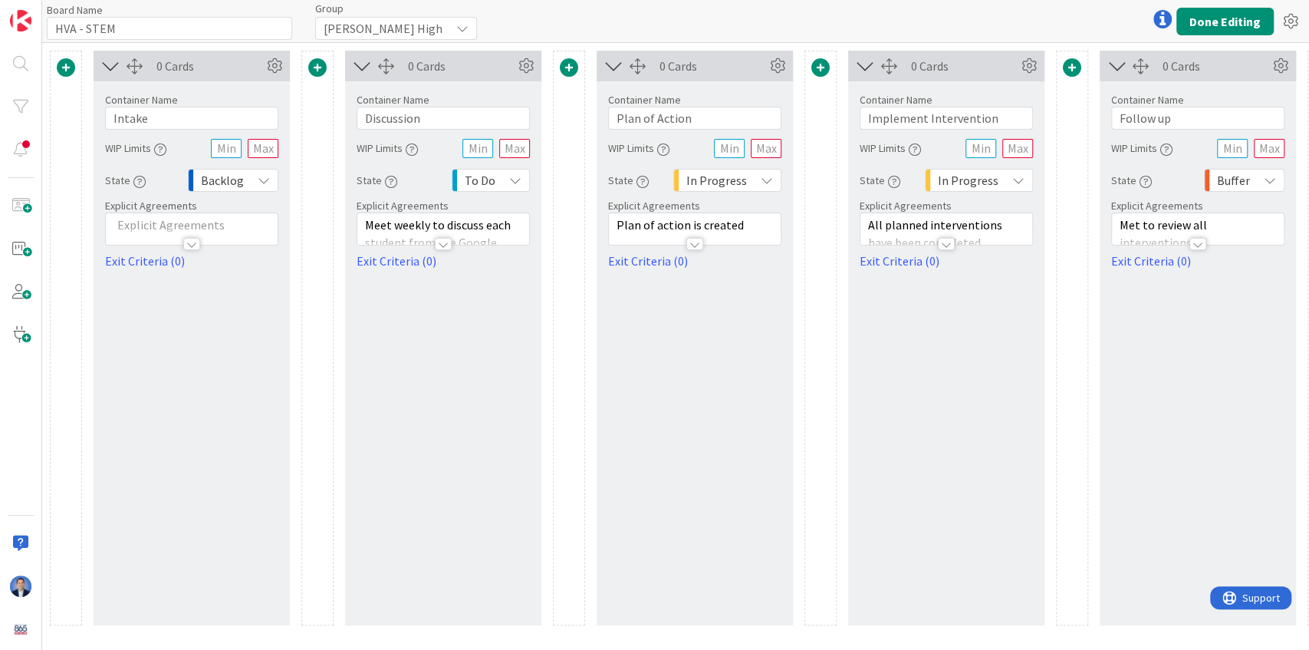
click at [383, 20] on div "Karns High" at bounding box center [396, 28] width 162 height 23
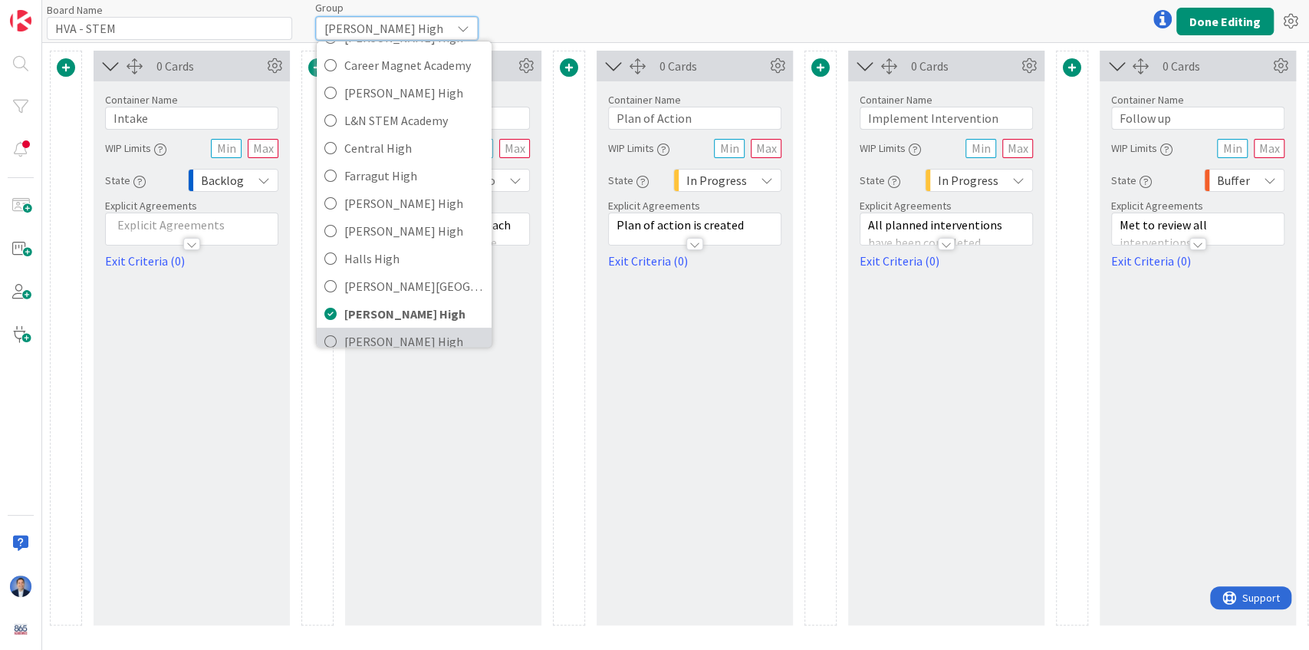
scroll to position [97, 0]
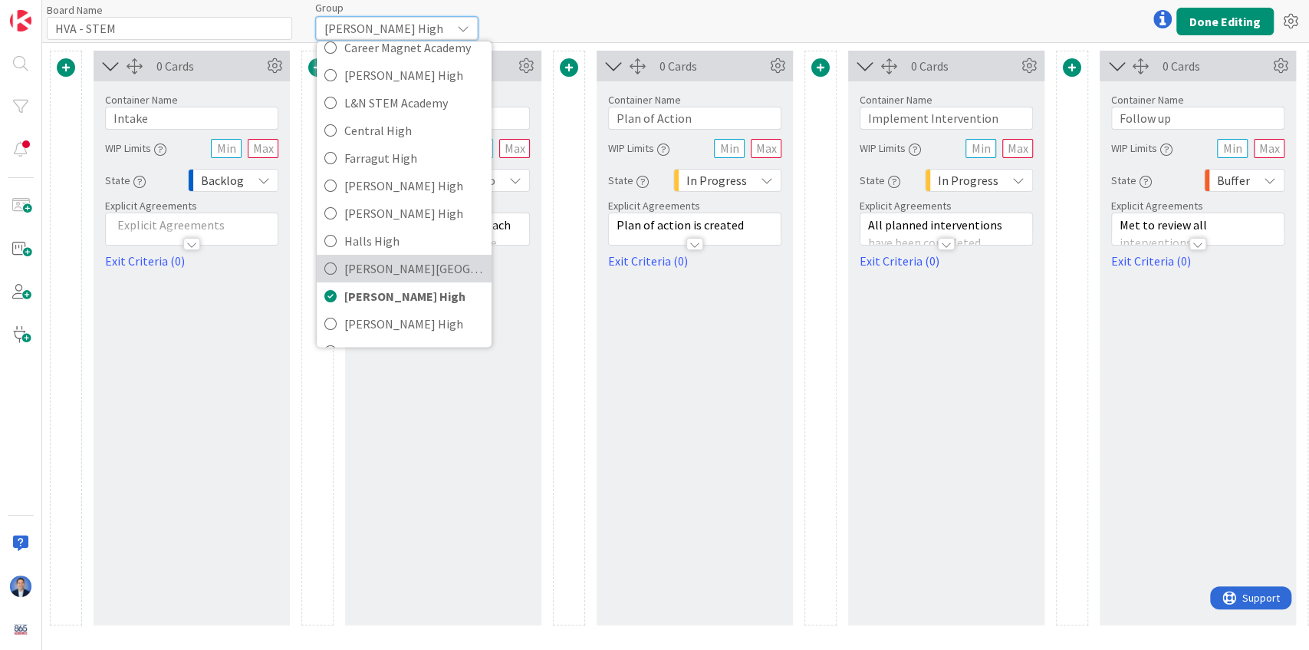
click at [388, 268] on span "[PERSON_NAME][GEOGRAPHIC_DATA]" at bounding box center [414, 268] width 140 height 23
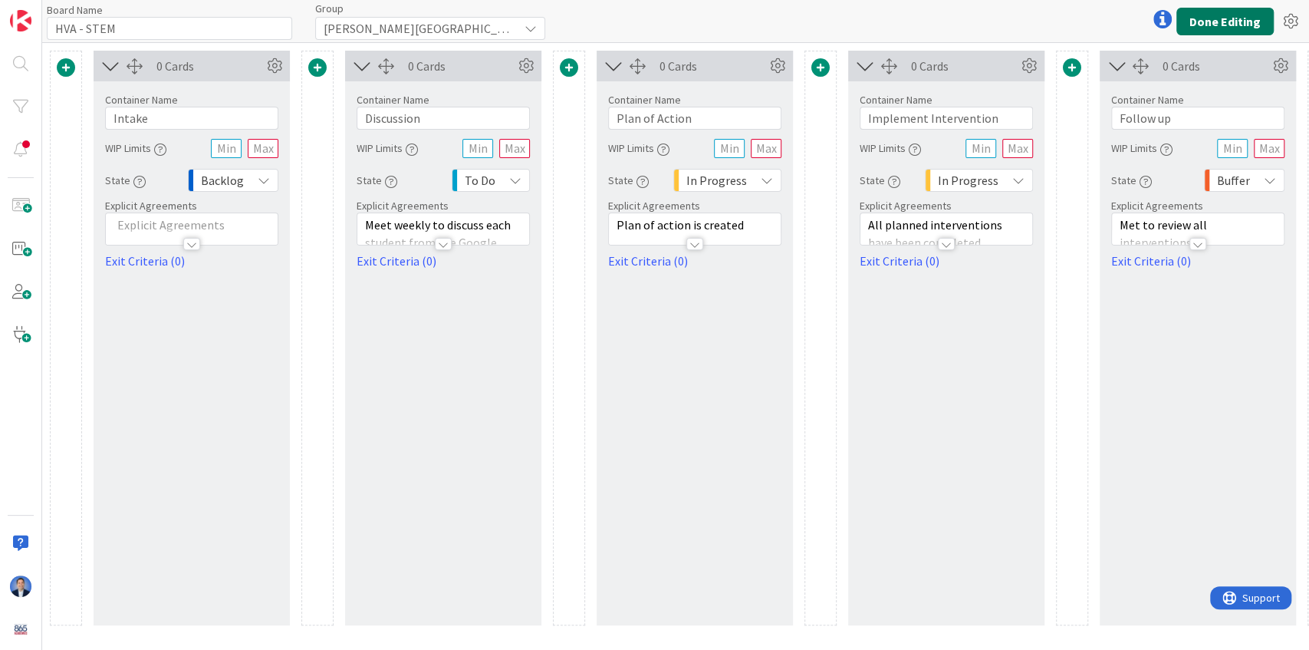
click at [851, 25] on button "Done Editing" at bounding box center [1224, 22] width 97 height 28
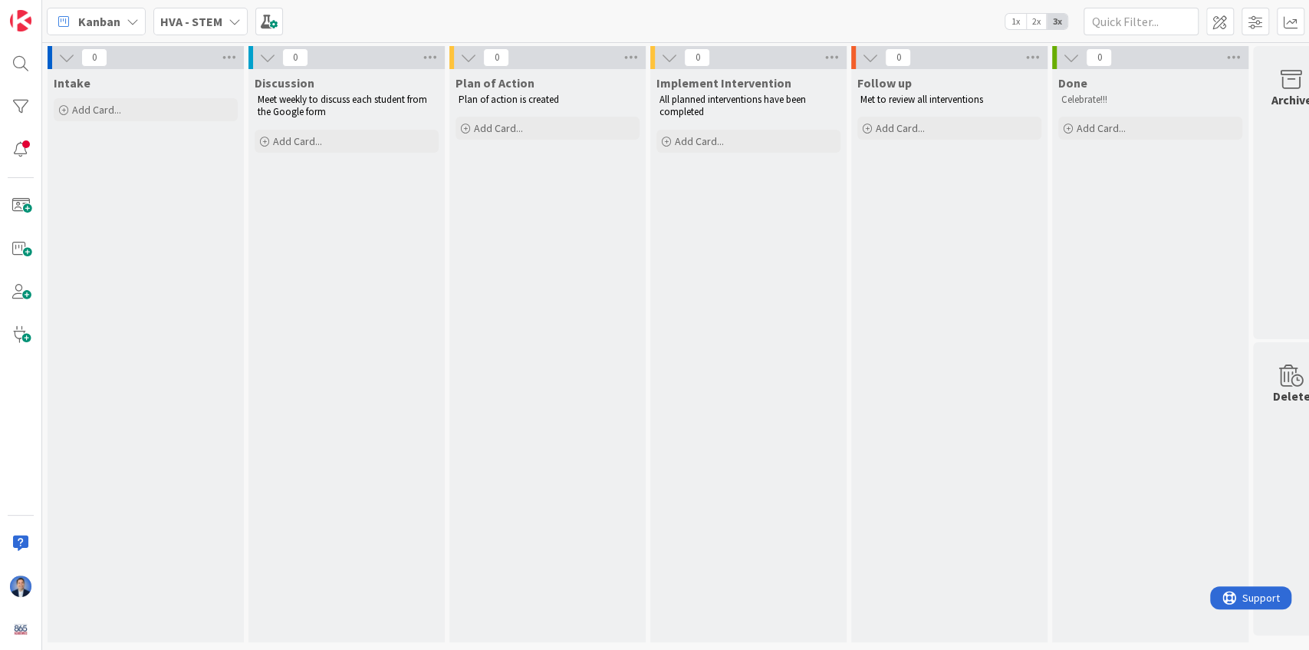
click at [173, 25] on b "HVA - STEM" at bounding box center [191, 21] width 62 height 15
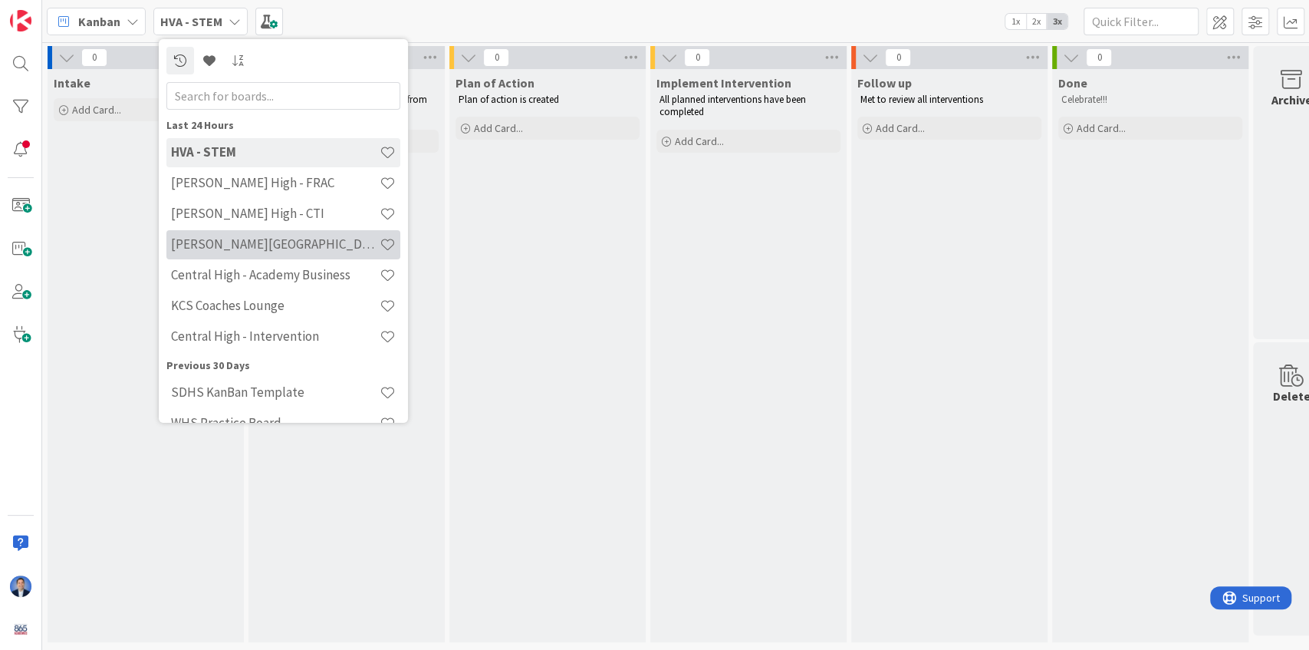
click at [250, 242] on h4 "[PERSON_NAME][GEOGRAPHIC_DATA]" at bounding box center [275, 243] width 209 height 15
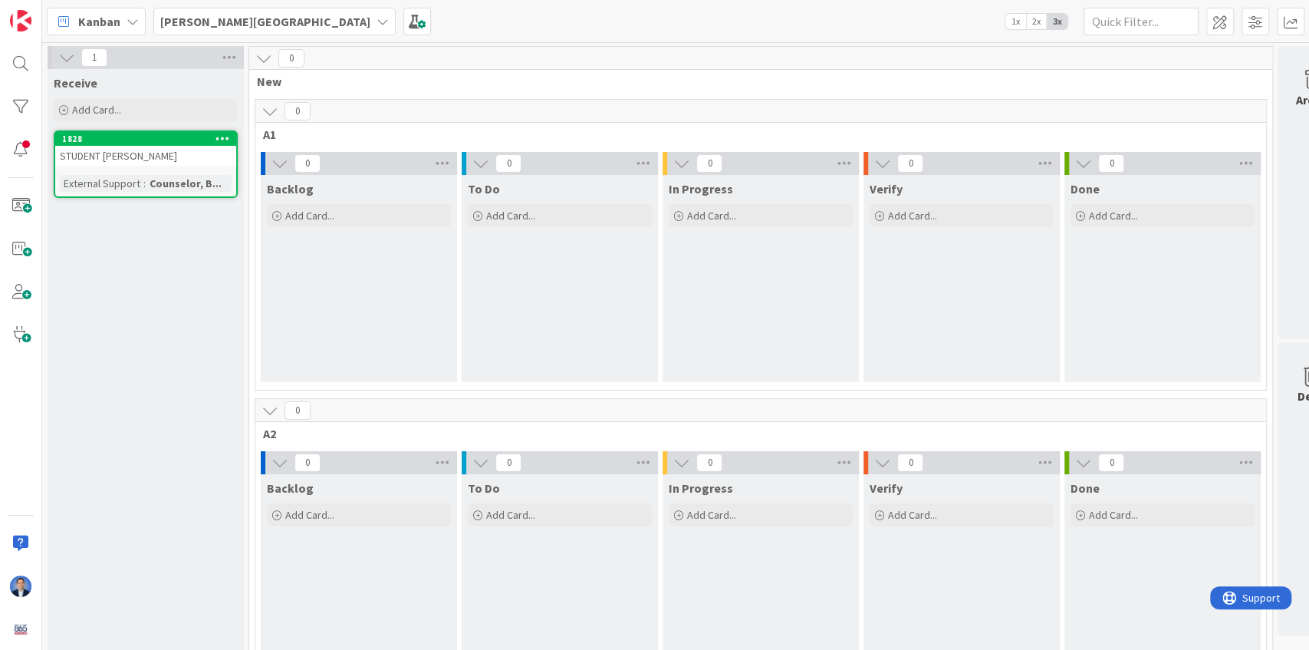
click at [118, 152] on div "STUDENT dimitri" at bounding box center [145, 156] width 181 height 20
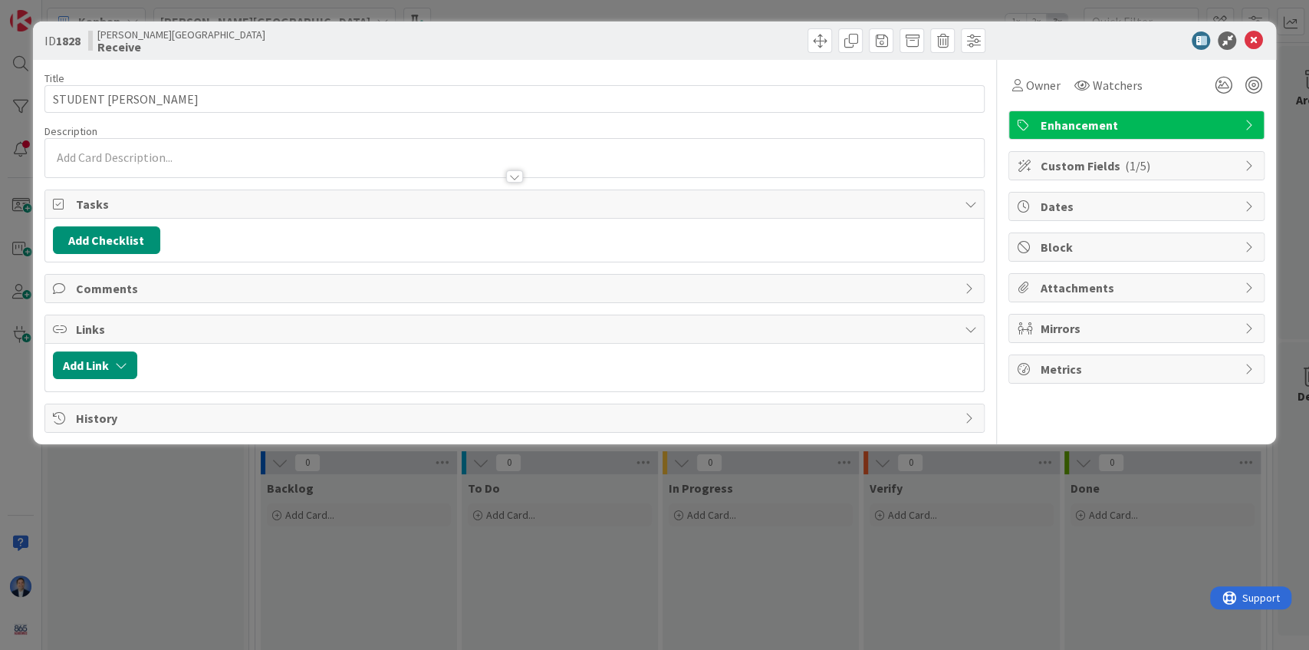
click at [851, 162] on span "Custom Fields ( 1/5 )" at bounding box center [1138, 165] width 196 height 18
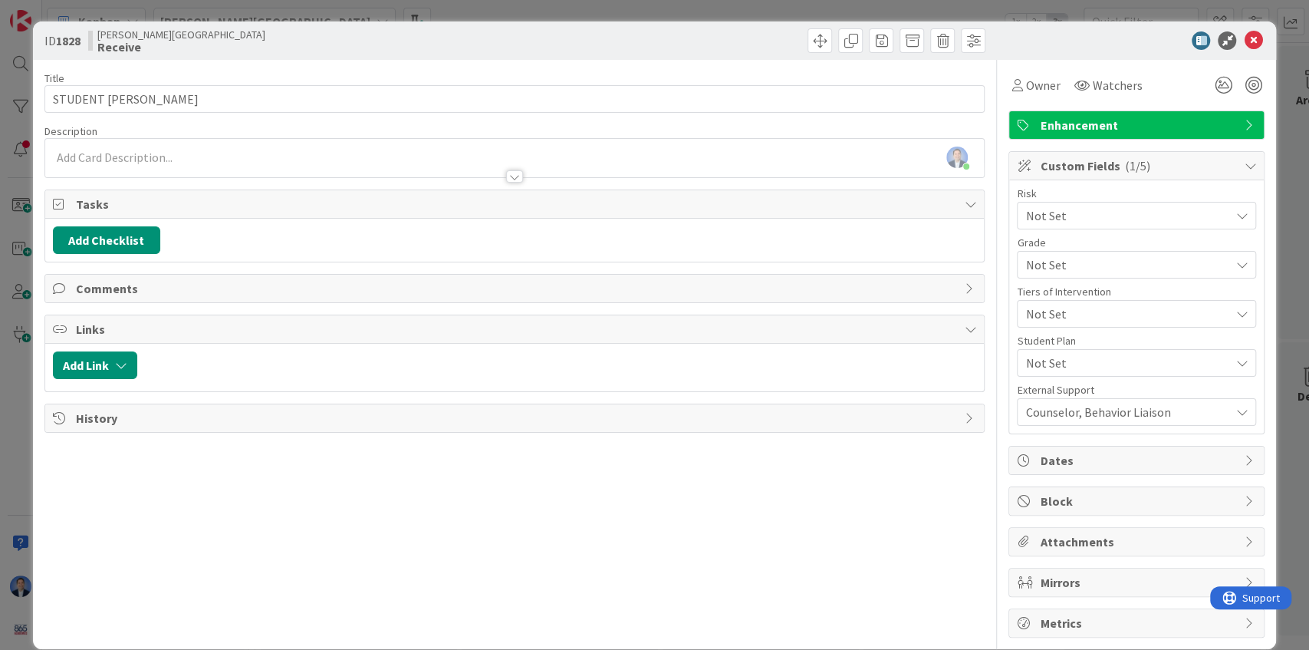
click at [851, 226] on span "Not Set" at bounding box center [1123, 215] width 196 height 21
click at [851, 255] on span "Not Set" at bounding box center [1123, 265] width 195 height 21
click at [851, 361] on span "Not Set" at bounding box center [1127, 363] width 204 height 18
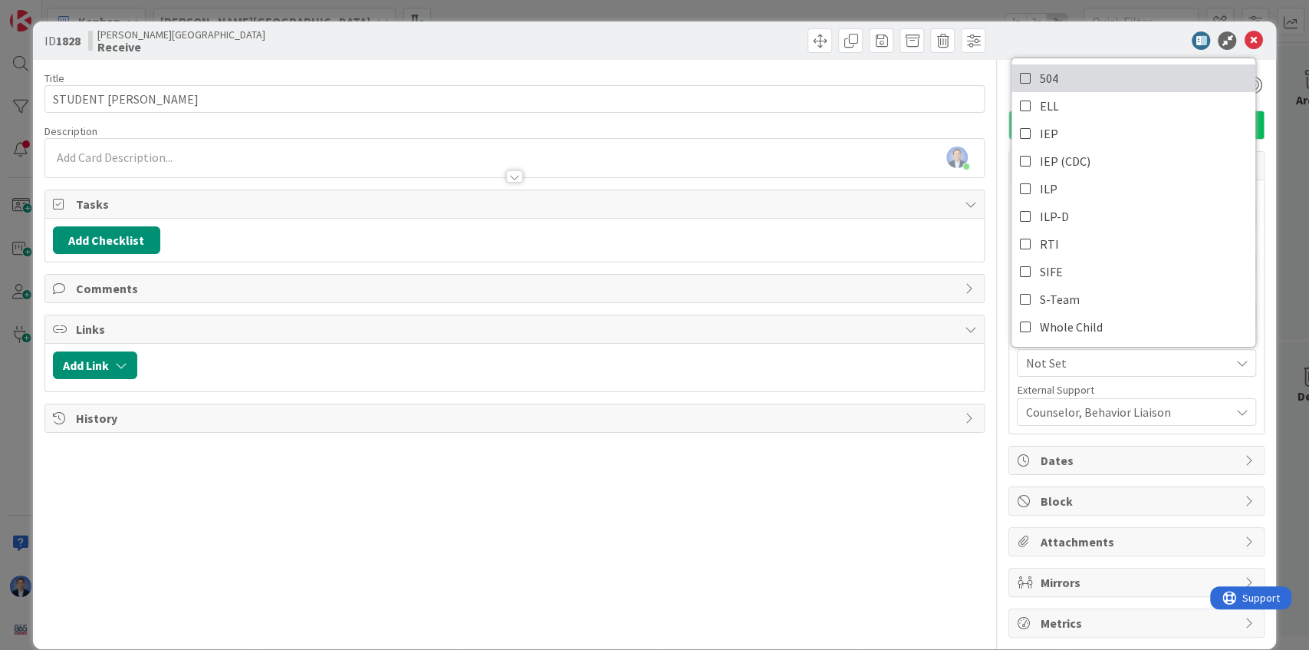
click at [851, 81] on icon at bounding box center [1025, 78] width 12 height 23
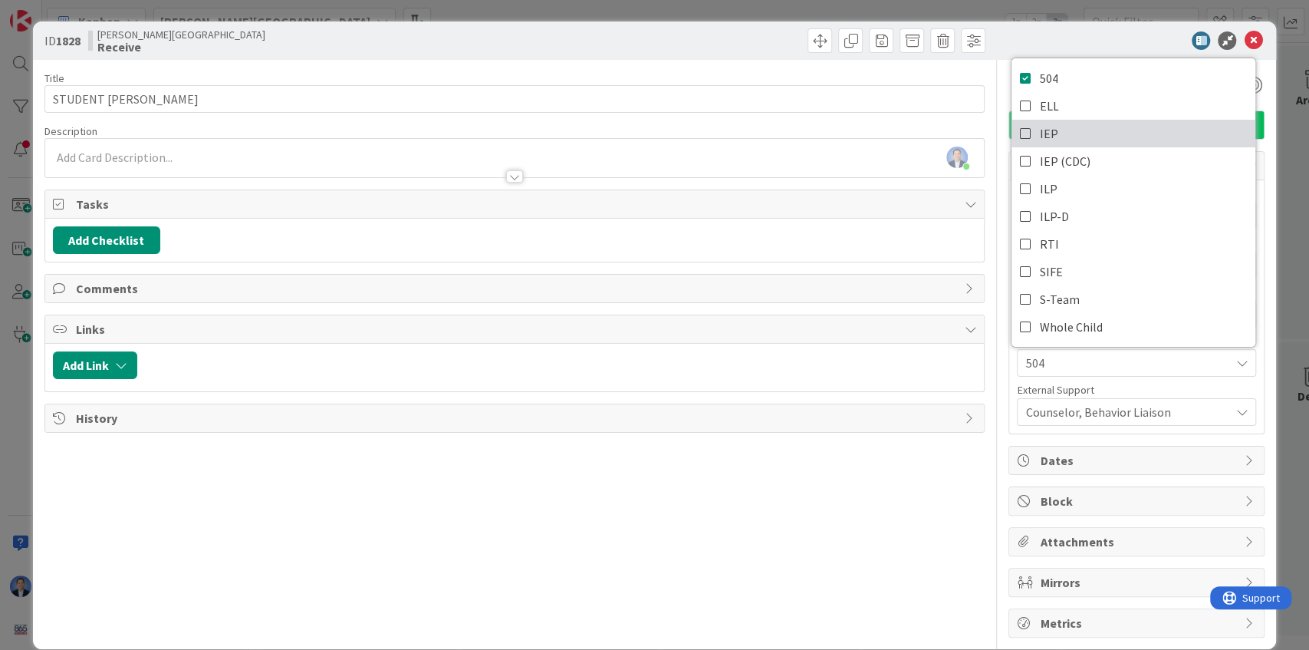
click at [851, 132] on icon at bounding box center [1025, 133] width 12 height 23
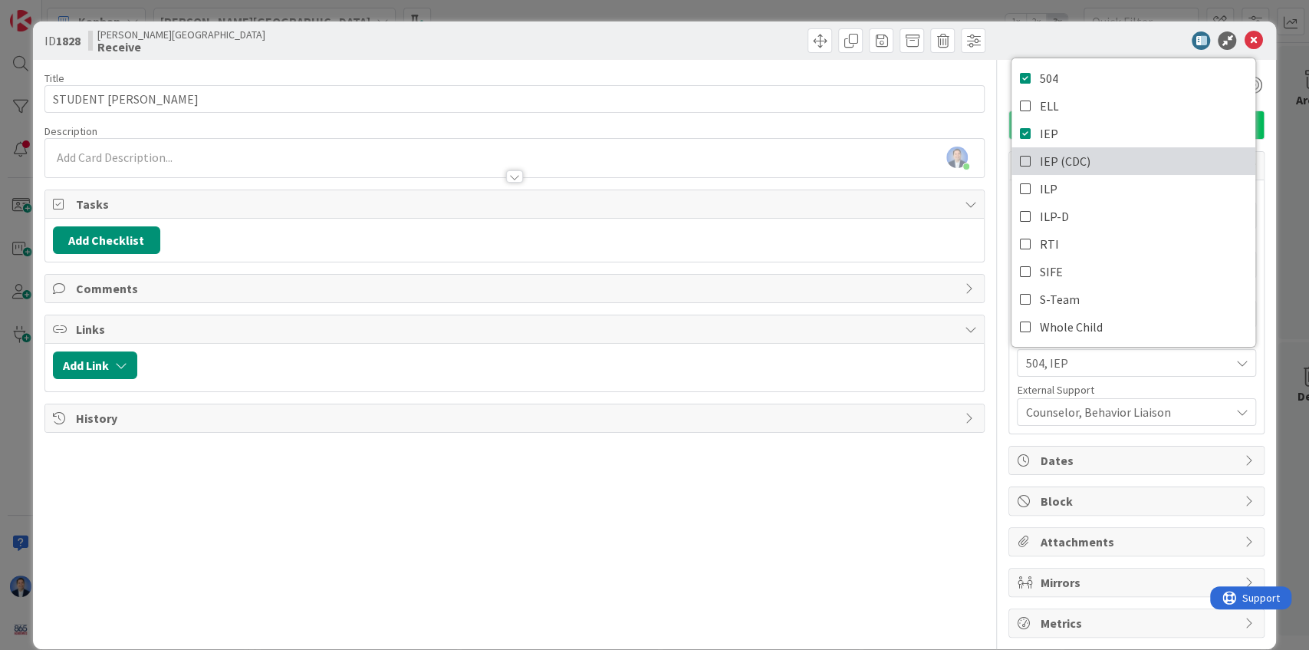
click at [851, 166] on link "IEP (CDC)" at bounding box center [1134, 161] width 244 height 28
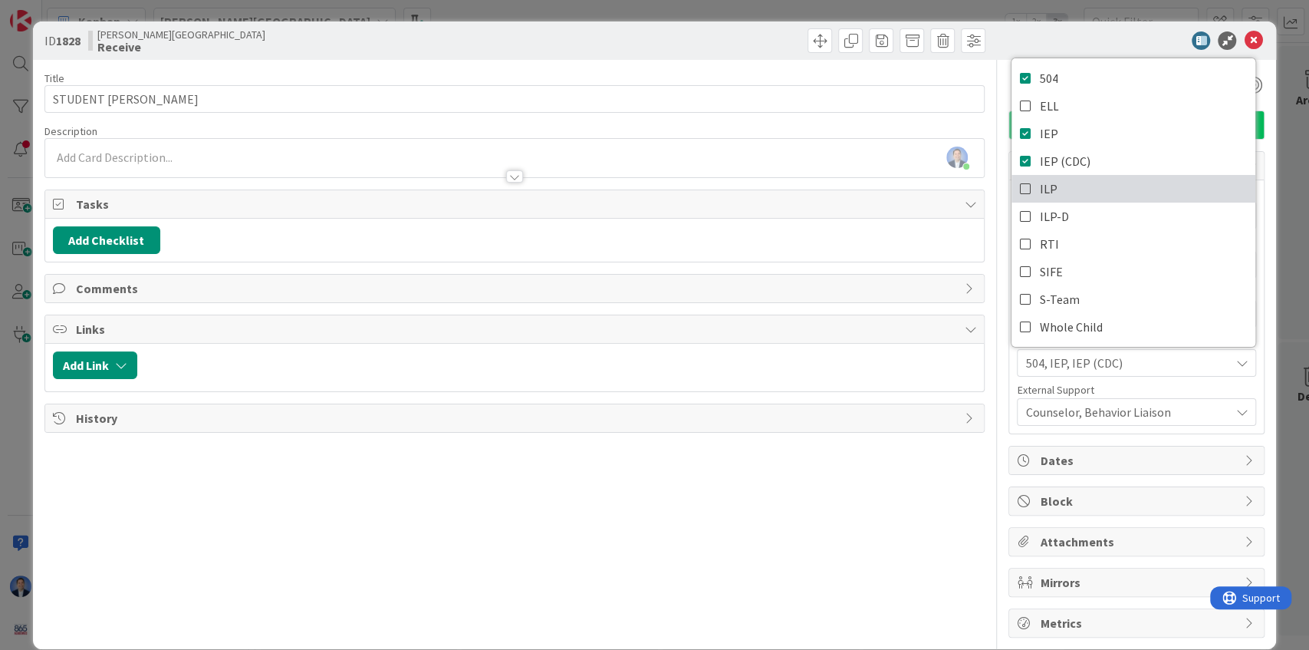
click at [851, 192] on icon at bounding box center [1025, 188] width 12 height 23
click at [851, 37] on div at bounding box center [1128, 40] width 271 height 18
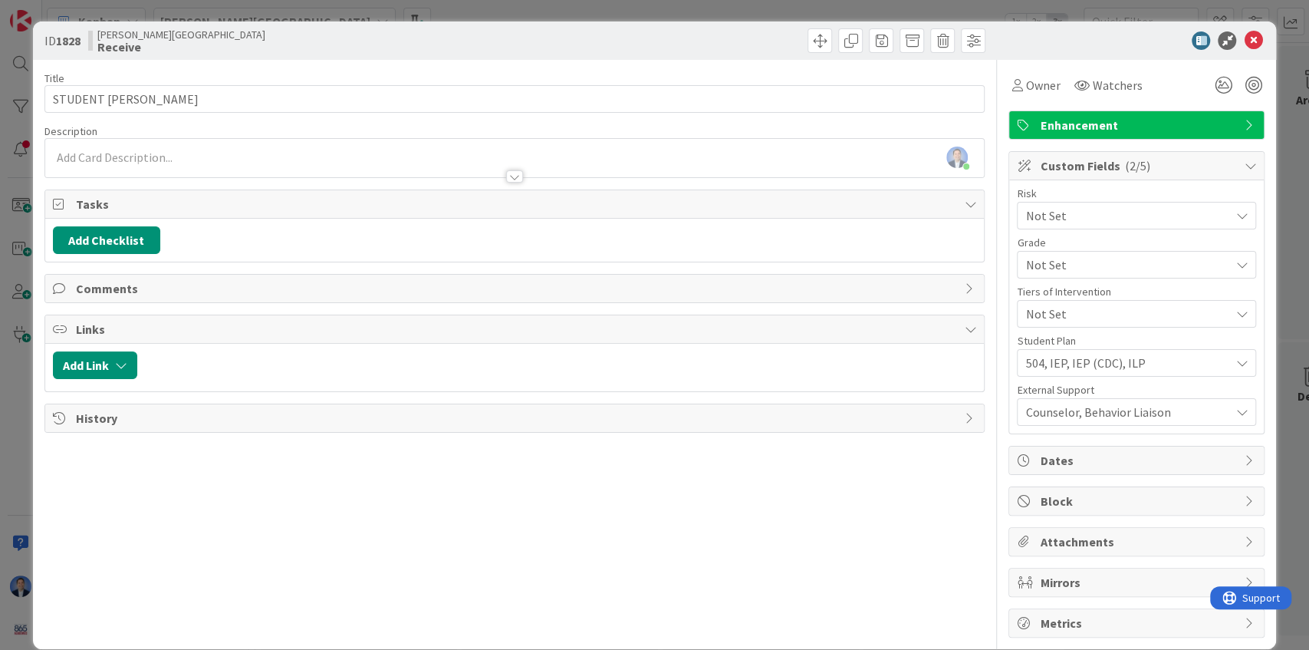
click at [851, 412] on span "Counselor, Behavior Liaison" at bounding box center [1127, 412] width 204 height 18
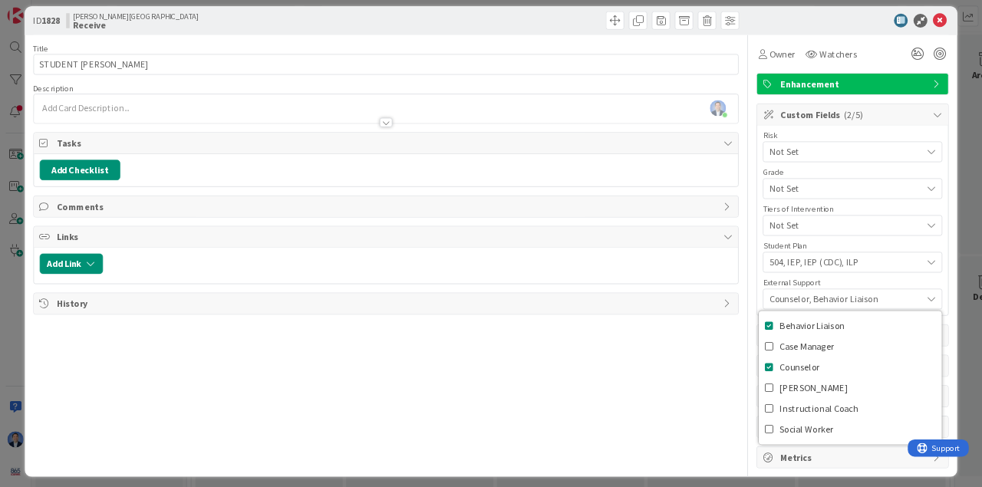
scroll to position [17, 0]
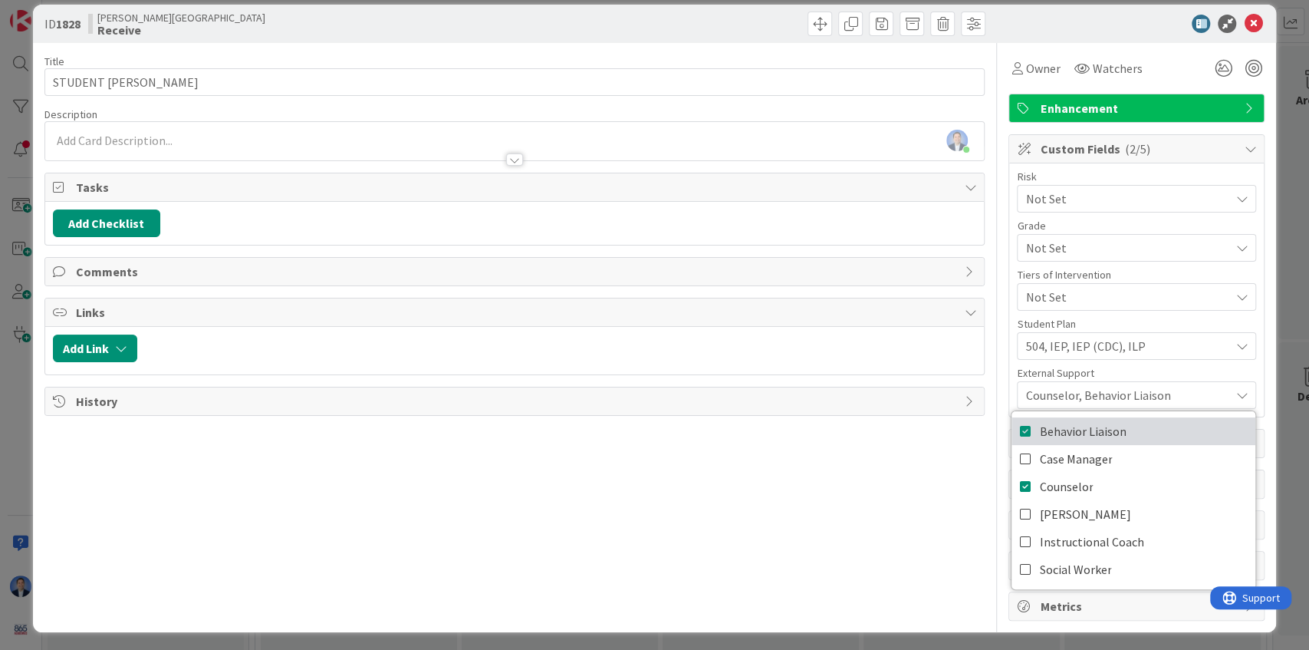
click at [851, 429] on icon at bounding box center [1025, 431] width 12 height 23
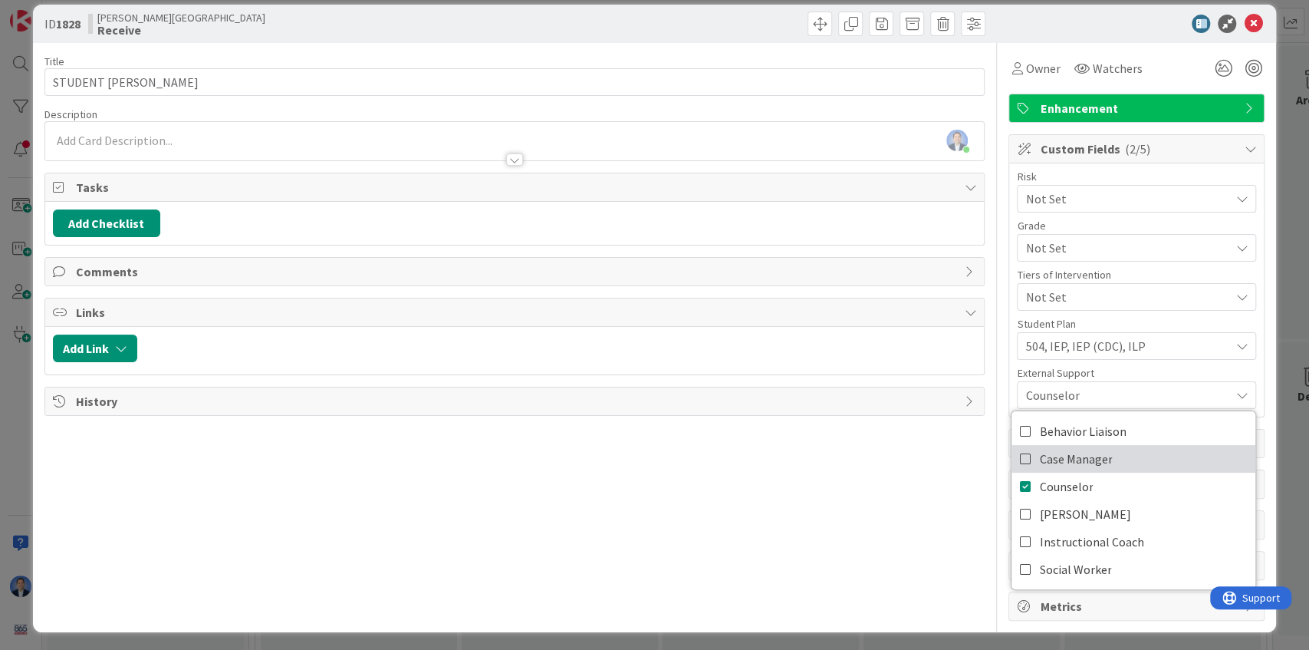
click at [851, 456] on icon at bounding box center [1025, 458] width 12 height 23
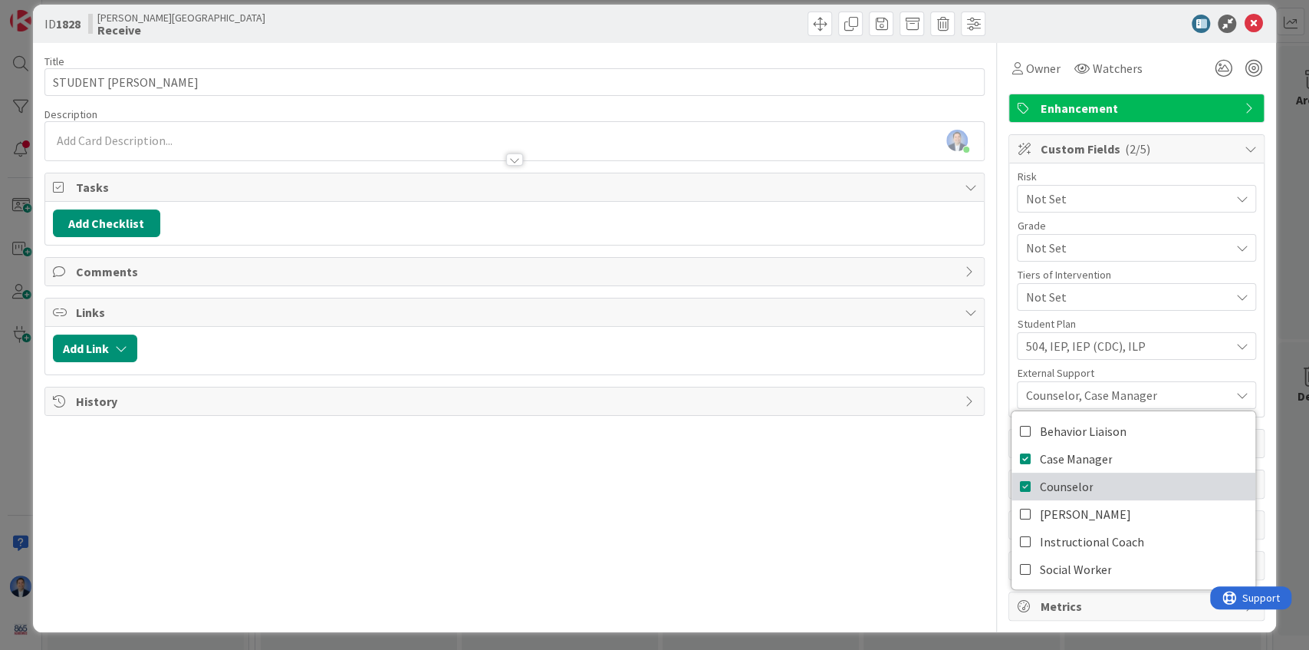
click at [851, 485] on icon at bounding box center [1025, 486] width 12 height 23
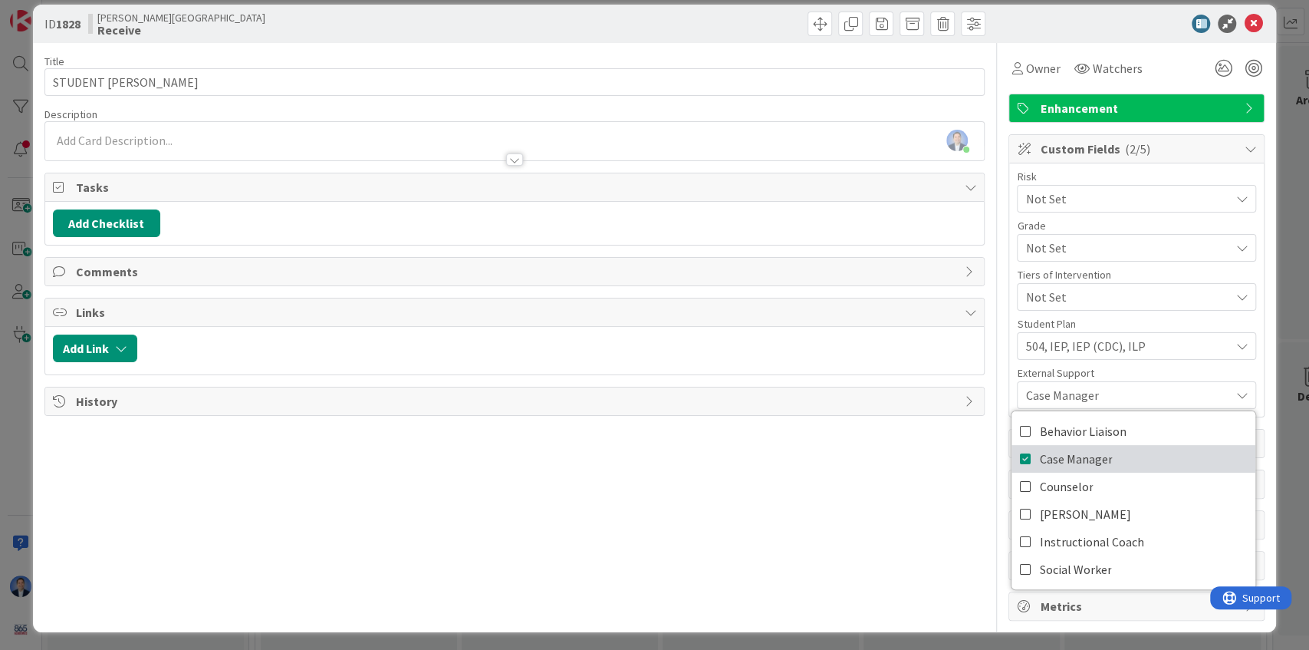
click at [851, 462] on icon at bounding box center [1025, 458] width 12 height 23
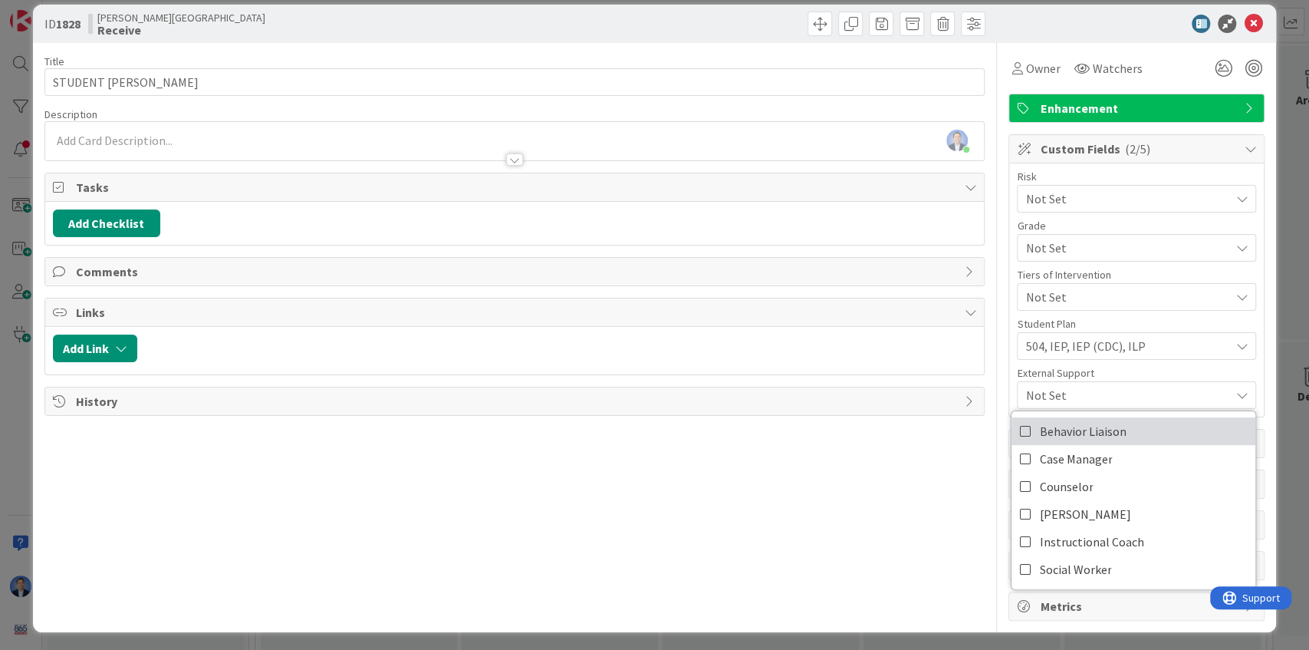
click at [851, 429] on icon at bounding box center [1025, 431] width 12 height 23
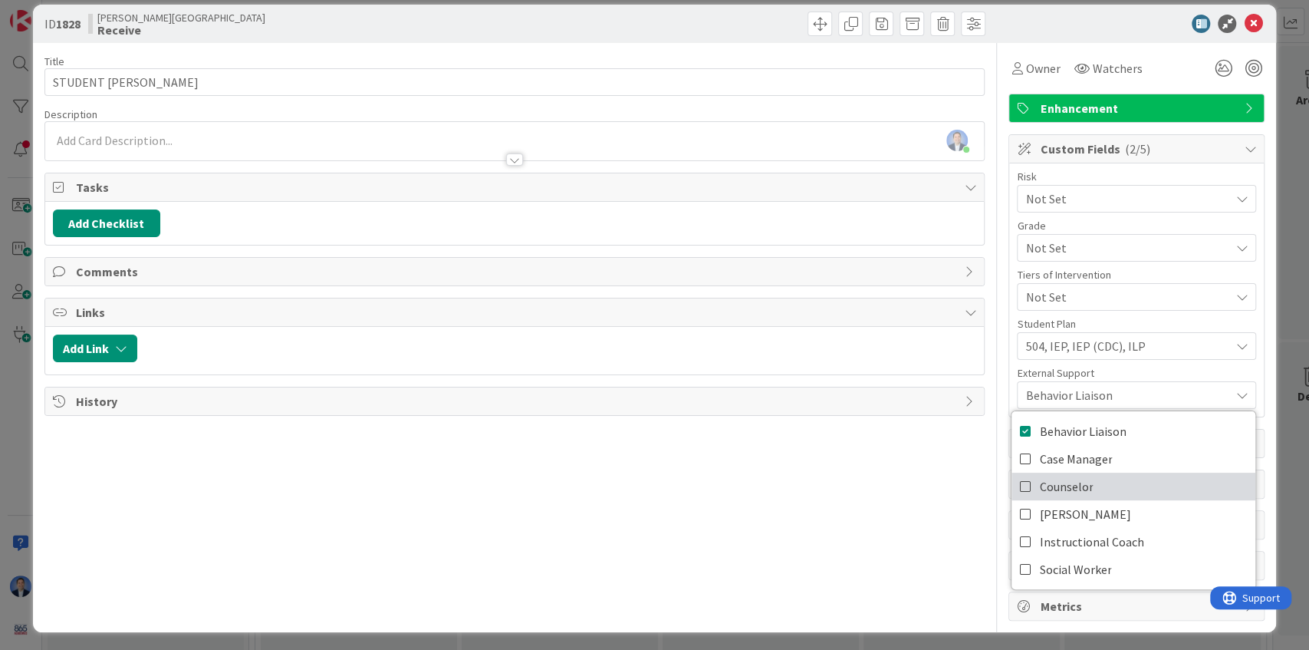
click at [851, 488] on icon at bounding box center [1025, 486] width 12 height 23
click at [851, 209] on span "Not Set" at bounding box center [1123, 198] width 196 height 21
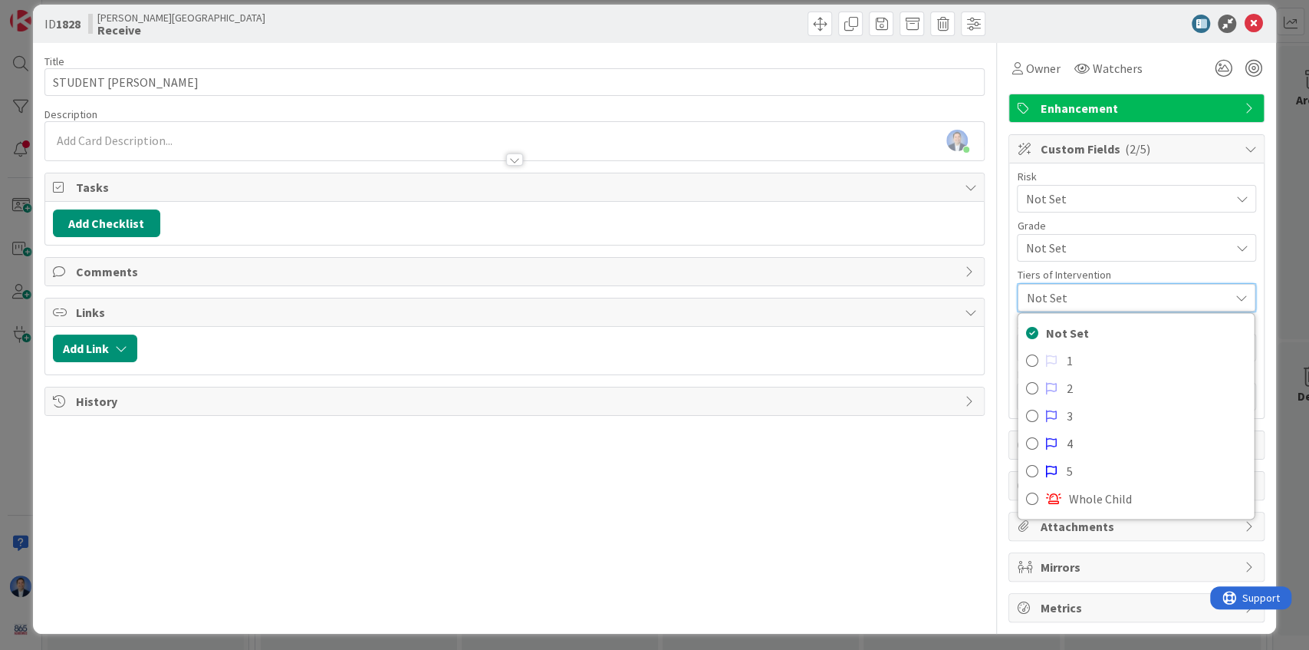
click at [851, 192] on span "Not Set" at bounding box center [1123, 198] width 196 height 21
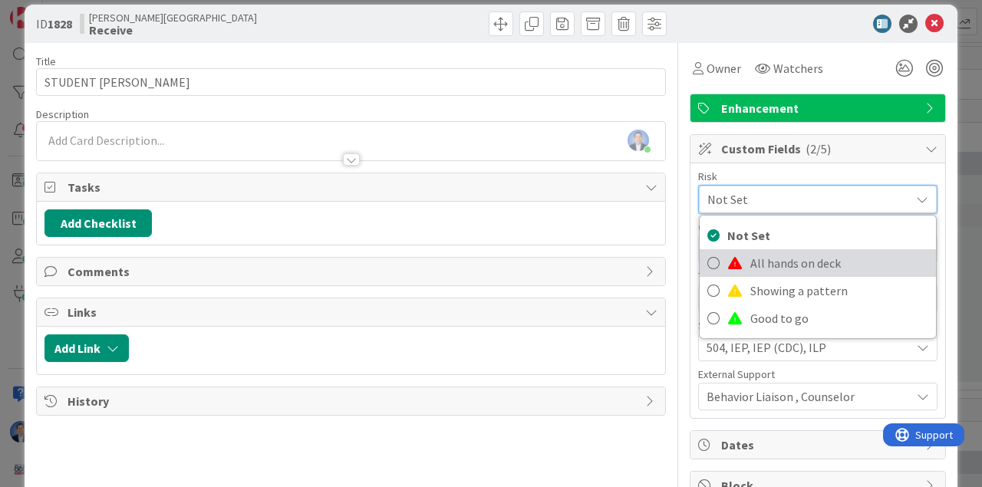
click at [787, 265] on span "All hands on deck" at bounding box center [839, 263] width 178 height 23
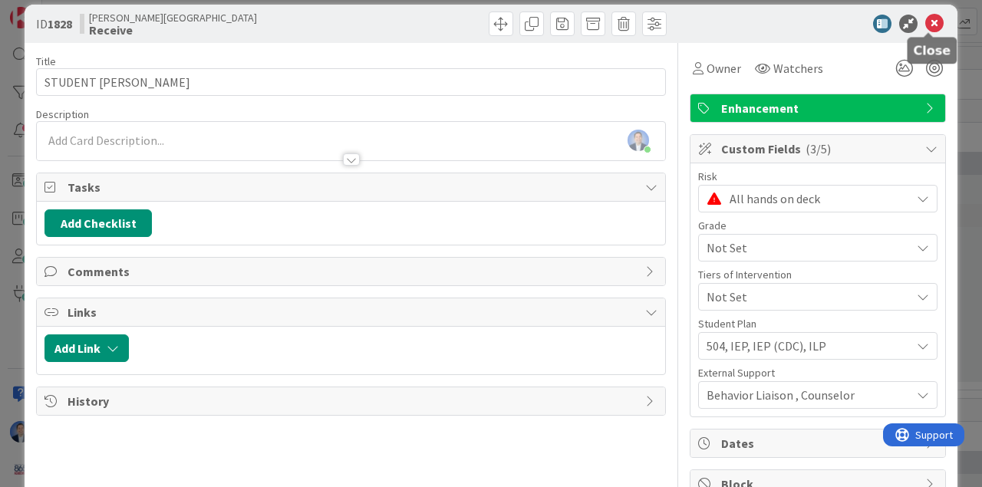
click at [851, 23] on icon at bounding box center [934, 24] width 18 height 18
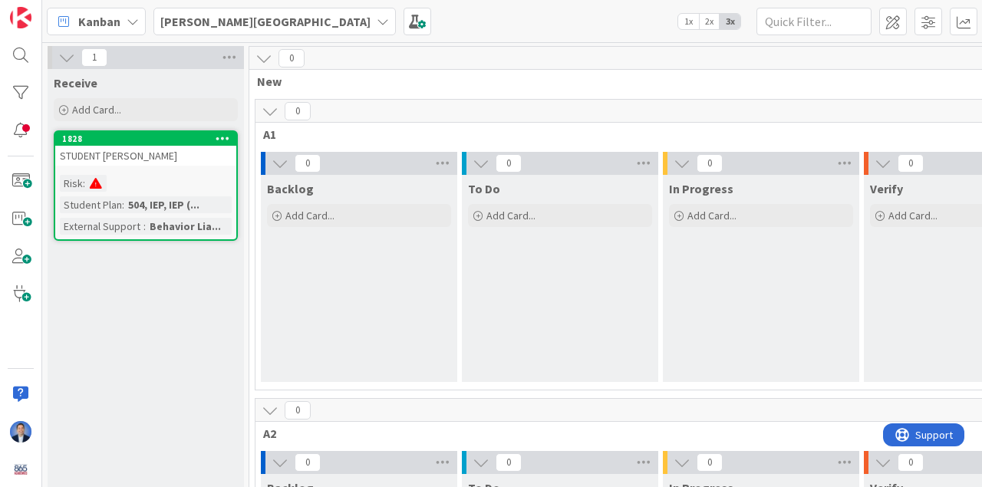
click at [163, 178] on div "Risk : Student Plan : 504, IEP, IEP (... External Support : Behavior Lia..." at bounding box center [146, 205] width 172 height 60
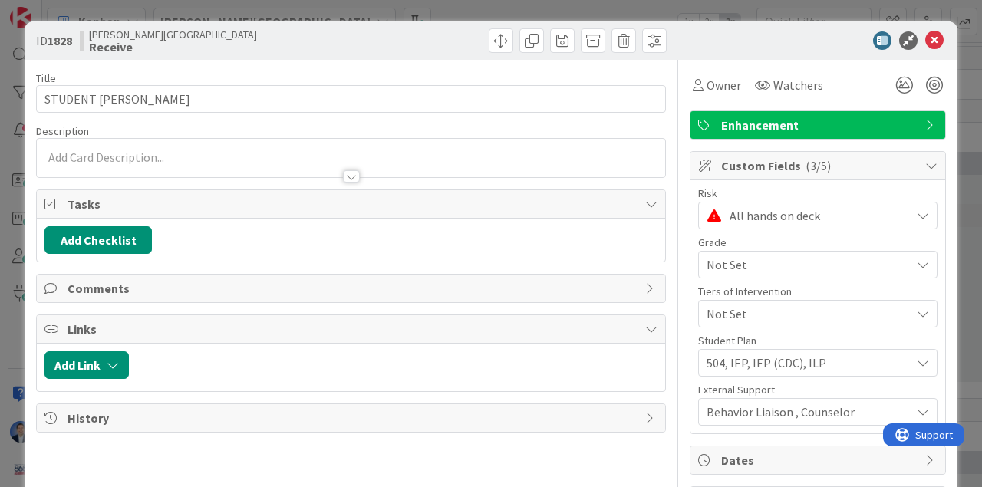
click at [772, 209] on span "All hands on deck" at bounding box center [815, 215] width 173 height 21
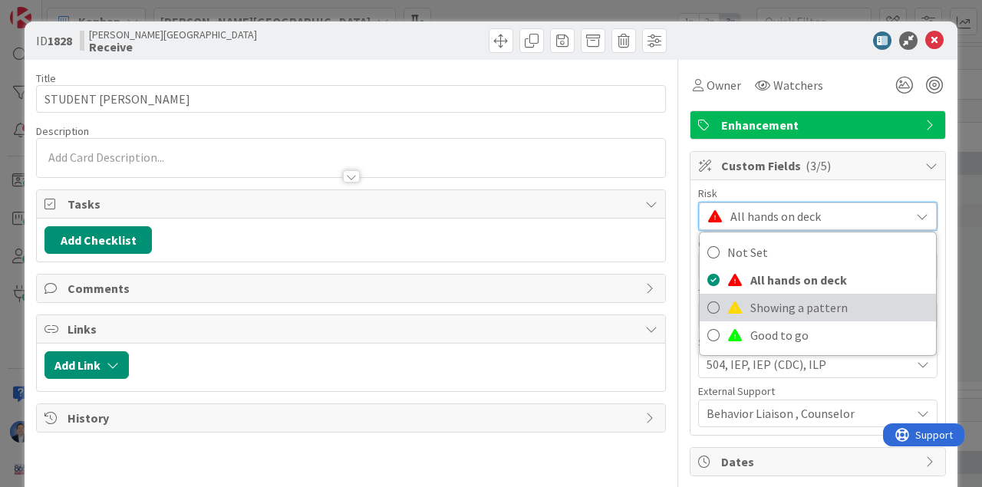
click at [752, 307] on span "Showing a pattern" at bounding box center [839, 307] width 178 height 23
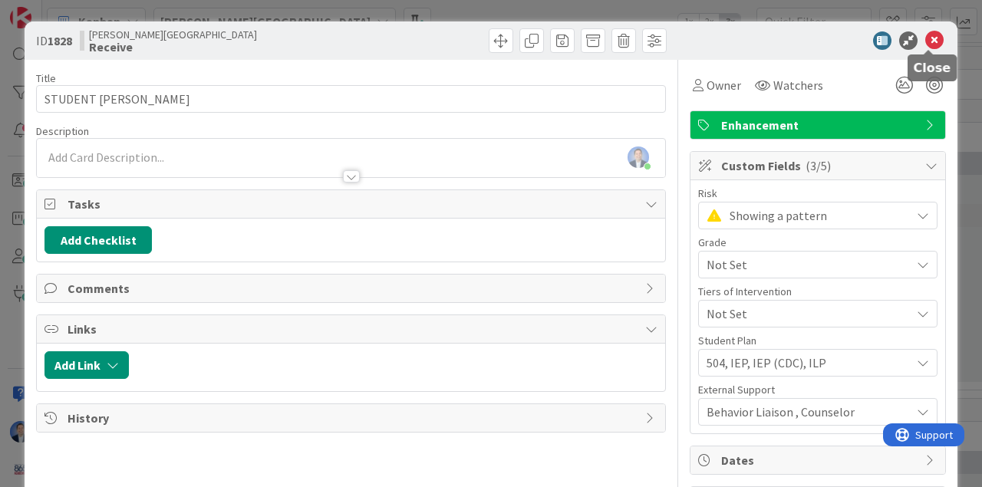
click at [851, 45] on icon at bounding box center [934, 40] width 18 height 18
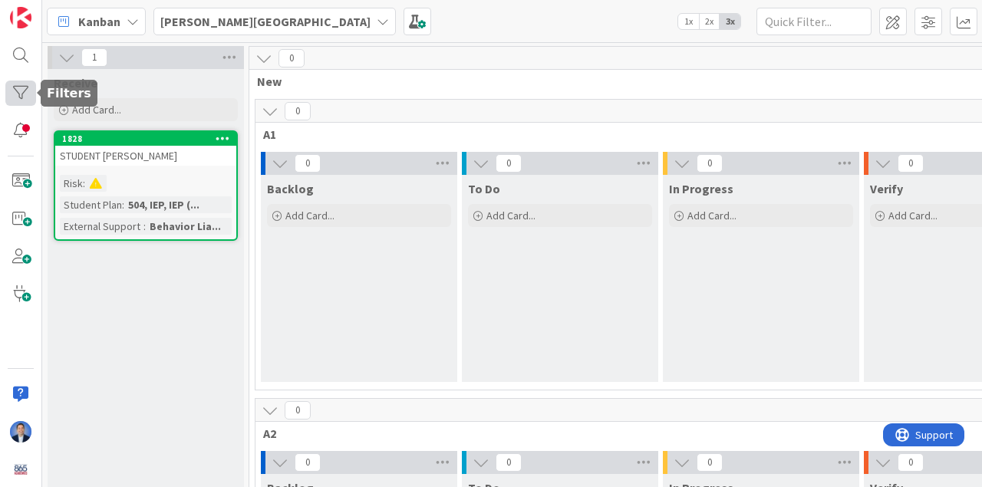
click at [25, 89] on div at bounding box center [20, 93] width 31 height 25
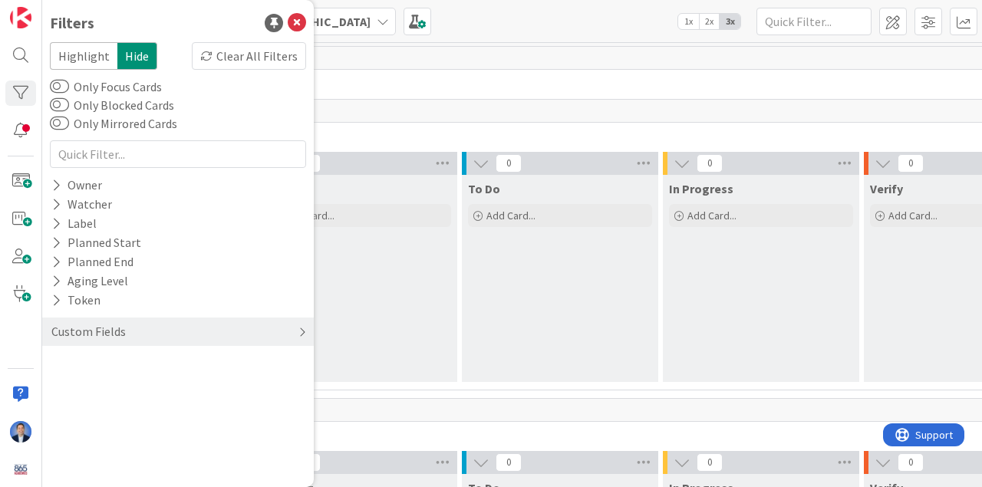
click at [98, 323] on div "Custom Fields" at bounding box center [88, 331] width 77 height 19
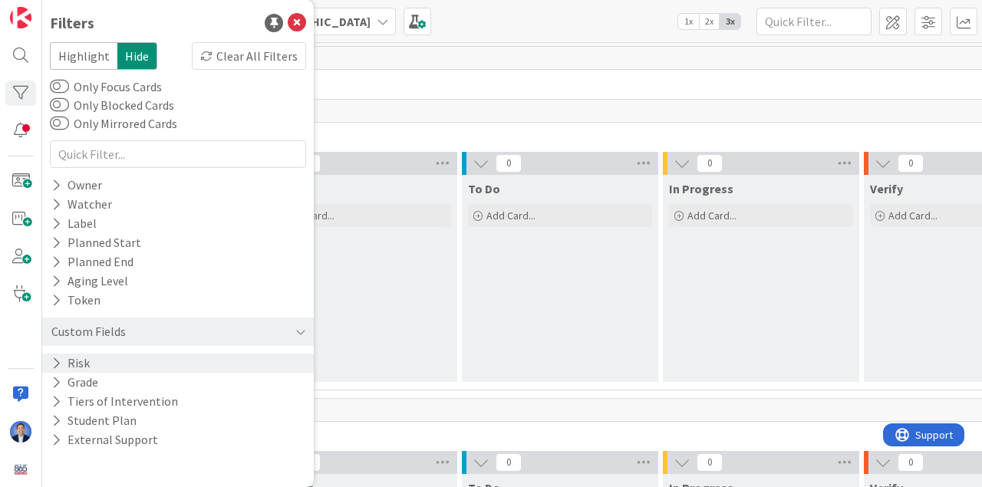
click at [59, 361] on icon at bounding box center [56, 363] width 10 height 13
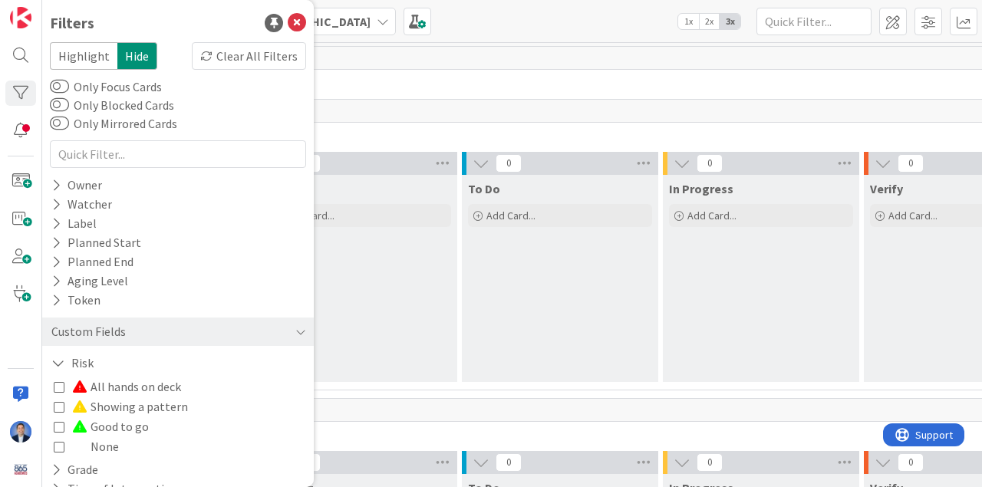
click at [63, 383] on icon at bounding box center [59, 386] width 11 height 11
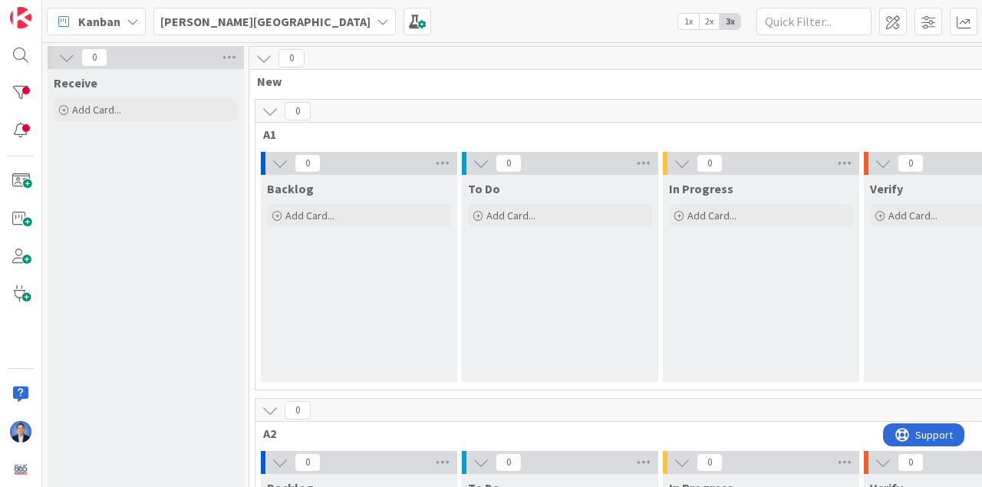
click at [248, 20] on b "[PERSON_NAME][GEOGRAPHIC_DATA]" at bounding box center [265, 21] width 210 height 15
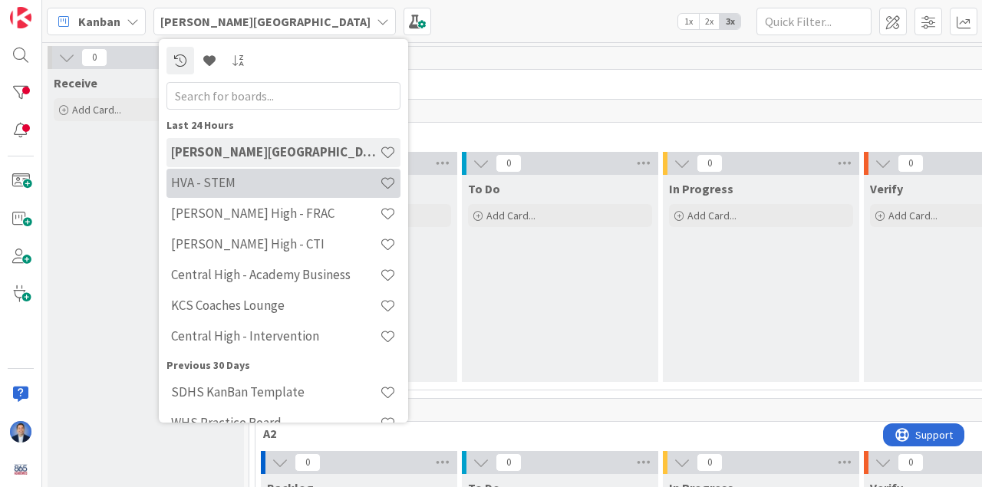
click at [237, 175] on h4 "HVA - STEM" at bounding box center [275, 182] width 209 height 15
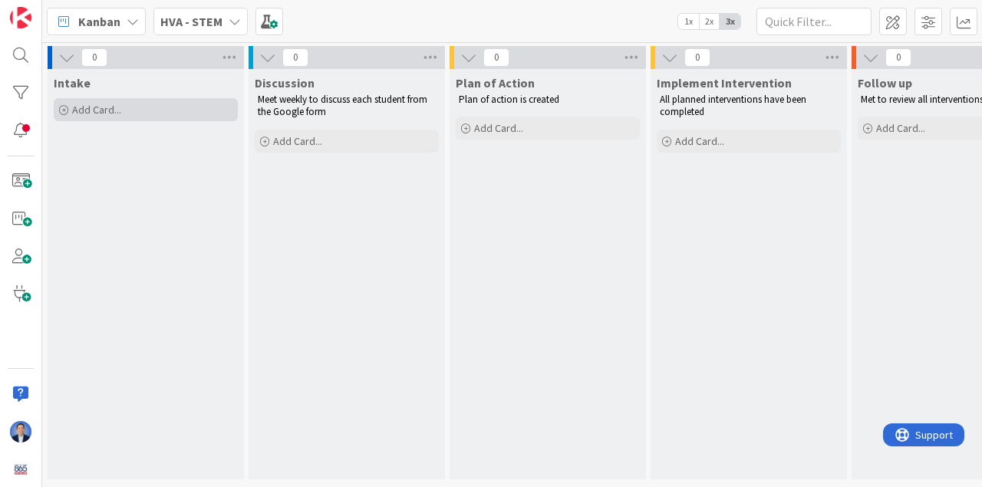
click at [116, 110] on span "Add Card..." at bounding box center [96, 110] width 49 height 14
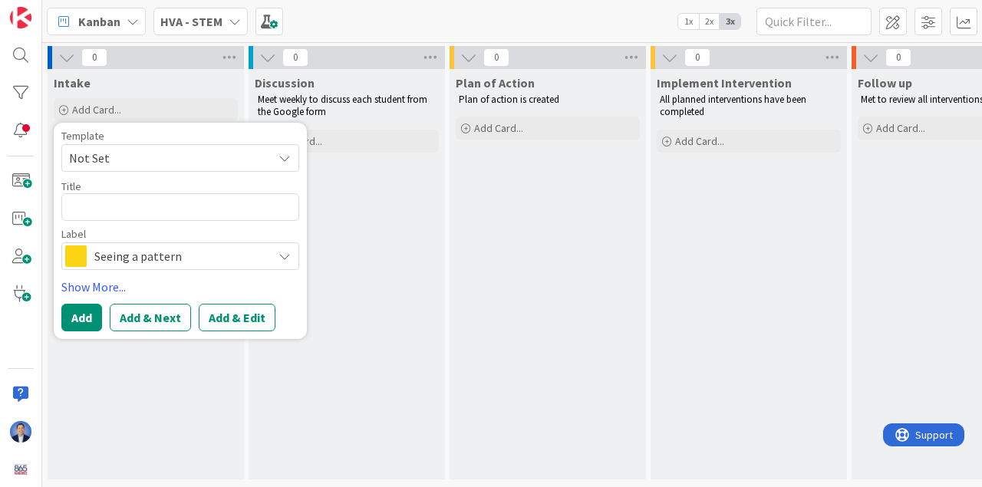
click at [146, 255] on span "Seeing a pattern" at bounding box center [179, 255] width 170 height 21
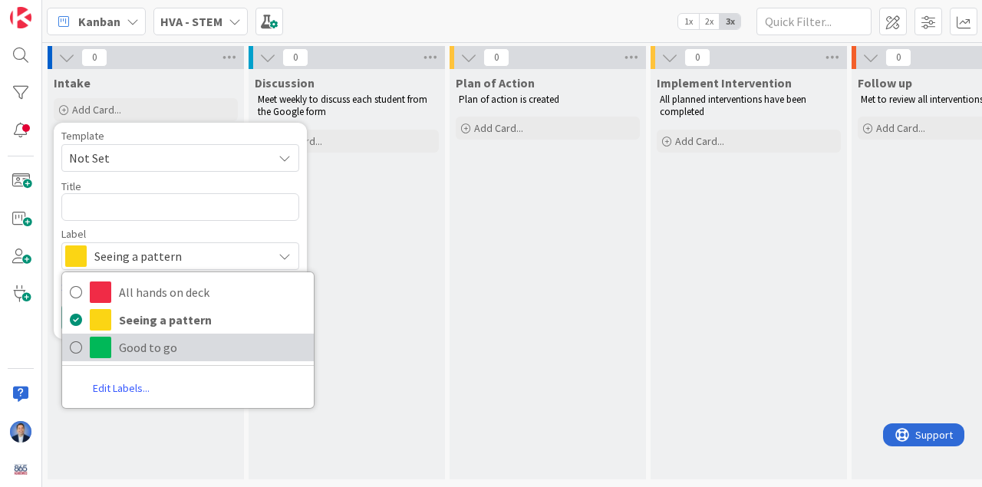
click at [151, 347] on span "Good to go" at bounding box center [212, 347] width 187 height 23
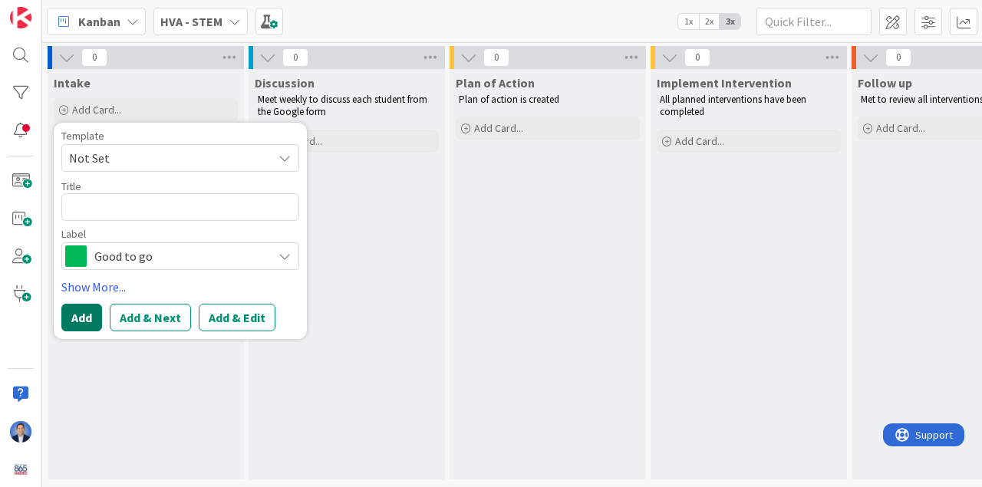
click at [91, 318] on button "Add" at bounding box center [81, 318] width 41 height 28
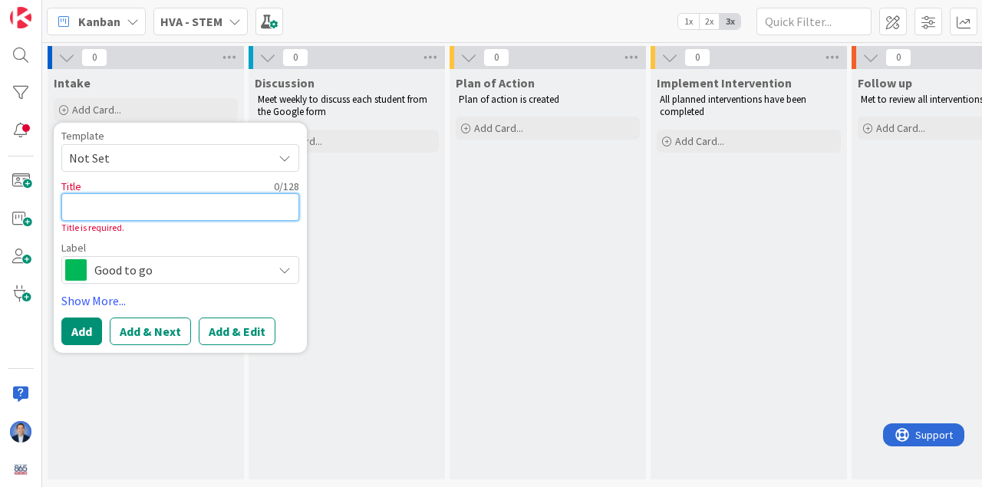
click at [96, 209] on textarea at bounding box center [180, 207] width 238 height 28
type textarea "x"
type textarea "d"
type textarea "x"
type textarea "di"
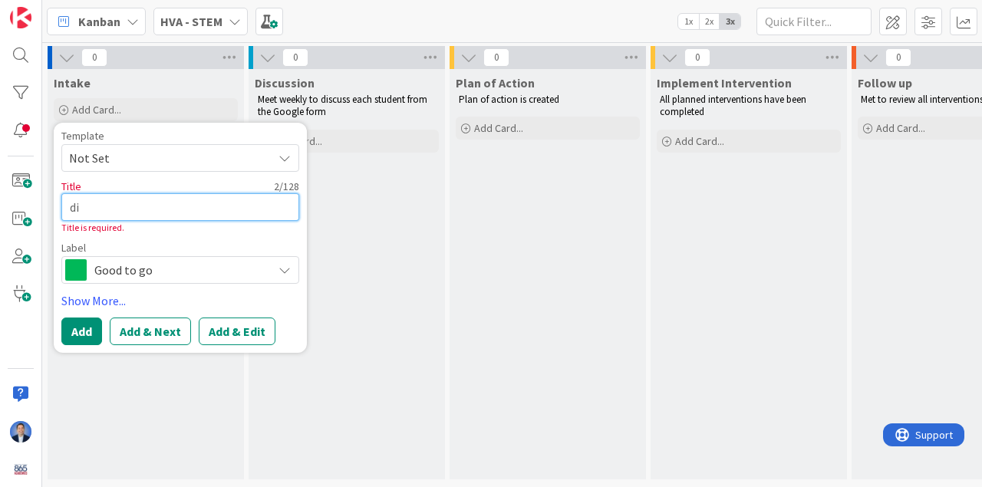
type textarea "x"
type textarea "dim"
type textarea "x"
type textarea "dimi"
type textarea "x"
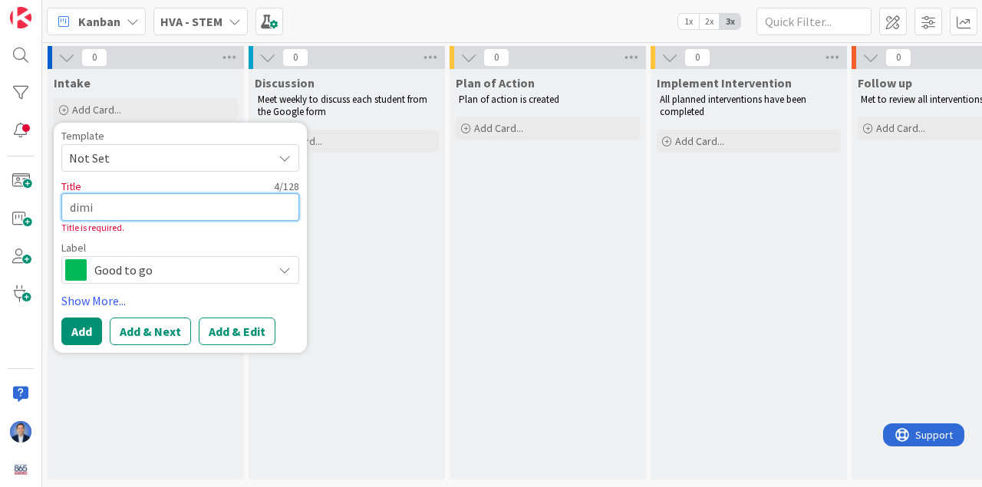
type textarea "dimit"
type textarea "x"
type textarea "dimitr"
type textarea "x"
type textarea "[PERSON_NAME]"
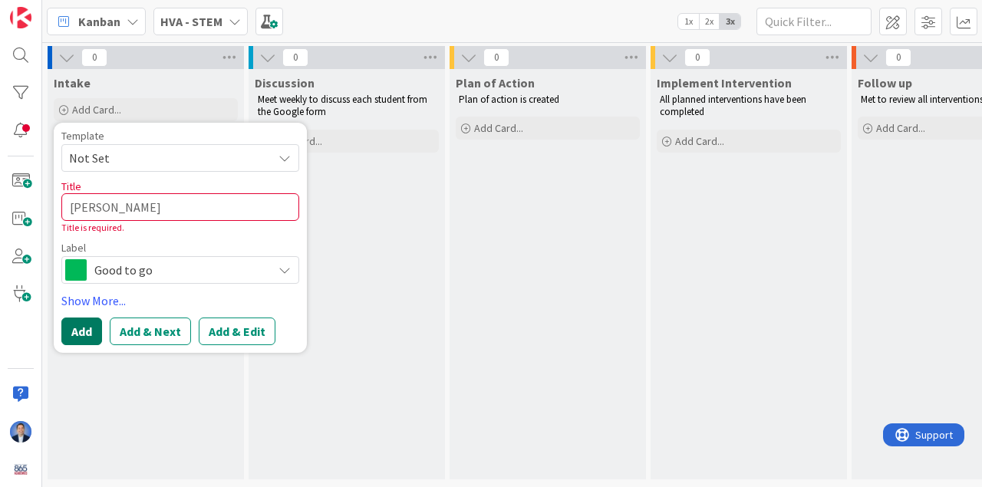
click at [89, 332] on button "Add" at bounding box center [81, 332] width 41 height 28
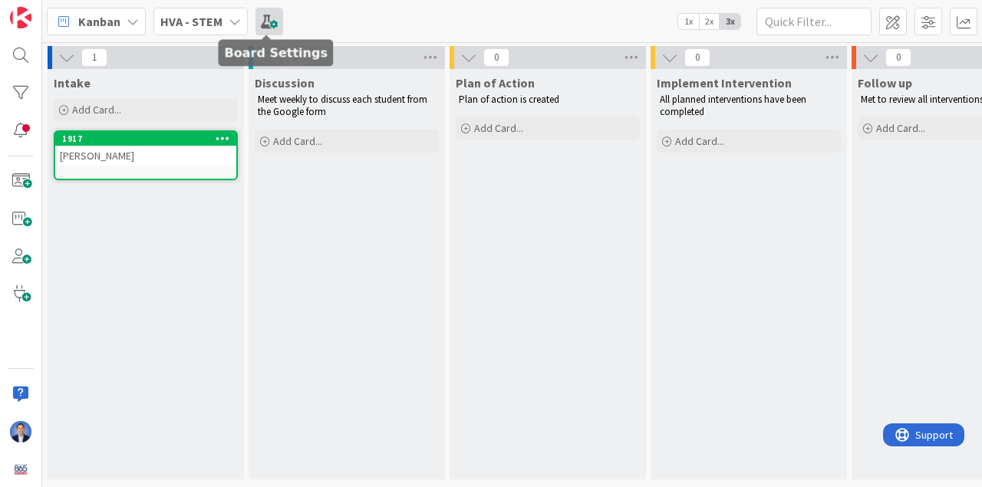
click at [271, 26] on span at bounding box center [269, 22] width 28 height 28
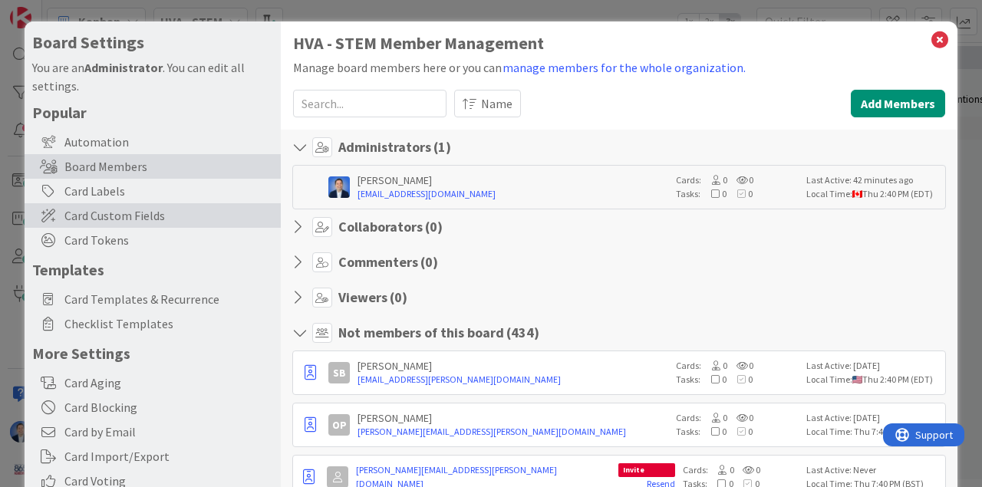
click at [104, 213] on span "Card Custom Fields" at bounding box center [168, 215] width 209 height 18
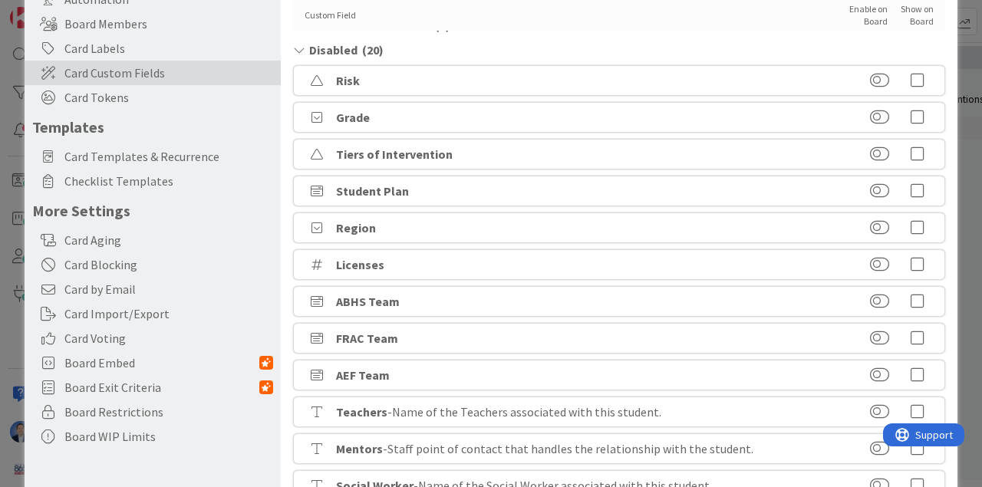
scroll to position [153, 0]
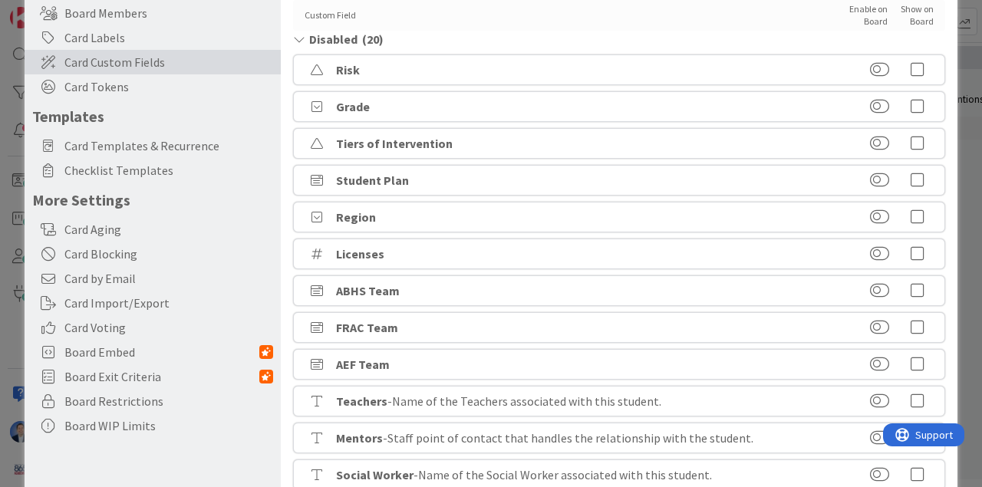
click at [851, 109] on icon at bounding box center [917, 106] width 31 height 15
click at [851, 179] on icon at bounding box center [917, 180] width 31 height 15
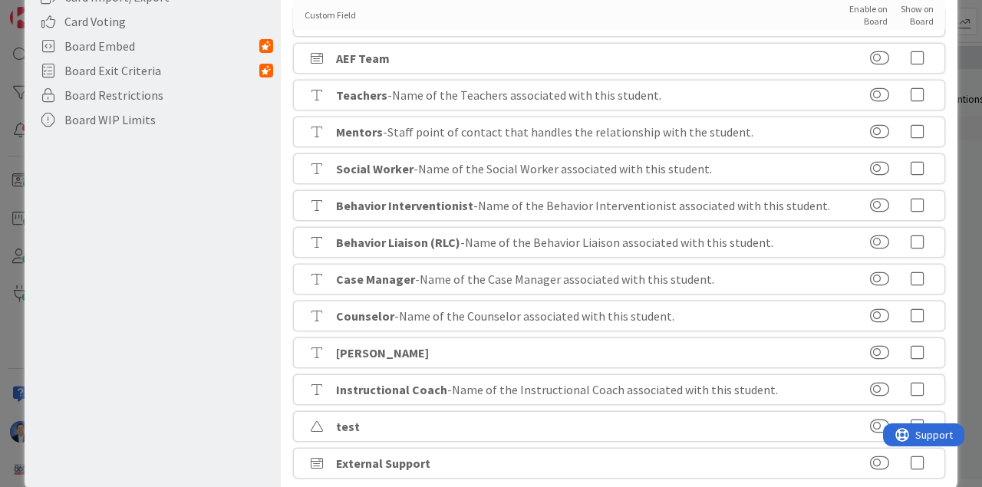
scroll to position [446, 0]
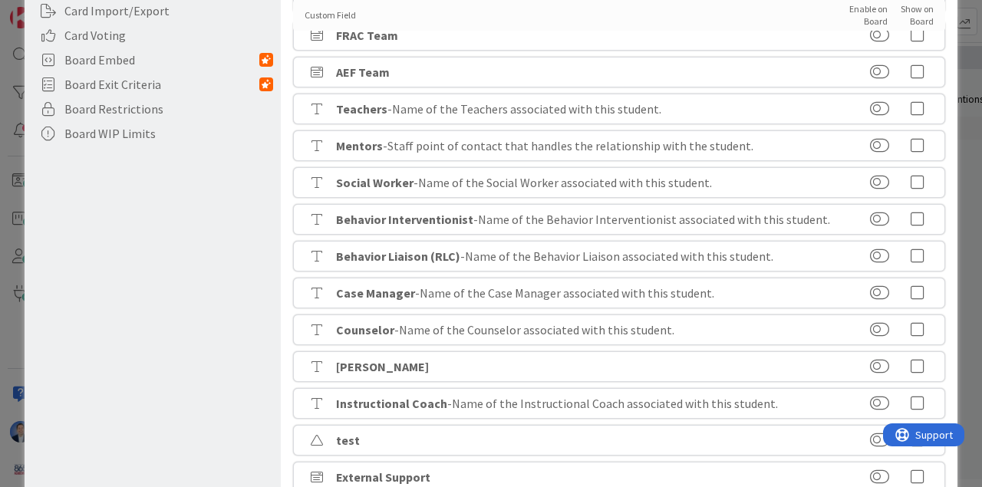
click at [851, 479] on icon at bounding box center [917, 476] width 31 height 15
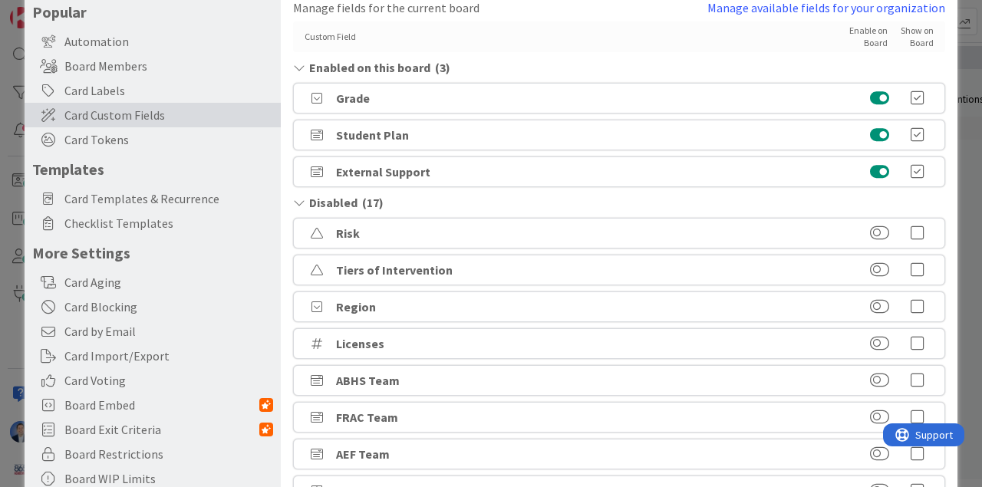
scroll to position [0, 0]
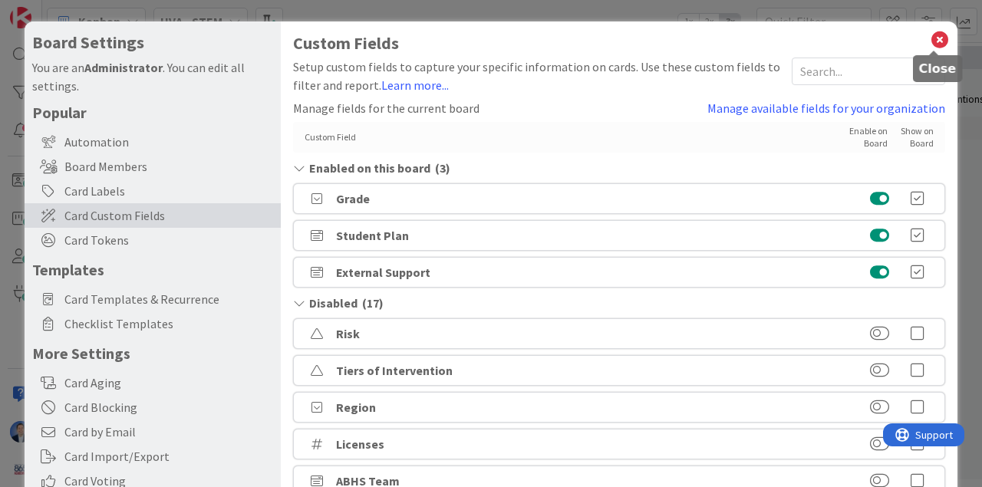
click at [851, 41] on icon at bounding box center [940, 39] width 20 height 21
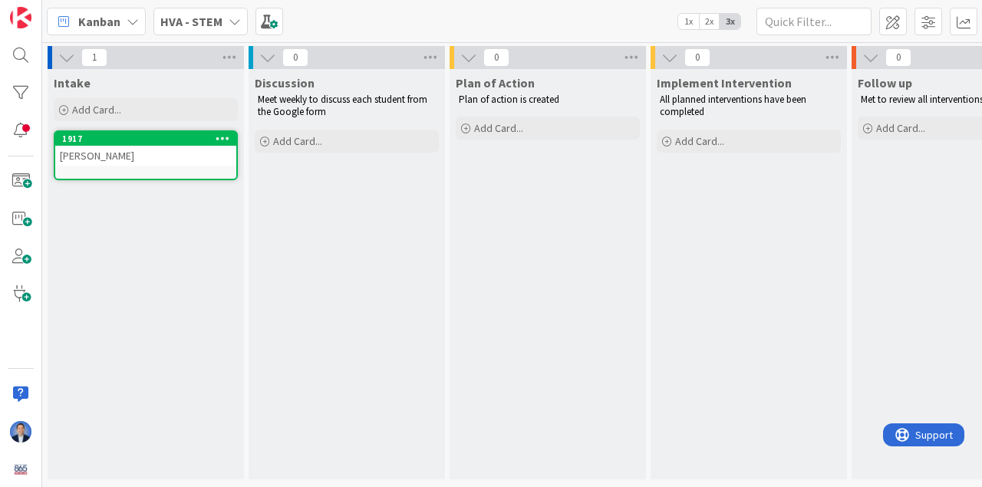
click at [122, 158] on div "[PERSON_NAME]" at bounding box center [145, 156] width 181 height 20
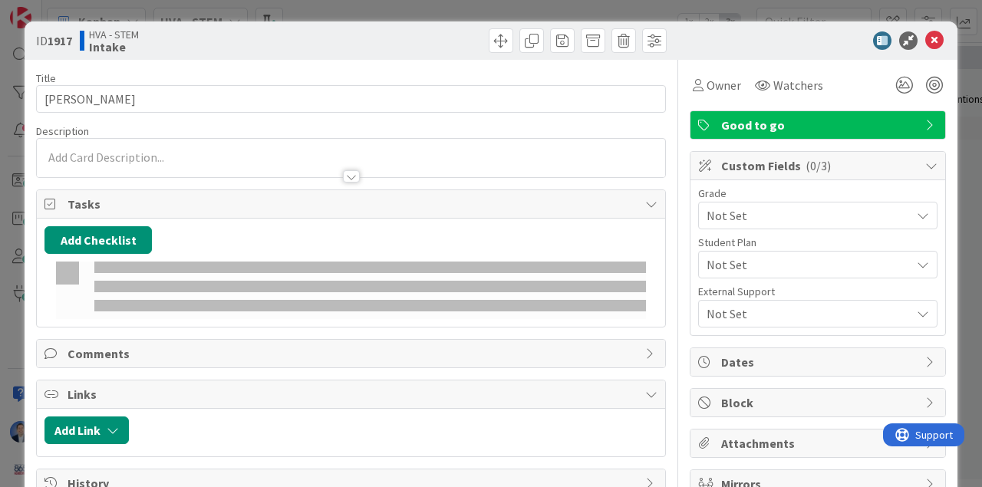
click at [827, 124] on span "Good to go" at bounding box center [819, 125] width 196 height 18
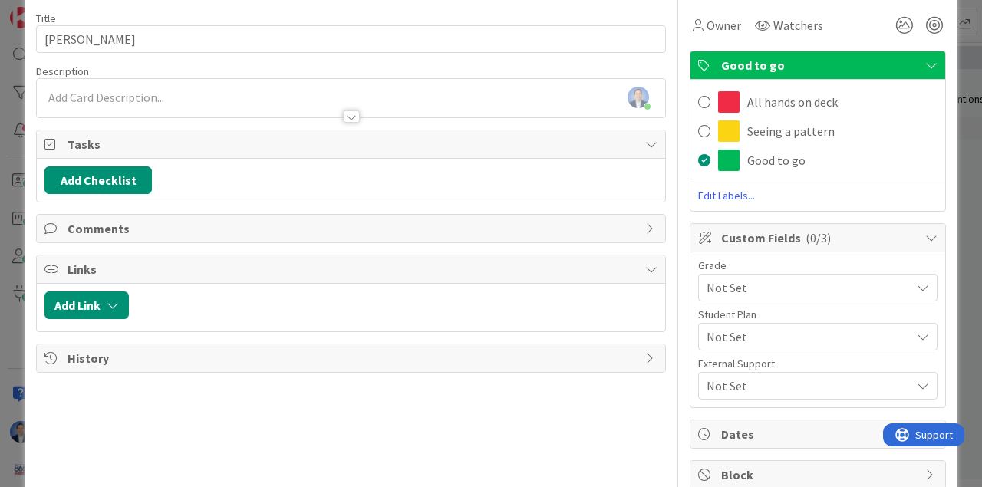
scroll to position [192, 0]
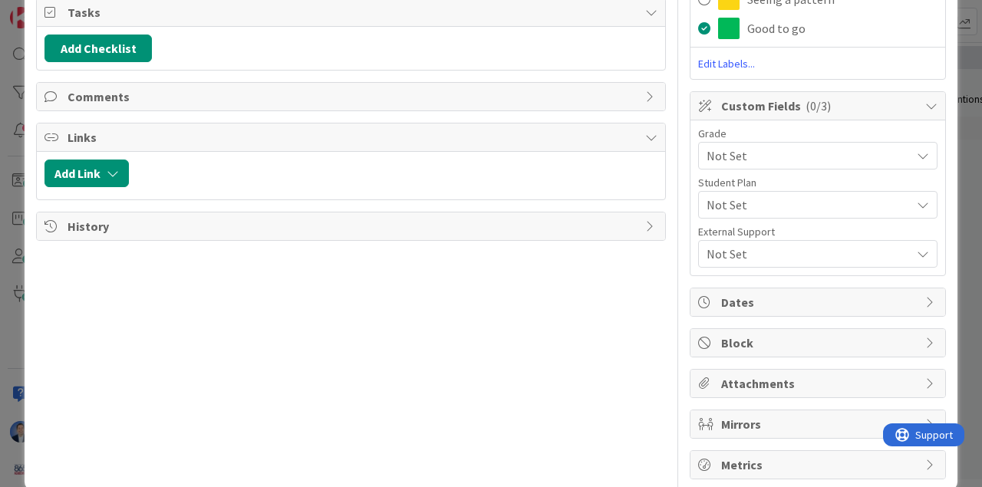
click at [739, 149] on span "Not Set" at bounding box center [804, 155] width 196 height 21
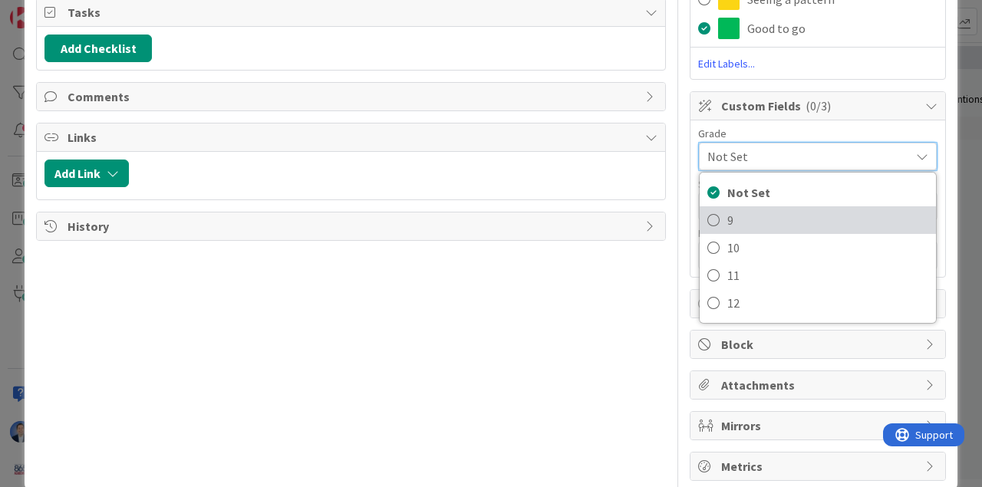
click at [739, 216] on span "9" at bounding box center [827, 220] width 201 height 23
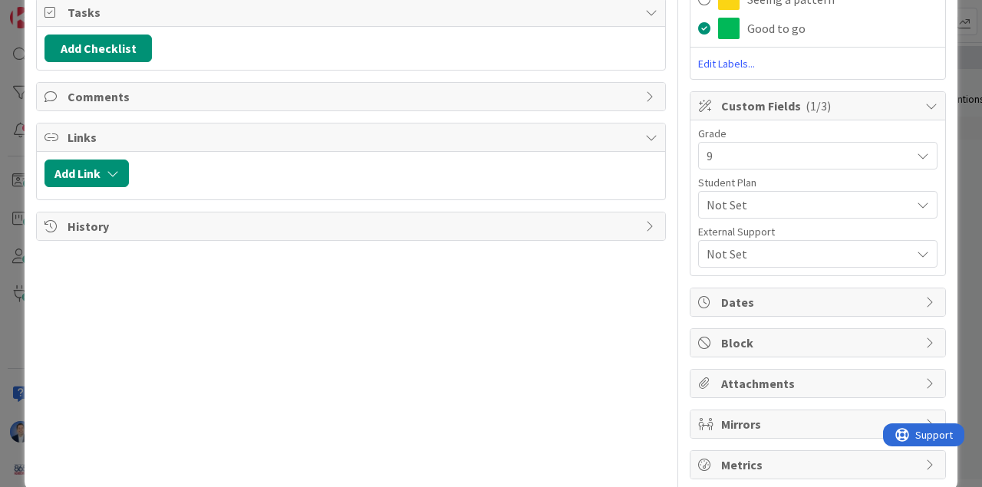
click at [724, 195] on div "Not Set" at bounding box center [817, 205] width 239 height 28
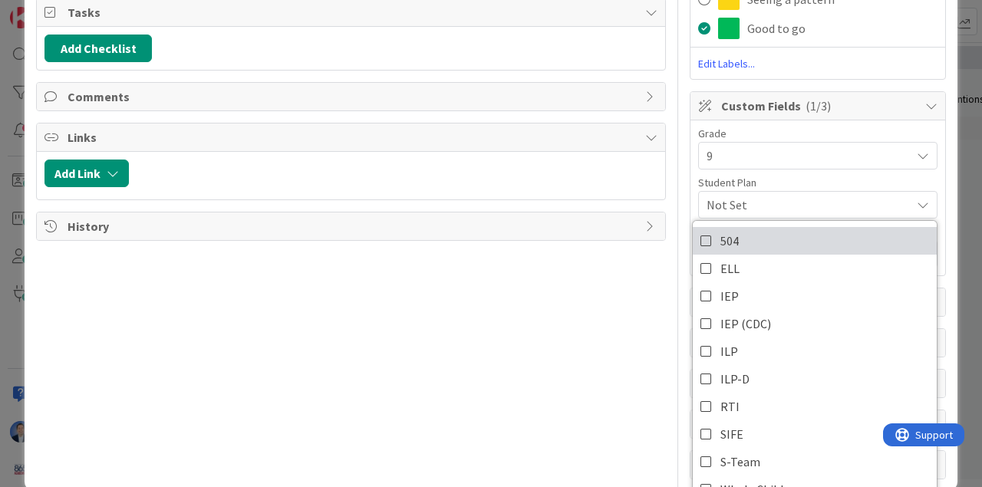
click at [700, 245] on icon at bounding box center [706, 240] width 12 height 23
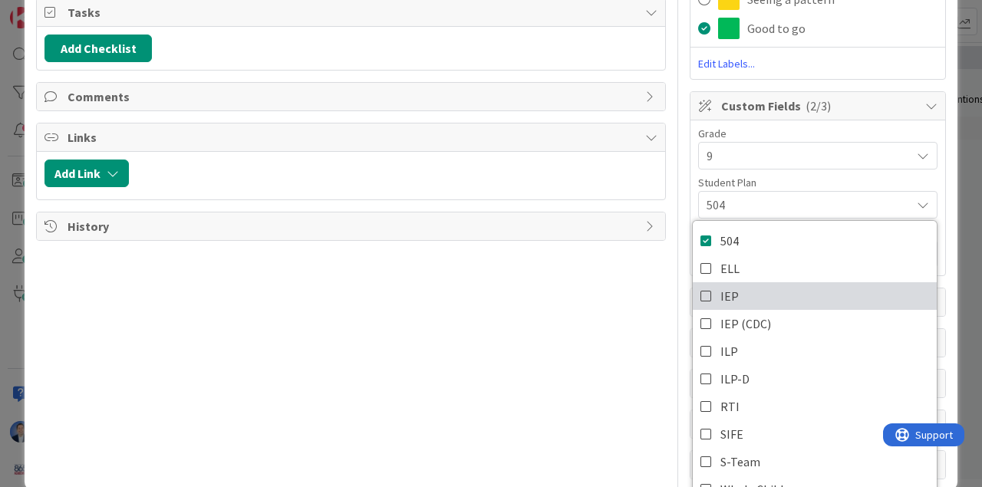
click at [700, 299] on icon at bounding box center [706, 296] width 12 height 23
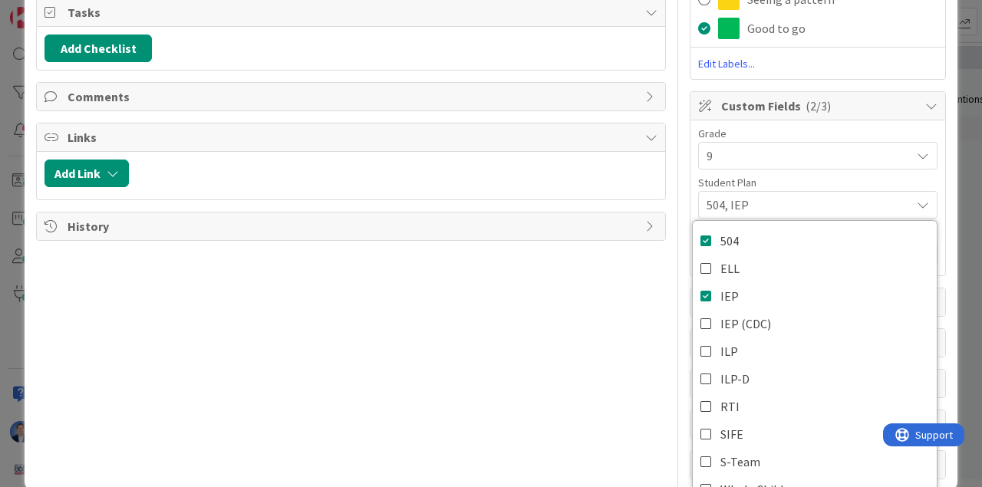
drag, startPoint x: 531, startPoint y: 311, endPoint x: 721, endPoint y: 284, distance: 191.3
click at [531, 311] on div "Title 7 / 128 dimitri Description Dimitri Ponomareff just joined Owner Watchers…" at bounding box center [351, 173] width 630 height 611
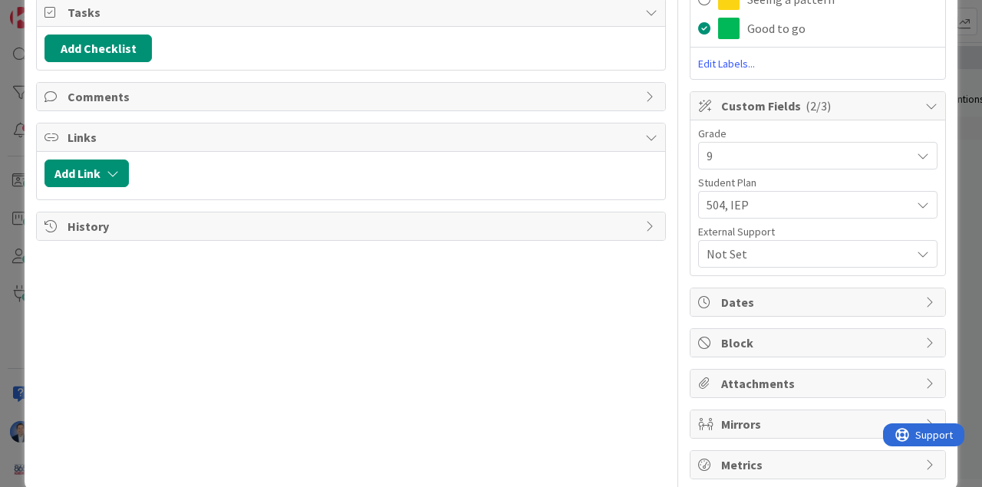
click at [748, 255] on span "Not Set" at bounding box center [808, 254] width 204 height 18
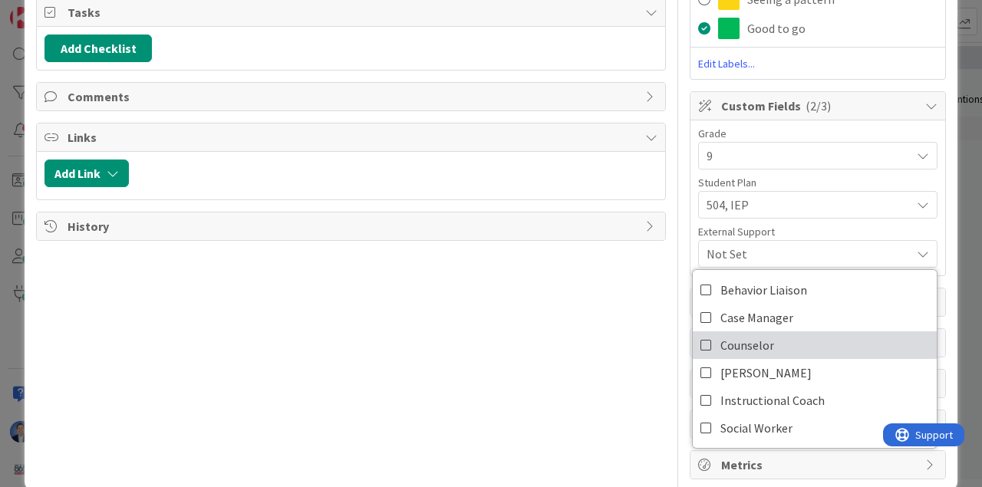
click at [703, 343] on icon at bounding box center [706, 345] width 12 height 23
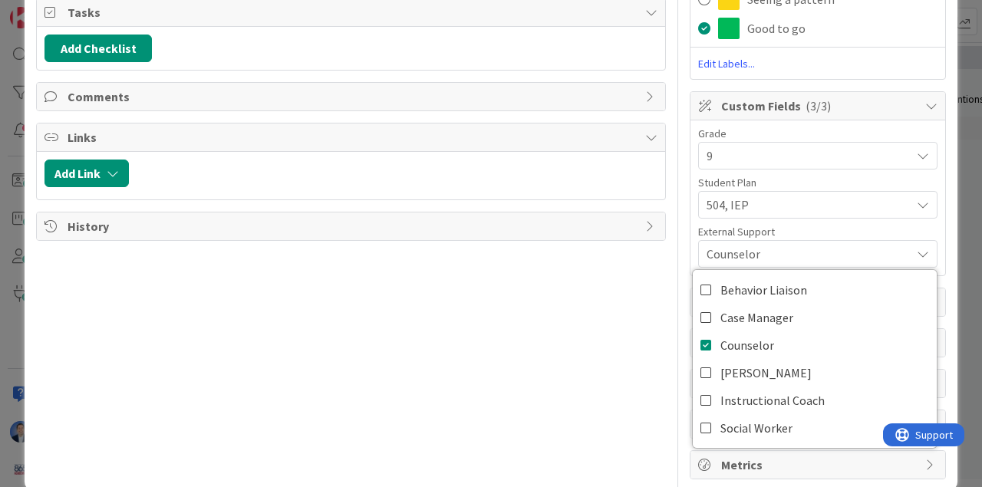
click at [605, 340] on div "Title 7 / 128 dimitri Description Dimitri Ponomareff just joined Owner Watchers…" at bounding box center [351, 173] width 630 height 611
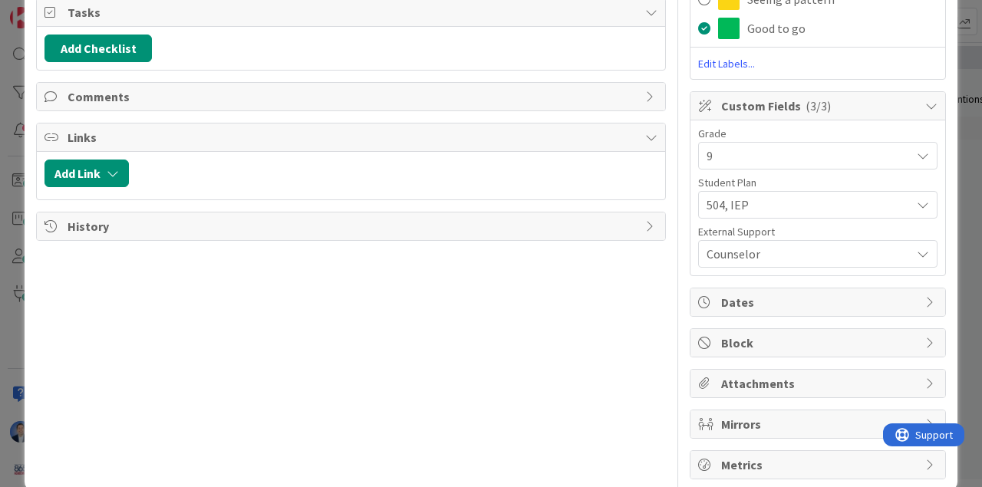
scroll to position [0, 0]
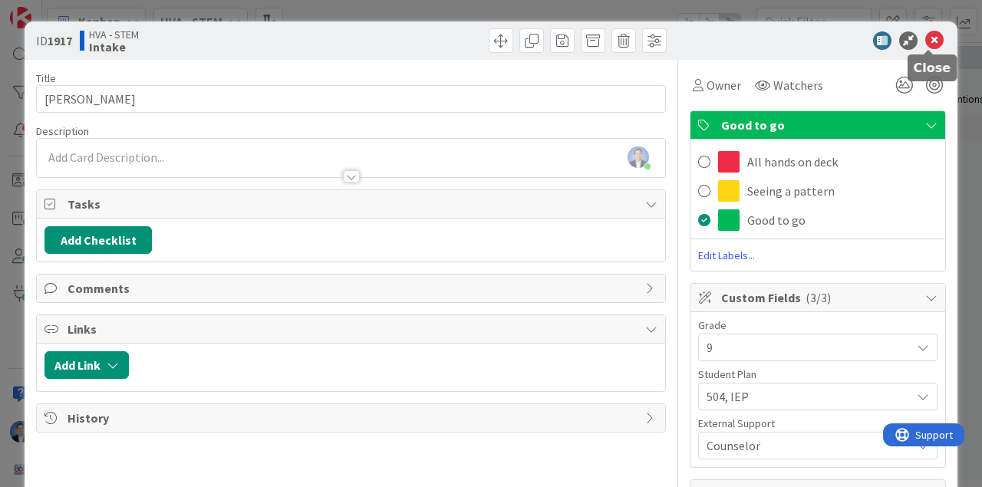
click at [851, 37] on icon at bounding box center [934, 40] width 18 height 18
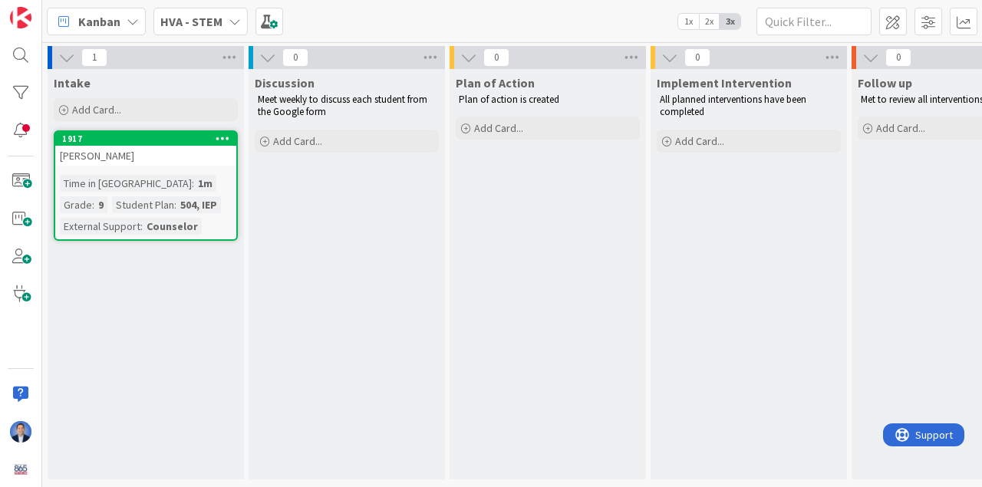
click at [222, 140] on icon at bounding box center [223, 138] width 15 height 11
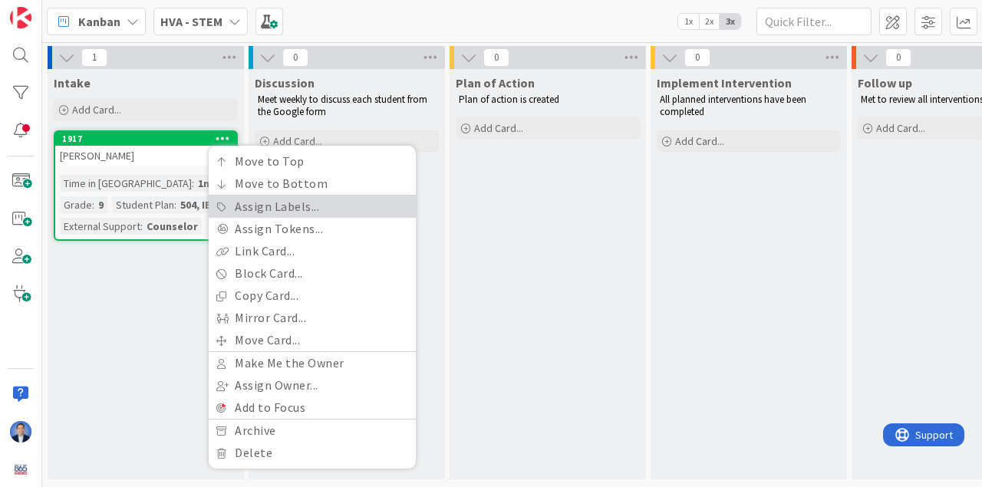
click at [234, 204] on link "Assign Labels..." at bounding box center [312, 207] width 207 height 22
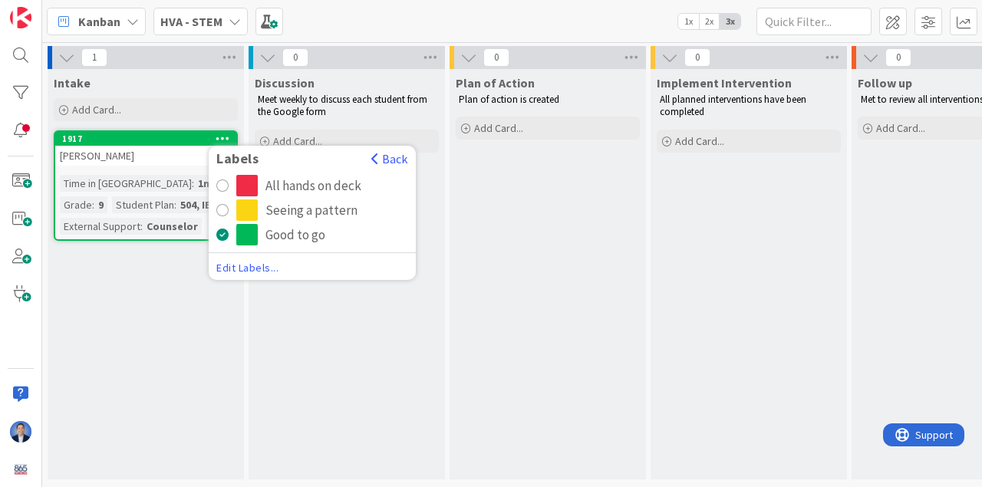
click at [238, 206] on div "radio" at bounding box center [246, 209] width 21 height 21
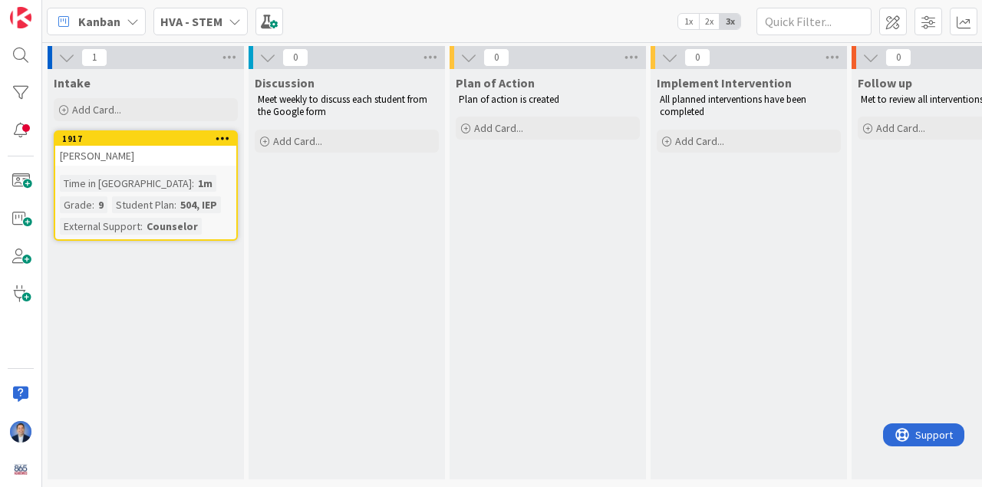
click at [170, 146] on div "[PERSON_NAME]" at bounding box center [145, 156] width 181 height 20
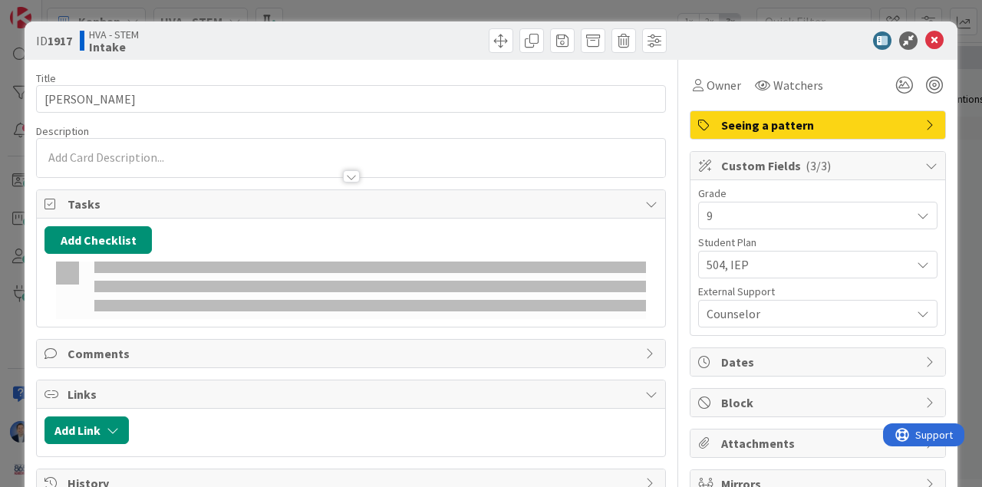
click at [771, 122] on span "Seeing a pattern" at bounding box center [819, 125] width 196 height 18
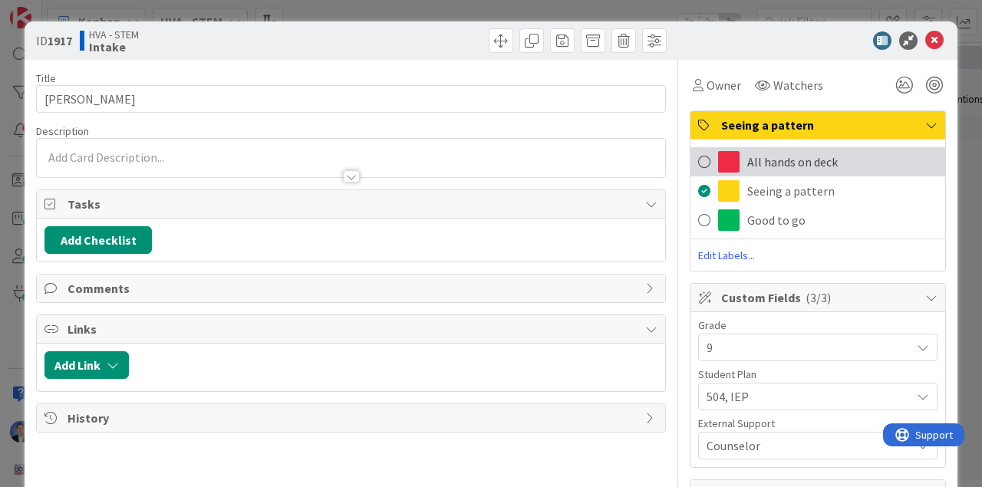
click at [752, 166] on span "All hands on deck" at bounding box center [792, 162] width 90 height 18
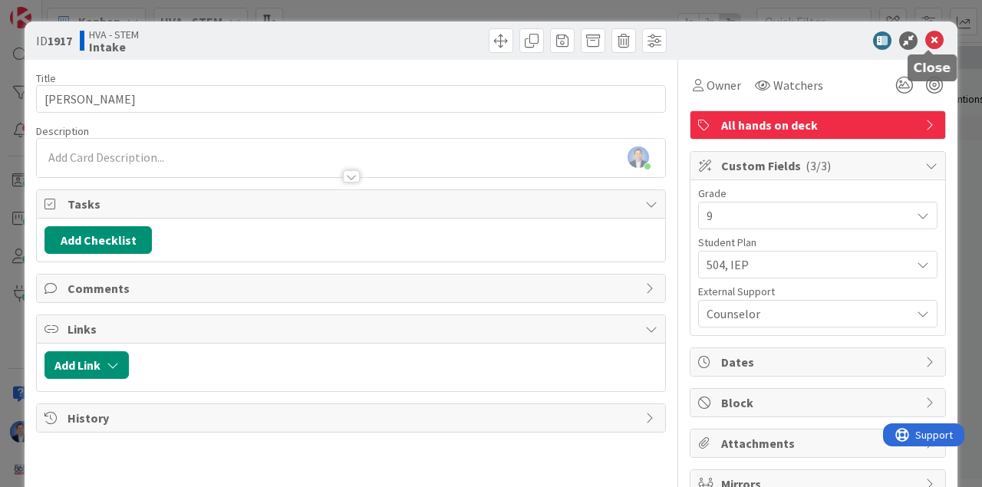
click at [851, 40] on icon at bounding box center [934, 40] width 18 height 18
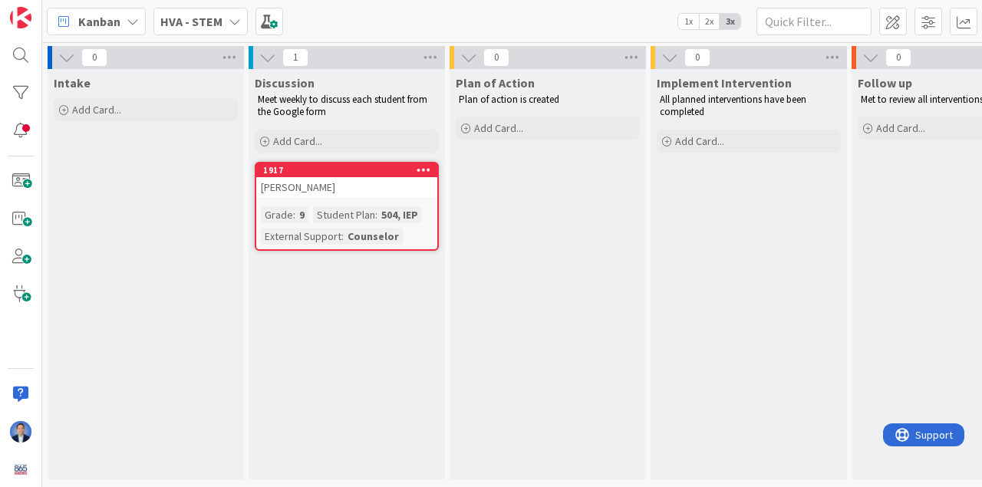
click at [422, 172] on icon at bounding box center [423, 169] width 15 height 11
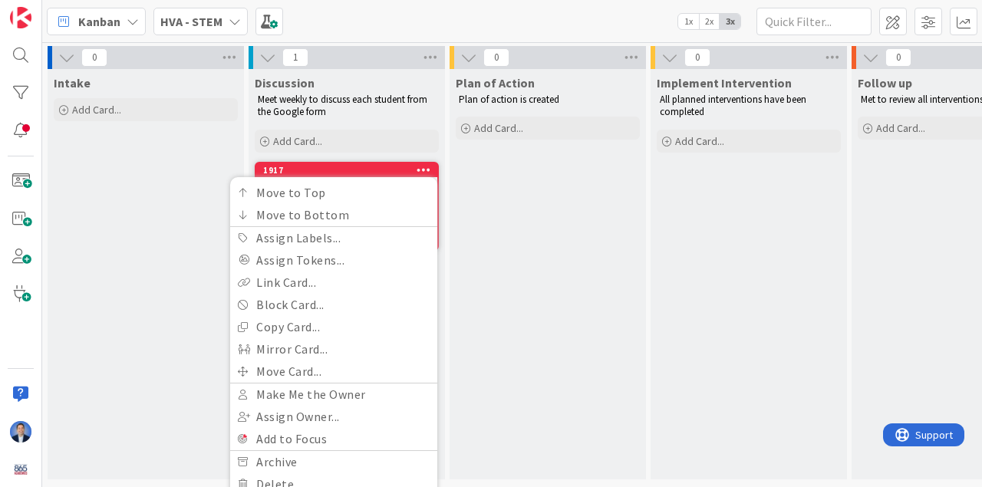
click at [486, 228] on div "Plan of Action Plan of action is created Add Card..." at bounding box center [547, 274] width 196 height 410
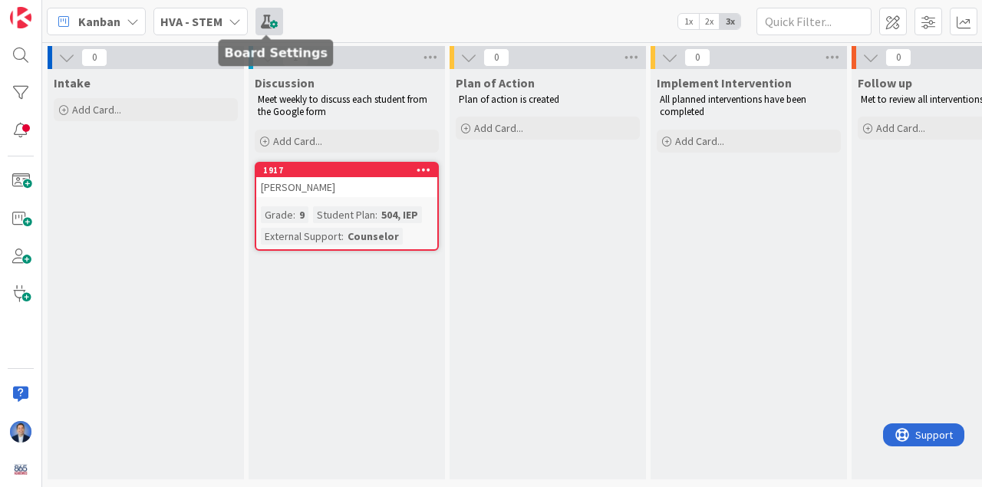
click at [271, 27] on span at bounding box center [269, 22] width 28 height 28
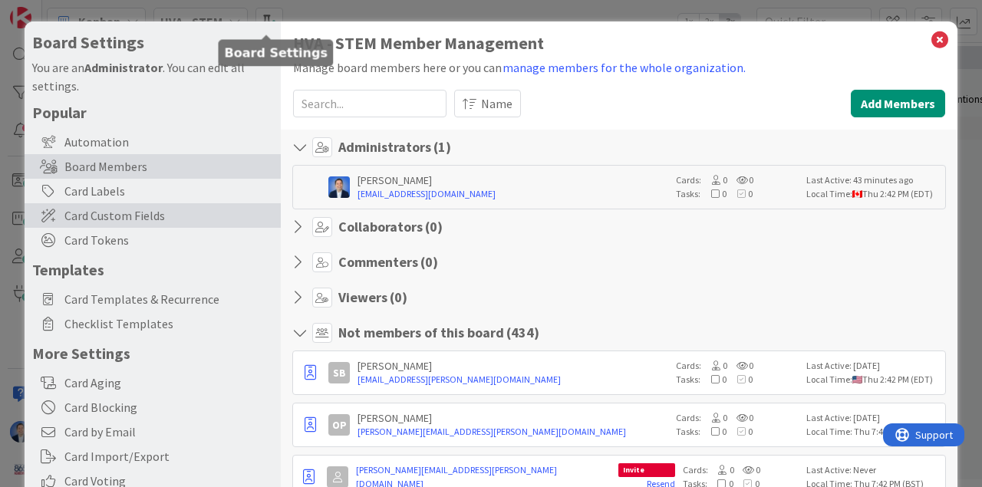
click at [123, 214] on span "Card Custom Fields" at bounding box center [168, 215] width 209 height 18
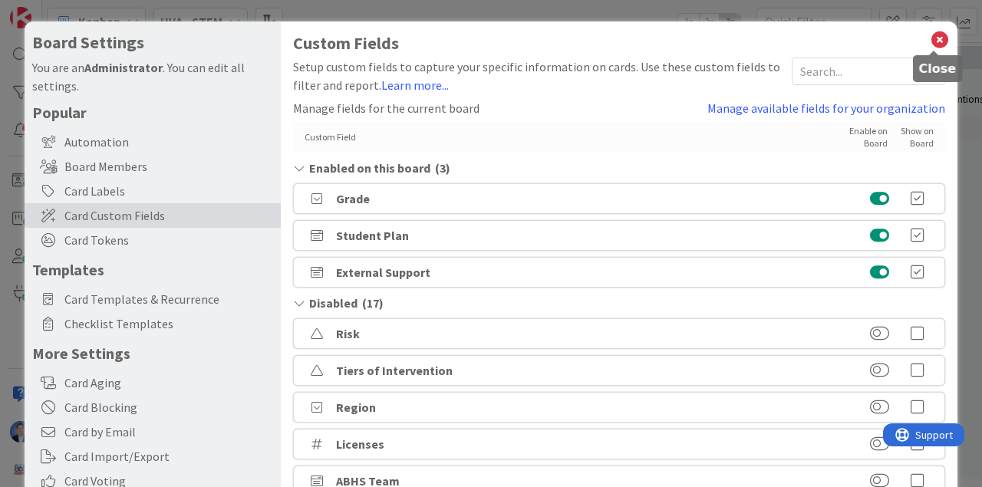
click at [851, 38] on icon at bounding box center [940, 39] width 20 height 21
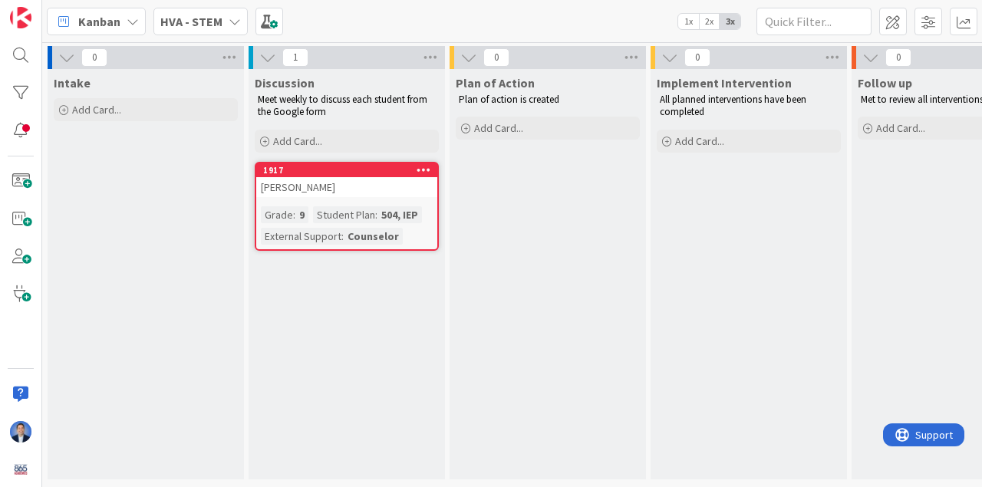
click at [317, 196] on div "[PERSON_NAME]" at bounding box center [346, 187] width 181 height 20
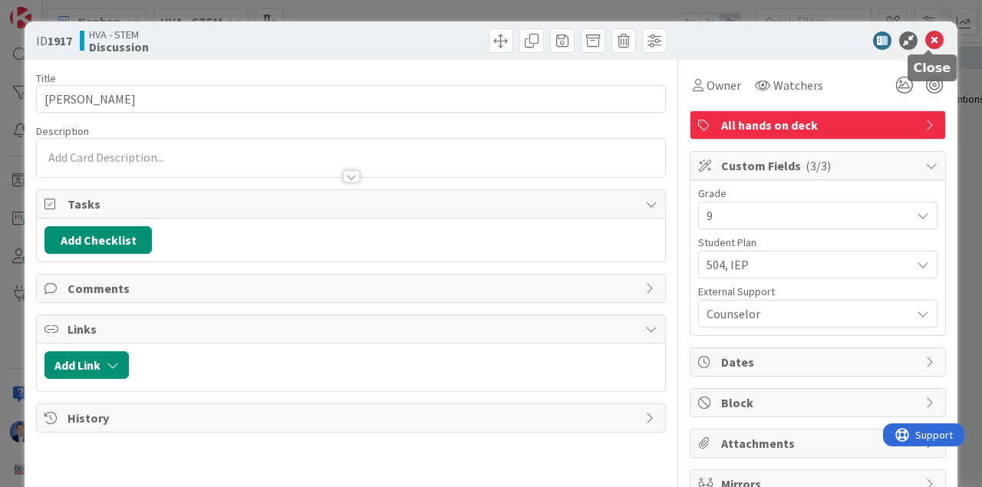
click at [851, 41] on icon at bounding box center [934, 40] width 18 height 18
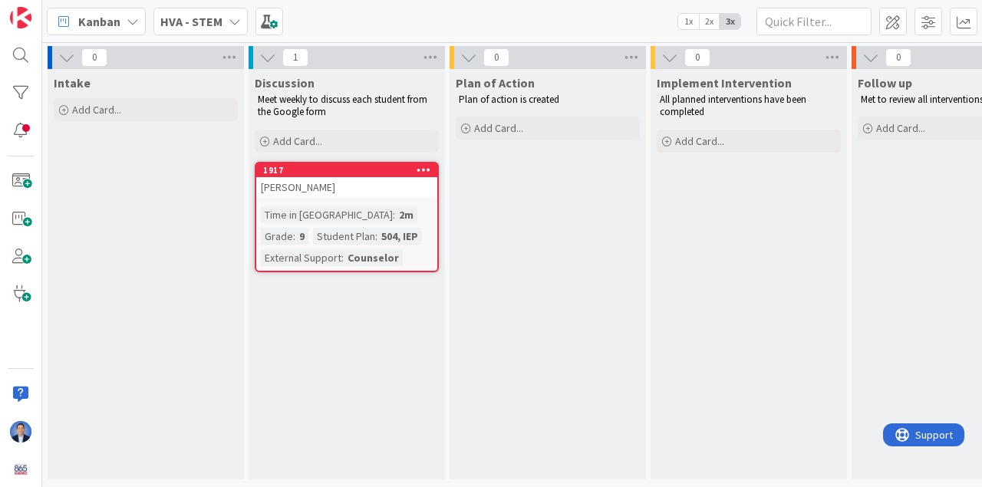
click at [178, 23] on b "HVA - STEM" at bounding box center [191, 21] width 62 height 15
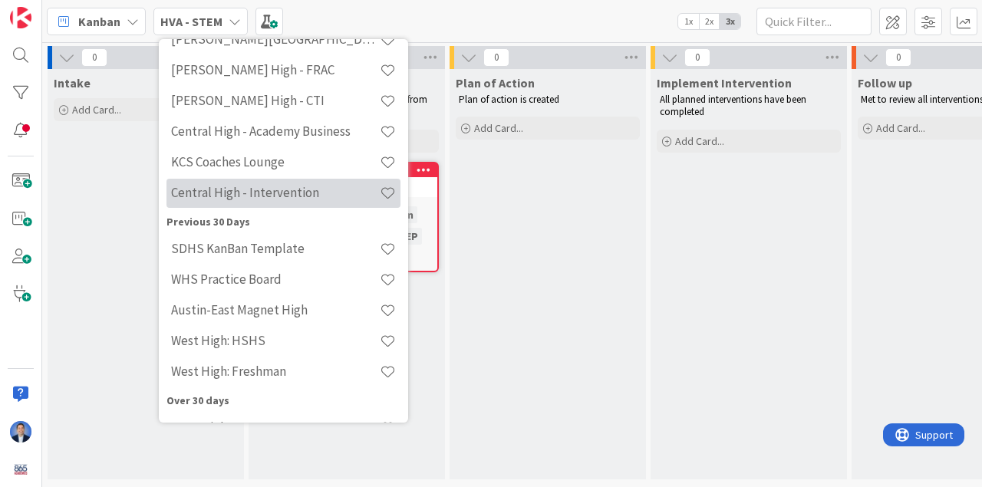
scroll to position [153, 0]
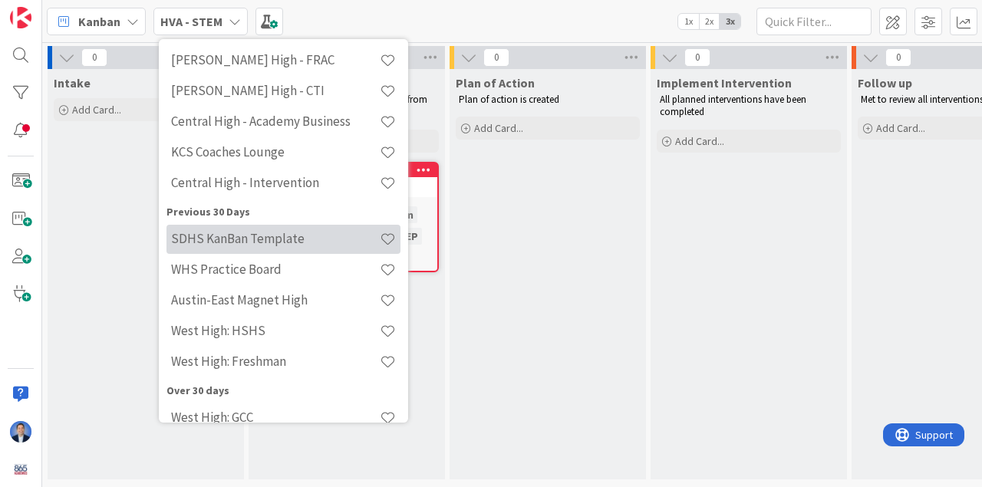
click at [230, 236] on h4 "SDHS KanBan Template" at bounding box center [275, 238] width 209 height 15
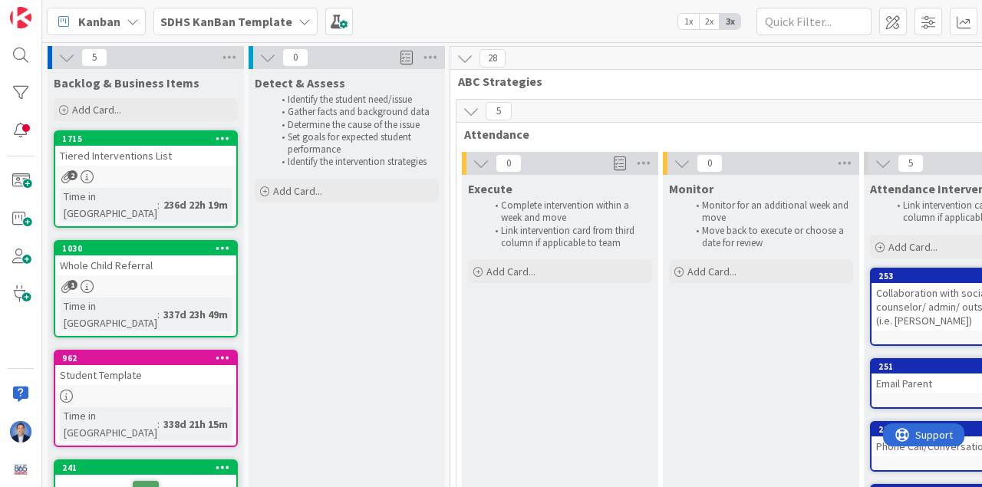
click at [119, 365] on div "Student Template" at bounding box center [145, 375] width 181 height 20
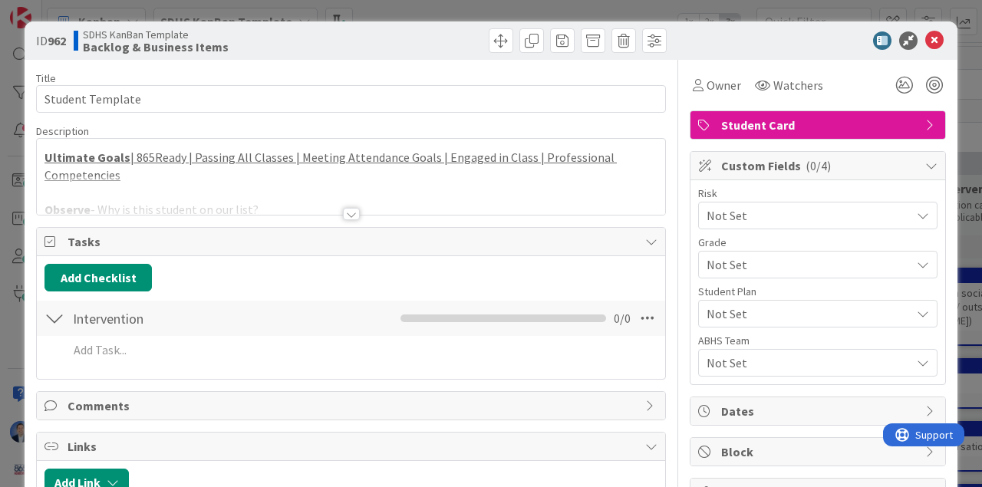
click at [145, 189] on div at bounding box center [351, 195] width 628 height 39
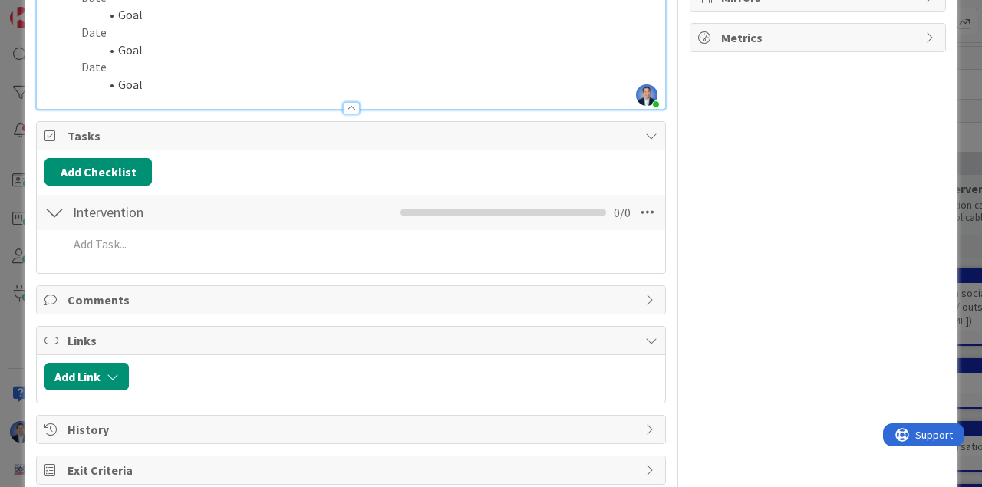
scroll to position [537, 0]
click at [177, 304] on span "Comments" at bounding box center [352, 299] width 570 height 18
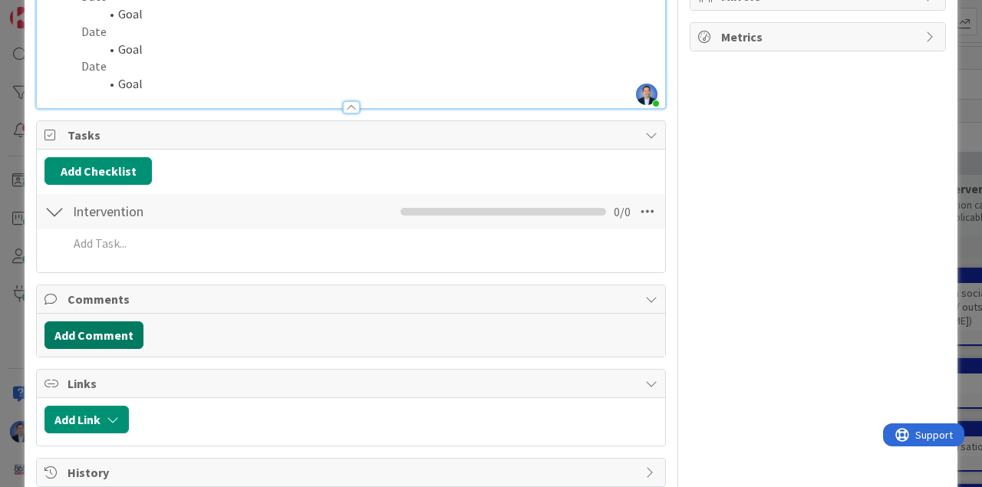
click at [115, 335] on button "Add Comment" at bounding box center [93, 335] width 99 height 28
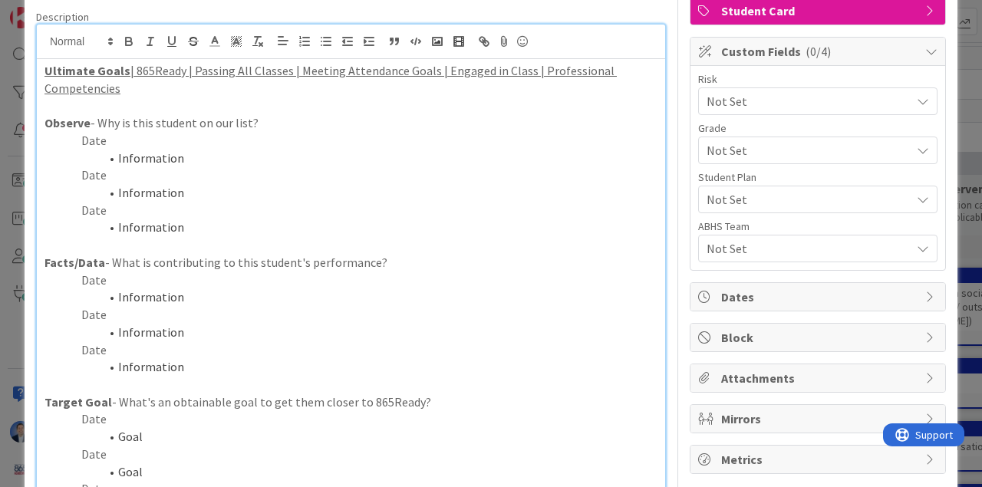
scroll to position [115, 0]
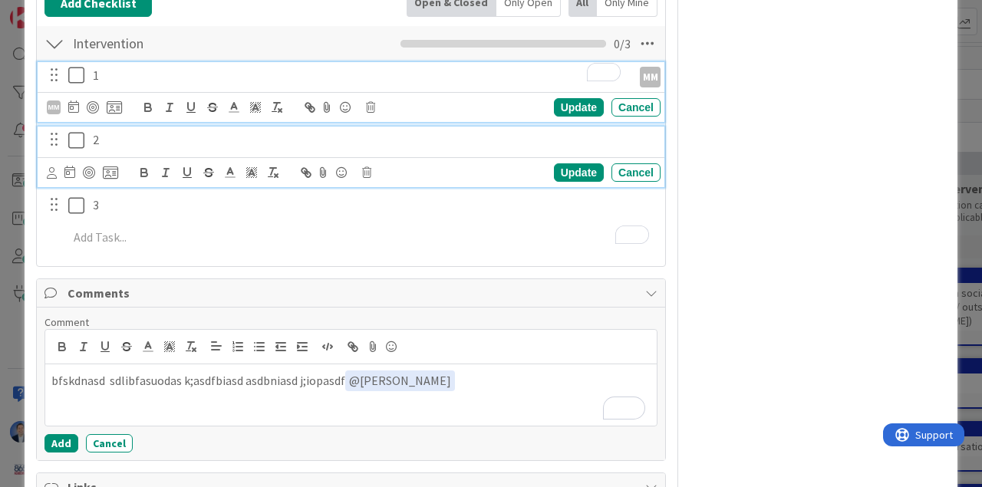
click at [101, 141] on p "2" at bounding box center [373, 140] width 561 height 18
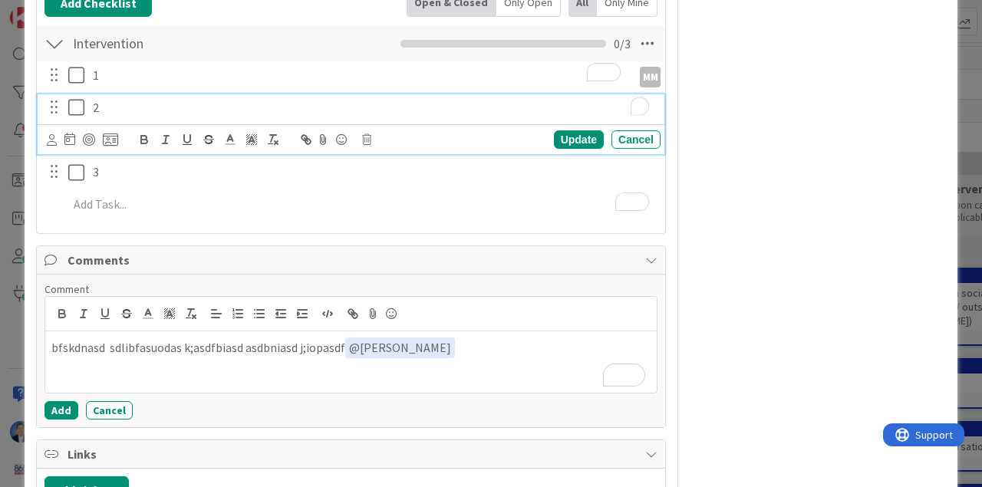
scroll to position [672, 0]
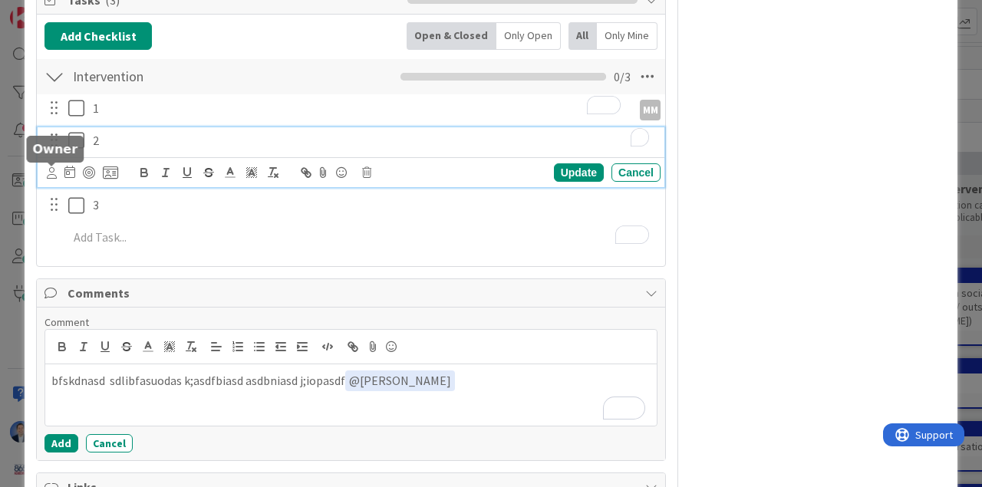
click at [51, 176] on icon at bounding box center [52, 173] width 10 height 12
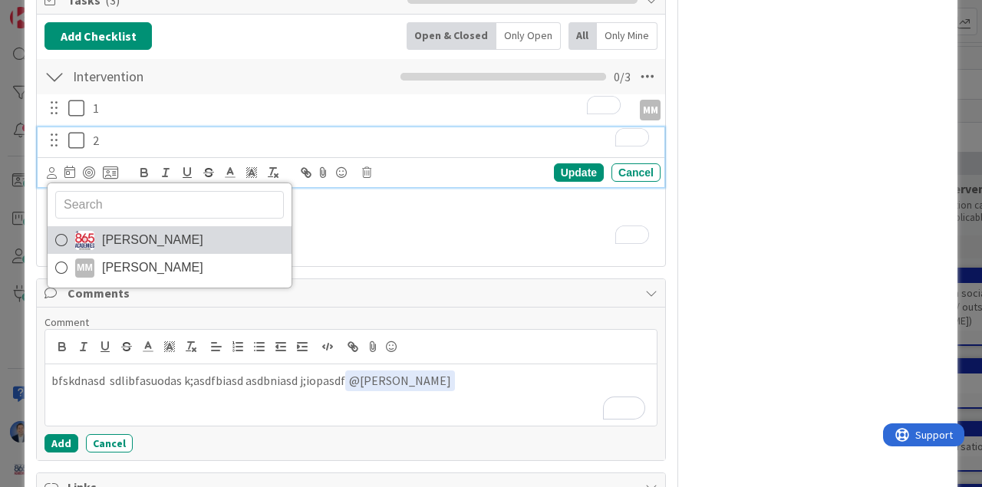
click at [143, 240] on span "[PERSON_NAME]" at bounding box center [152, 240] width 101 height 23
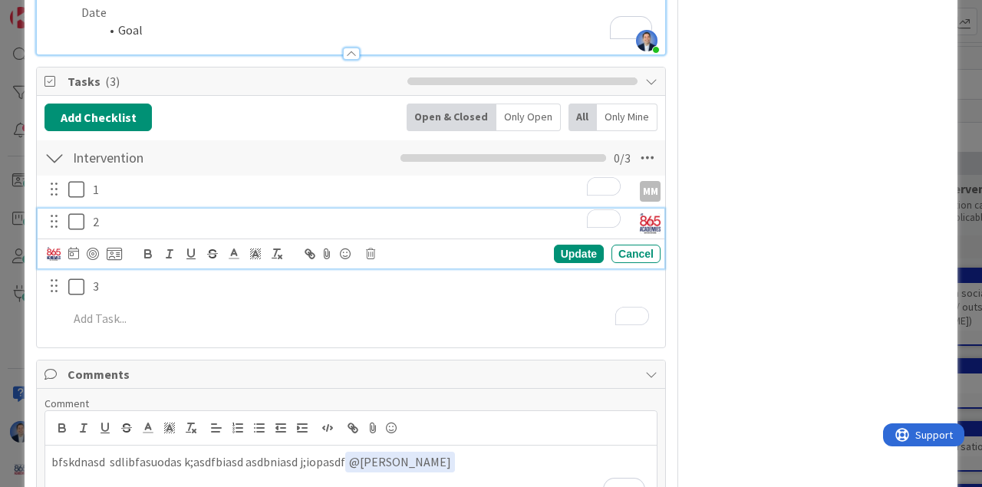
scroll to position [595, 0]
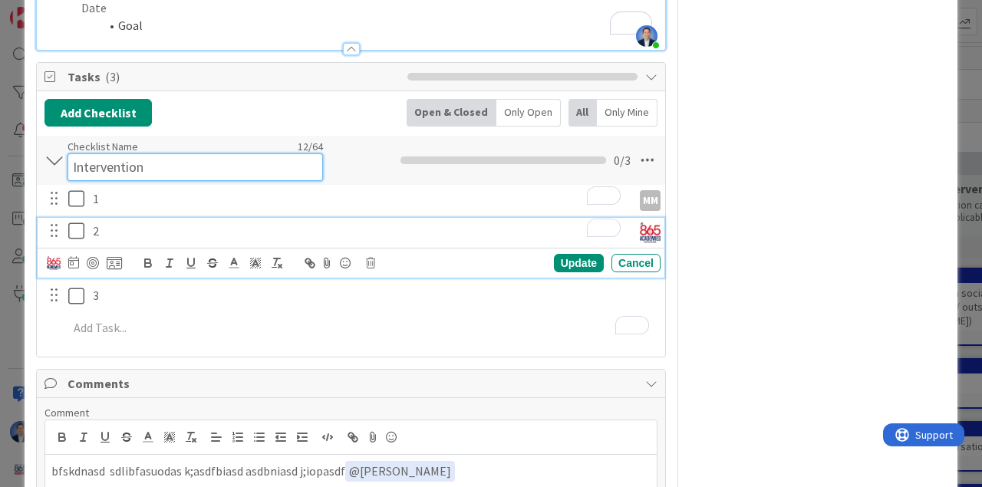
click at [178, 159] on input "Intervention" at bounding box center [194, 167] width 255 height 28
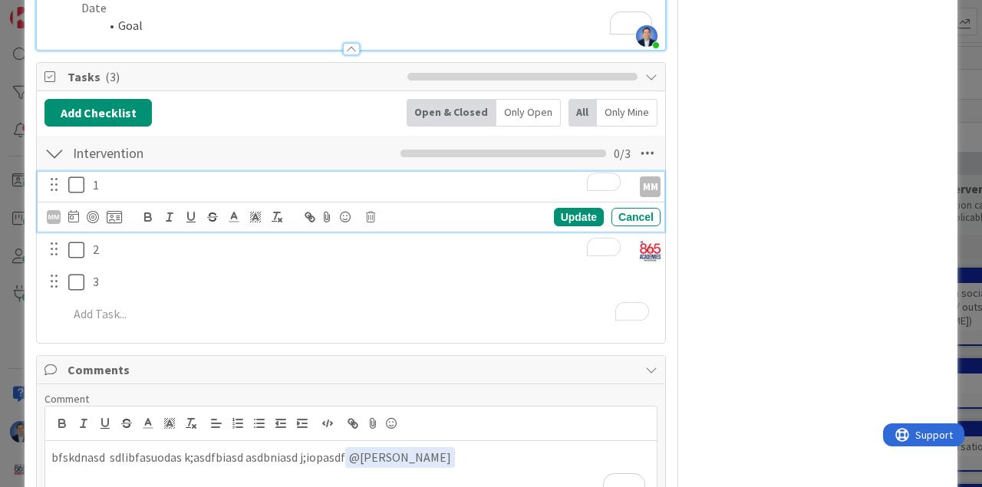
click at [110, 199] on div "1 MM MM Kari Eubanks MM Matthew Mosley Update Cancel" at bounding box center [351, 202] width 627 height 61
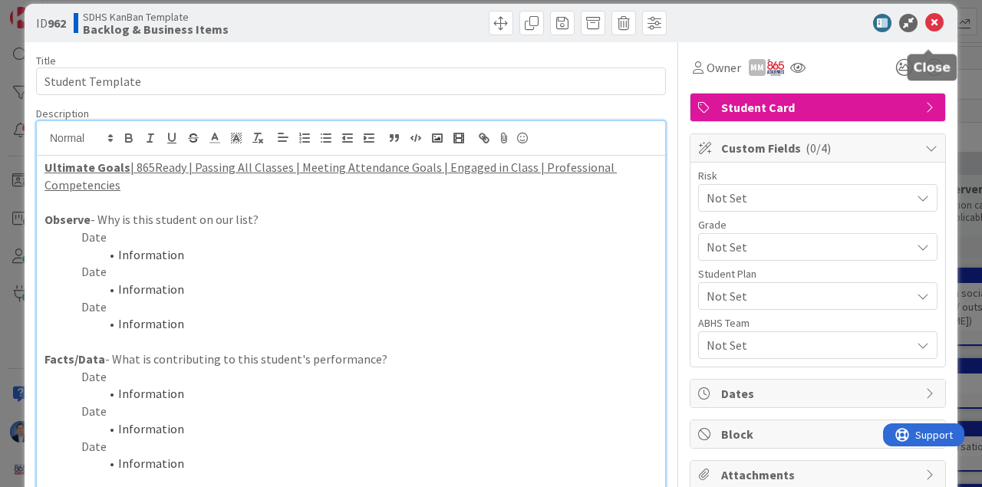
scroll to position [0, 0]
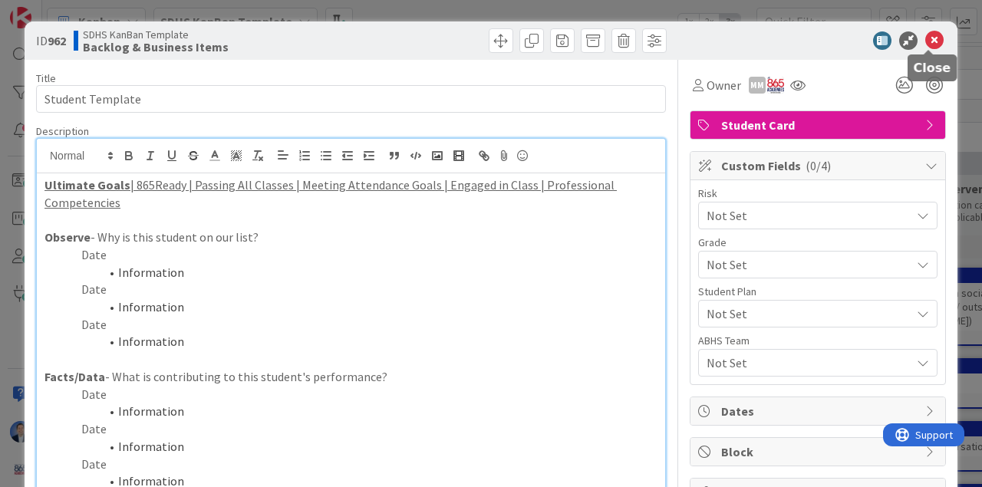
click at [930, 42] on icon at bounding box center [934, 40] width 18 height 18
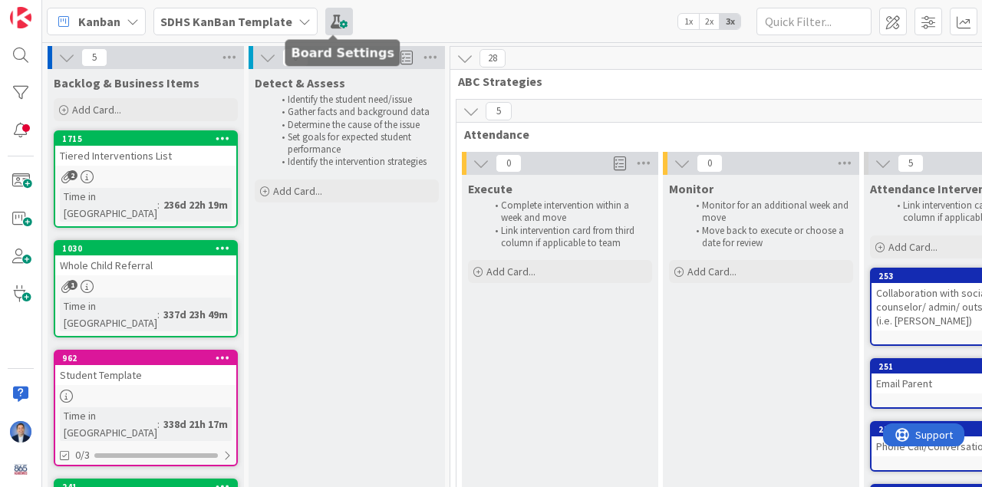
click at [340, 22] on span at bounding box center [339, 22] width 28 height 28
click at [334, 20] on span at bounding box center [339, 22] width 28 height 28
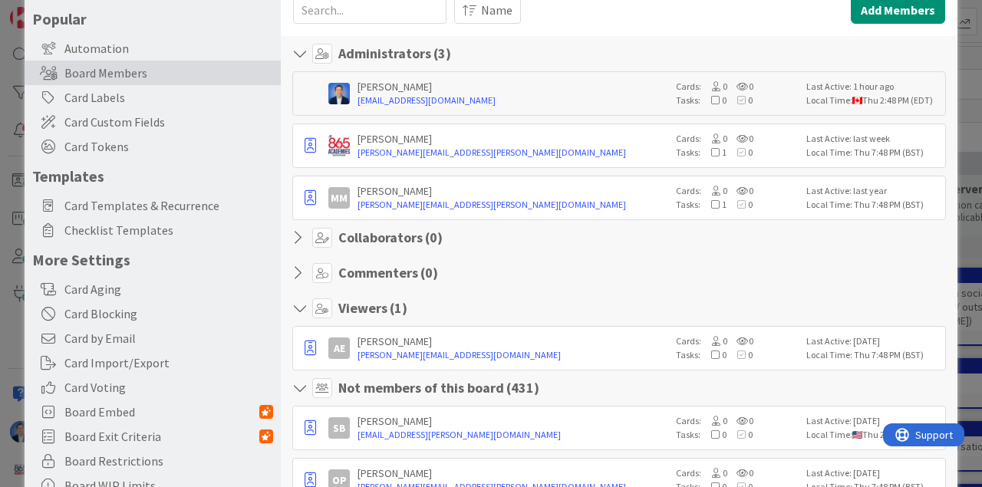
scroll to position [77, 0]
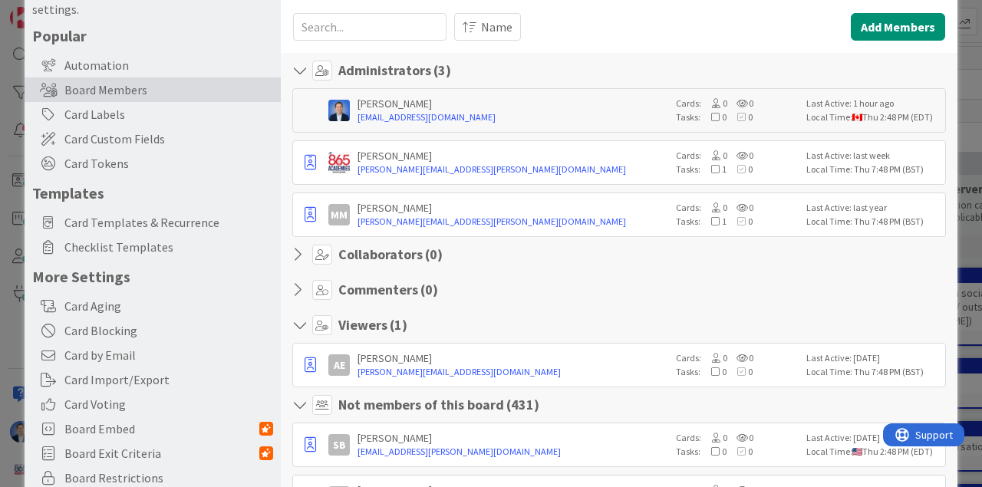
click at [303, 256] on icon at bounding box center [302, 254] width 20 height 15
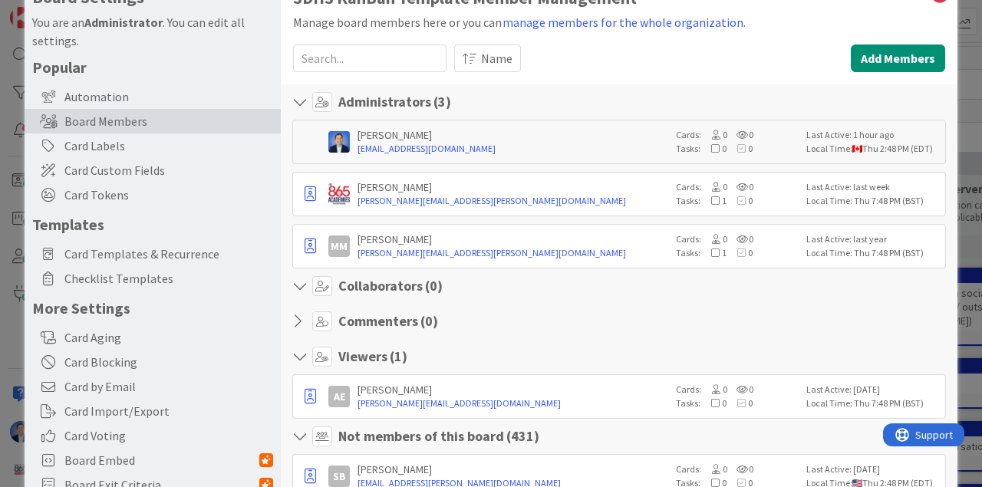
scroll to position [0, 0]
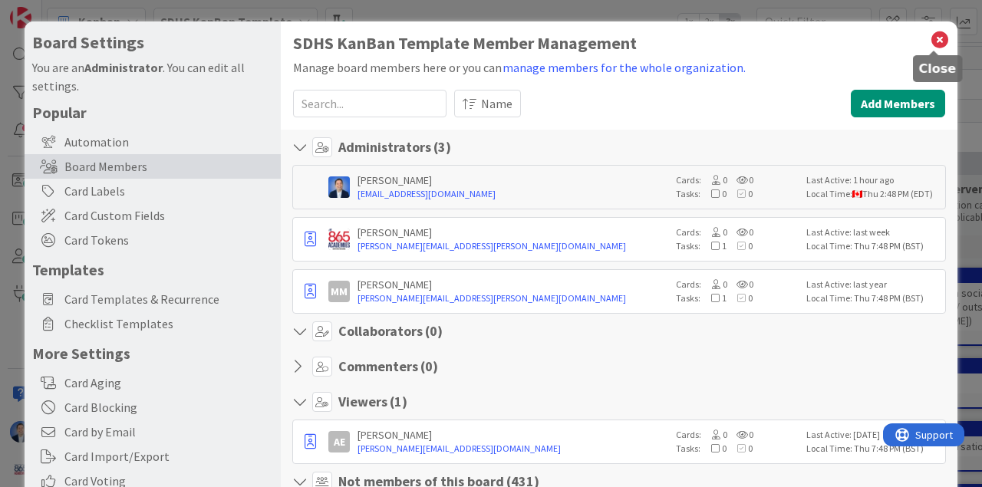
click at [935, 35] on icon at bounding box center [940, 39] width 20 height 21
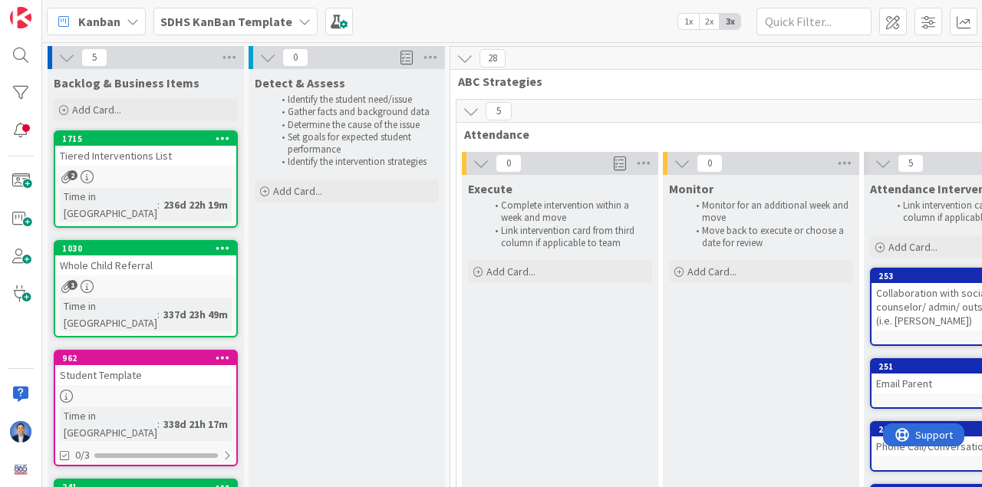
click at [169, 365] on div "Student Template" at bounding box center [145, 375] width 181 height 20
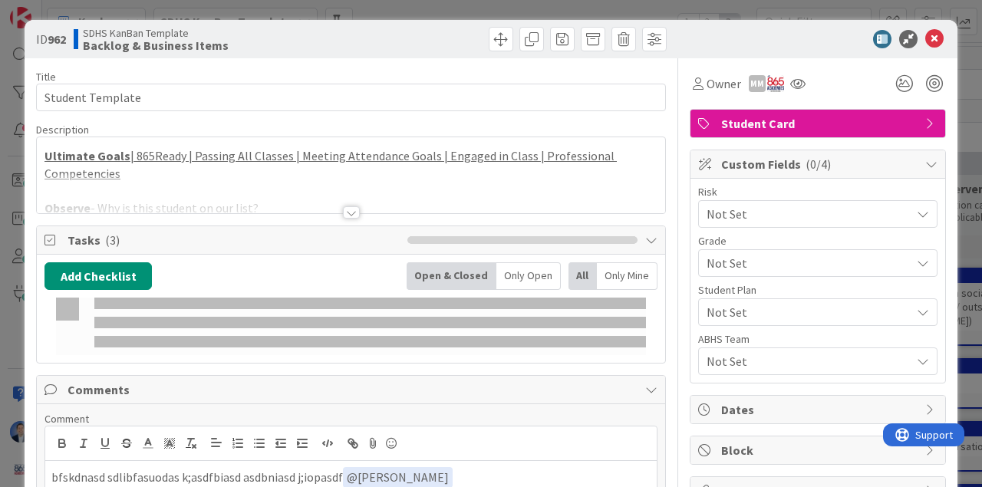
click at [350, 193] on div at bounding box center [351, 193] width 628 height 39
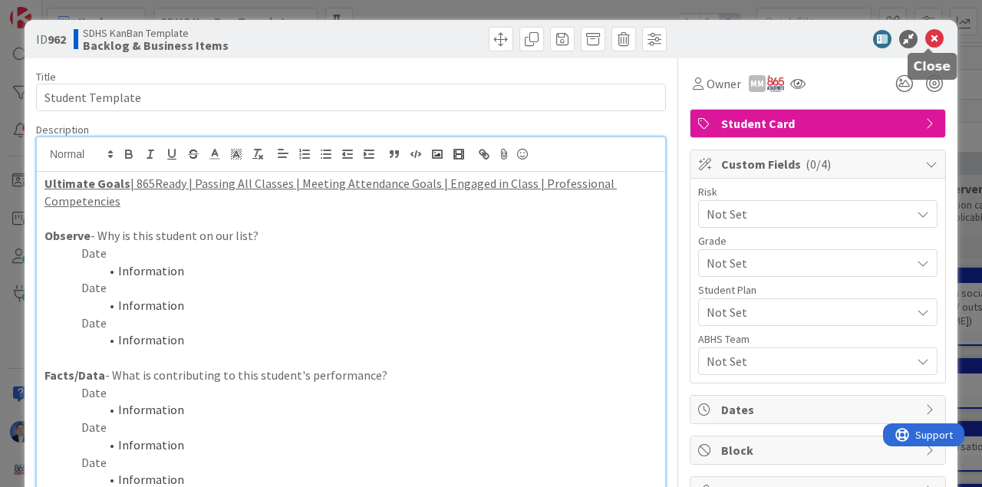
click at [926, 42] on icon at bounding box center [934, 39] width 18 height 18
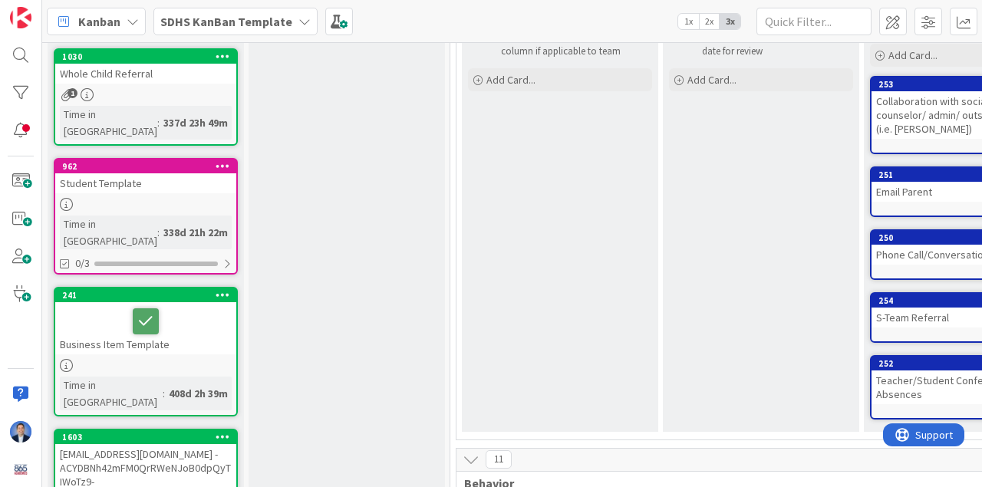
click at [235, 14] on b "SDHS KanBan Template" at bounding box center [226, 21] width 132 height 15
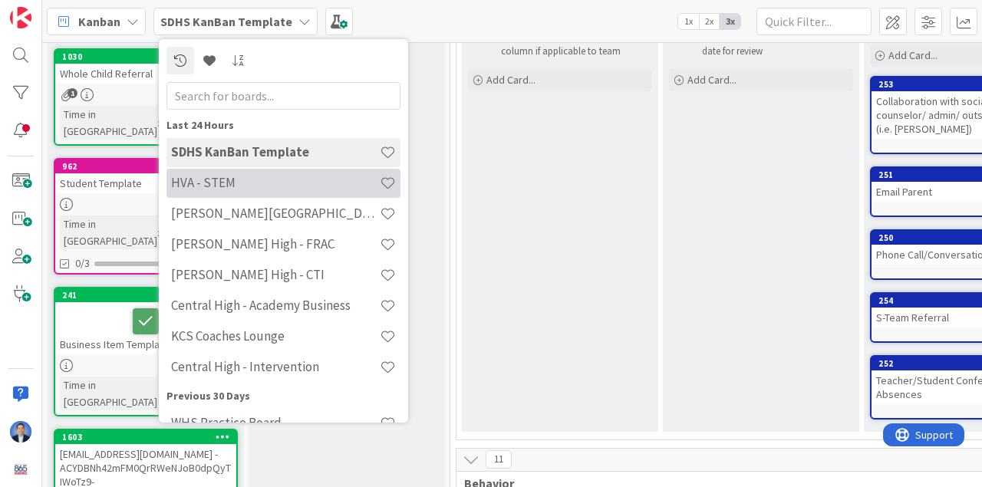
click at [233, 189] on h4 "HVA - STEM" at bounding box center [275, 182] width 209 height 15
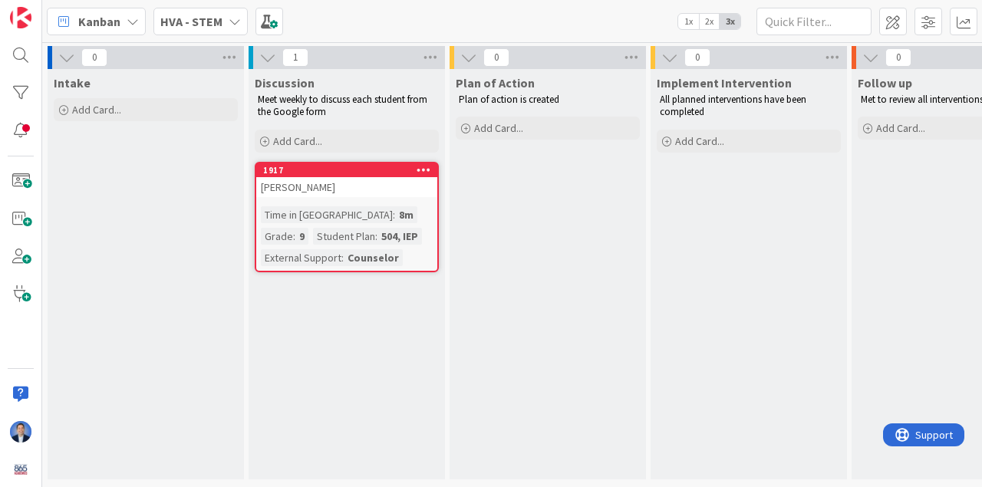
click at [324, 187] on div "[PERSON_NAME]" at bounding box center [346, 187] width 181 height 20
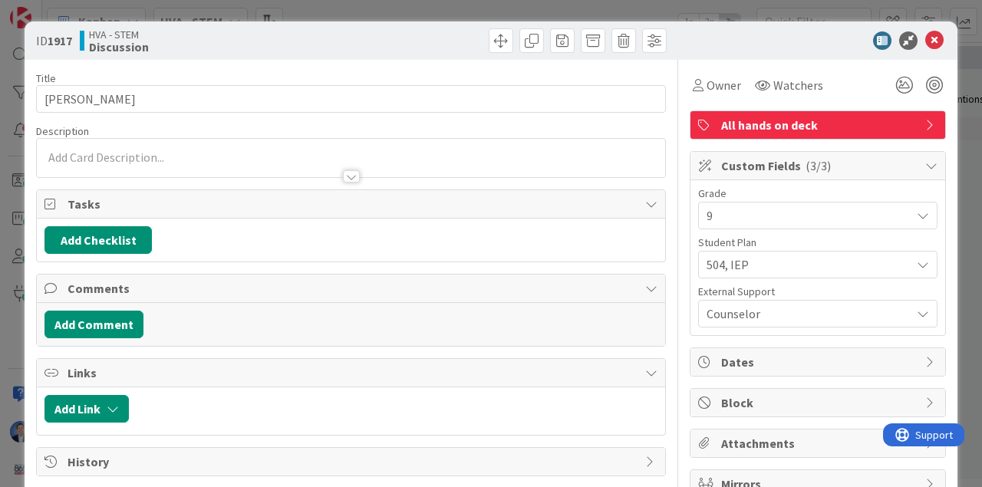
click at [188, 163] on div at bounding box center [351, 169] width 628 height 16
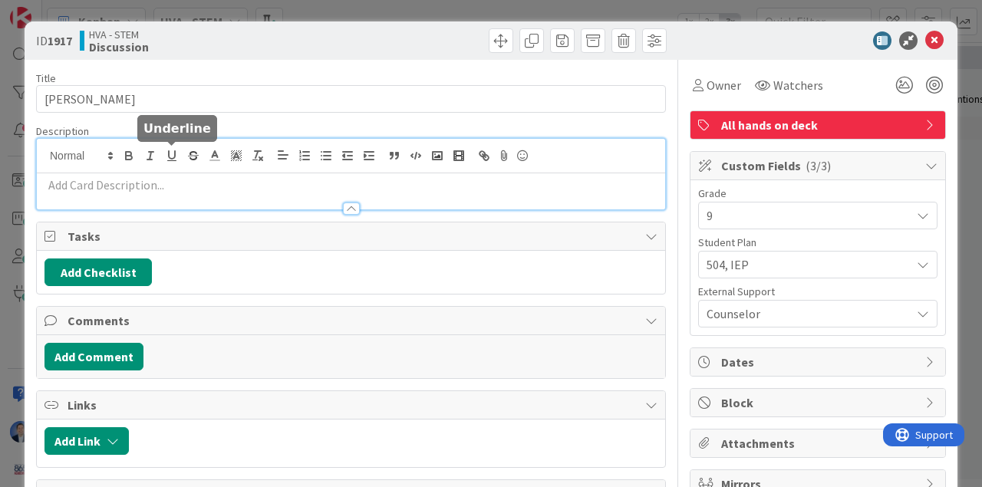
click at [144, 186] on p at bounding box center [350, 185] width 613 height 18
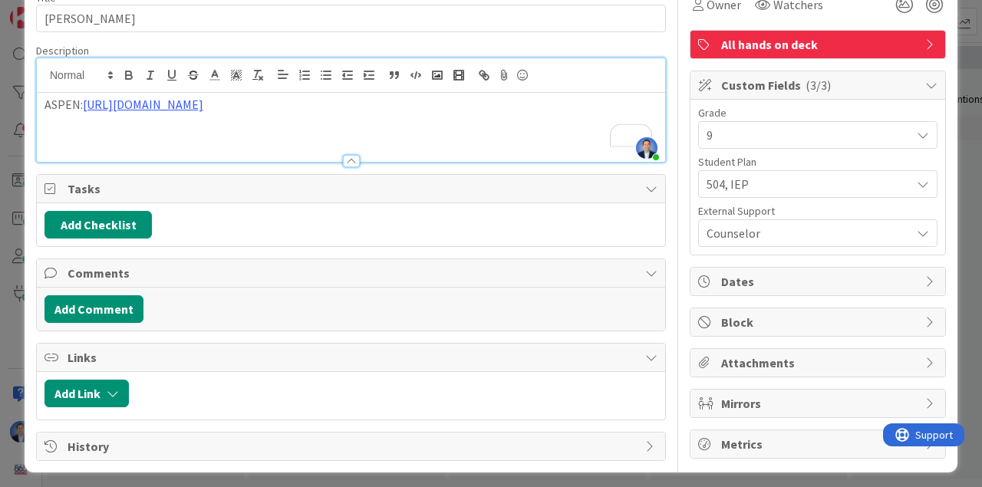
scroll to position [87, 0]
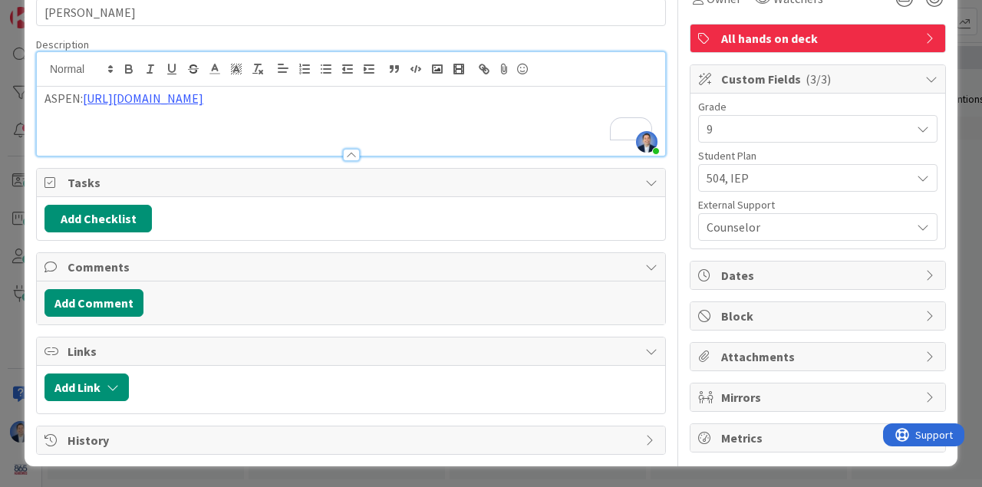
click at [762, 352] on span "Attachments" at bounding box center [819, 356] width 196 height 18
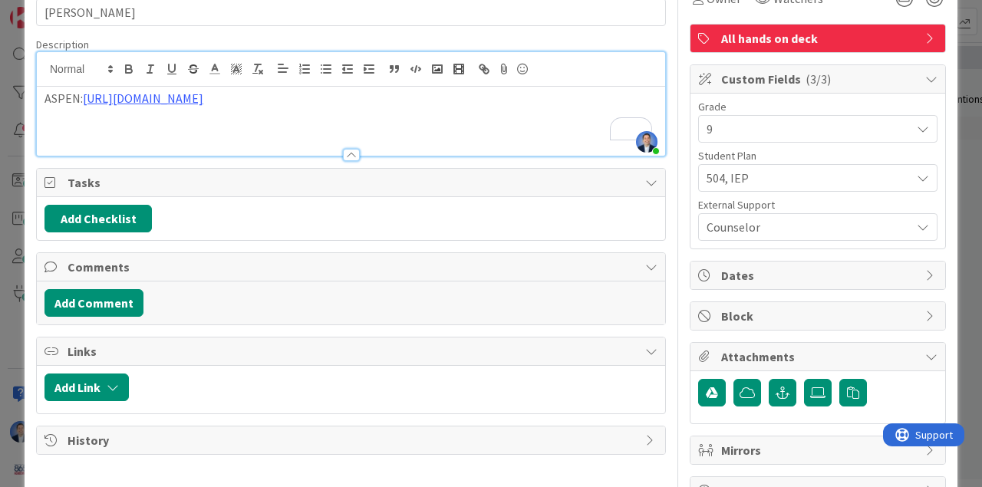
scroll to position [137, 0]
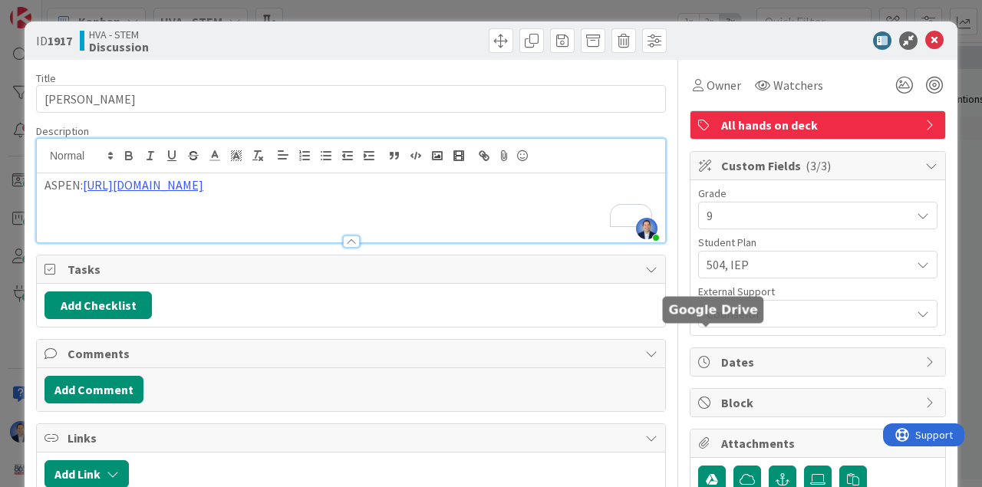
scroll to position [137, 0]
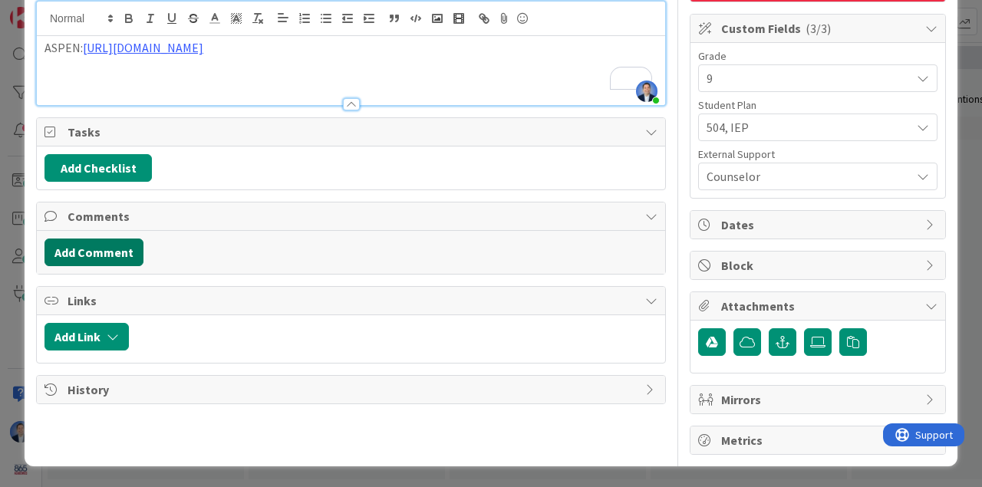
click at [105, 255] on button "Add Comment" at bounding box center [93, 253] width 99 height 28
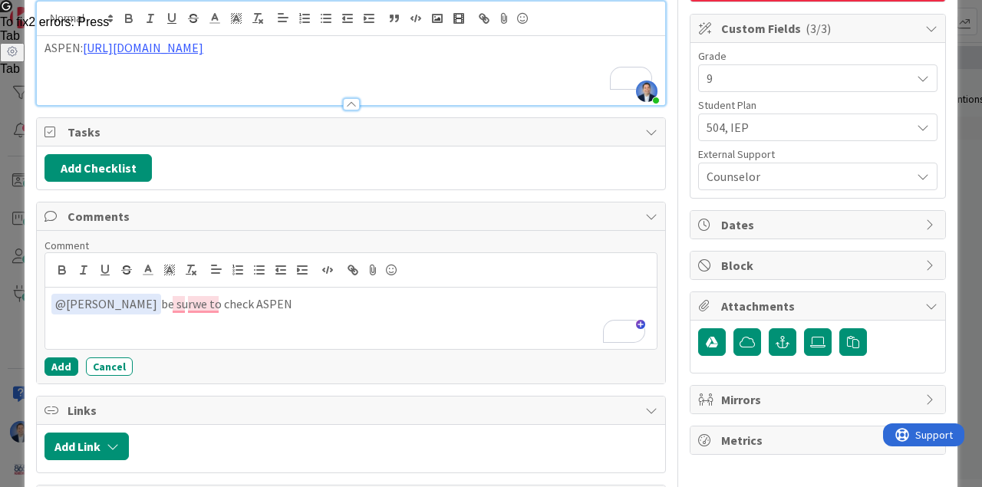
click at [804, 124] on span "504, IEP" at bounding box center [808, 127] width 204 height 18
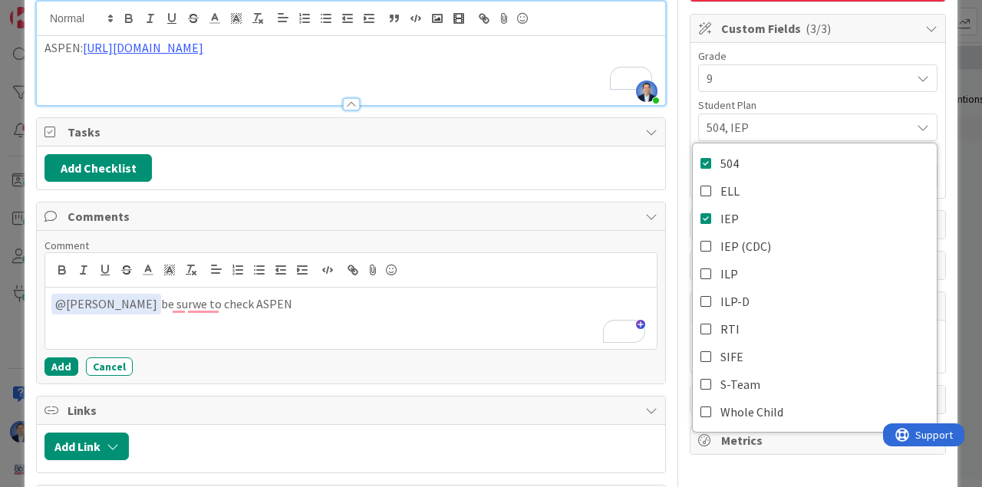
click at [872, 100] on div "Student Plan" at bounding box center [817, 105] width 239 height 11
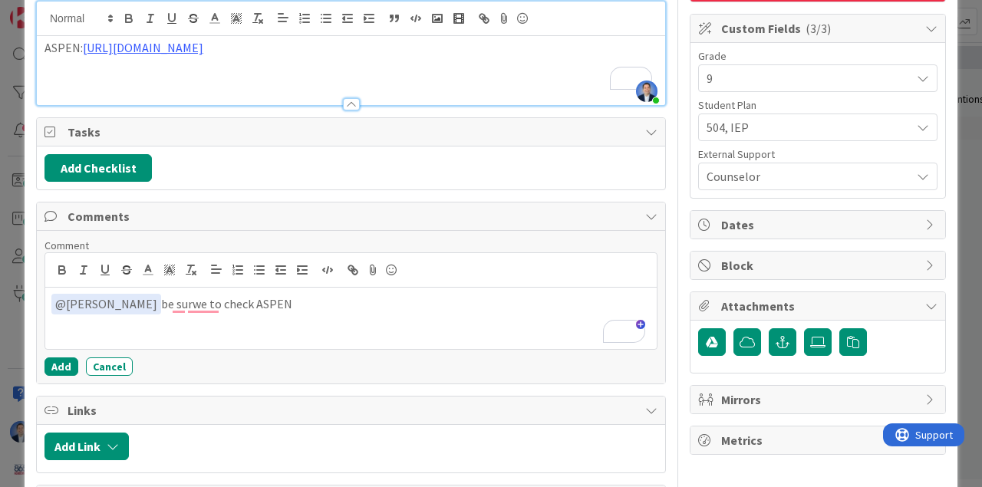
scroll to position [0, 0]
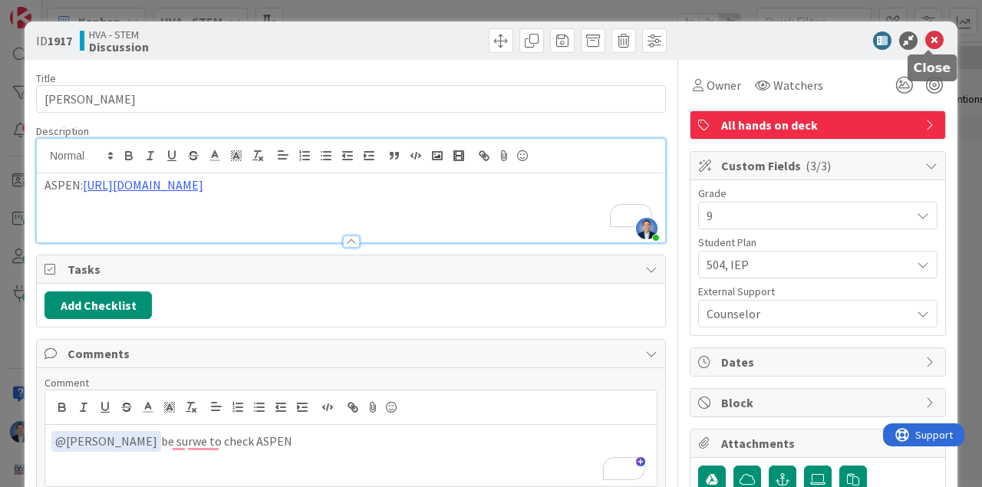
click at [933, 41] on icon at bounding box center [934, 40] width 18 height 18
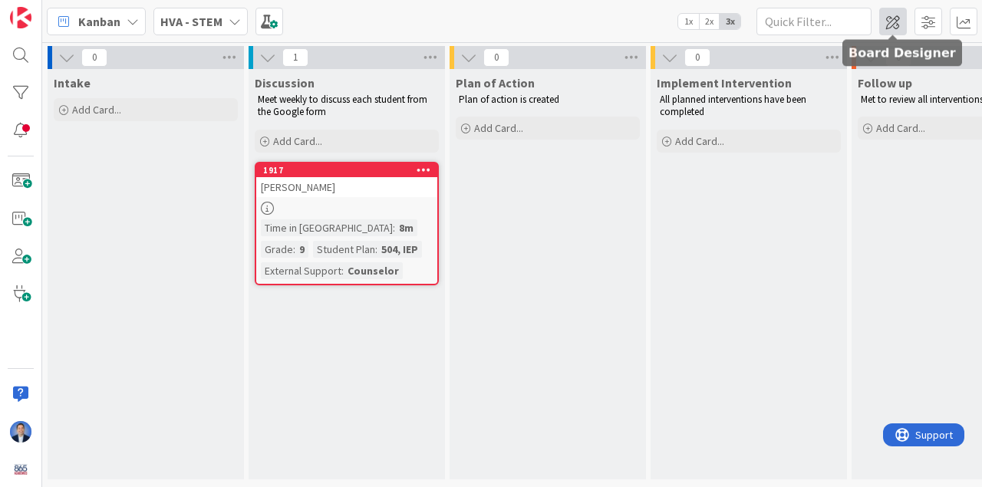
click at [892, 24] on span at bounding box center [893, 22] width 28 height 28
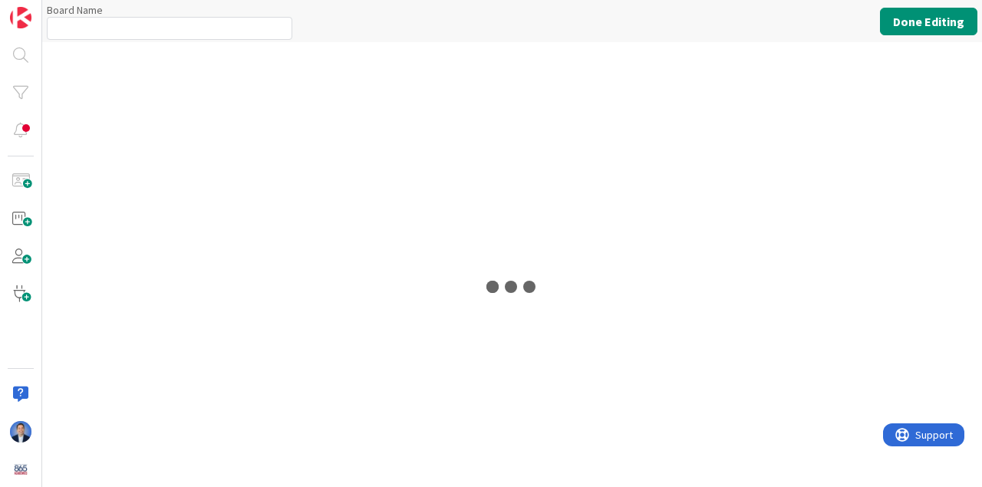
type input "HVA - STEM"
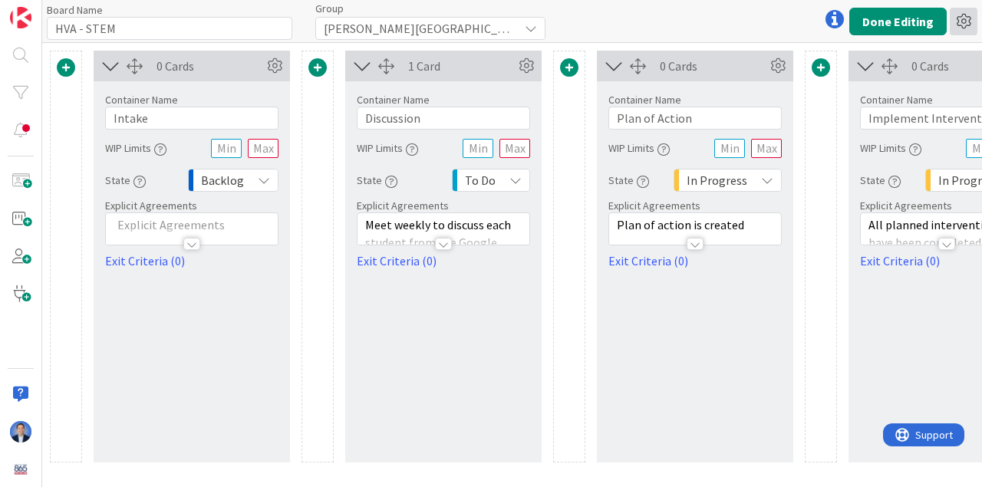
click at [957, 25] on icon at bounding box center [963, 22] width 28 height 28
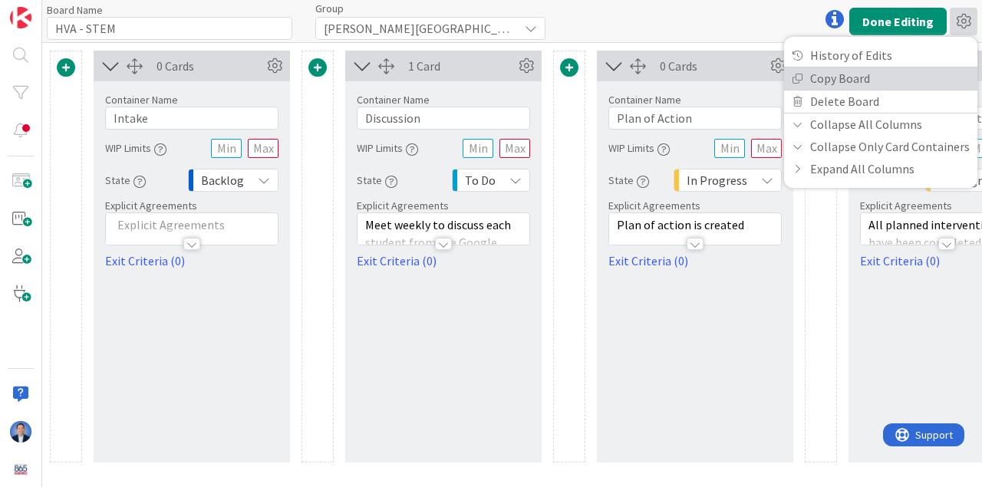
click at [874, 83] on link "Copy Board" at bounding box center [880, 78] width 193 height 22
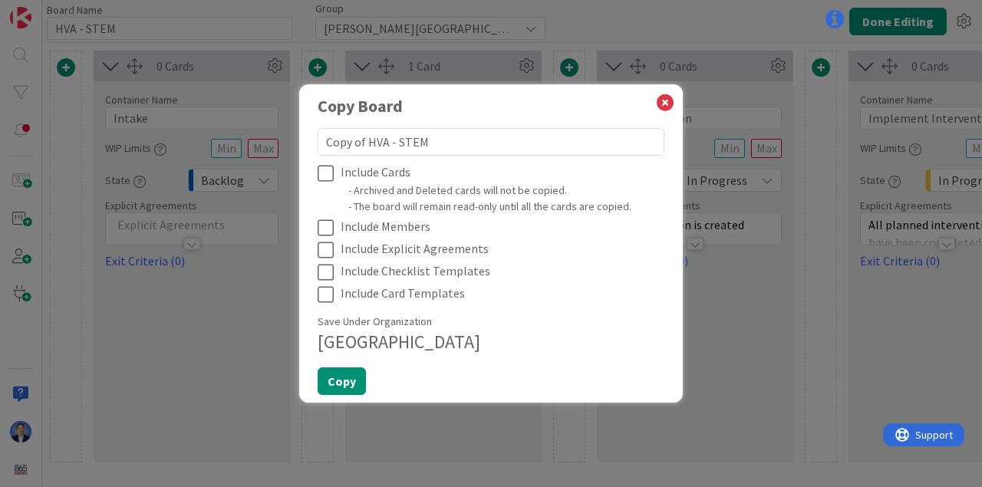
click at [406, 145] on textarea "Copy of HVA - STEM" at bounding box center [491, 142] width 347 height 28
type textarea "x"
type textarea "Copy of HVA - LACD"
type textarea "x"
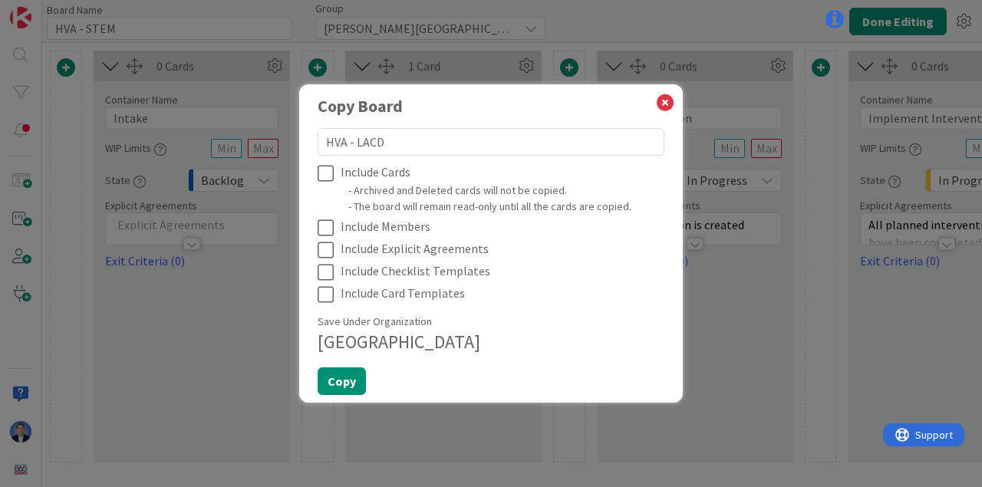
drag, startPoint x: 367, startPoint y: 144, endPoint x: 292, endPoint y: 142, distance: 75.2
type textarea "HVA - LACD"
click at [326, 251] on icon at bounding box center [329, 250] width 23 height 18
click at [339, 383] on button "Copy" at bounding box center [342, 381] width 48 height 28
type textarea "x"
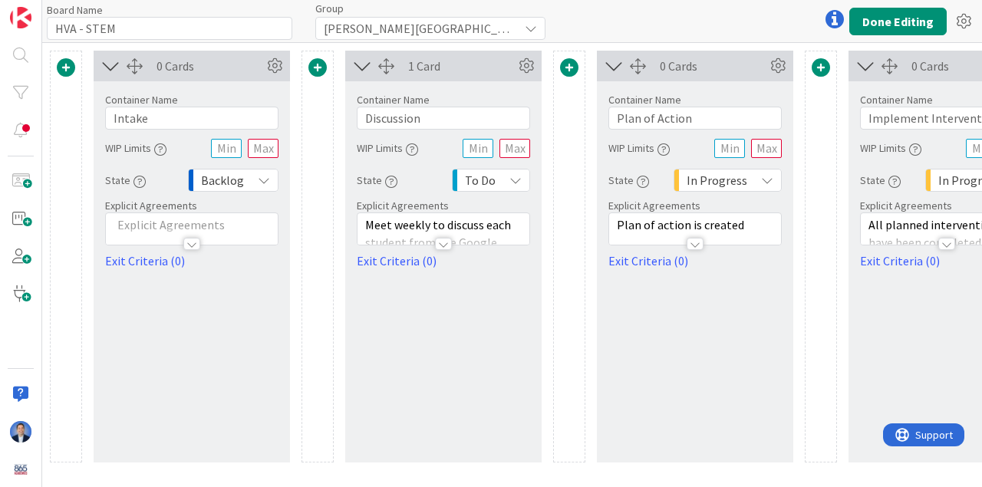
type input "HVA - LACD"
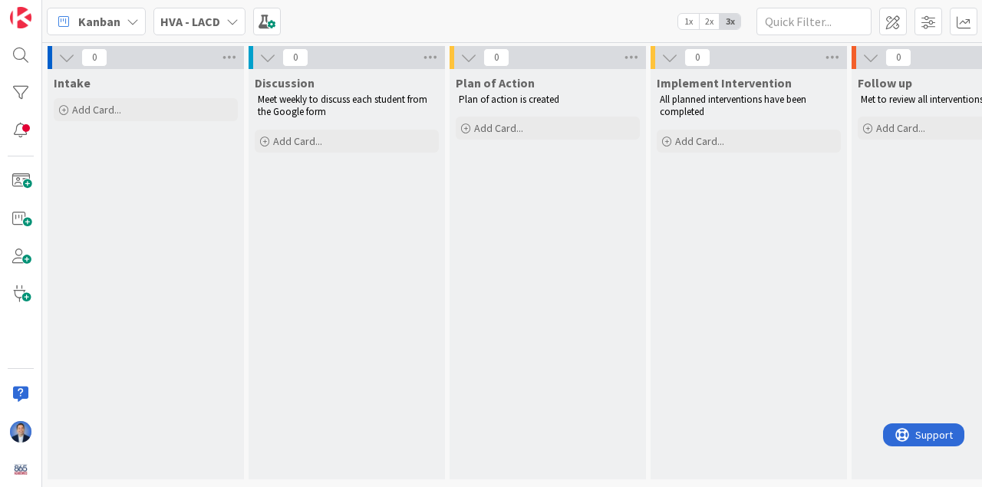
click at [226, 24] on icon at bounding box center [232, 21] width 12 height 12
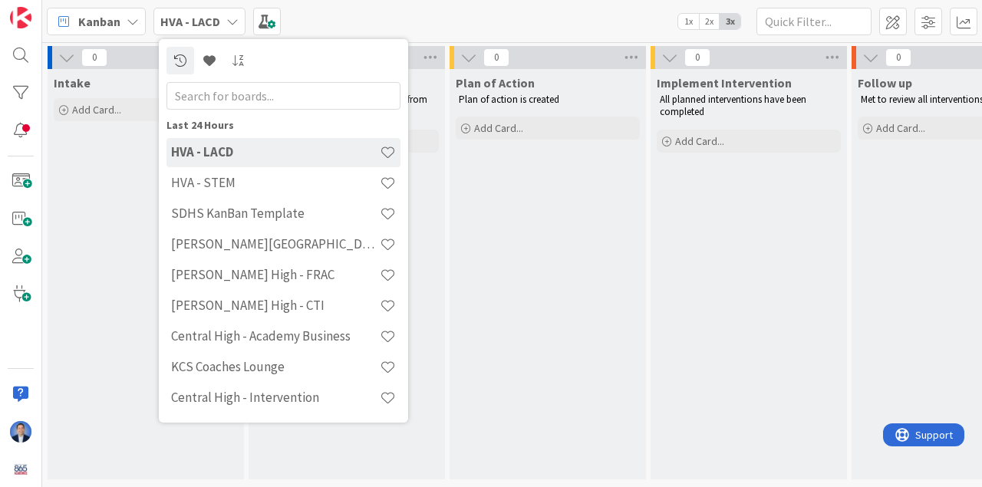
click at [309, 18] on div "Kanban HVA - LACD Last 24 Hours HVA - LACD HVA - STEM SDHS KanBan Template Hard…" at bounding box center [512, 21] width 940 height 42
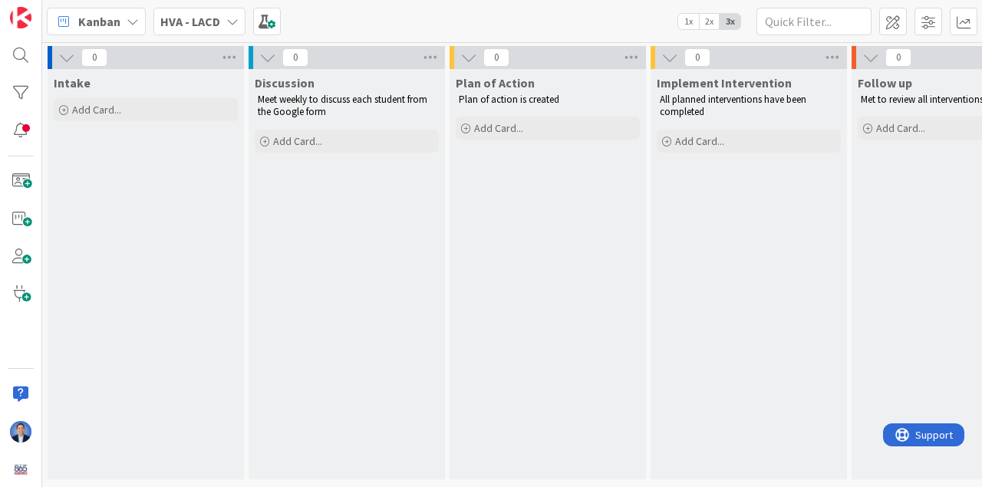
click at [202, 33] on div "HVA - LACD" at bounding box center [199, 22] width 92 height 28
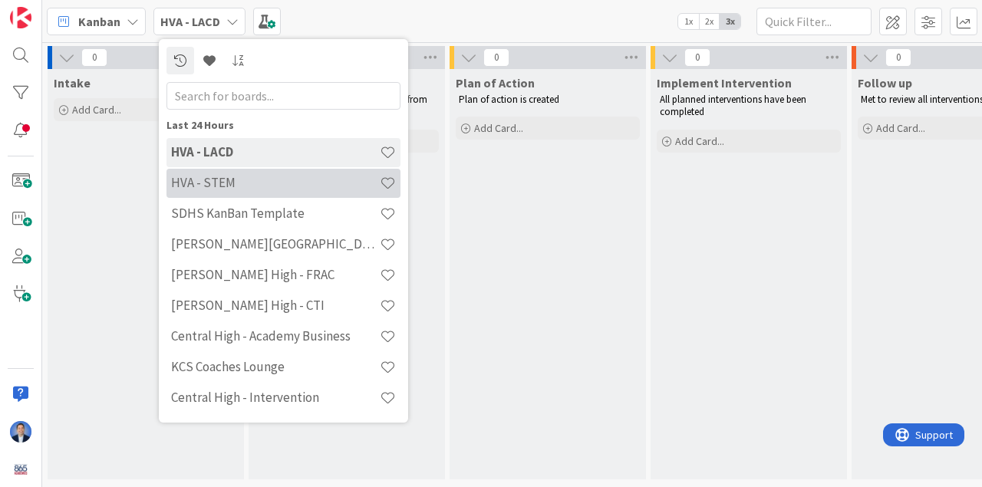
click at [211, 177] on h4 "HVA - STEM" at bounding box center [275, 182] width 209 height 15
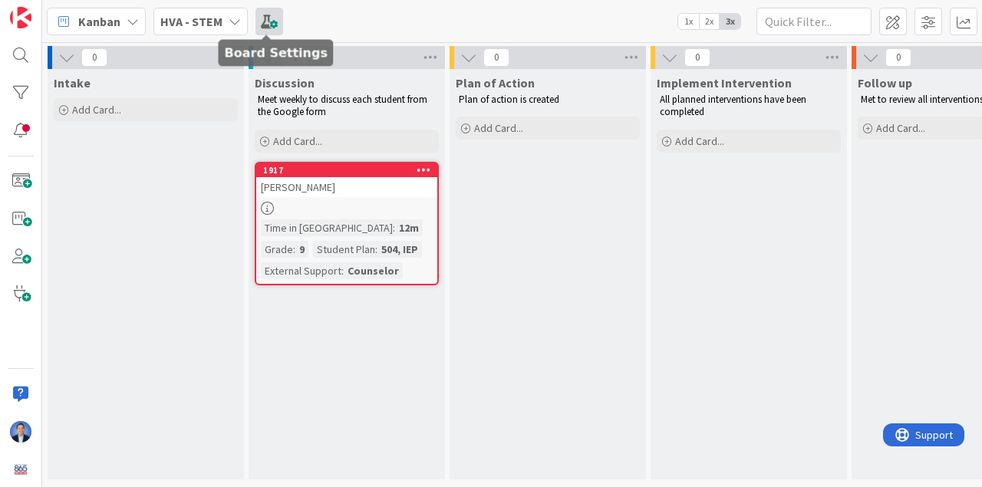
click at [267, 21] on span at bounding box center [269, 22] width 28 height 28
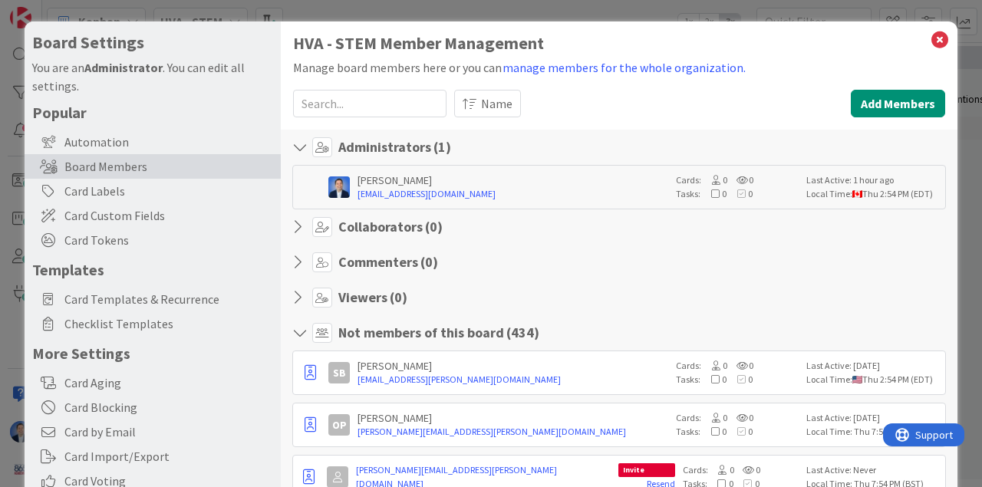
click at [336, 107] on input at bounding box center [369, 104] width 153 height 28
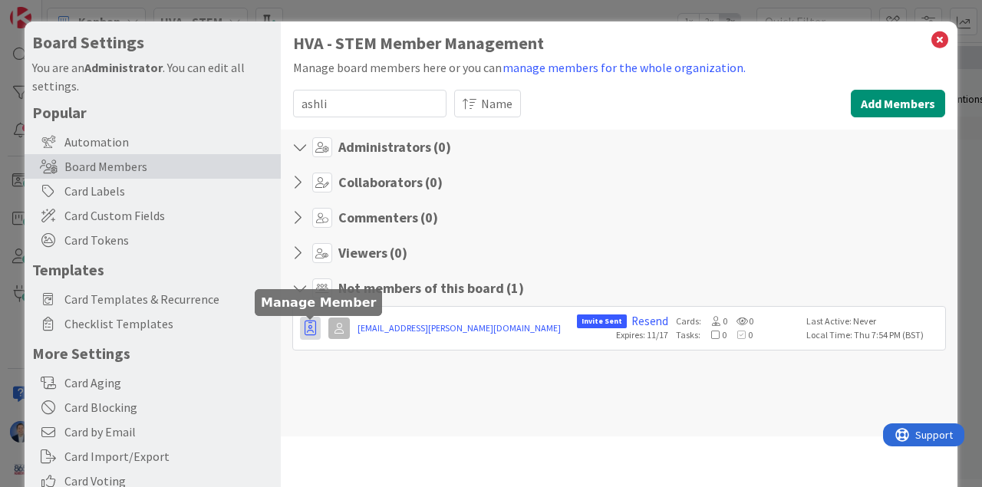
type input "ashli"
click at [305, 333] on icon "button" at bounding box center [310, 328] width 12 height 15
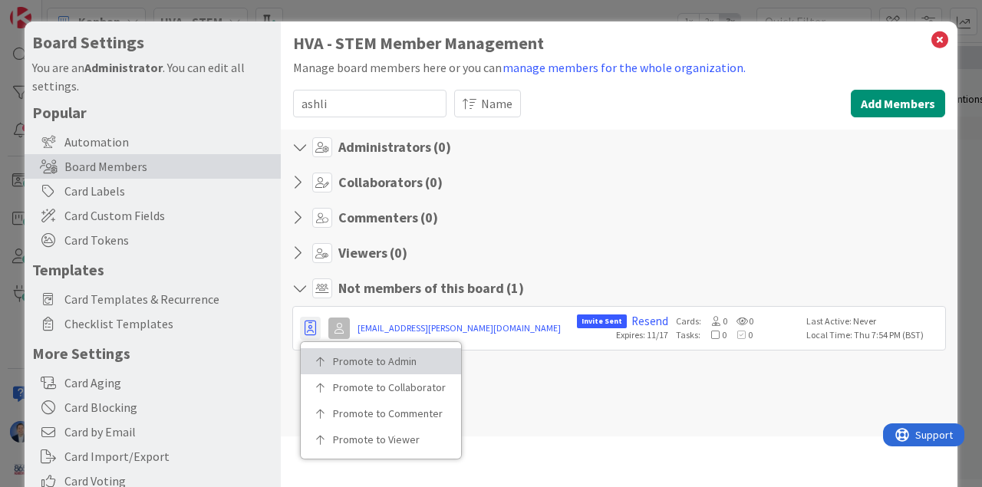
click at [343, 368] on link "Promote to Admin" at bounding box center [381, 361] width 160 height 26
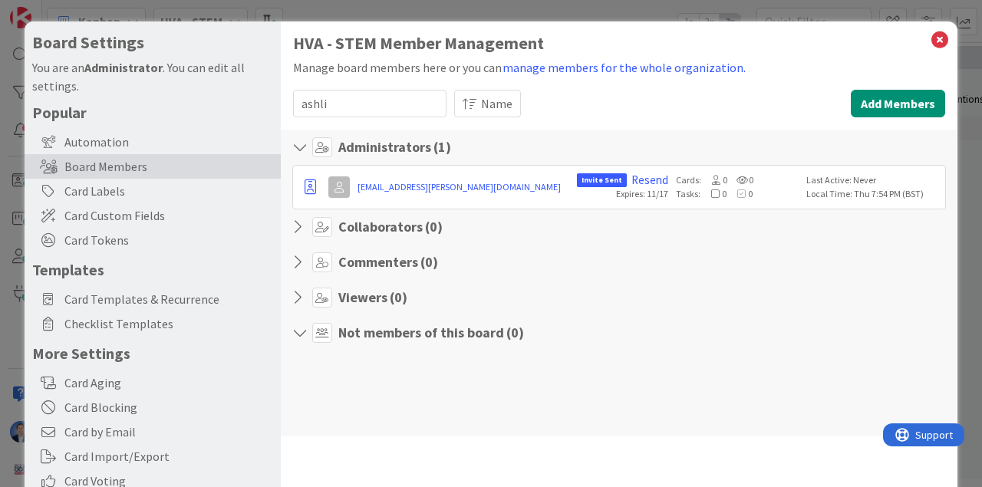
drag, startPoint x: 350, startPoint y: 145, endPoint x: 416, endPoint y: 146, distance: 66.7
click at [353, 146] on h4 "Administrators ( 1 )" at bounding box center [394, 147] width 113 height 17
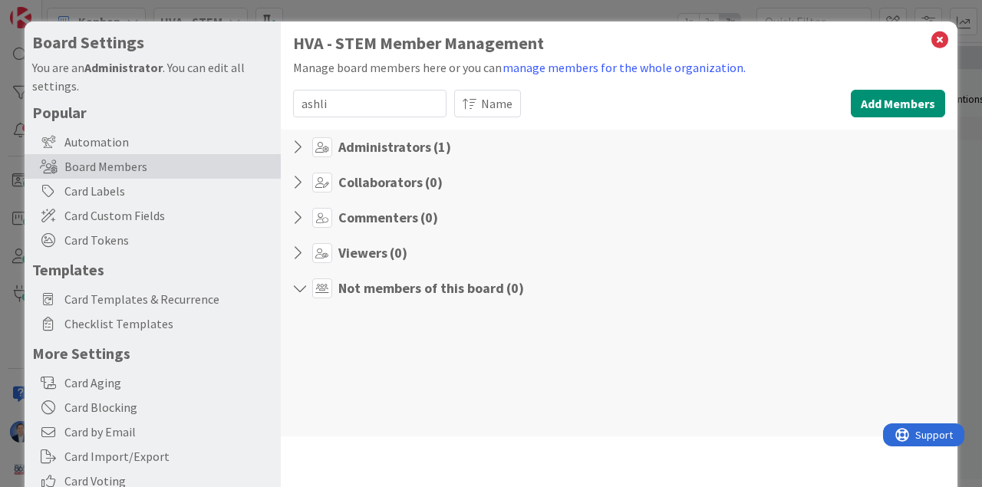
click at [377, 141] on h4 "Administrators ( 1 )" at bounding box center [394, 147] width 113 height 17
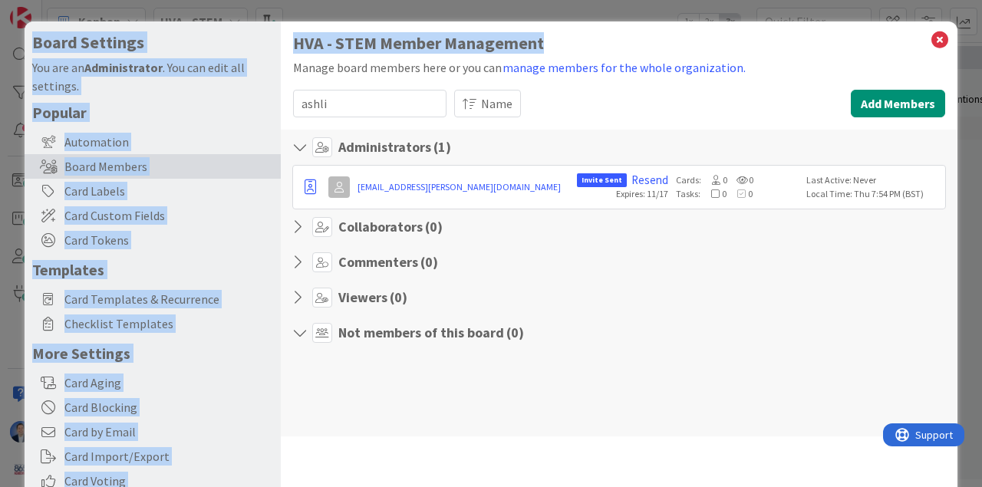
drag, startPoint x: 934, startPoint y: 43, endPoint x: 805, endPoint y: 58, distance: 129.7
click at [801, 58] on div "Board Settings You are an Administrator . You can edit all settings. Popular Au…" at bounding box center [491, 315] width 933 height 589
click at [806, 58] on div "Manage board members here or you can manage members for the whole organization." at bounding box center [619, 68] width 652 height 20
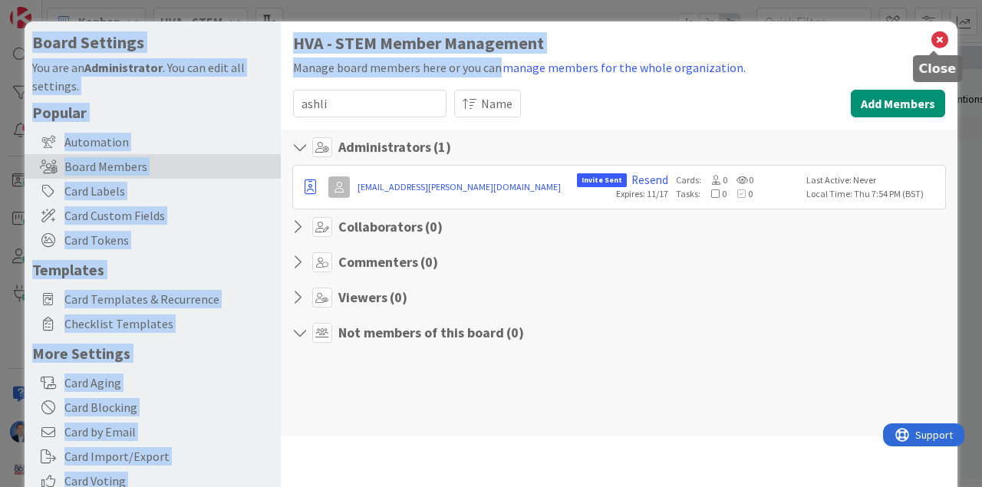
click at [936, 35] on icon at bounding box center [940, 39] width 20 height 21
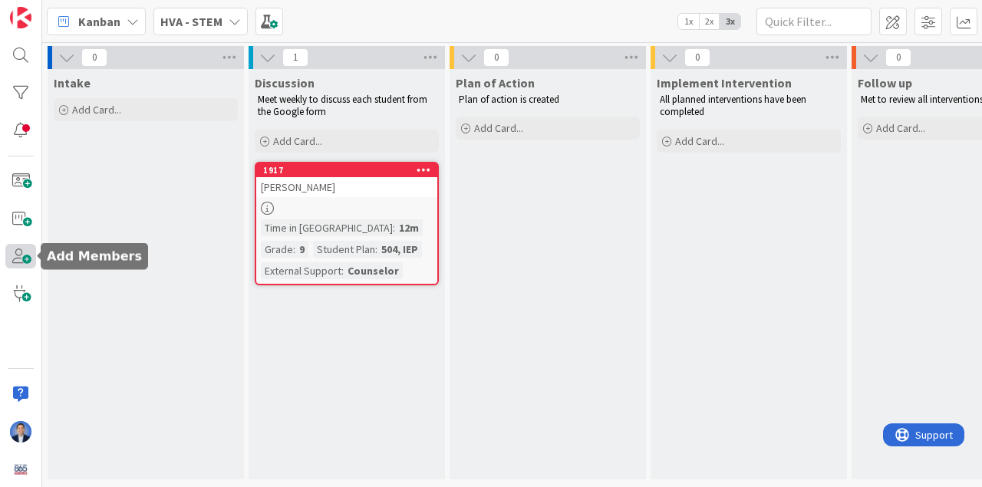
click at [28, 248] on span at bounding box center [20, 256] width 31 height 25
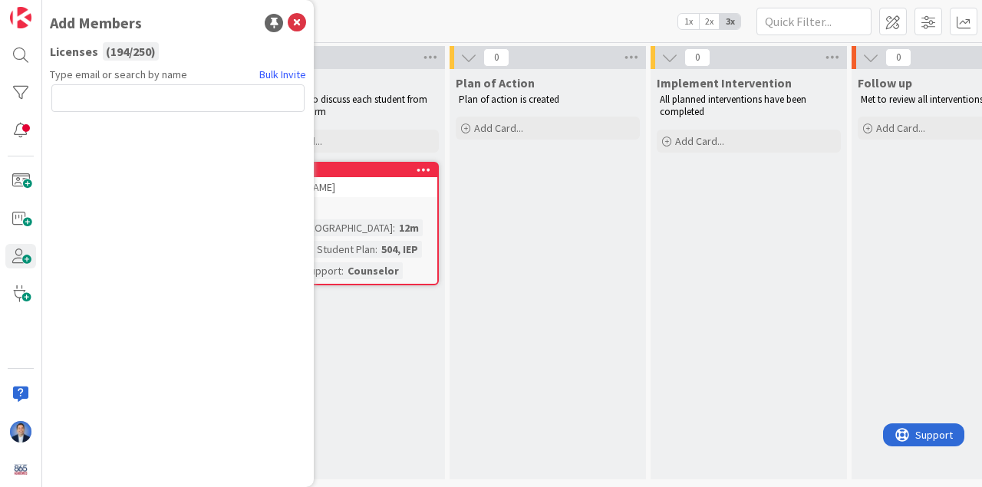
click at [91, 97] on input "text" at bounding box center [177, 98] width 253 height 28
click at [98, 100] on input "bfksdh @asuiohiod.com" at bounding box center [177, 98] width 253 height 28
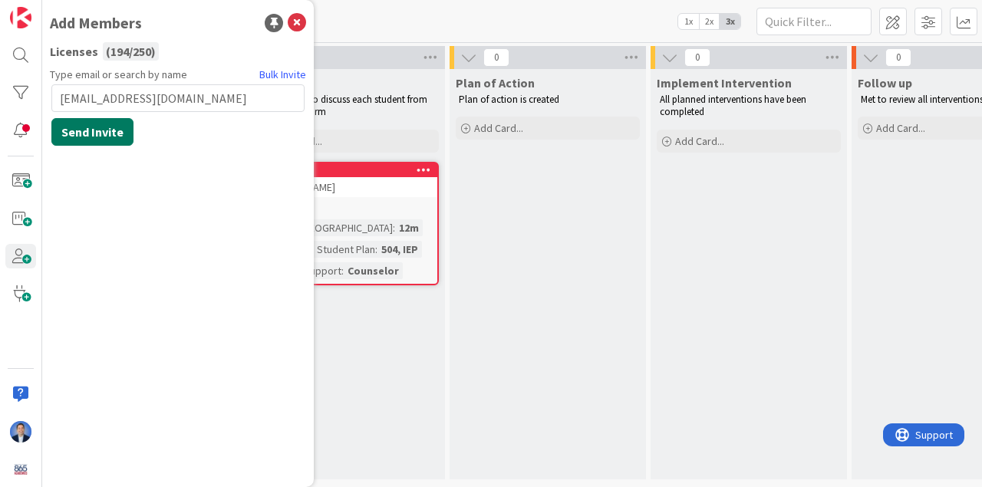
type input "[EMAIL_ADDRESS][DOMAIN_NAME]"
click at [100, 135] on button "Send Invite" at bounding box center [92, 132] width 82 height 28
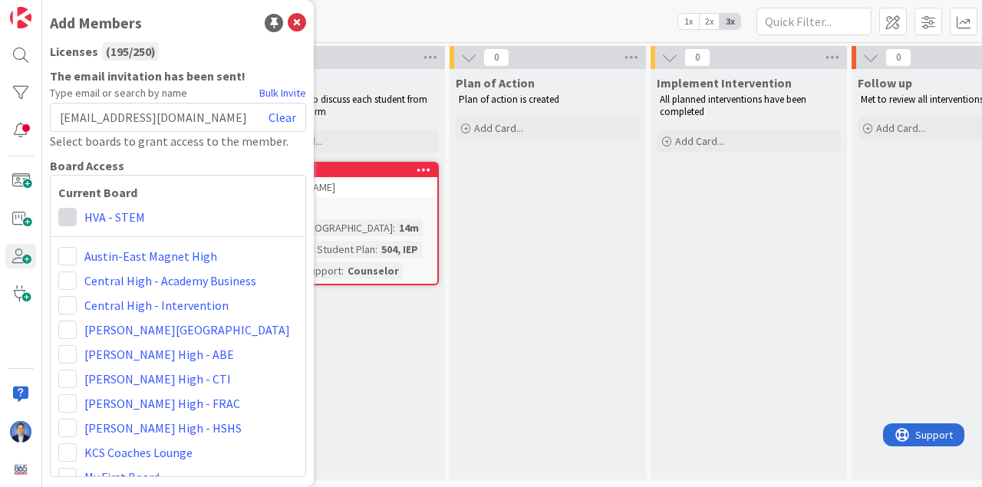
click at [69, 213] on span at bounding box center [67, 217] width 18 height 18
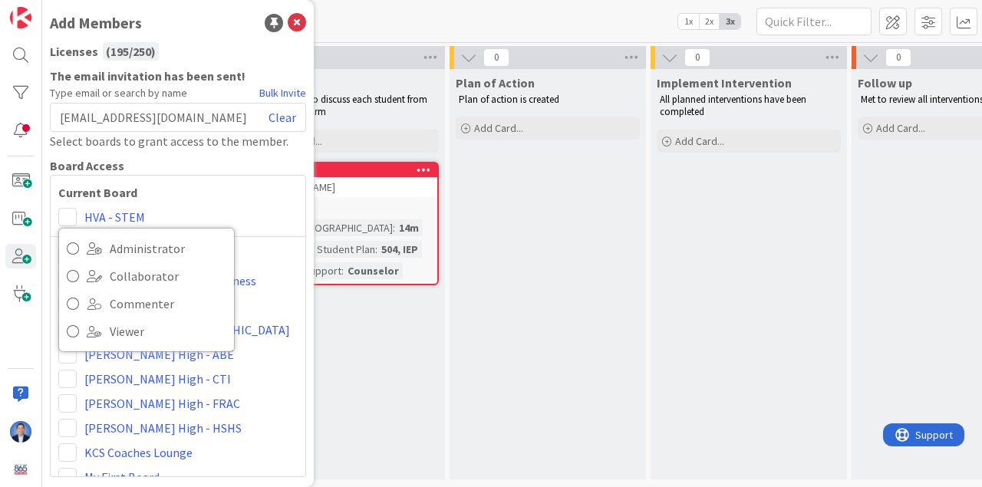
click at [212, 201] on b "Current Board" at bounding box center [177, 192] width 239 height 18
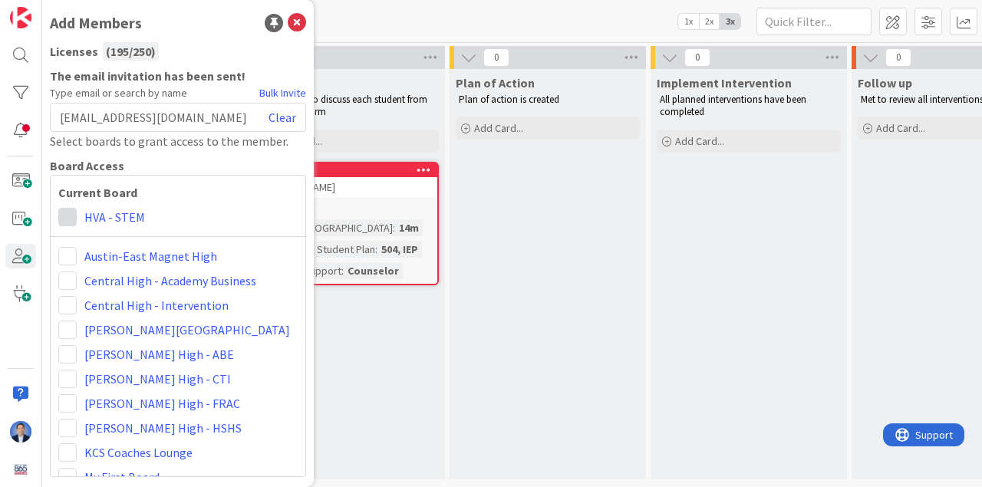
click at [60, 216] on span at bounding box center [67, 217] width 18 height 18
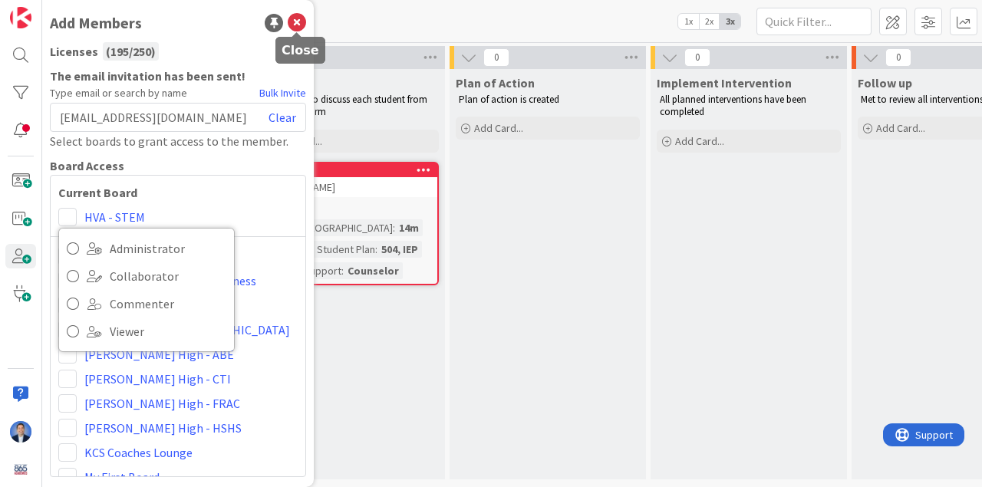
click at [300, 22] on icon at bounding box center [297, 23] width 18 height 18
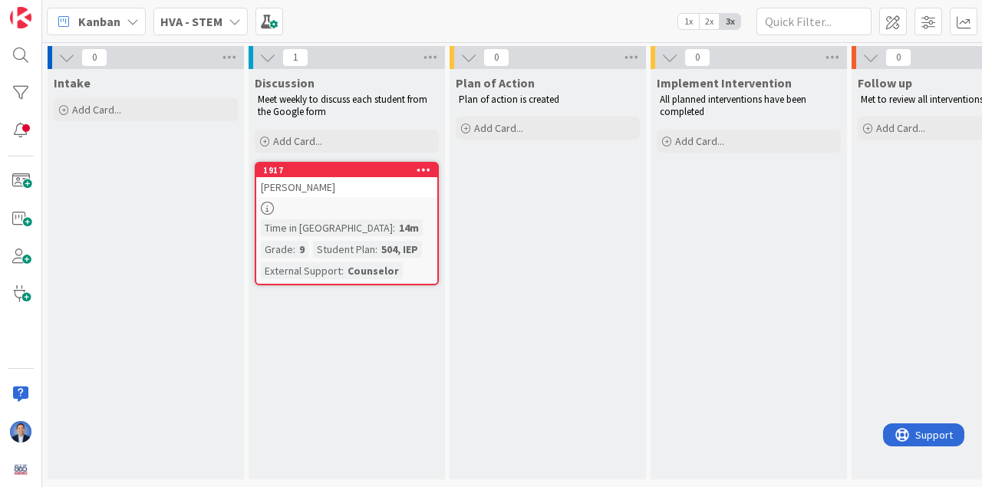
click at [405, 24] on div "Kanban HVA - STEM 1x 2x 3x" at bounding box center [512, 21] width 940 height 42
click at [891, 27] on span at bounding box center [893, 22] width 28 height 28
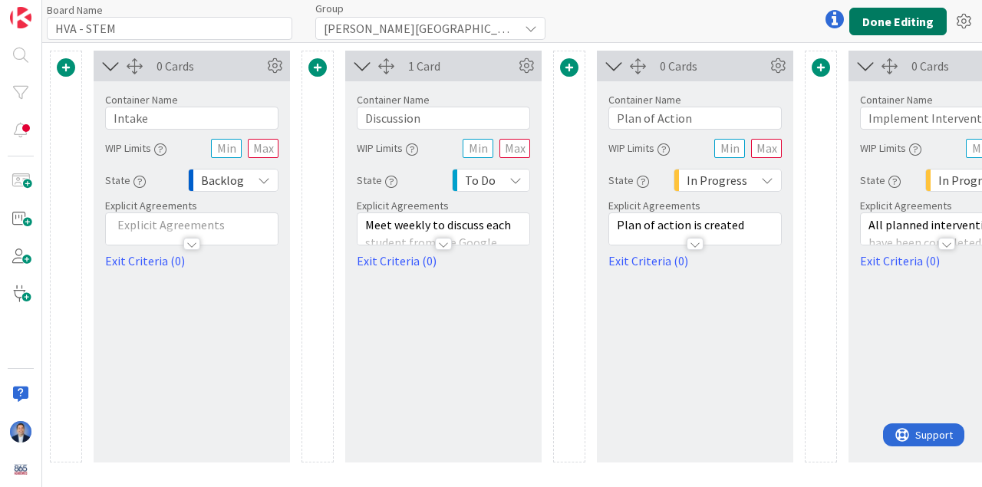
click at [885, 21] on button "Done Editing" at bounding box center [897, 22] width 97 height 28
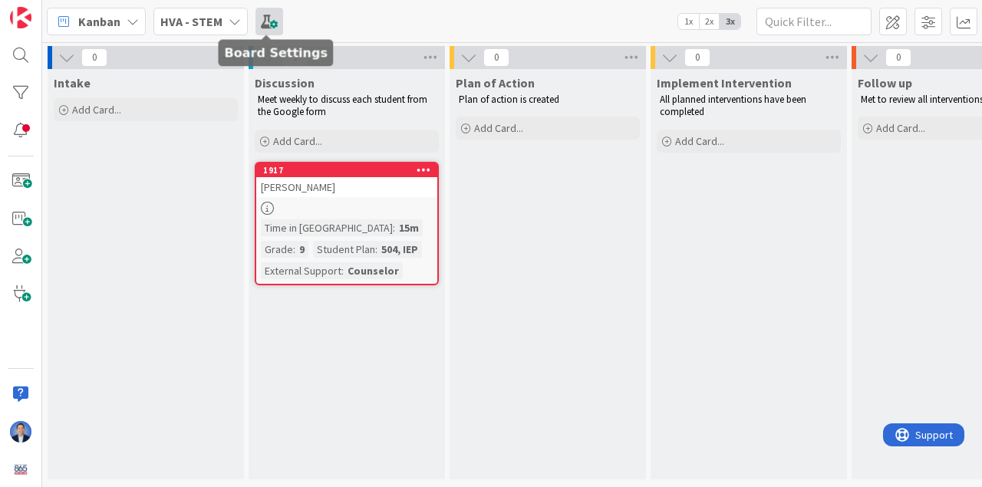
click at [263, 21] on span at bounding box center [269, 22] width 28 height 28
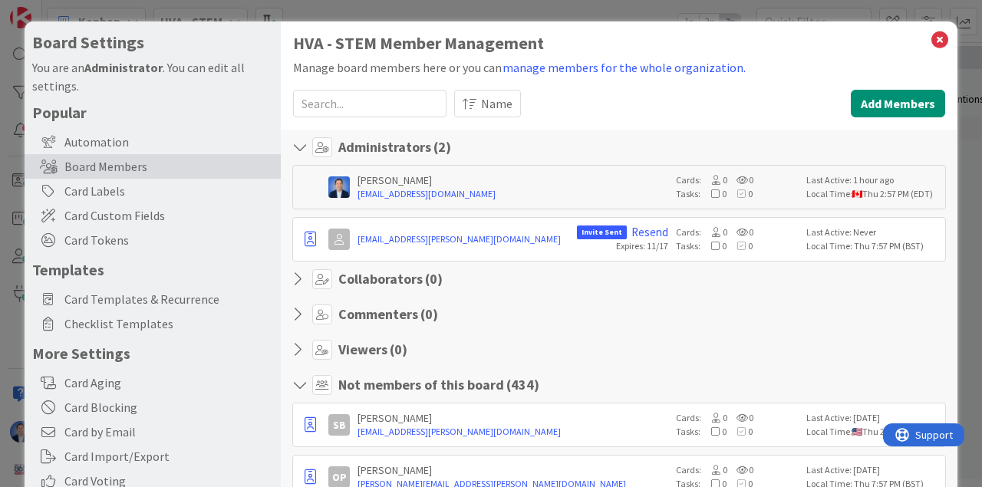
click at [112, 61] on b "Administrator" at bounding box center [123, 67] width 78 height 15
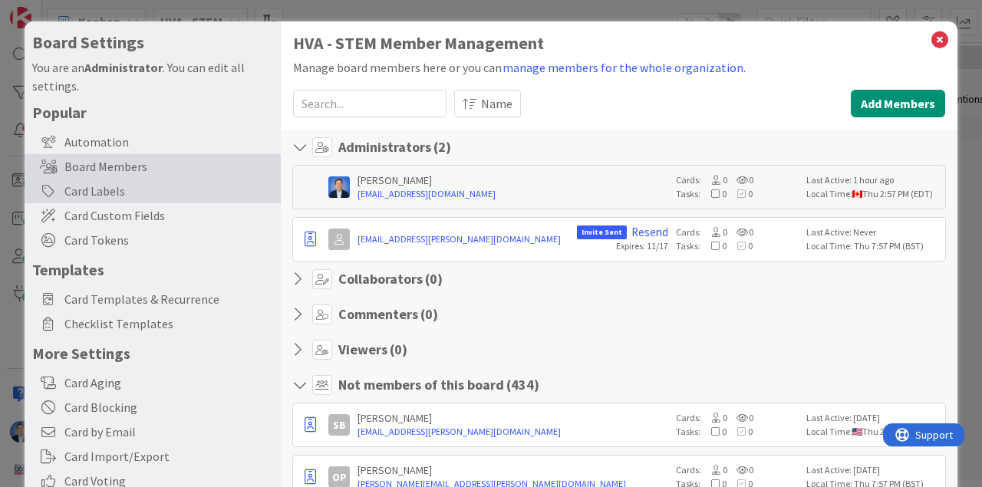
click at [105, 199] on div "Card Labels" at bounding box center [153, 191] width 256 height 25
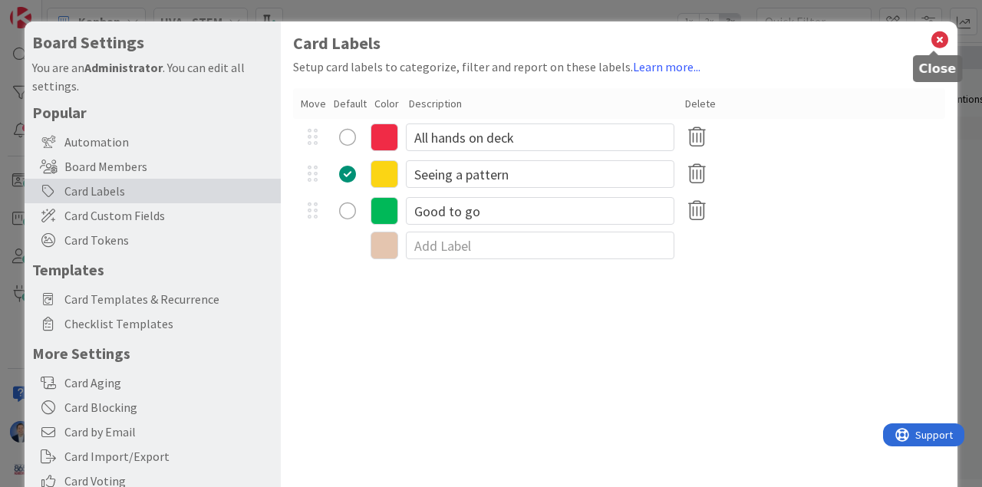
click at [936, 38] on icon at bounding box center [940, 39] width 20 height 21
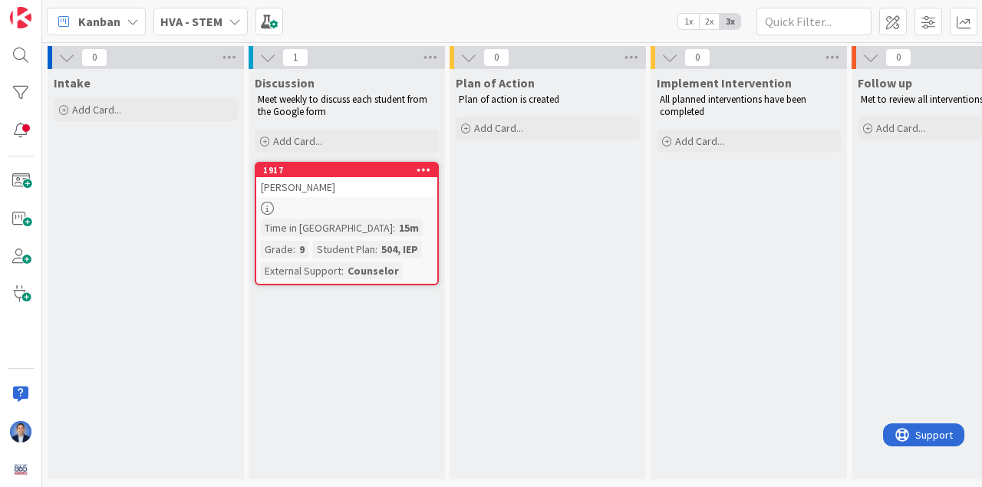
click at [229, 18] on icon at bounding box center [235, 21] width 12 height 12
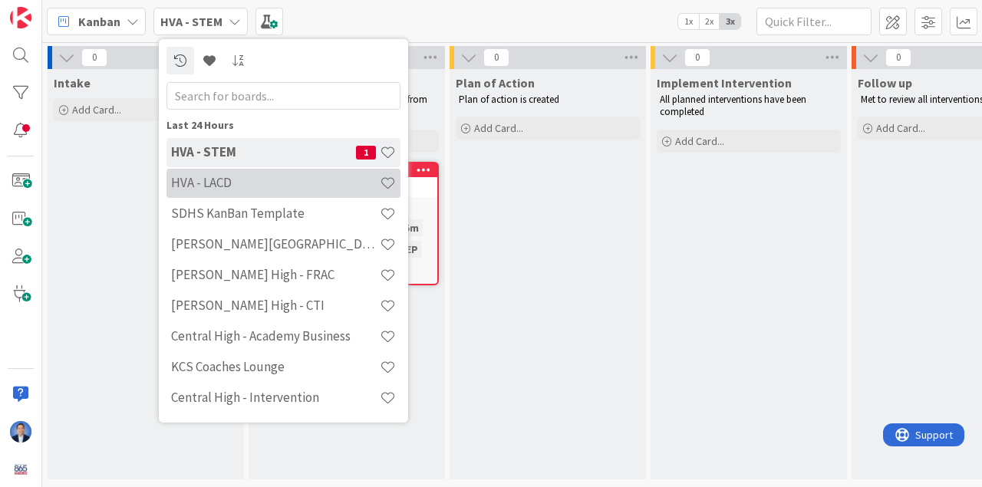
click at [216, 184] on h4 "HVA - LACD" at bounding box center [275, 182] width 209 height 15
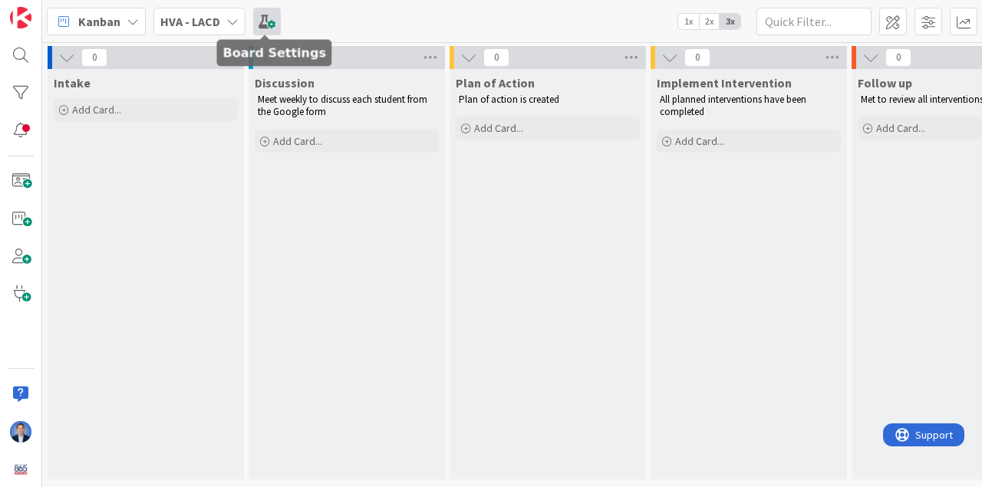
click at [255, 21] on span at bounding box center [267, 22] width 28 height 28
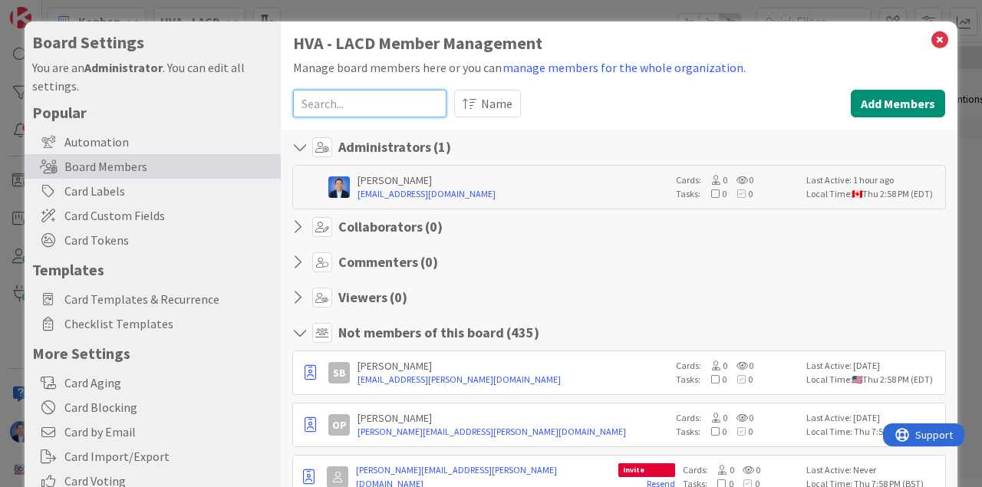
click at [338, 109] on input at bounding box center [369, 104] width 153 height 28
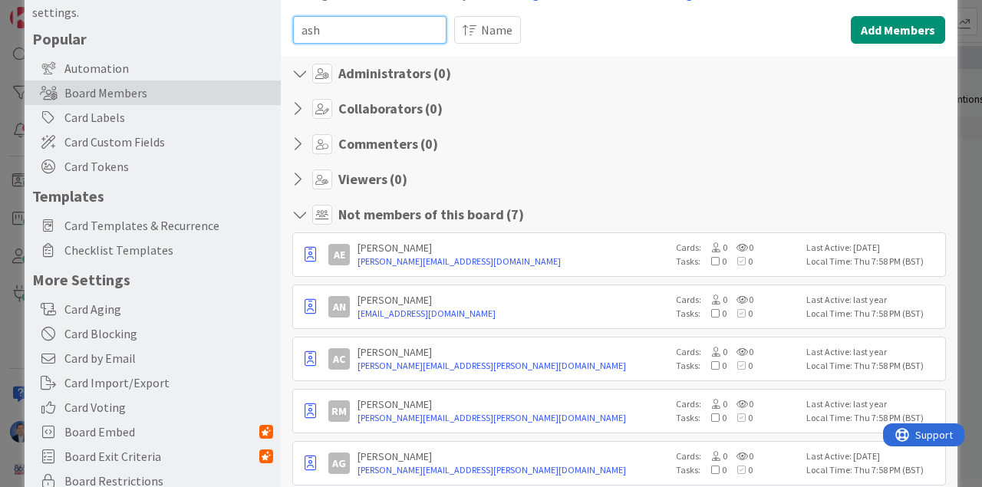
scroll to position [77, 0]
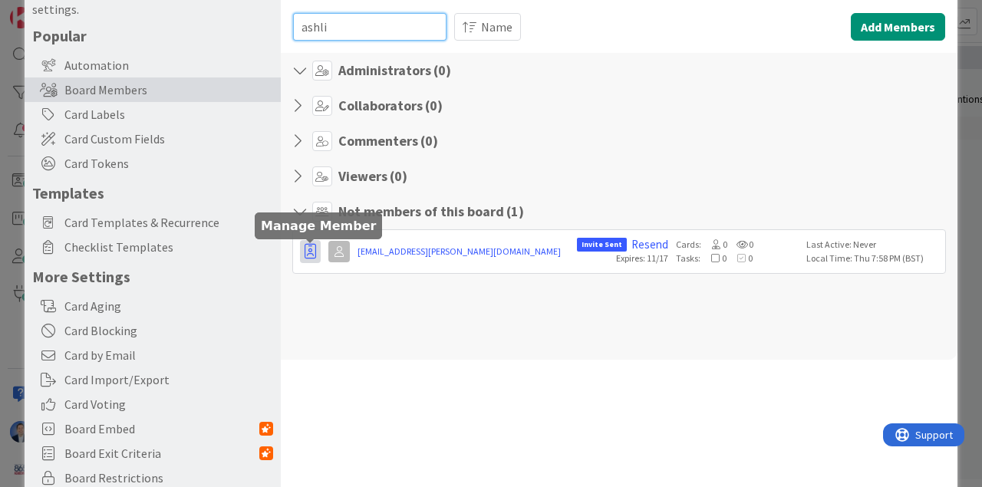
type input "ashli"
click at [312, 252] on icon "button" at bounding box center [310, 251] width 12 height 15
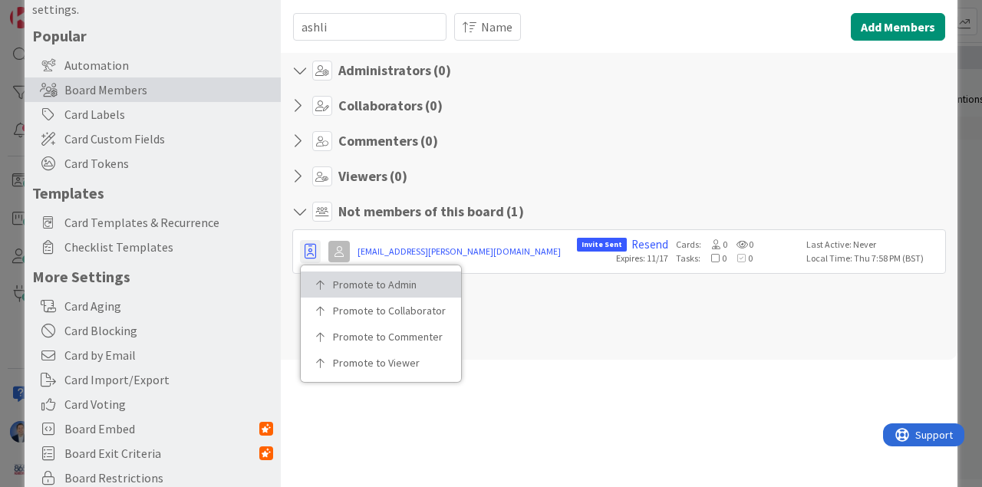
drag, startPoint x: 331, startPoint y: 273, endPoint x: 338, endPoint y: 271, distance: 8.0
click at [331, 273] on link "Promote to Admin" at bounding box center [381, 284] width 160 height 26
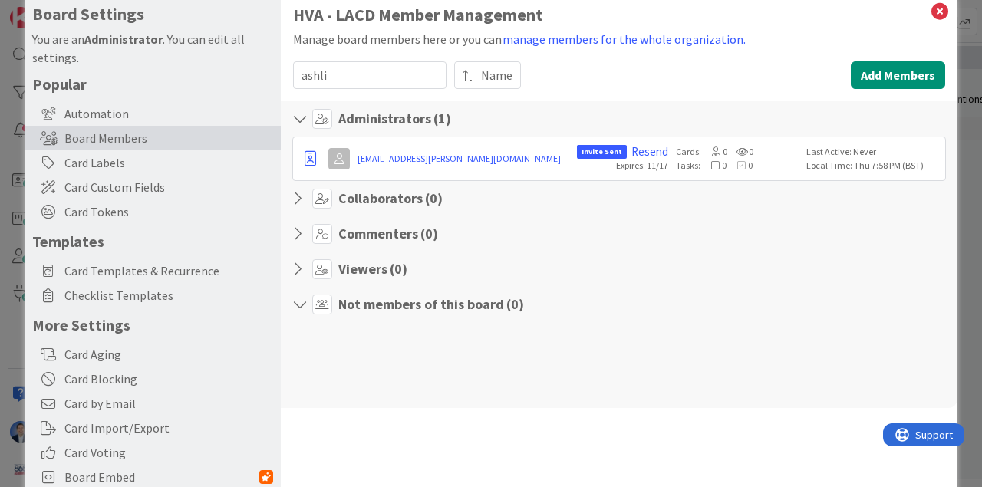
scroll to position [0, 0]
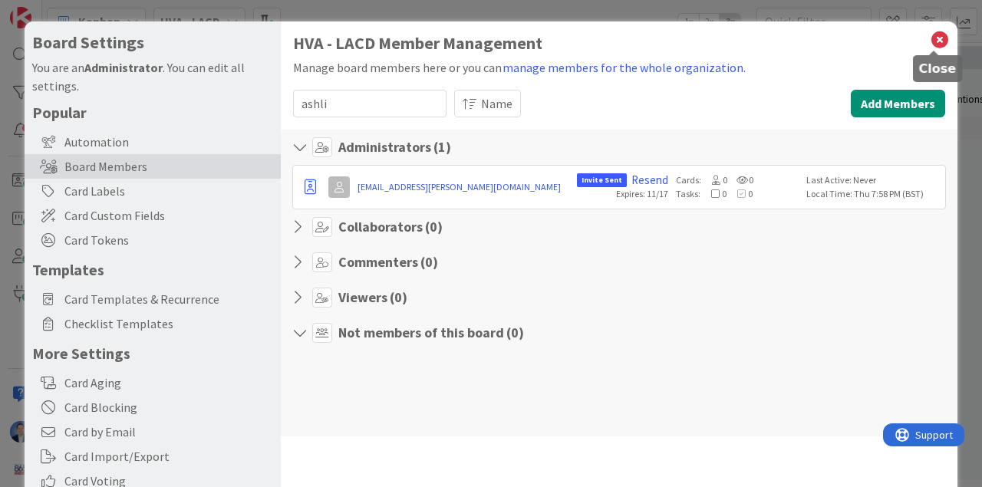
click at [938, 41] on icon at bounding box center [940, 39] width 20 height 21
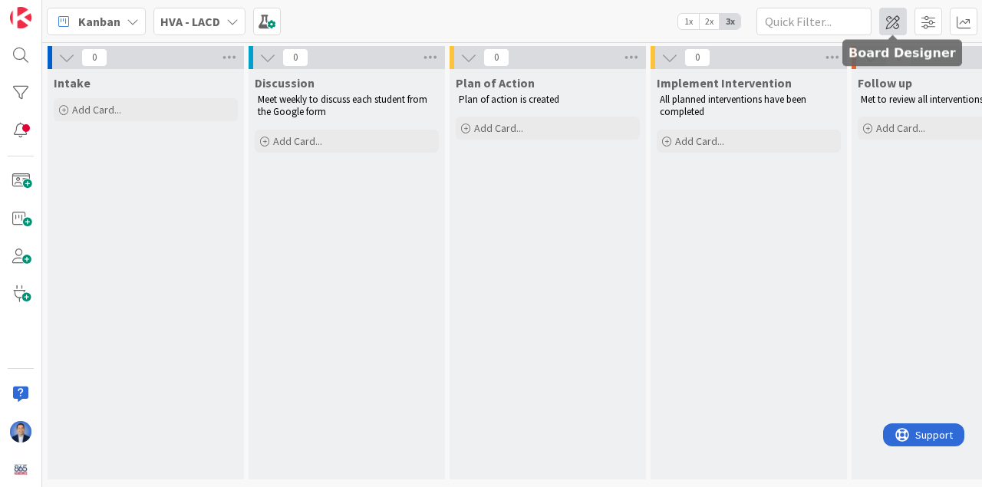
click at [895, 15] on span at bounding box center [893, 22] width 28 height 28
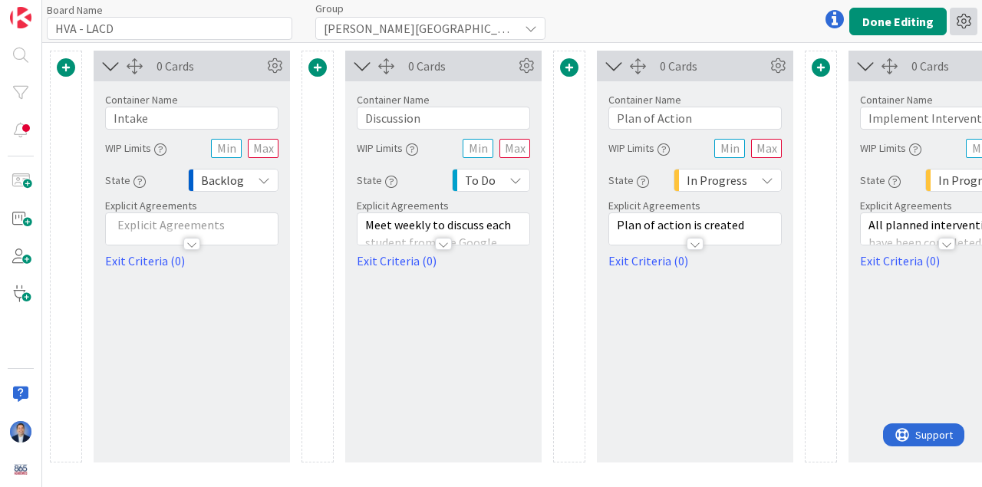
click at [963, 21] on icon at bounding box center [963, 22] width 28 height 28
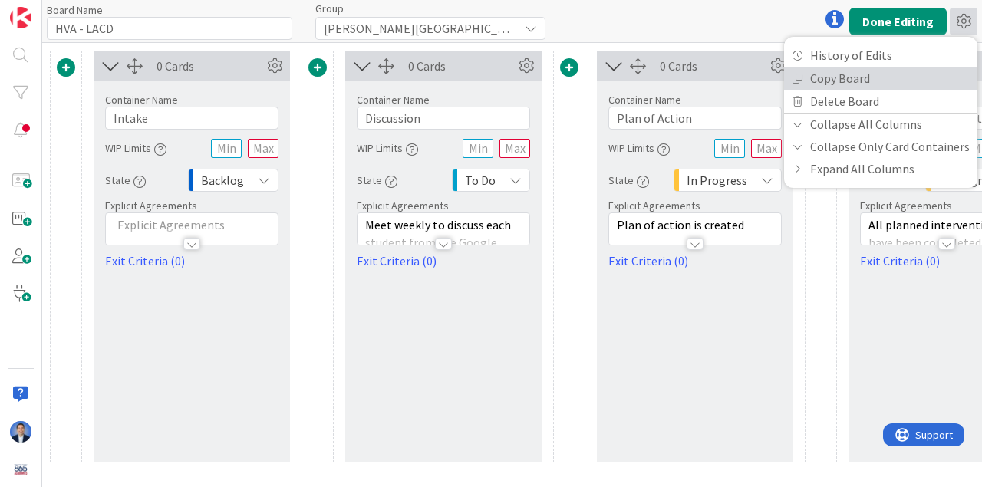
click at [900, 84] on link "Copy Board" at bounding box center [880, 78] width 193 height 22
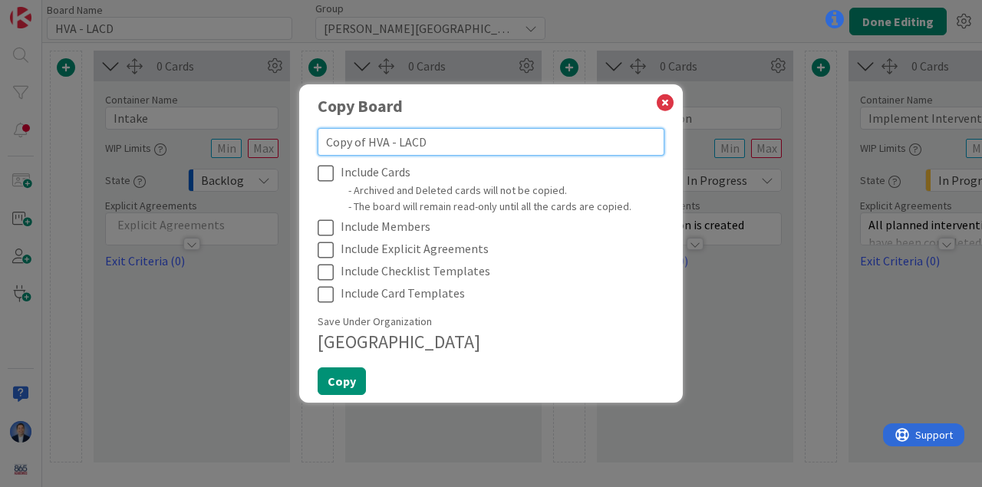
click at [406, 141] on textarea "Copy of HVA - LACD" at bounding box center [491, 142] width 347 height 28
paste textarea "HS"
type textarea "x"
type textarea "Copy of HVA - LHSCD"
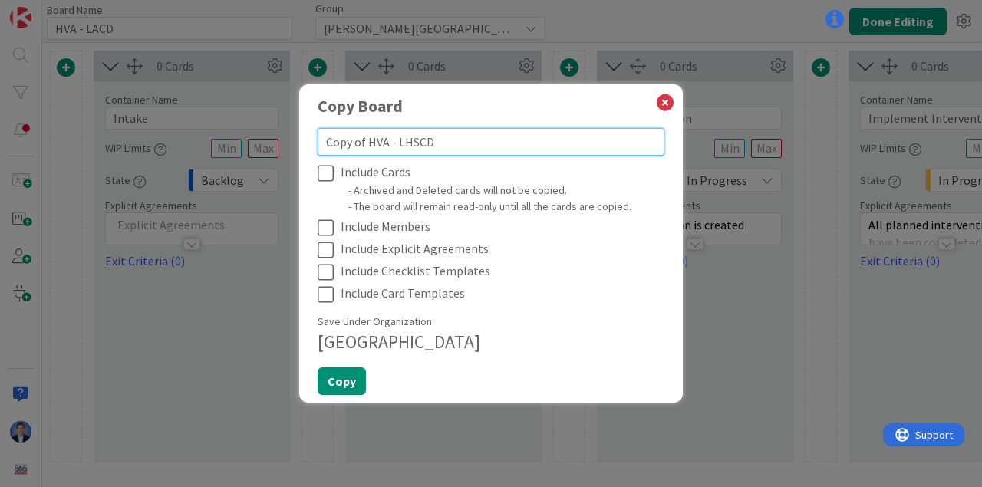
click at [405, 141] on textarea "Copy of HVA - LHSCD" at bounding box center [491, 142] width 347 height 28
drag, startPoint x: 405, startPoint y: 141, endPoint x: 450, endPoint y: 143, distance: 45.3
click at [450, 143] on textarea "Copy of HVA - LHSCD" at bounding box center [491, 142] width 347 height 28
paste textarea "HS"
type textarea "x"
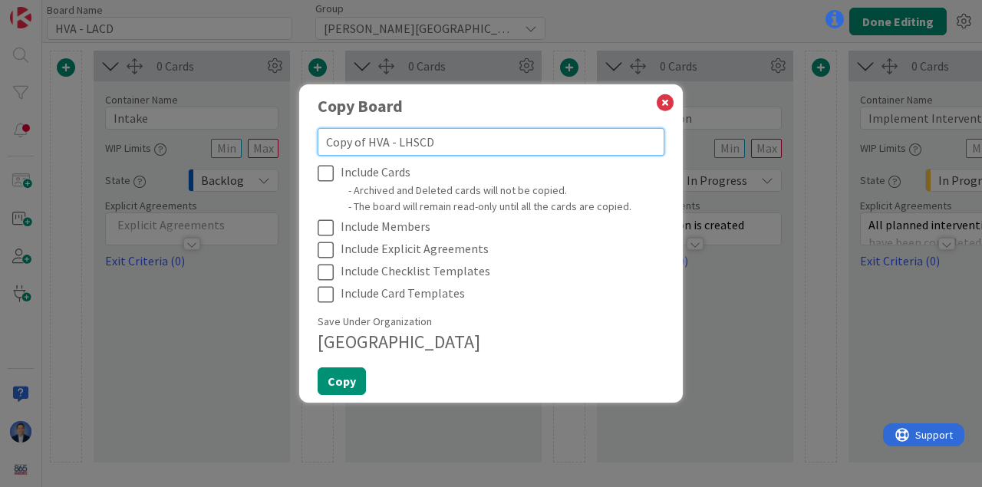
type textarea "Copy of HVA - HS"
drag, startPoint x: 368, startPoint y: 141, endPoint x: 288, endPoint y: 130, distance: 81.2
click at [288, 130] on div "Copy Board Copy of HVA - HS Include Cards - Archived and Deleted cards will not…" at bounding box center [491, 243] width 982 height 487
type textarea "x"
type textarea "HVA - HS"
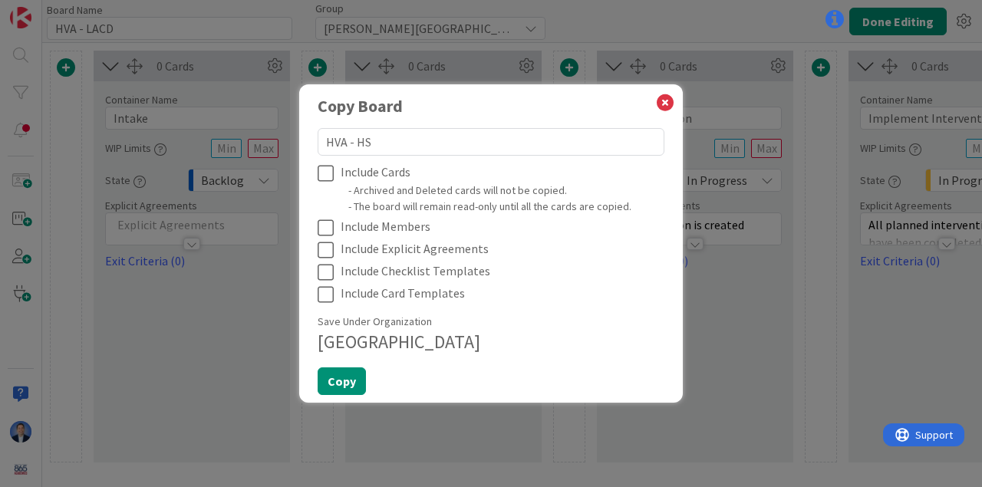
click at [324, 252] on icon at bounding box center [329, 250] width 23 height 18
click at [335, 380] on button "Copy" at bounding box center [342, 381] width 48 height 28
type textarea "x"
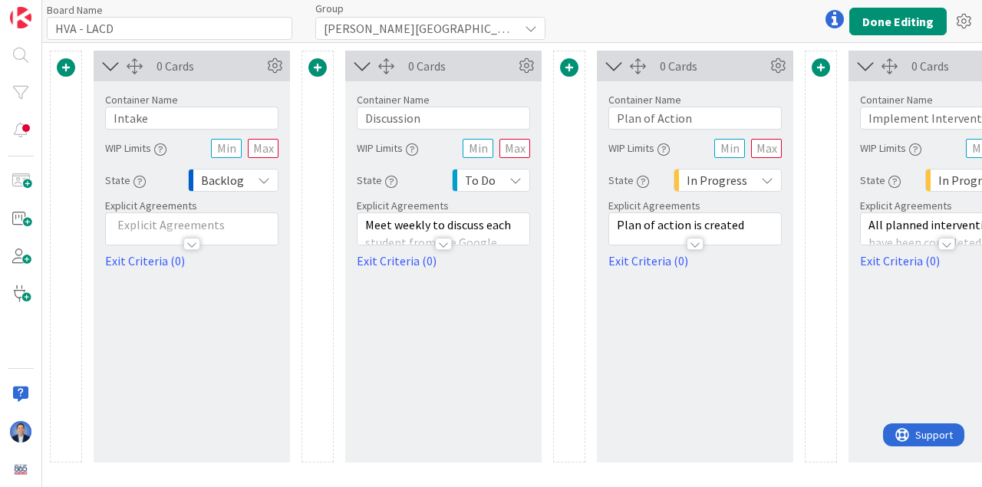
type input "HVA - HS"
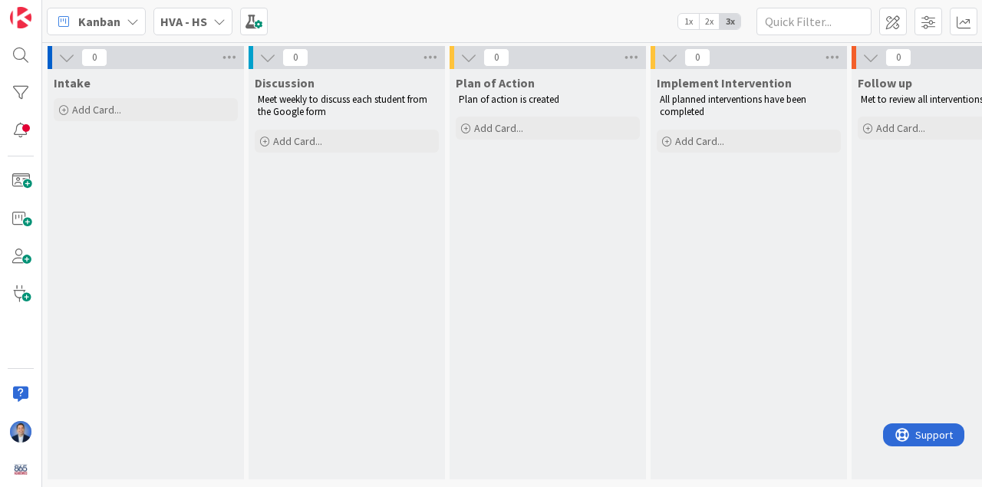
click at [71, 85] on span "Intake" at bounding box center [72, 82] width 37 height 15
click at [199, 13] on span "HVA - HS" at bounding box center [183, 21] width 47 height 18
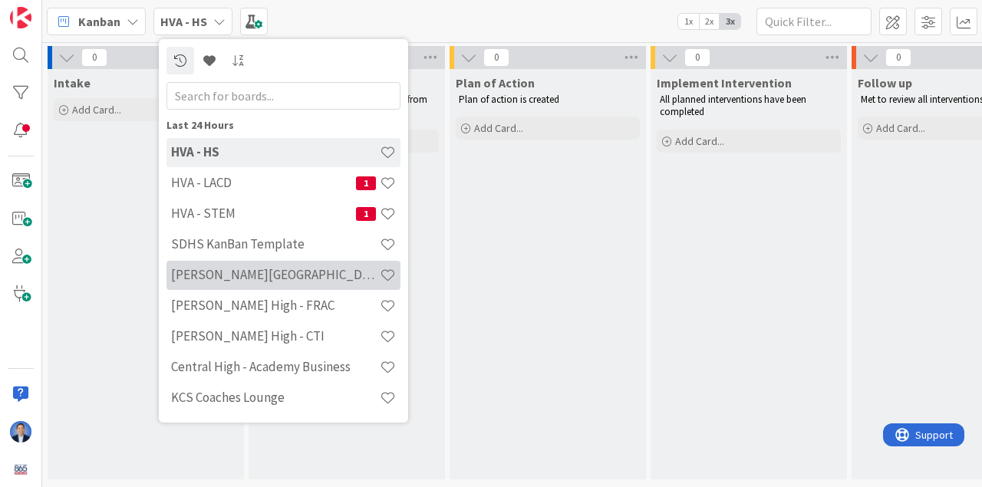
click at [248, 275] on h4 "[PERSON_NAME][GEOGRAPHIC_DATA]" at bounding box center [275, 274] width 209 height 15
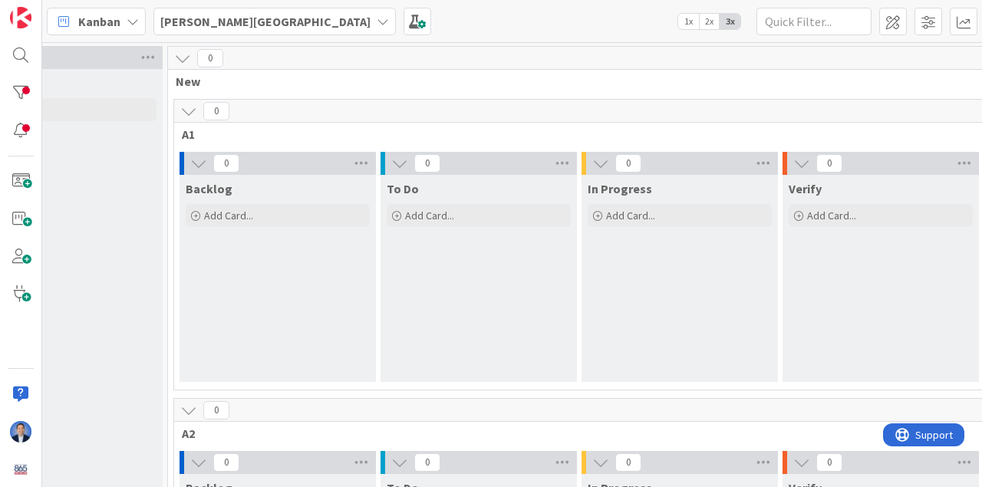
scroll to position [0, 383]
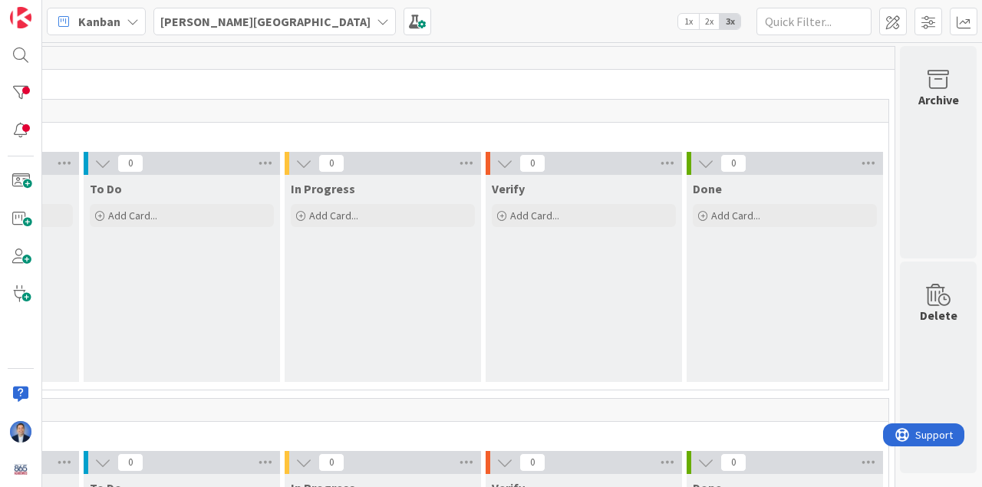
click at [222, 28] on b "[PERSON_NAME][GEOGRAPHIC_DATA]" at bounding box center [265, 21] width 210 height 15
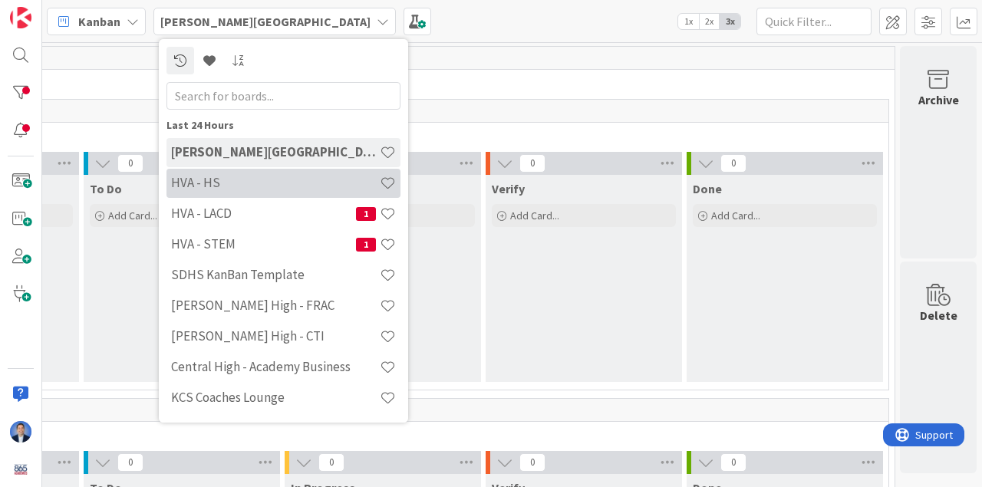
click at [231, 173] on div "HVA - HS" at bounding box center [283, 183] width 234 height 29
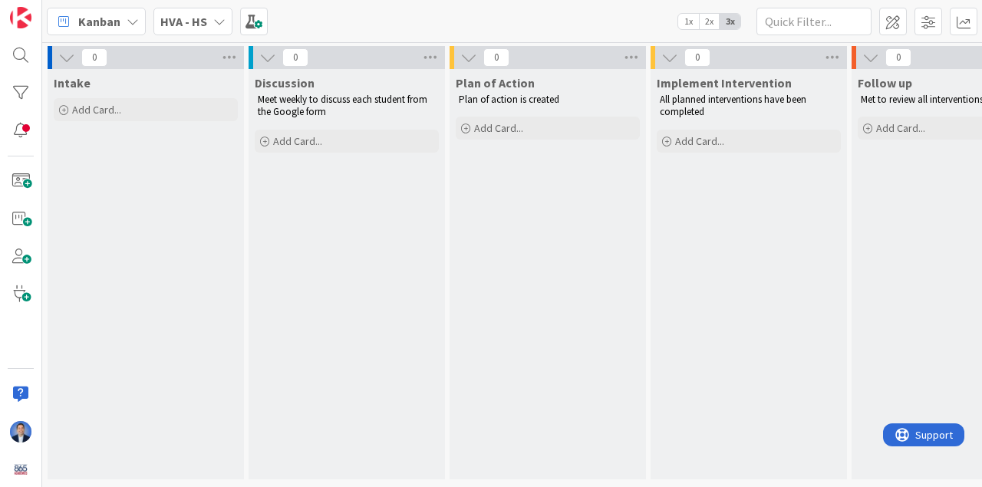
scroll to position [0, 354]
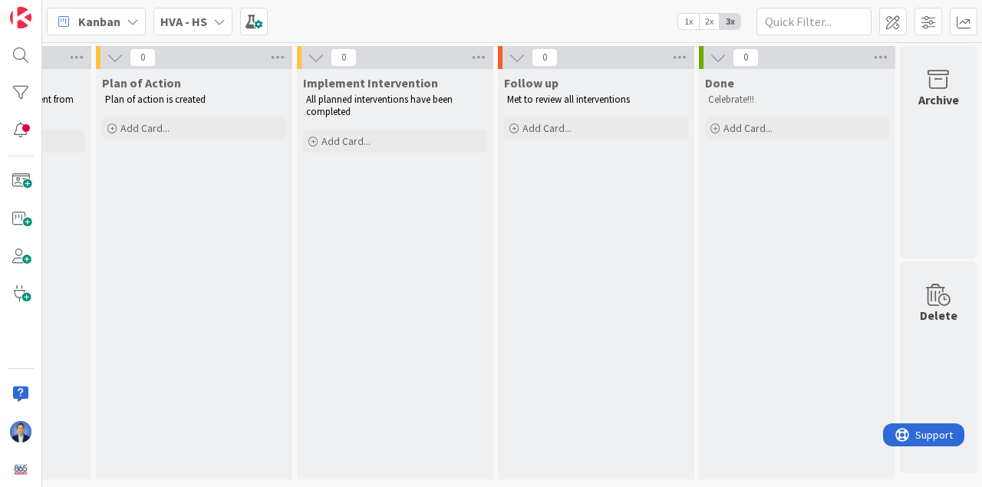
click at [536, 85] on span "Follow up" at bounding box center [531, 82] width 54 height 15
click at [341, 82] on span "Implement Intervention" at bounding box center [370, 82] width 135 height 15
click at [341, 81] on span "Implement Intervention" at bounding box center [370, 82] width 135 height 15
click at [123, 83] on span "Plan of Action" at bounding box center [141, 82] width 79 height 15
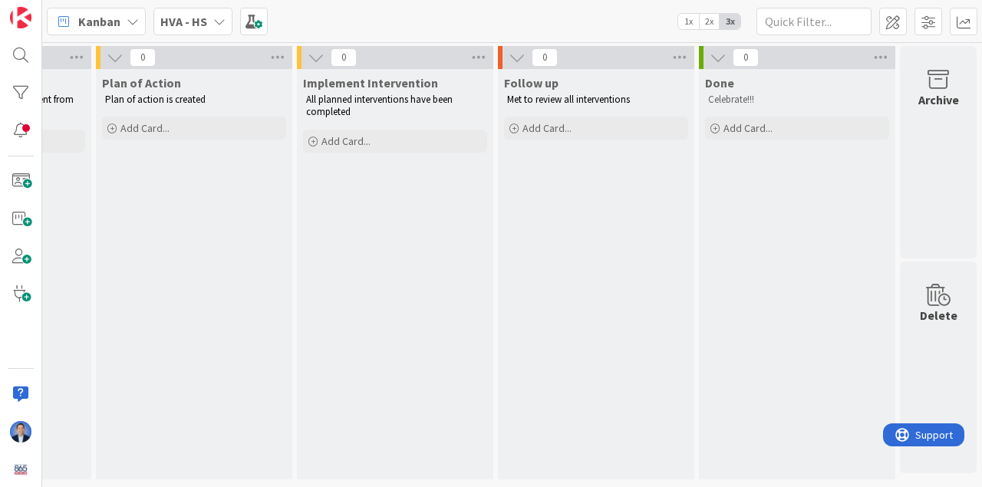
click at [123, 83] on span "Plan of Action" at bounding box center [141, 82] width 79 height 15
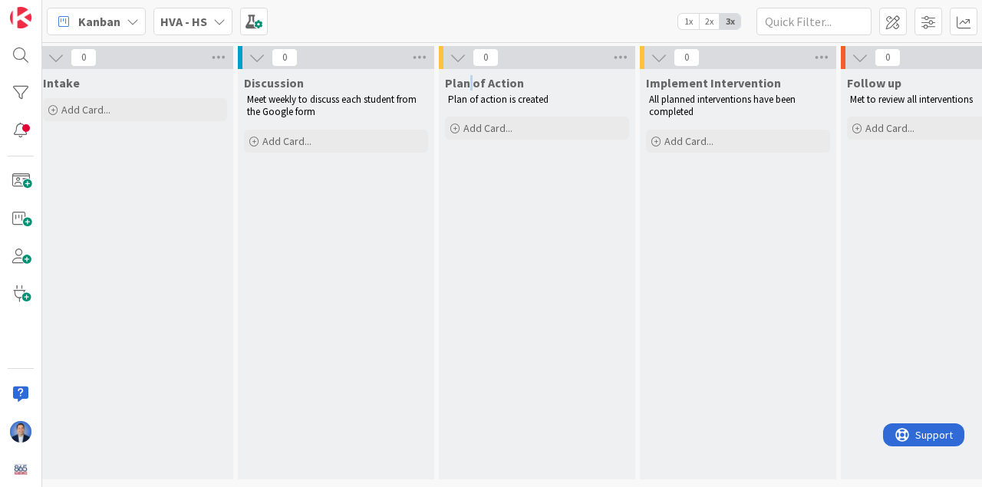
scroll to position [0, 0]
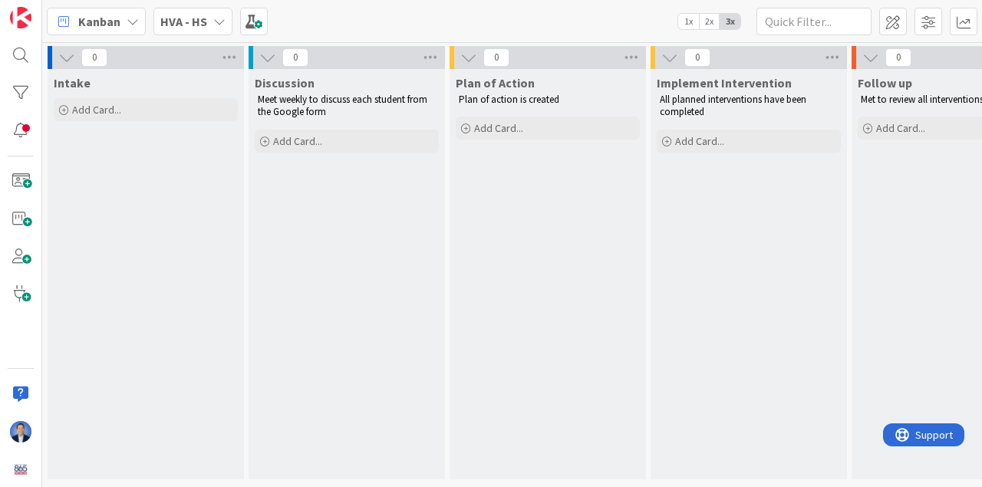
click at [193, 12] on span "HVA - HS" at bounding box center [183, 21] width 47 height 18
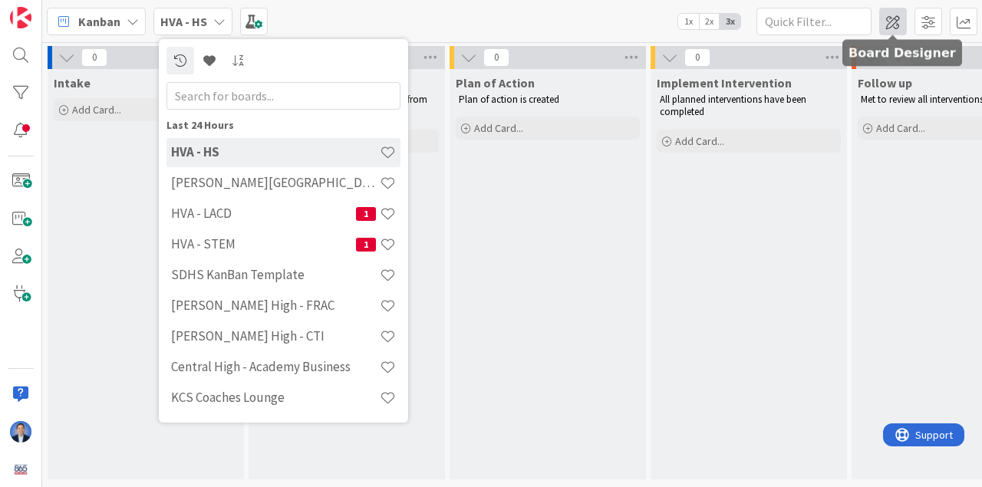
click at [891, 22] on span at bounding box center [893, 22] width 28 height 28
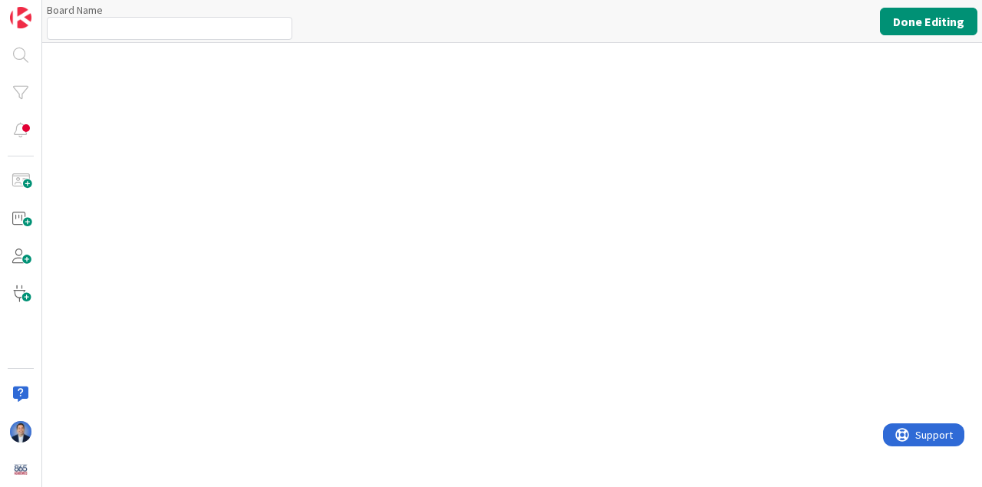
type input "HVA - HS"
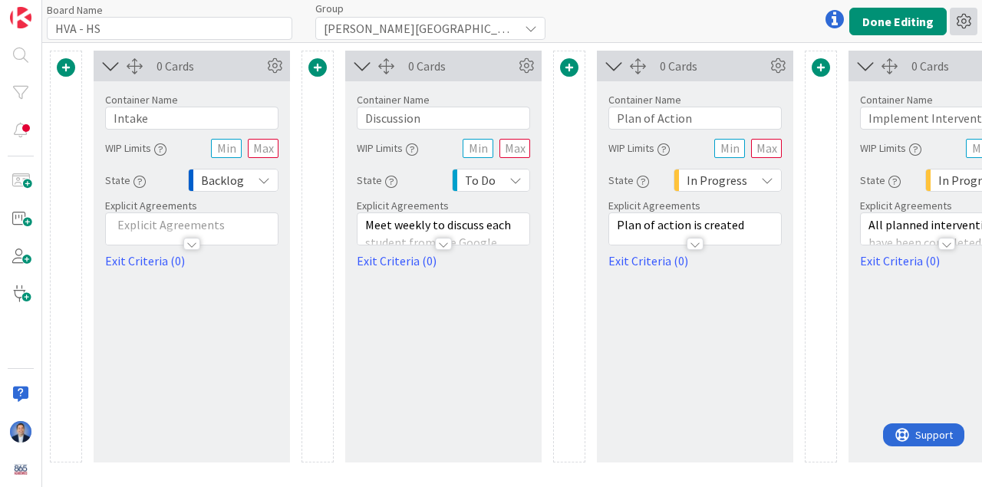
click at [969, 19] on icon at bounding box center [963, 22] width 28 height 28
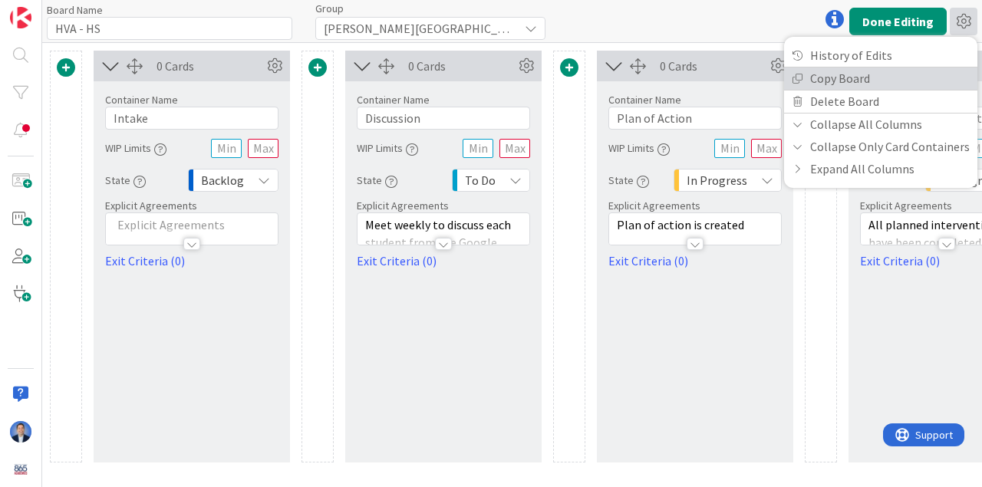
click at [926, 83] on link "Copy Board" at bounding box center [880, 78] width 193 height 22
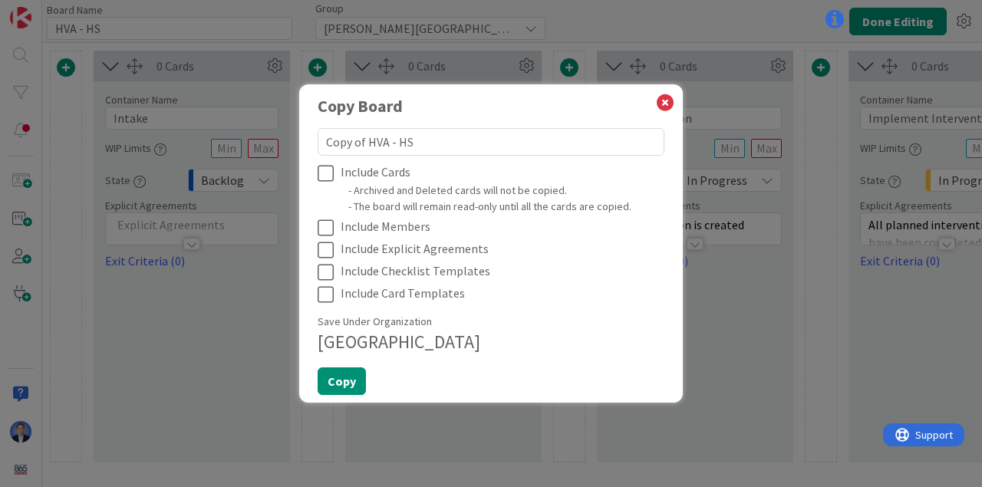
click at [402, 142] on textarea "Copy of HVA - HS" at bounding box center [491, 142] width 347 height 28
type textarea "x"
type textarea "Copy of HVA - BL"
type textarea "x"
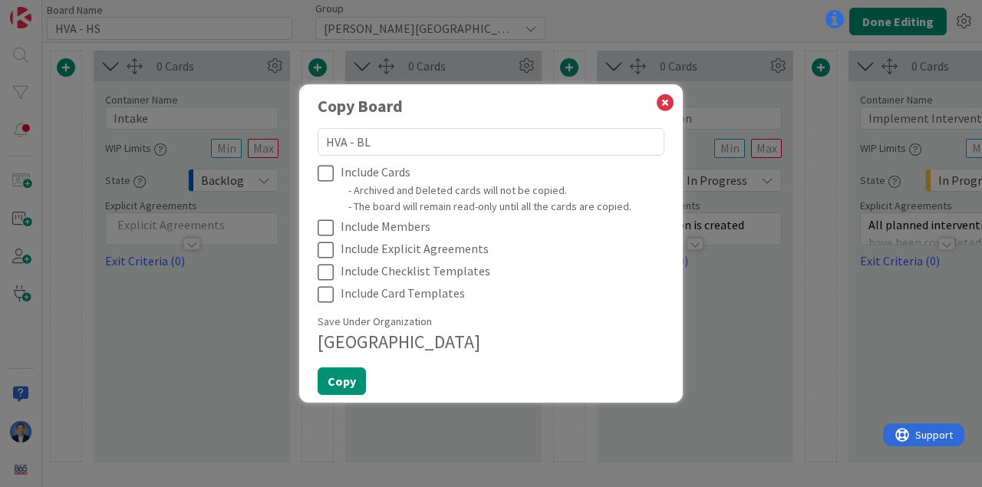
drag, startPoint x: 368, startPoint y: 140, endPoint x: 307, endPoint y: 140, distance: 61.4
type textarea "HVA - BL"
click at [328, 249] on icon at bounding box center [329, 250] width 23 height 18
click at [328, 222] on icon at bounding box center [329, 228] width 23 height 18
click at [334, 390] on button "Copy" at bounding box center [342, 381] width 48 height 28
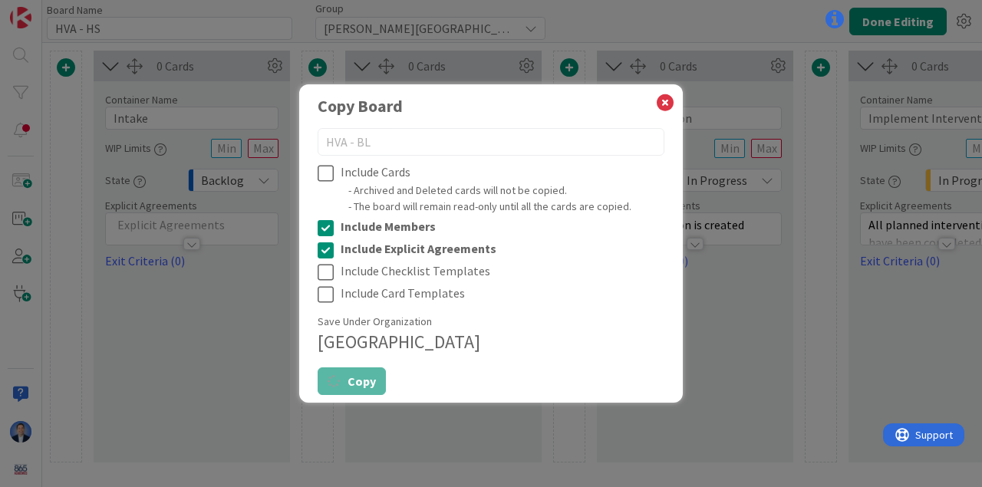
type textarea "x"
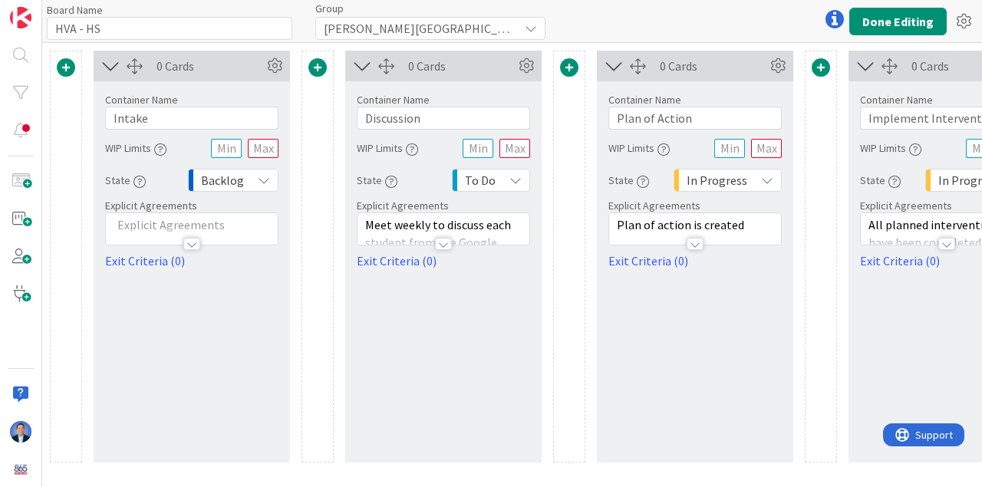
type input "HVA - BL"
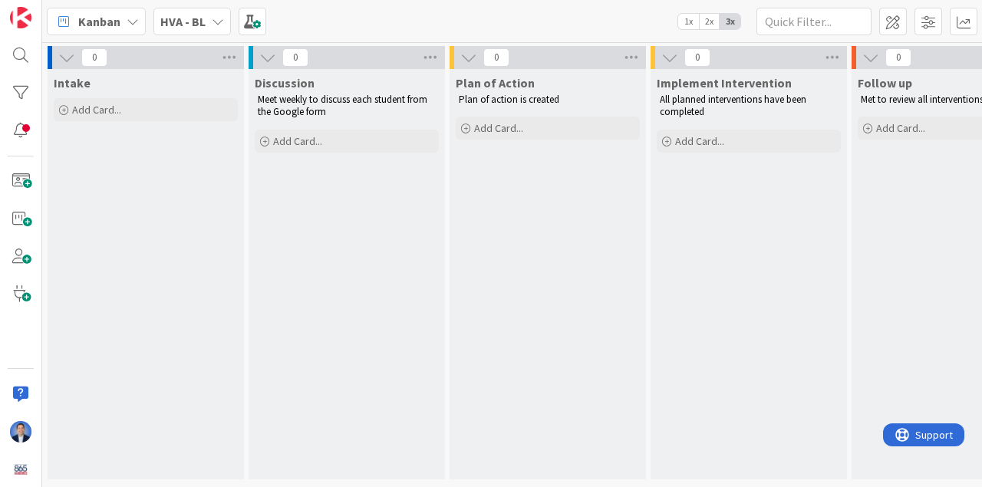
click at [184, 17] on b "HVA - BL" at bounding box center [182, 21] width 45 height 15
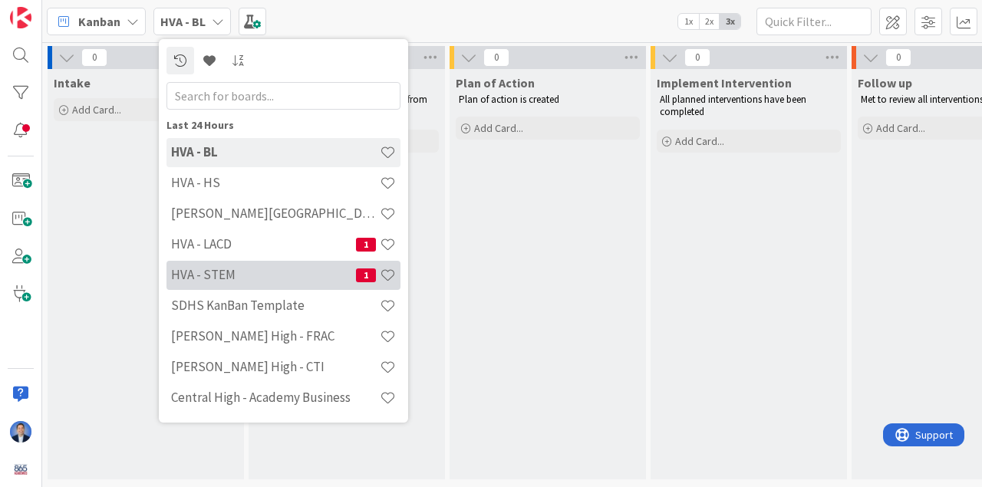
click at [235, 283] on div "HVA - STEM 1" at bounding box center [283, 275] width 234 height 29
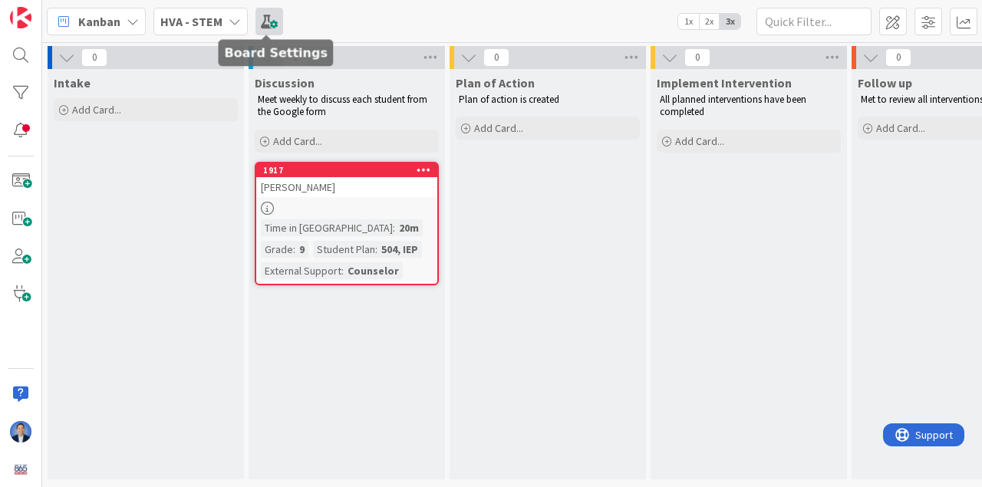
click at [273, 23] on span at bounding box center [269, 22] width 28 height 28
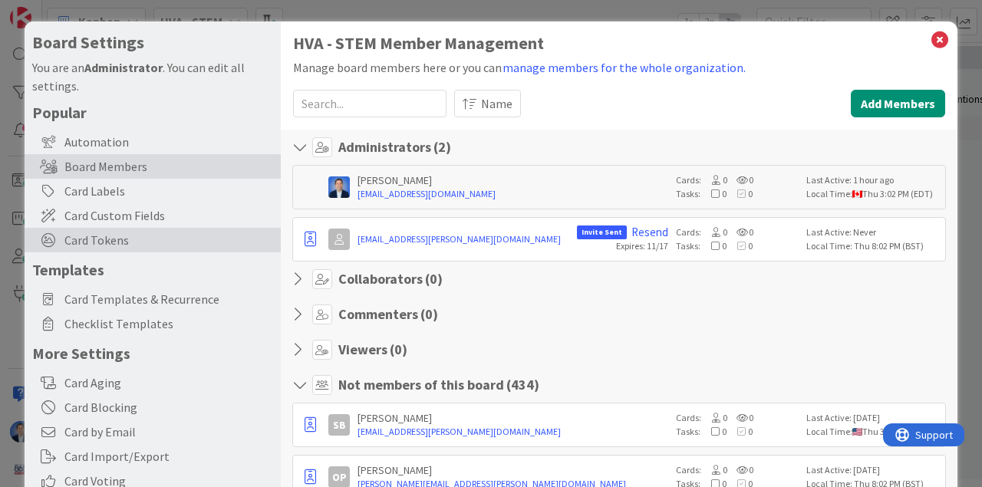
click at [123, 235] on span "Card Tokens" at bounding box center [168, 240] width 209 height 18
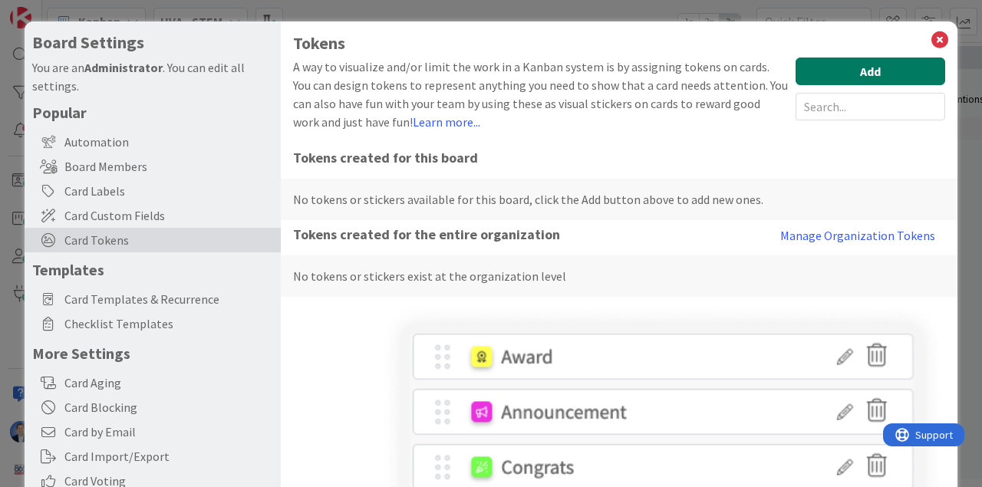
click at [843, 67] on button "Add" at bounding box center [870, 72] width 150 height 28
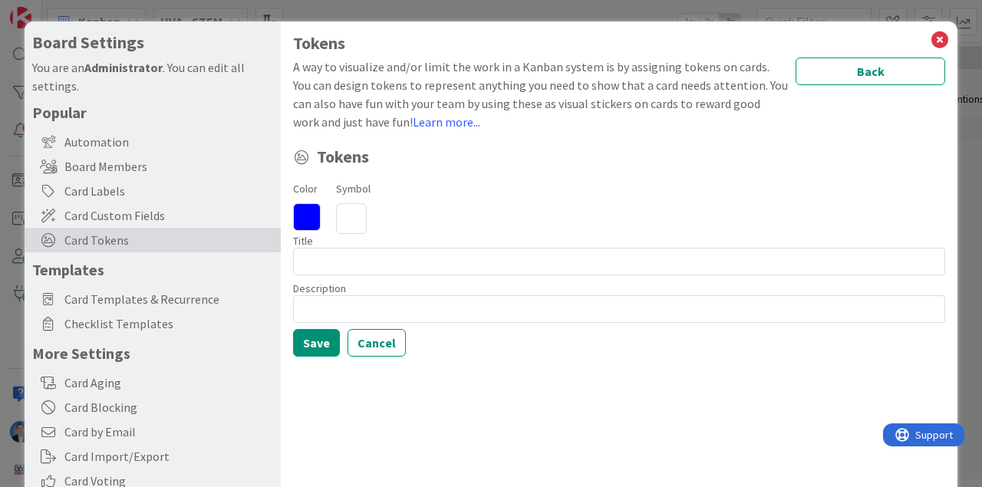
click at [309, 220] on icon at bounding box center [307, 217] width 28 height 28
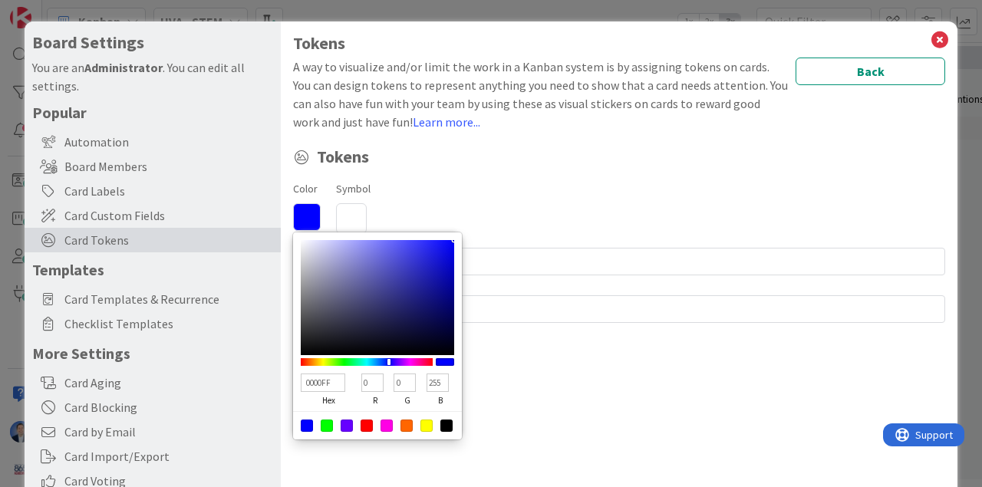
drag, startPoint x: 430, startPoint y: 428, endPoint x: 423, endPoint y: 347, distance: 80.8
click at [430, 427] on div at bounding box center [426, 426] width 12 height 12
type input "FFFF00"
type input "255"
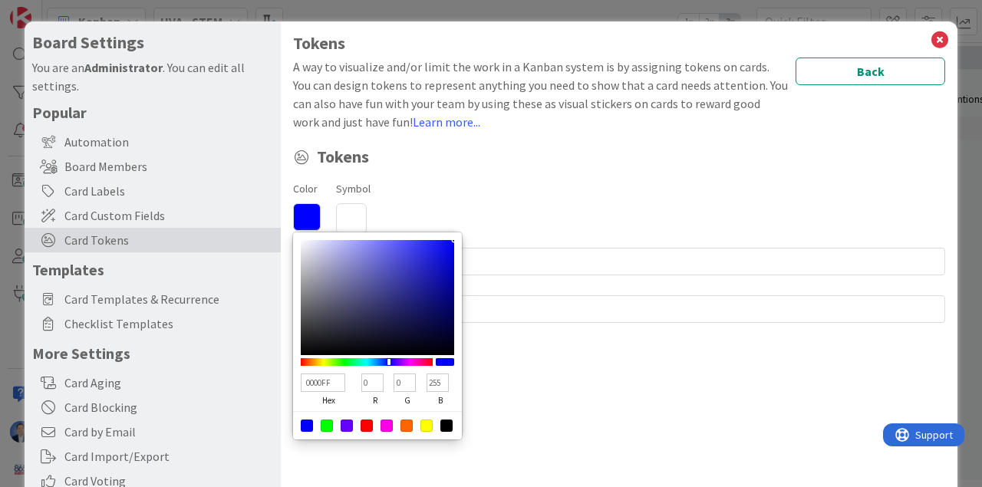
type input "0"
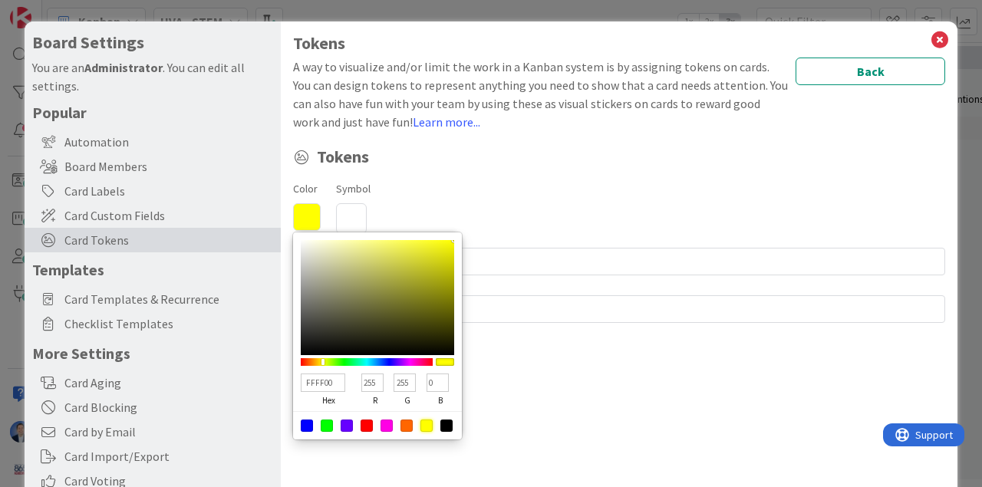
click at [350, 219] on icon at bounding box center [351, 218] width 31 height 31
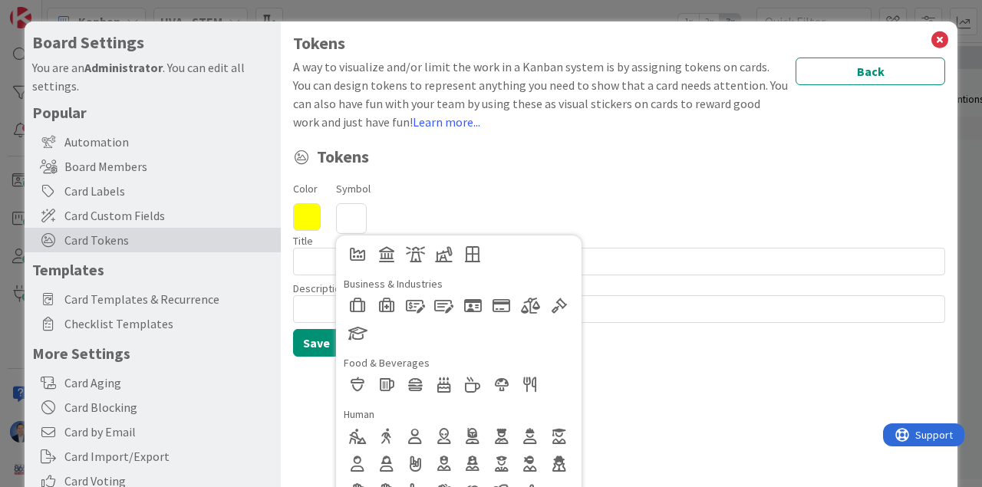
scroll to position [192, 0]
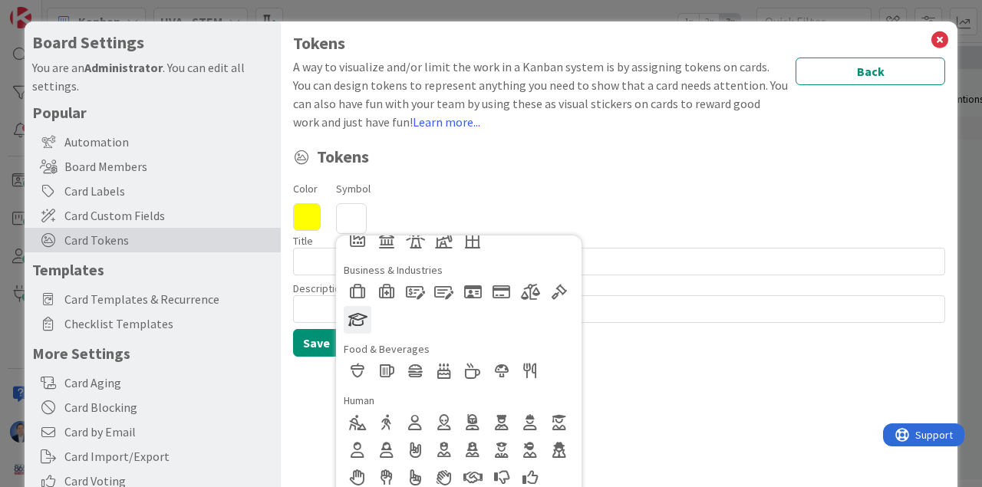
click at [354, 317] on div at bounding box center [358, 320] width 28 height 28
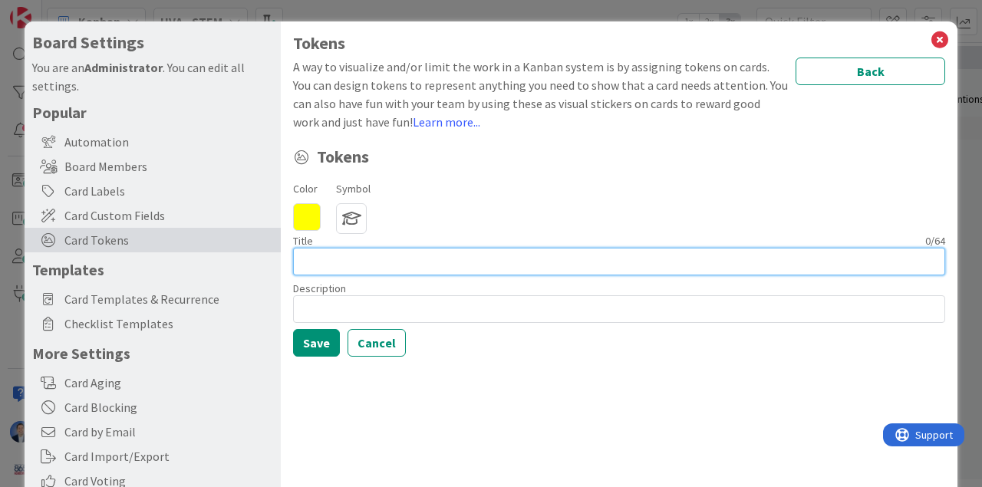
click at [314, 256] on input at bounding box center [619, 262] width 652 height 28
type input "Shout Out"
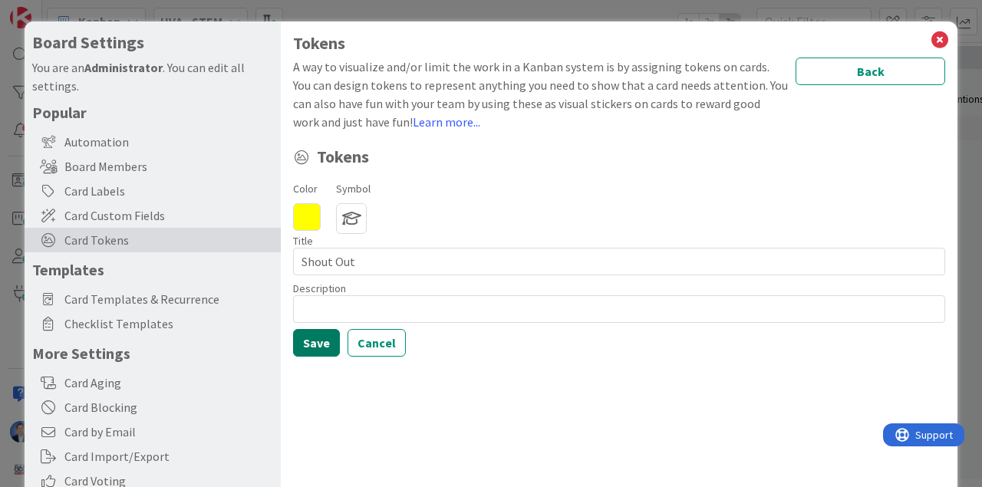
click at [319, 339] on button "Save" at bounding box center [316, 343] width 47 height 28
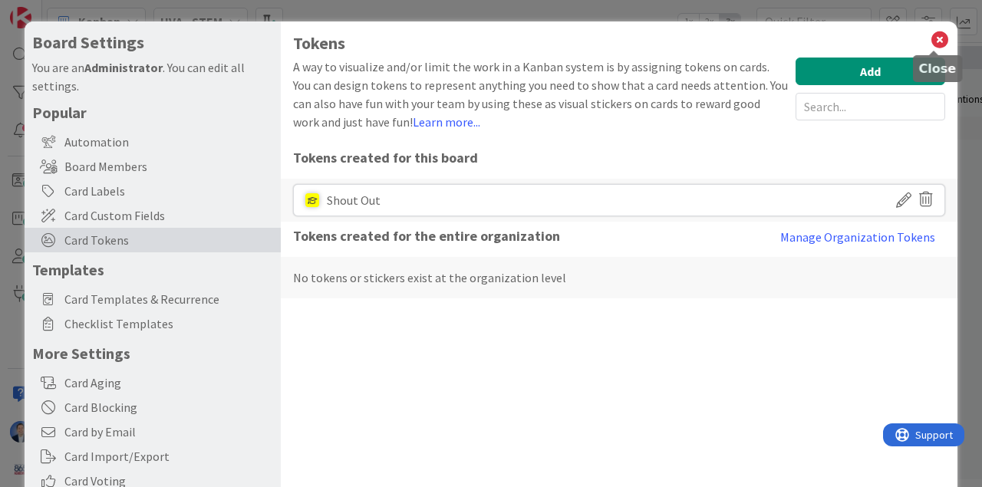
click at [936, 38] on icon at bounding box center [940, 39] width 20 height 21
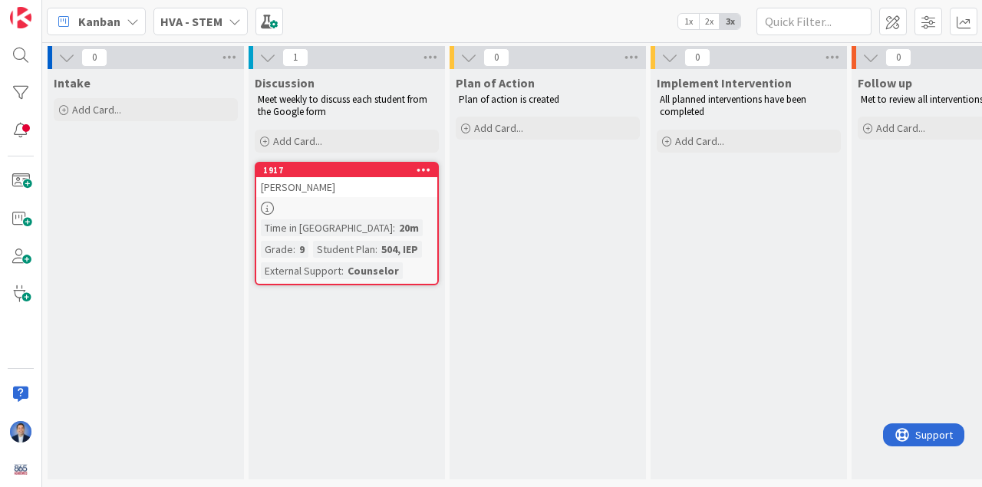
click at [425, 167] on icon at bounding box center [423, 169] width 15 height 11
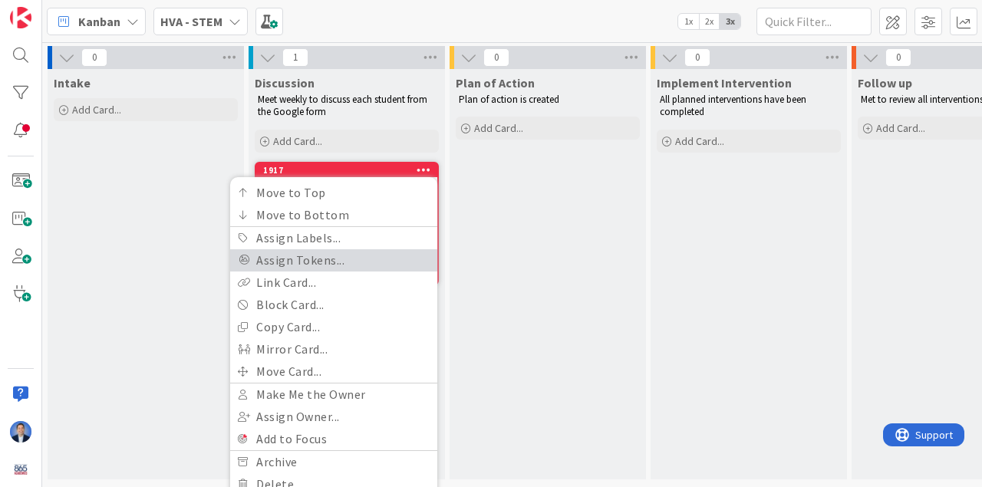
click at [389, 260] on link "Assign Tokens..." at bounding box center [333, 260] width 207 height 22
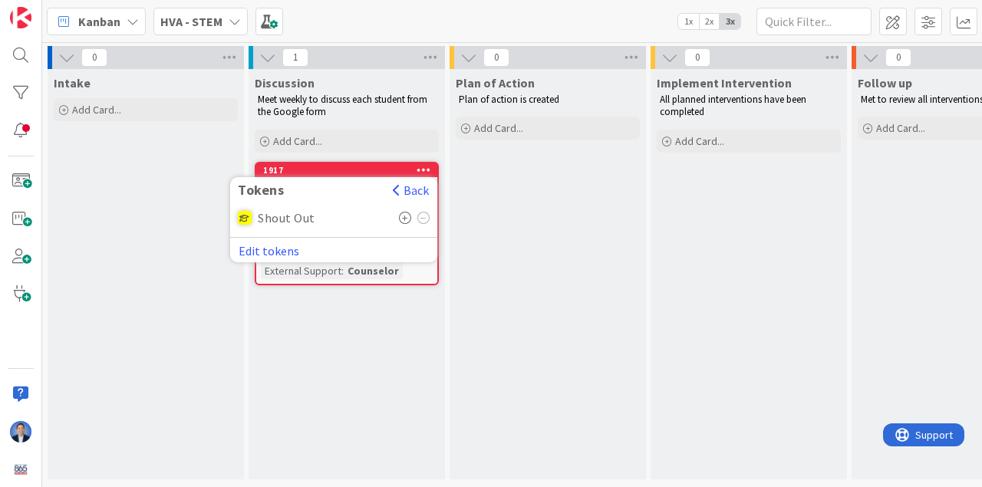
click at [407, 216] on icon at bounding box center [405, 218] width 13 height 12
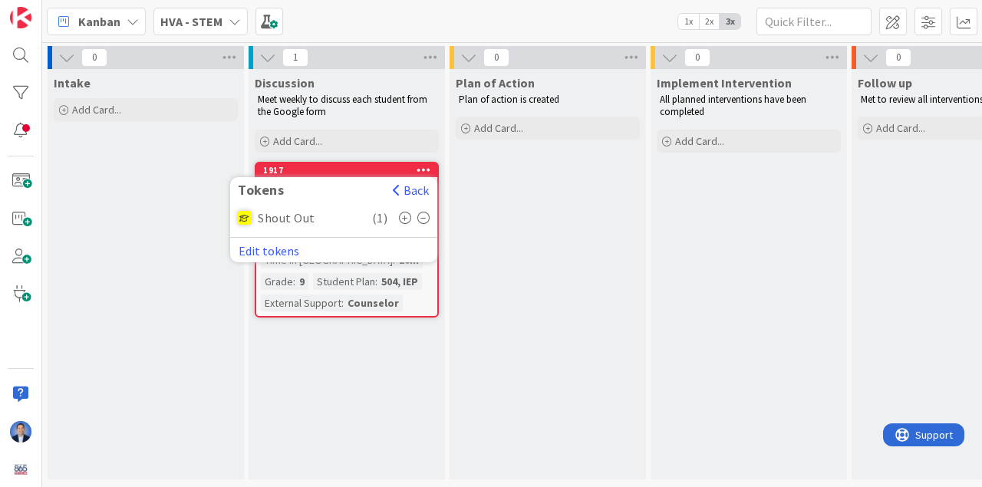
drag, startPoint x: 576, startPoint y: 299, endPoint x: 337, endPoint y: 260, distance: 241.7
click at [576, 299] on div "Plan of Action Plan of action is created Add Card..." at bounding box center [547, 274] width 196 height 410
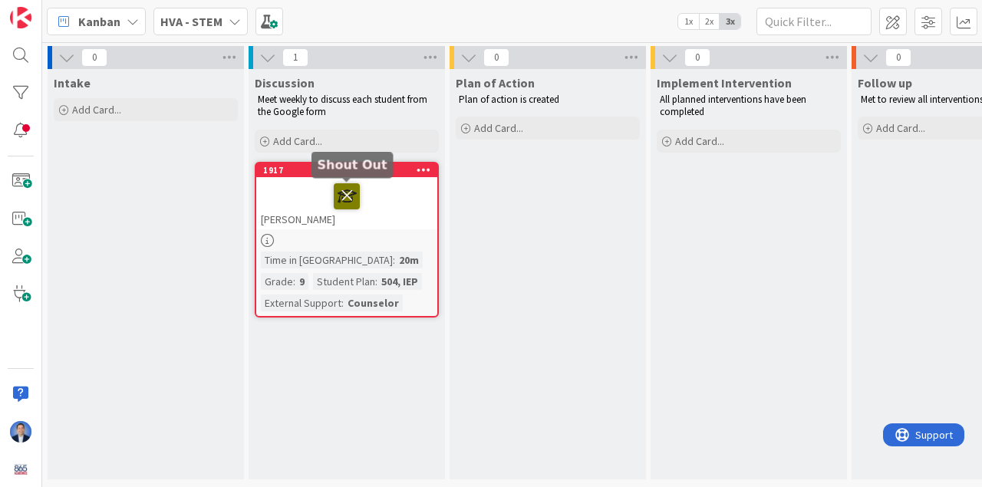
click at [347, 196] on icon at bounding box center [347, 195] width 26 height 25
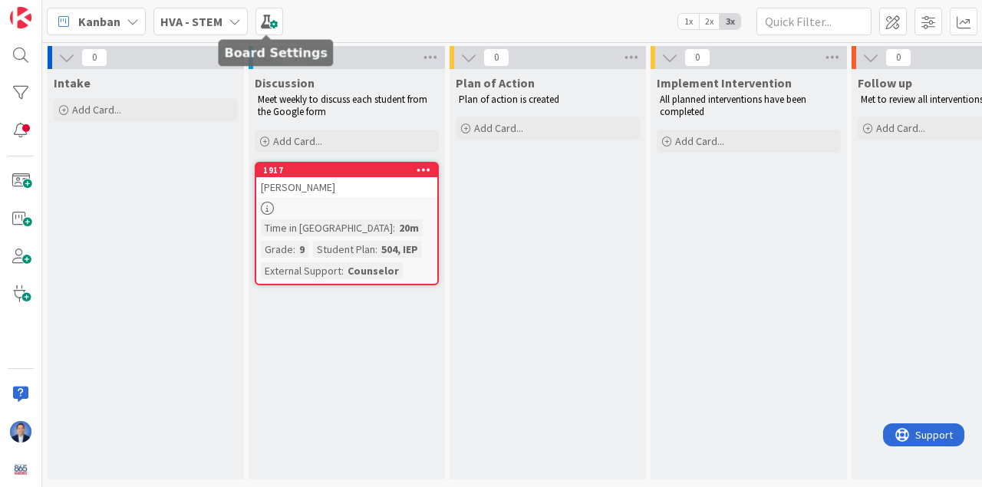
click at [255, 18] on span at bounding box center [269, 22] width 28 height 28
click at [269, 17] on span at bounding box center [269, 22] width 28 height 28
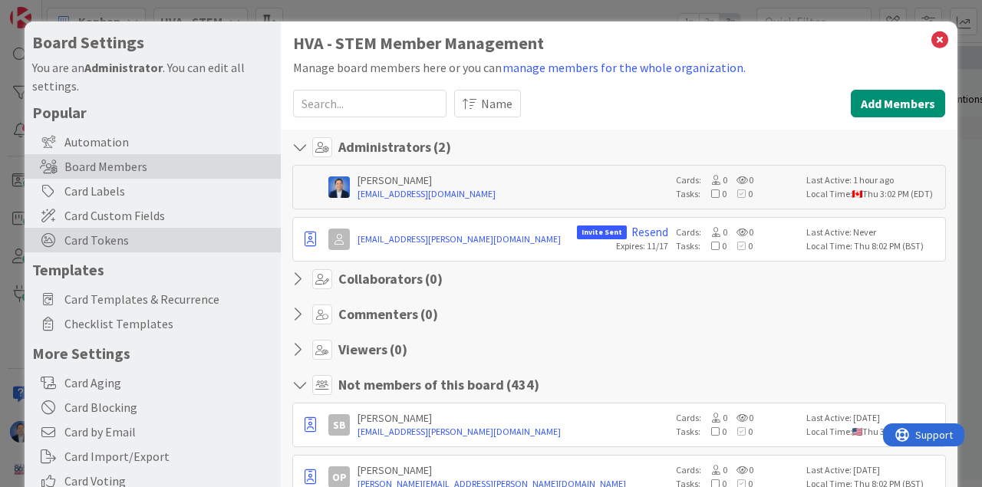
click at [115, 235] on span "Card Tokens" at bounding box center [168, 240] width 209 height 18
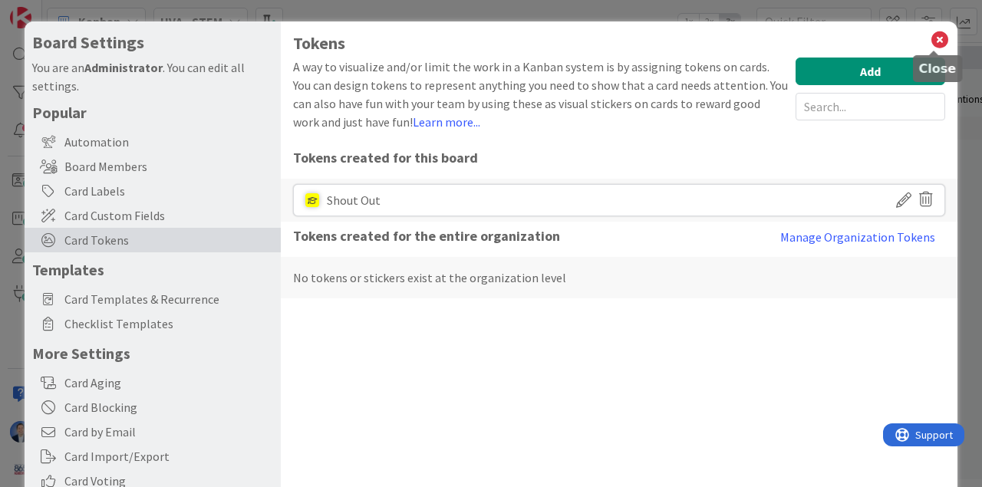
click at [930, 41] on icon at bounding box center [940, 39] width 20 height 21
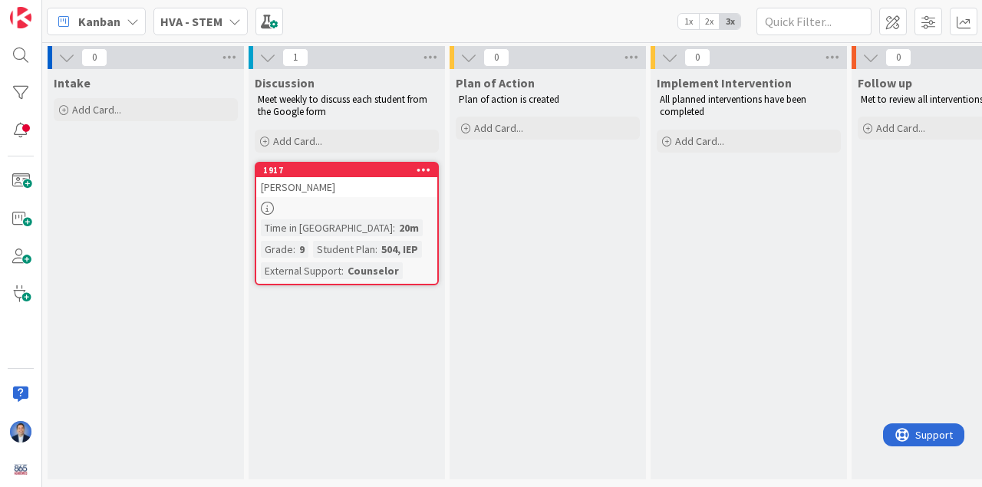
click at [220, 23] on div "HVA - STEM" at bounding box center [200, 22] width 94 height 28
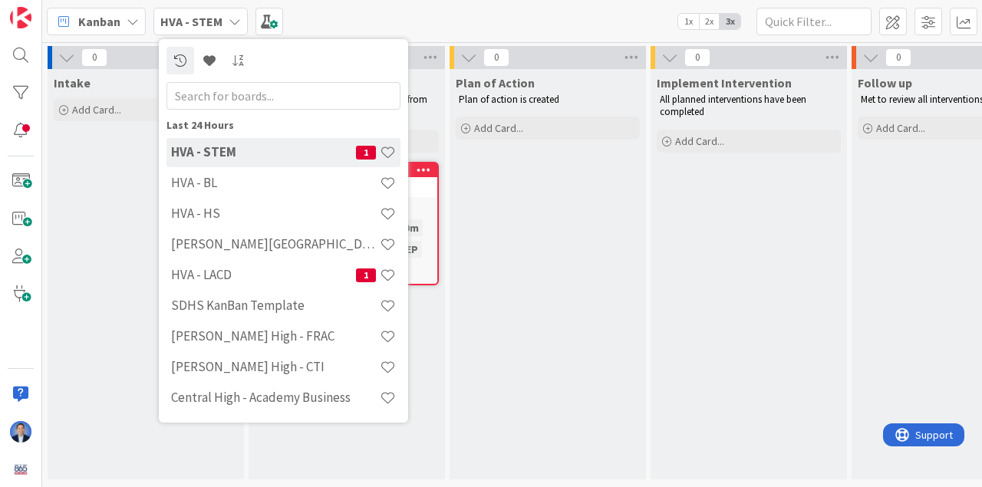
click at [242, 153] on h4 "HVA - STEM" at bounding box center [263, 151] width 185 height 15
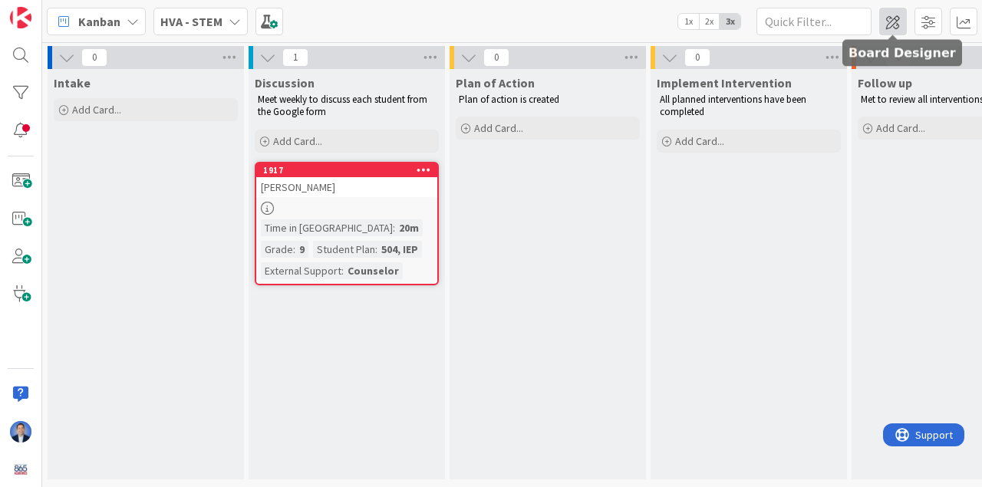
click at [886, 27] on span at bounding box center [893, 22] width 28 height 28
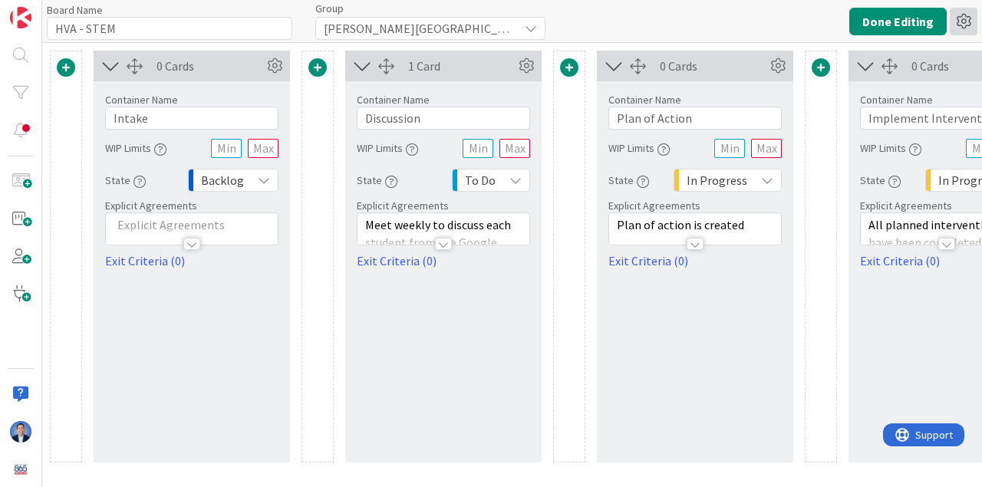
click at [961, 29] on icon at bounding box center [963, 22] width 28 height 28
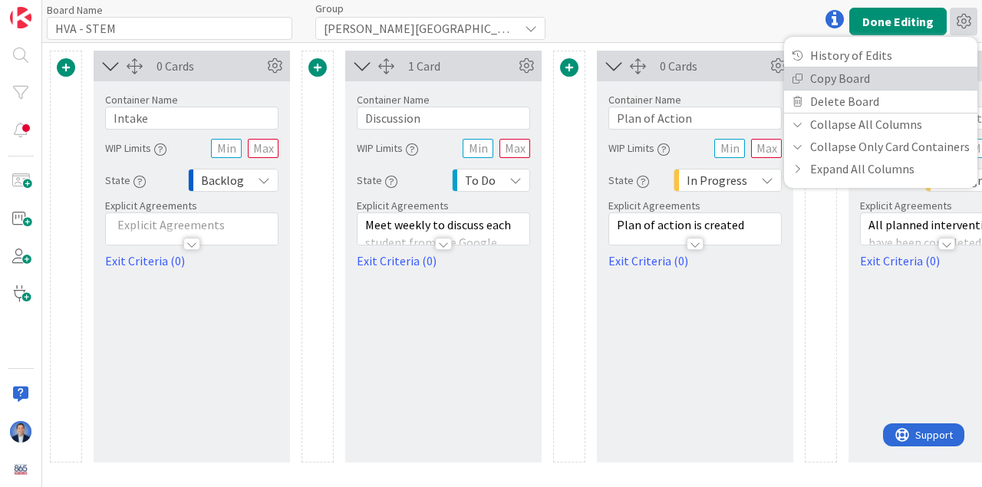
click at [908, 85] on link "Copy Board" at bounding box center [880, 78] width 193 height 22
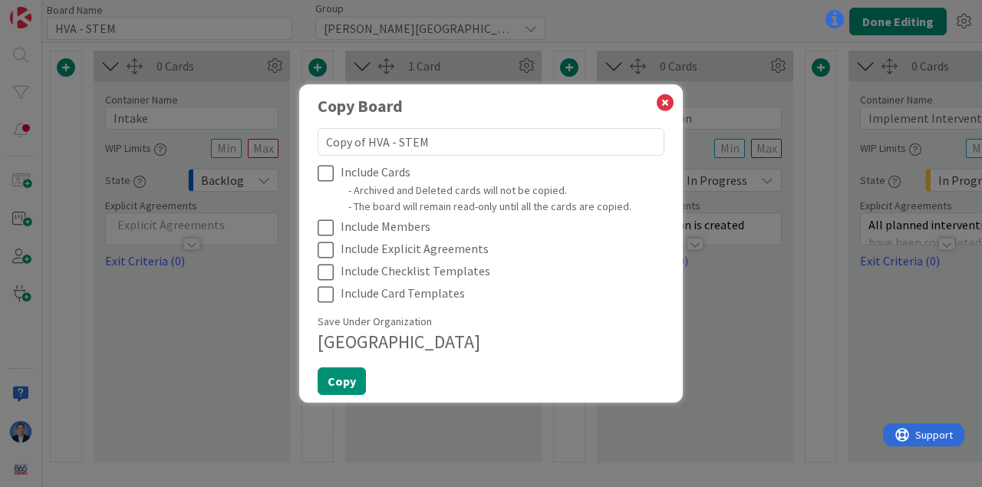
click at [404, 140] on textarea "Copy of HVA - STEM" at bounding box center [491, 142] width 347 height 28
type textarea "x"
type textarea "Copy of HVA - FRAC"
drag, startPoint x: 369, startPoint y: 143, endPoint x: 288, endPoint y: 143, distance: 81.3
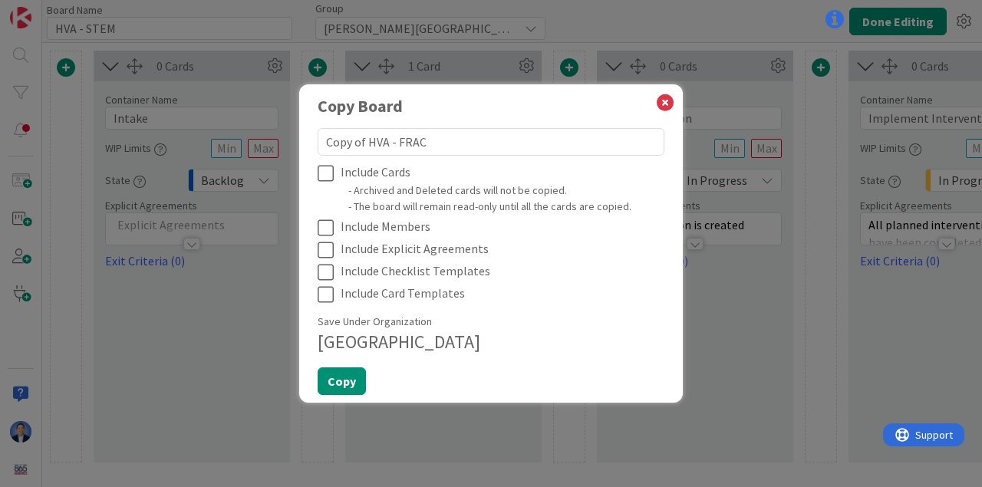
click at [288, 143] on div "Copy Board Copy of HVA - FRAC Include Cards - Archived and Deleted cards will n…" at bounding box center [491, 243] width 982 height 487
type textarea "x"
type textarea "HVA - FRAC"
click at [322, 229] on icon at bounding box center [329, 228] width 23 height 18
click at [328, 251] on icon at bounding box center [329, 250] width 23 height 18
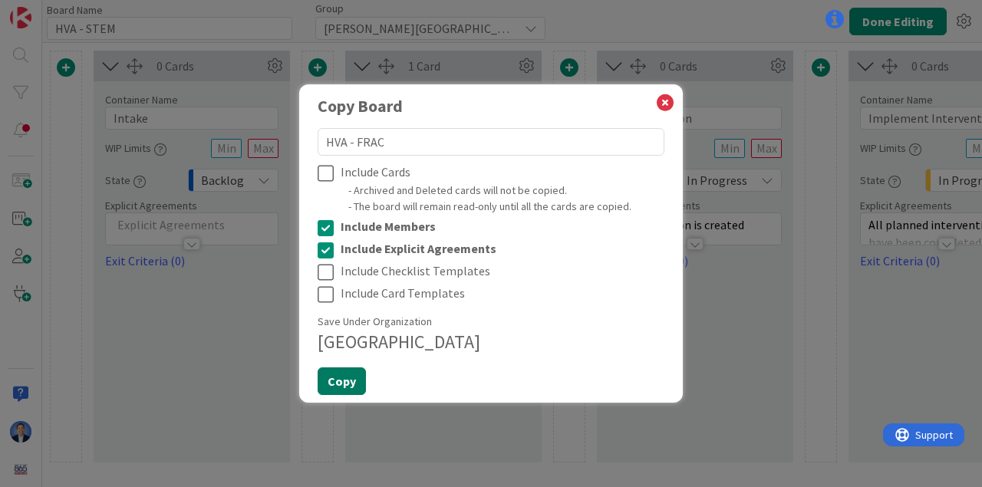
click at [344, 380] on button "Copy" at bounding box center [342, 381] width 48 height 28
type textarea "x"
type input "HVA - FRAC"
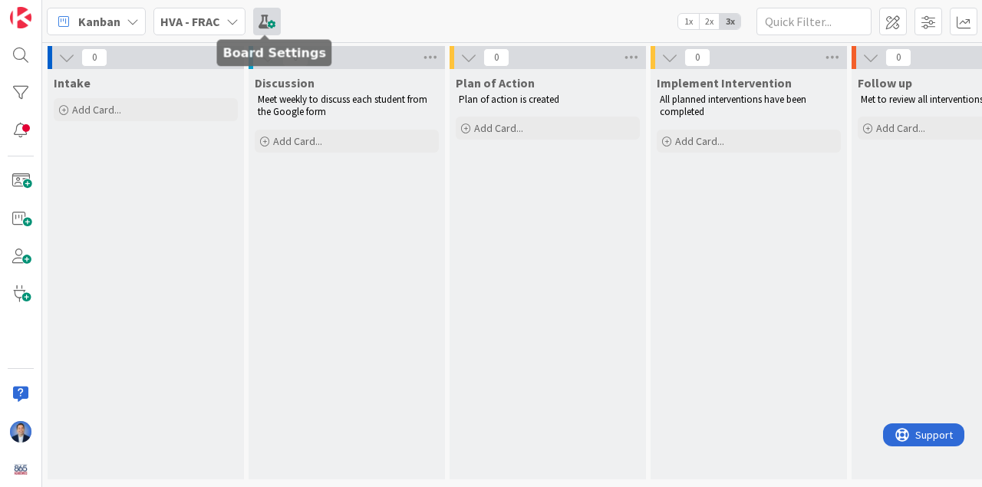
click at [265, 23] on span at bounding box center [267, 22] width 28 height 28
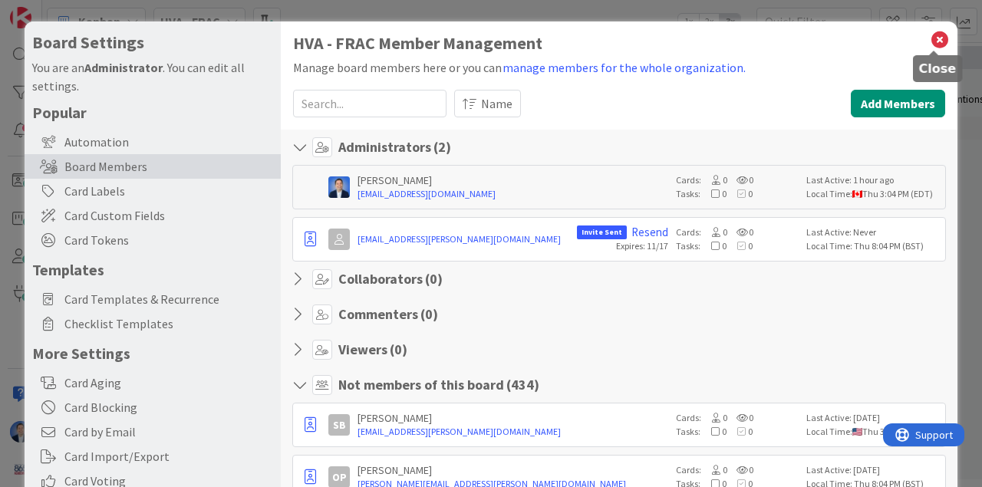
click at [933, 41] on icon at bounding box center [940, 39] width 20 height 21
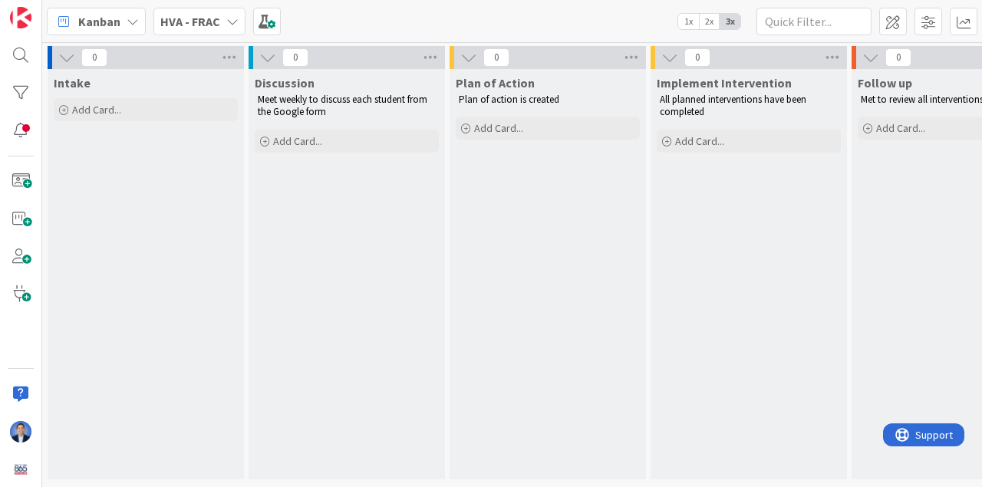
click at [203, 26] on b "HVA - FRAC" at bounding box center [190, 21] width 60 height 15
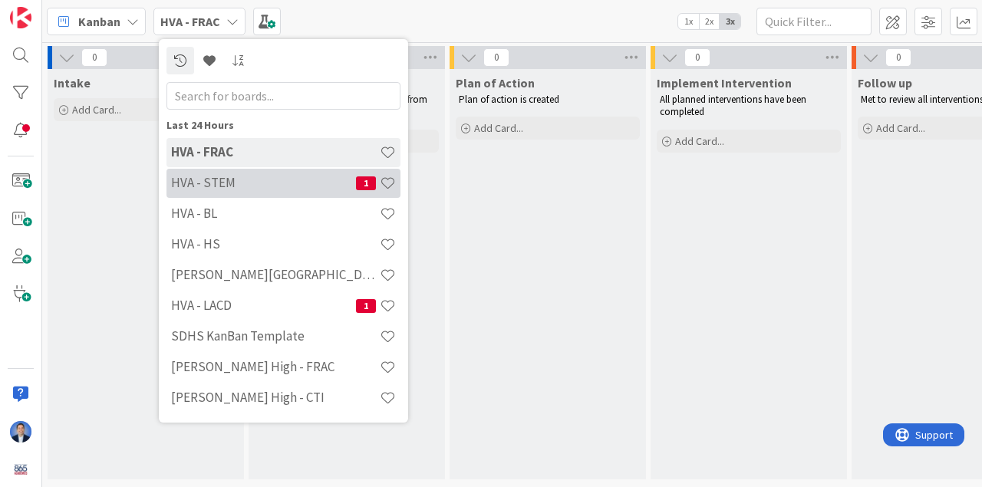
click at [234, 170] on div "HVA - STEM 1" at bounding box center [283, 183] width 234 height 29
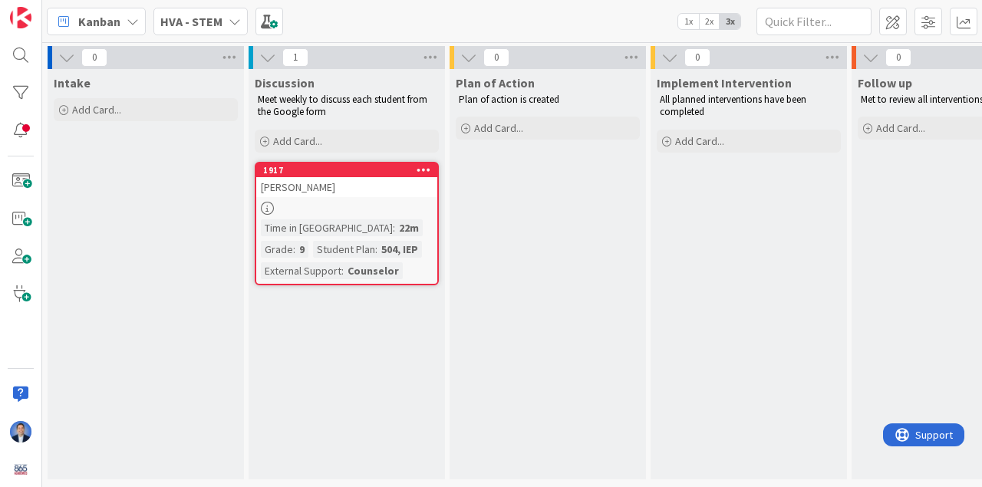
click at [229, 25] on icon at bounding box center [235, 21] width 12 height 12
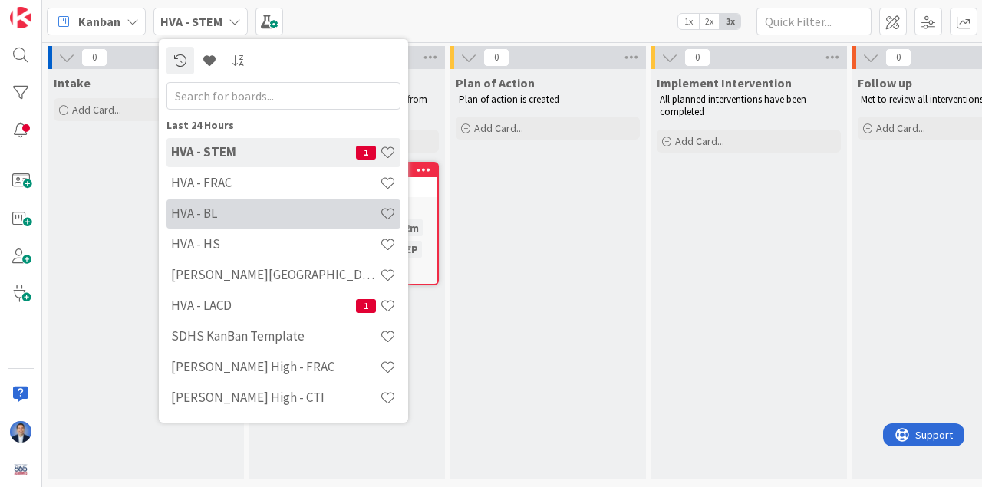
click at [224, 215] on h4 "HVA - BL" at bounding box center [275, 213] width 209 height 15
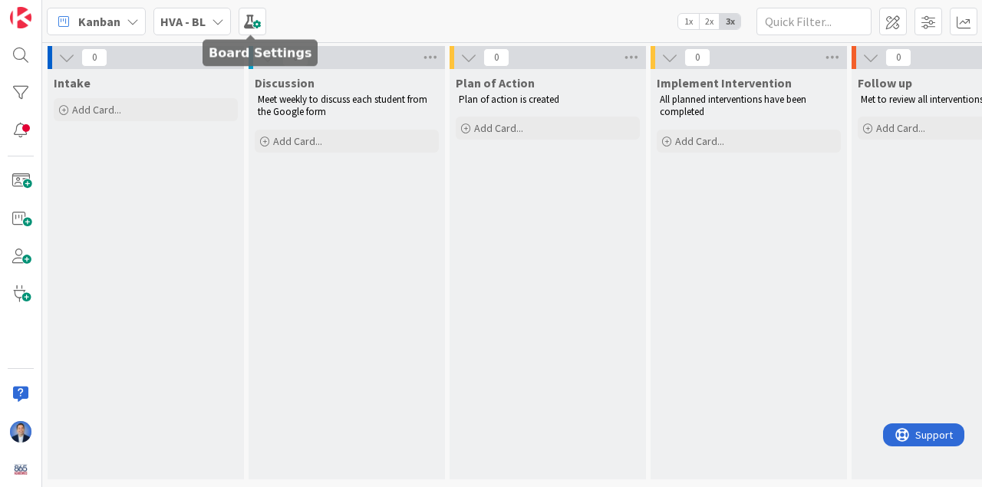
drag, startPoint x: 252, startPoint y: 21, endPoint x: 262, endPoint y: 54, distance: 35.2
click at [252, 21] on span at bounding box center [253, 22] width 28 height 28
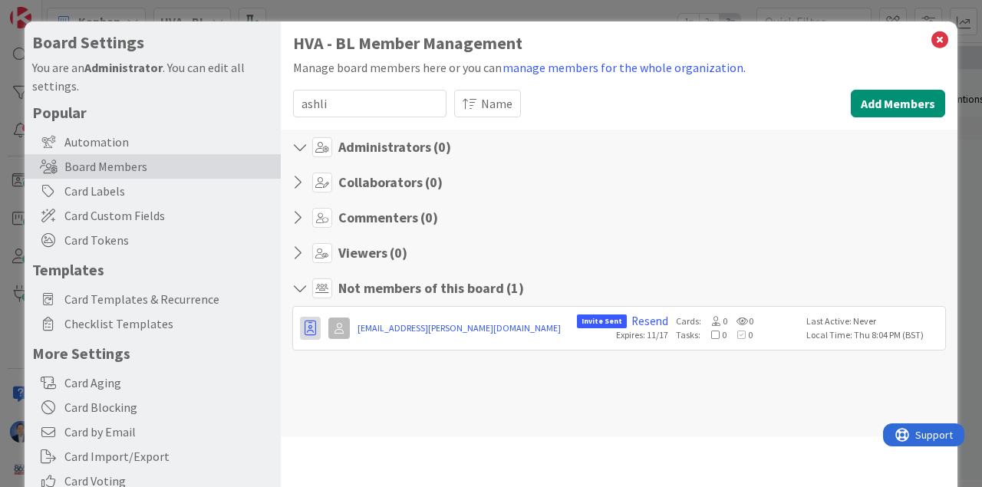
type input "ashli"
click at [313, 331] on icon "button" at bounding box center [310, 328] width 12 height 15
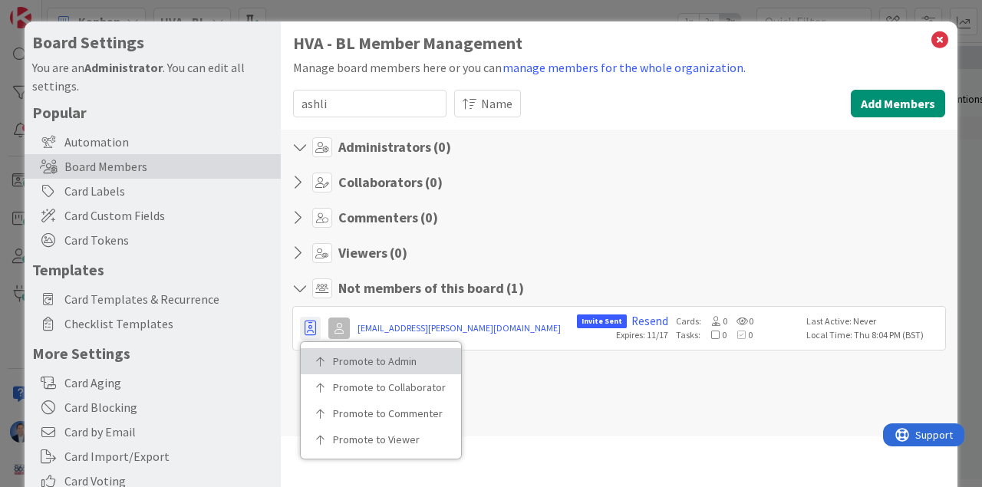
click at [335, 356] on p "Promote to Admin" at bounding box center [386, 361] width 107 height 11
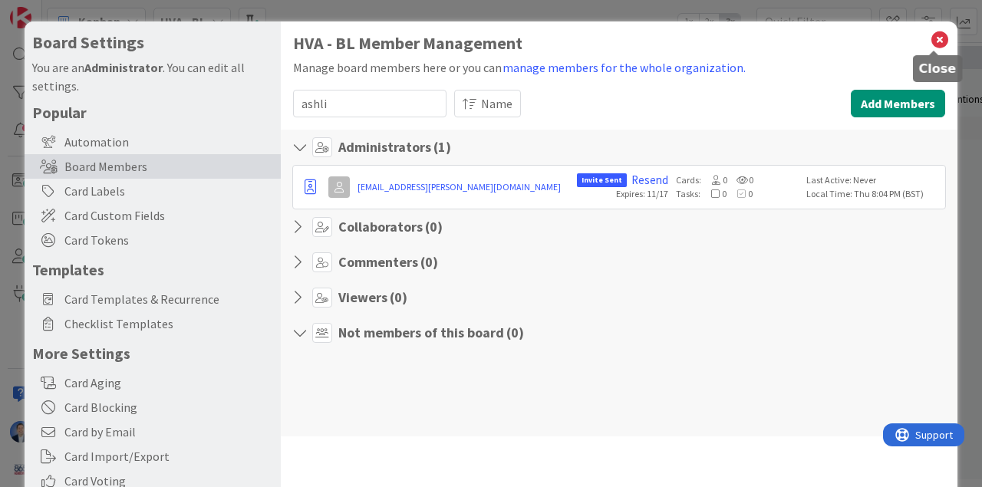
click at [936, 35] on icon at bounding box center [940, 39] width 20 height 21
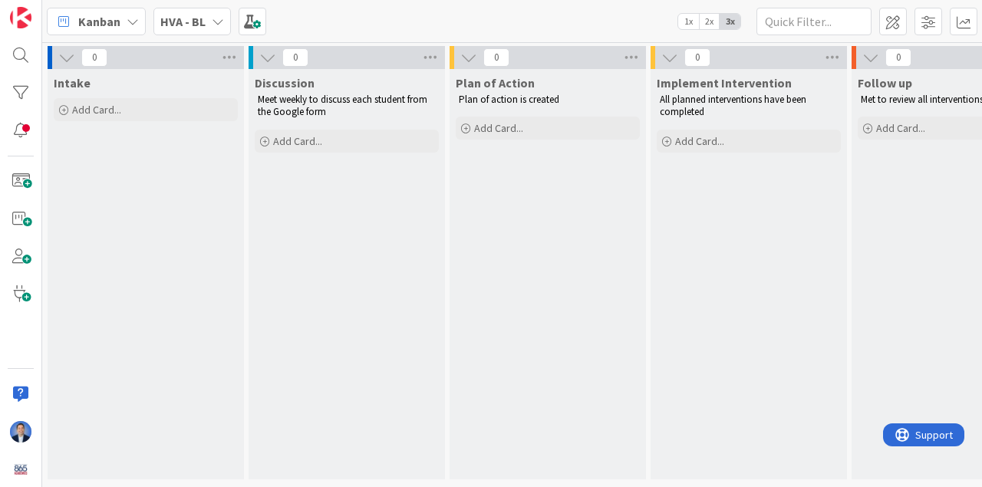
click at [190, 18] on b "HVA - BL" at bounding box center [182, 21] width 45 height 15
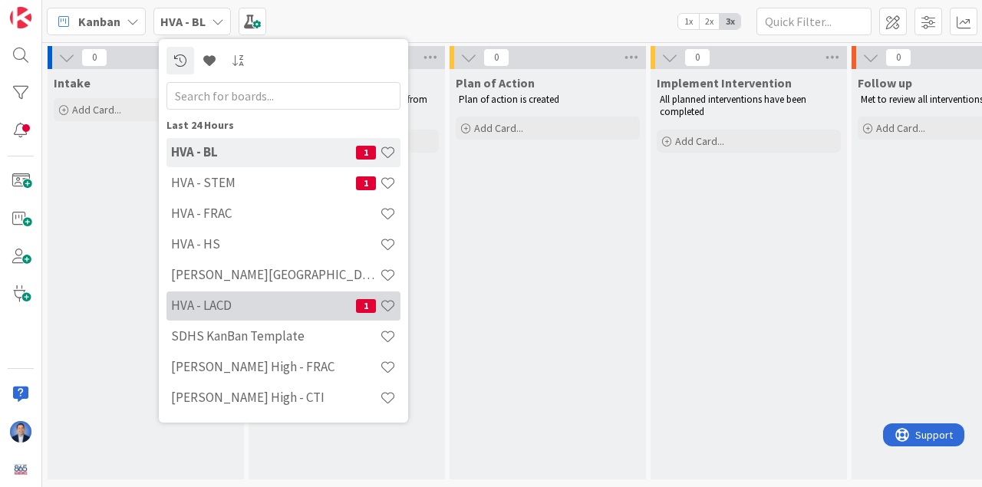
click at [234, 301] on h4 "HVA - LACD" at bounding box center [263, 305] width 185 height 15
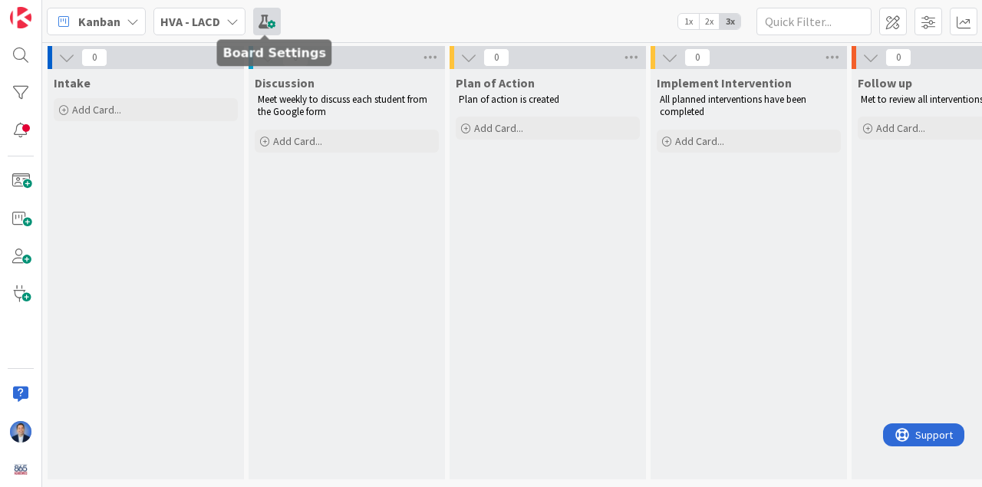
click at [269, 27] on span at bounding box center [267, 22] width 28 height 28
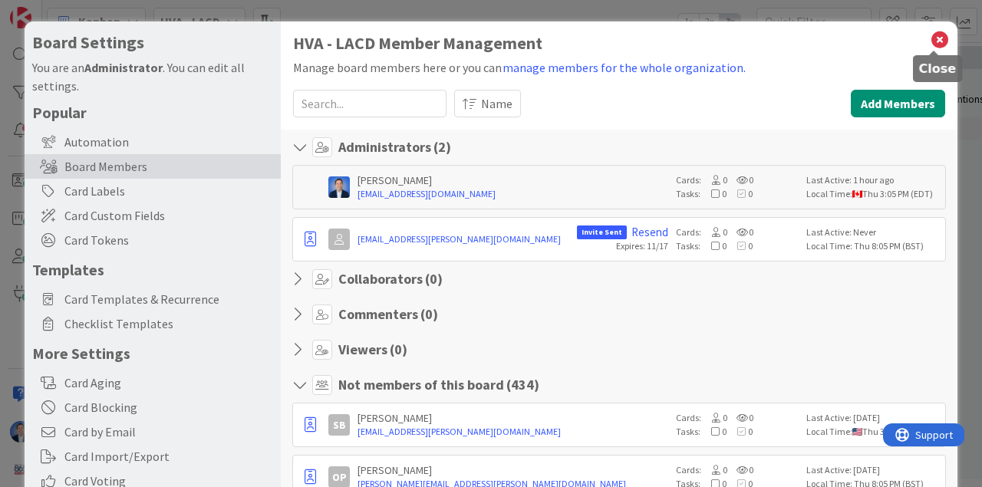
click at [933, 38] on icon at bounding box center [940, 39] width 20 height 21
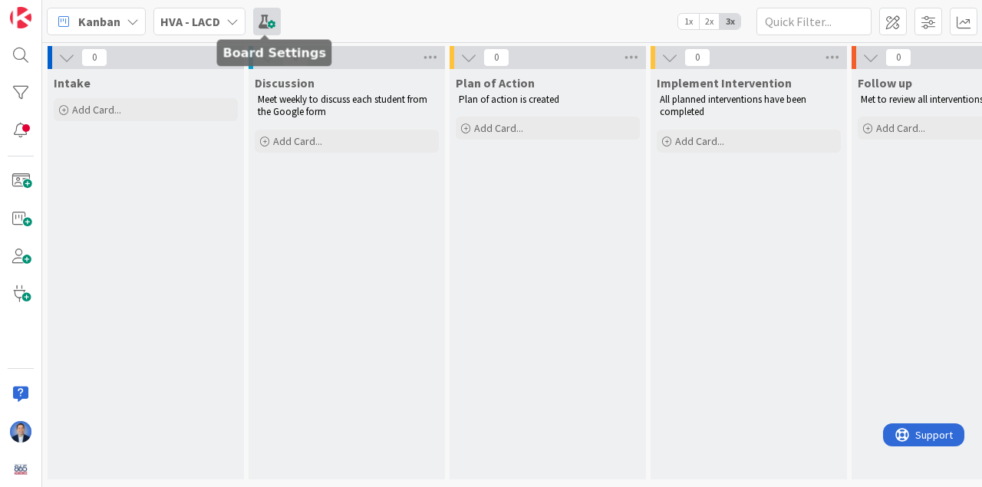
click at [271, 22] on span at bounding box center [267, 22] width 28 height 28
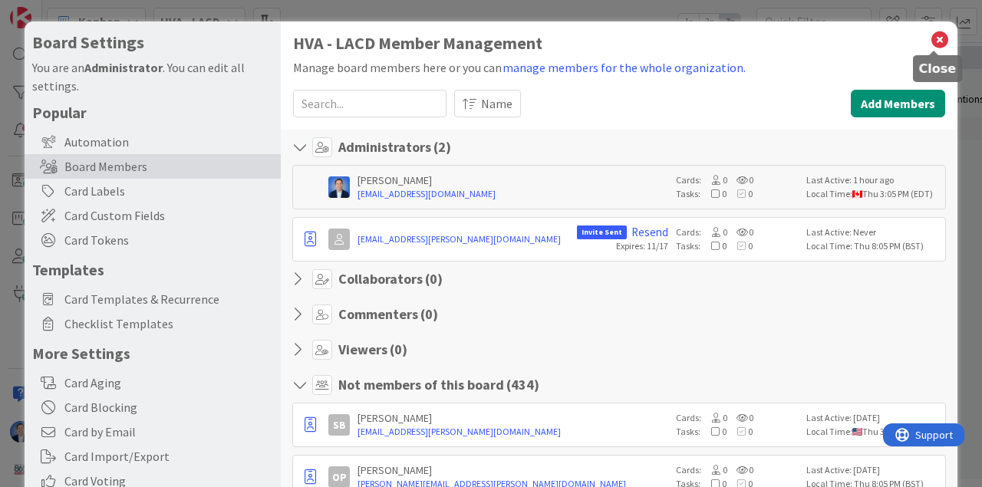
click at [933, 44] on icon at bounding box center [940, 39] width 20 height 21
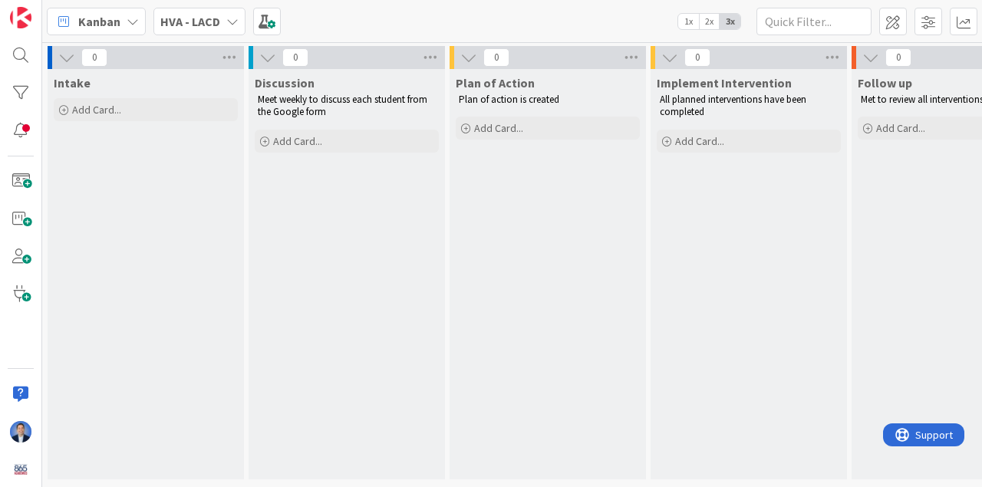
click at [218, 15] on b "HVA - LACD" at bounding box center [190, 21] width 60 height 15
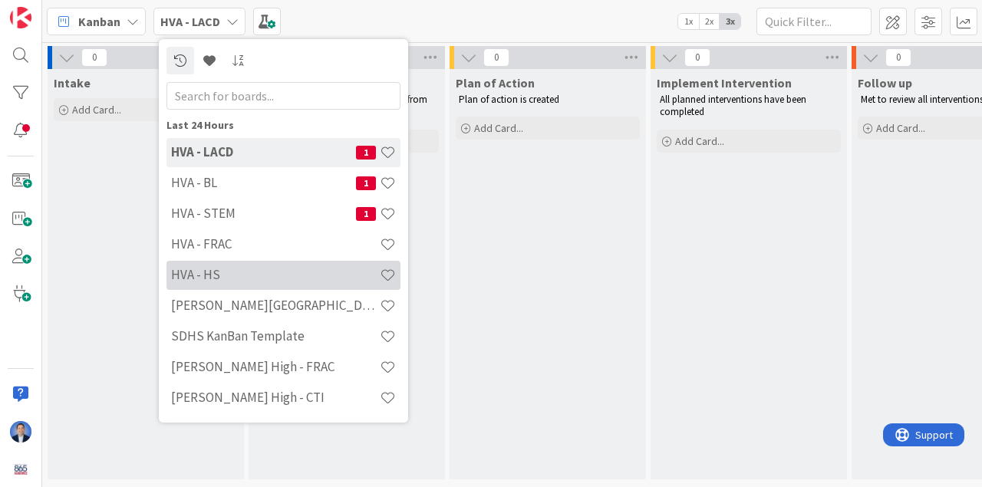
click at [234, 271] on h4 "HVA - HS" at bounding box center [275, 274] width 209 height 15
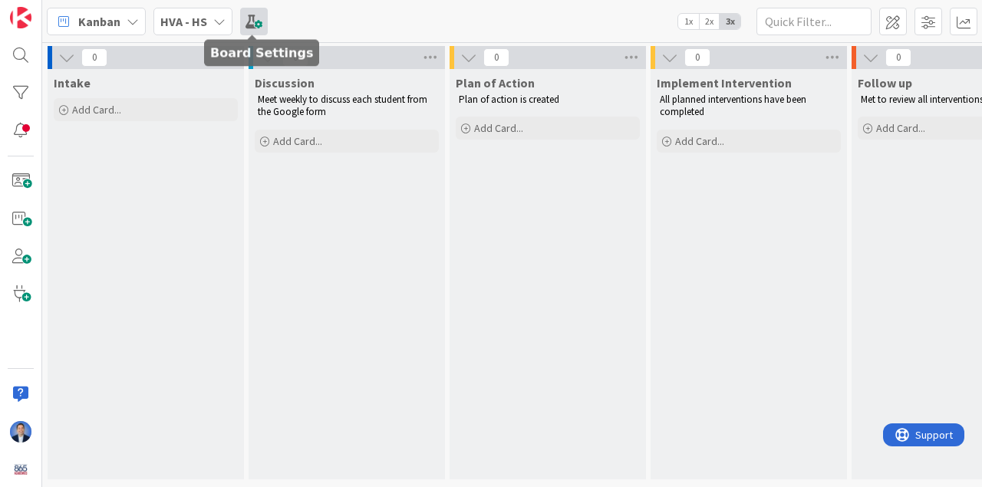
click at [252, 18] on span at bounding box center [254, 22] width 28 height 28
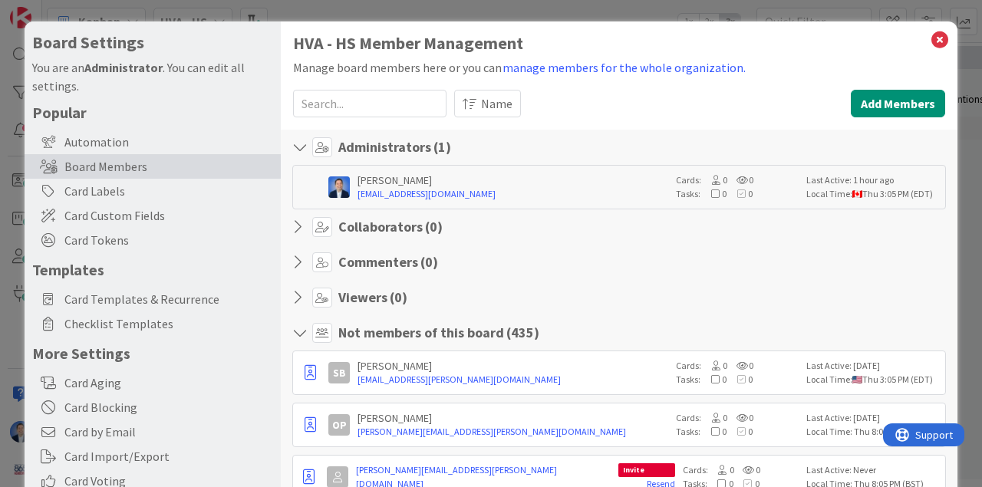
click at [329, 102] on input at bounding box center [369, 104] width 153 height 28
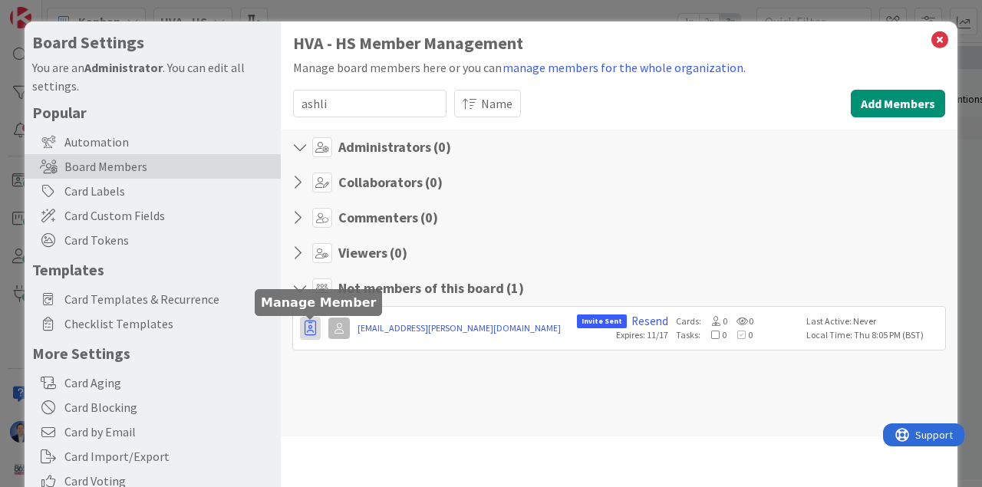
type input "ashli"
click at [308, 326] on icon "button" at bounding box center [310, 328] width 12 height 15
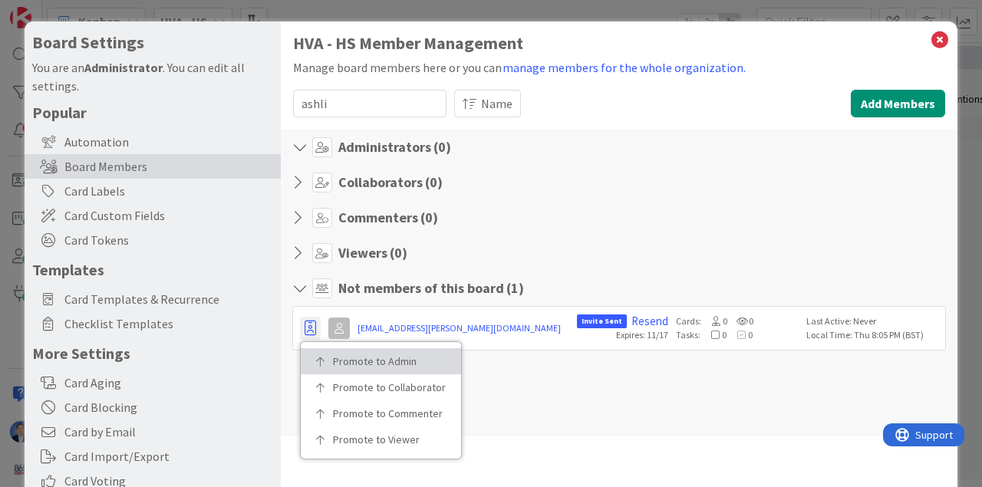
click at [343, 352] on link "Promote to Admin" at bounding box center [381, 361] width 160 height 26
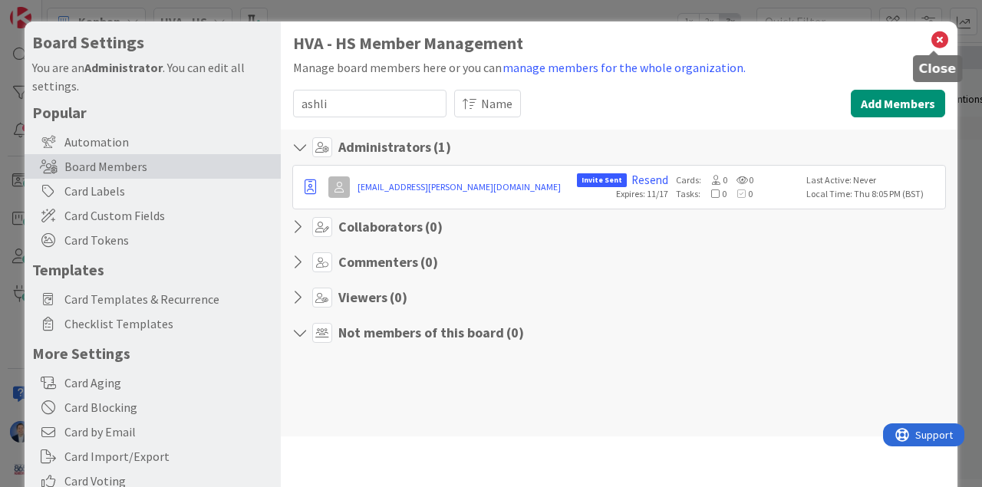
click at [932, 42] on icon at bounding box center [940, 39] width 20 height 21
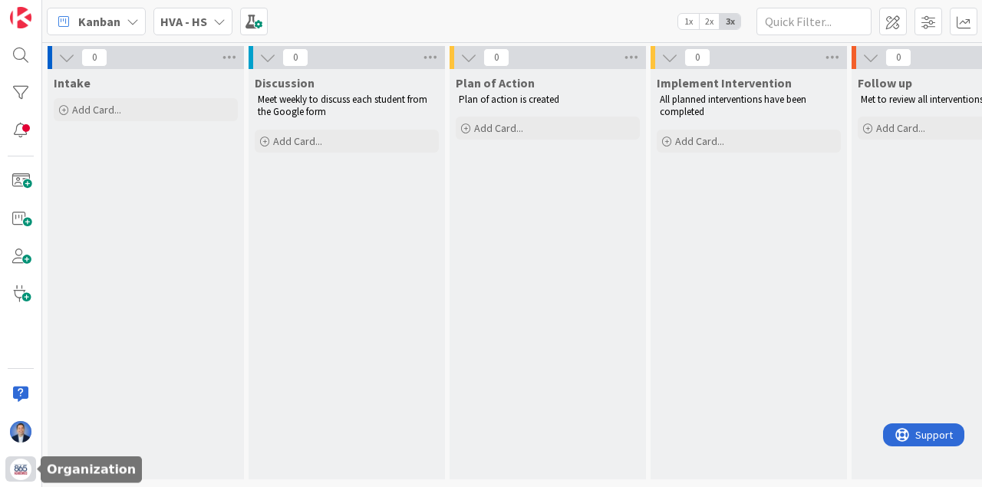
click at [20, 476] on img at bounding box center [20, 469] width 21 height 21
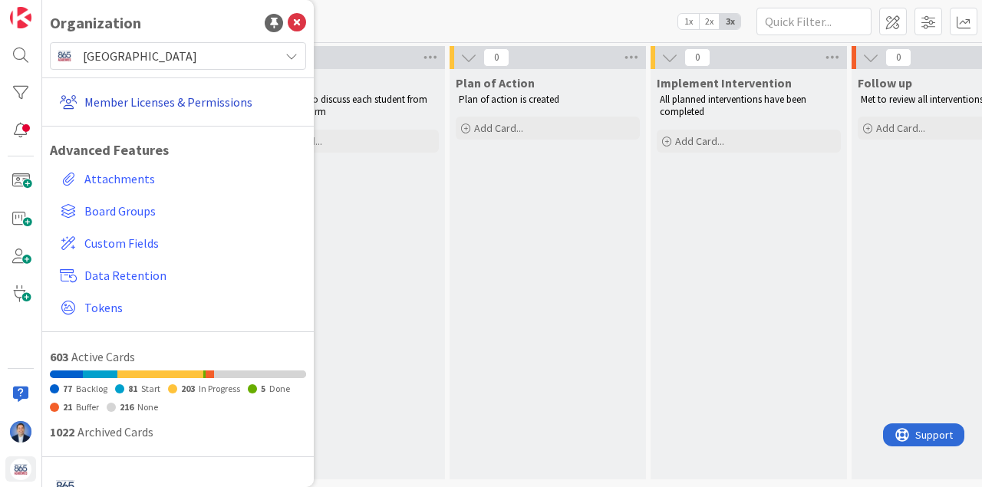
click at [139, 97] on link "Member Licenses & Permissions" at bounding box center [180, 102] width 252 height 28
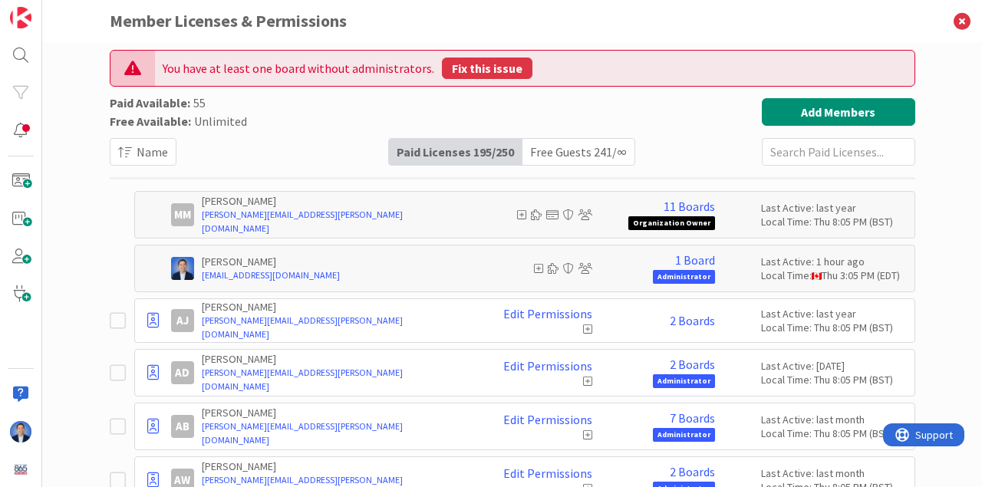
click at [451, 72] on button "Fix this issue" at bounding box center [487, 68] width 90 height 21
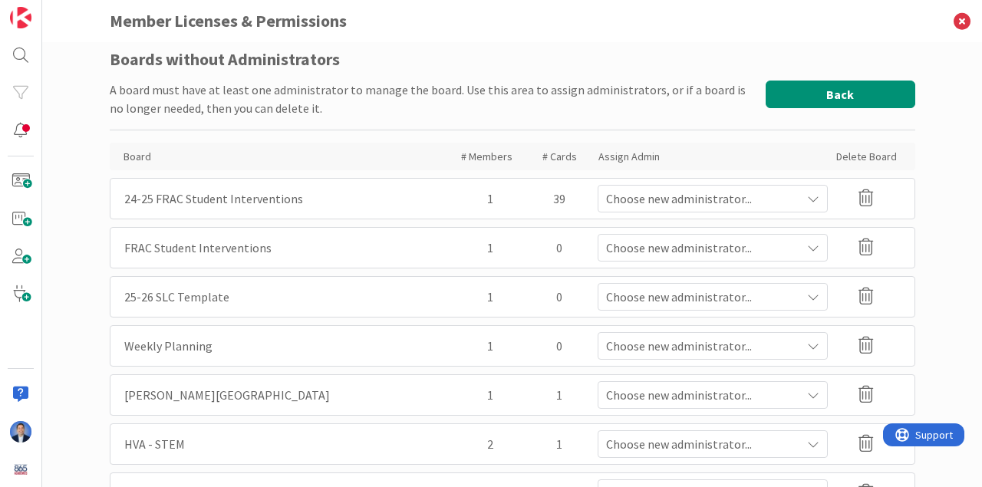
click at [864, 85] on button "Back" at bounding box center [840, 95] width 150 height 28
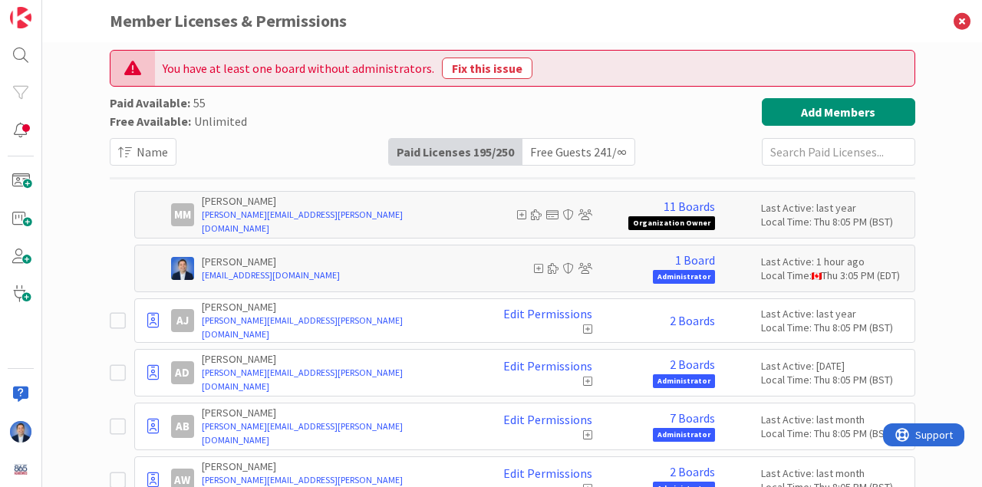
click at [787, 154] on input "text" at bounding box center [838, 152] width 153 height 28
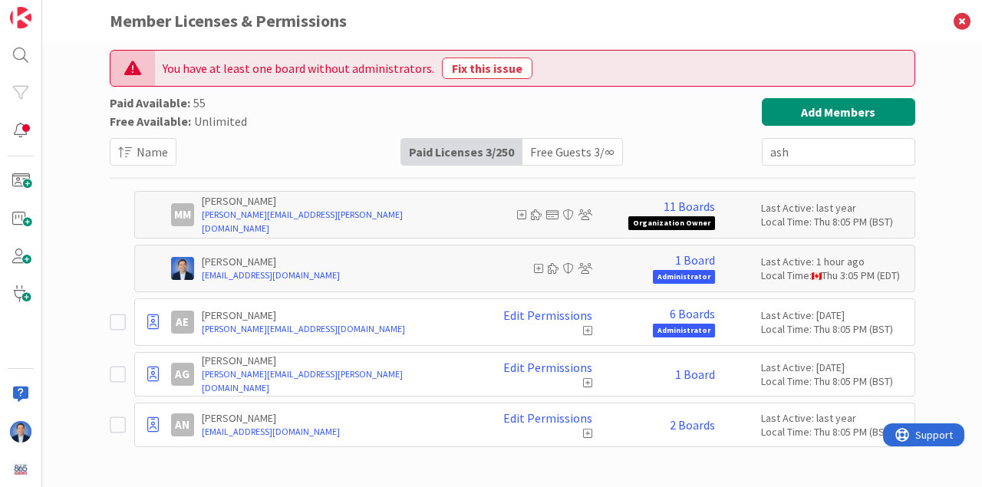
type input "ash"
click at [575, 154] on div "Free Guests 3 / ∞" at bounding box center [572, 152] width 100 height 26
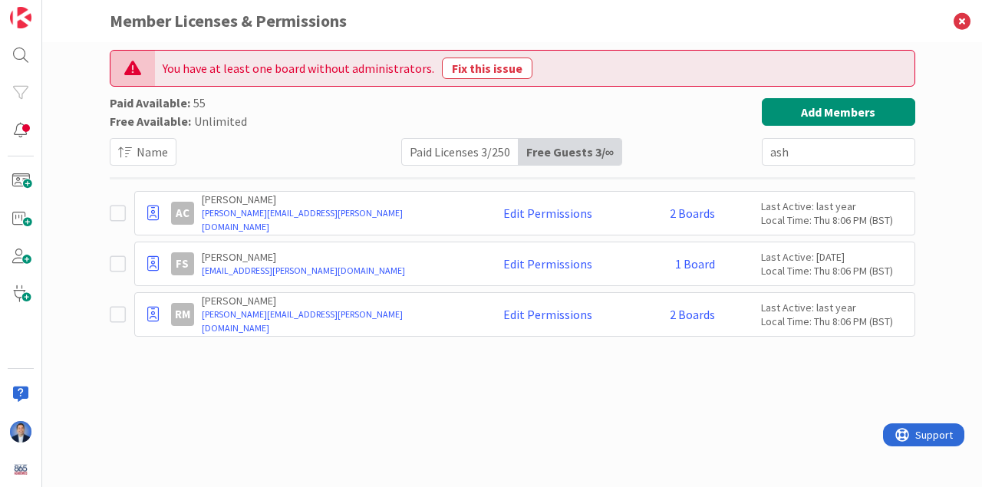
click at [452, 156] on div "Paid Licenses 3 / 250" at bounding box center [460, 152] width 117 height 26
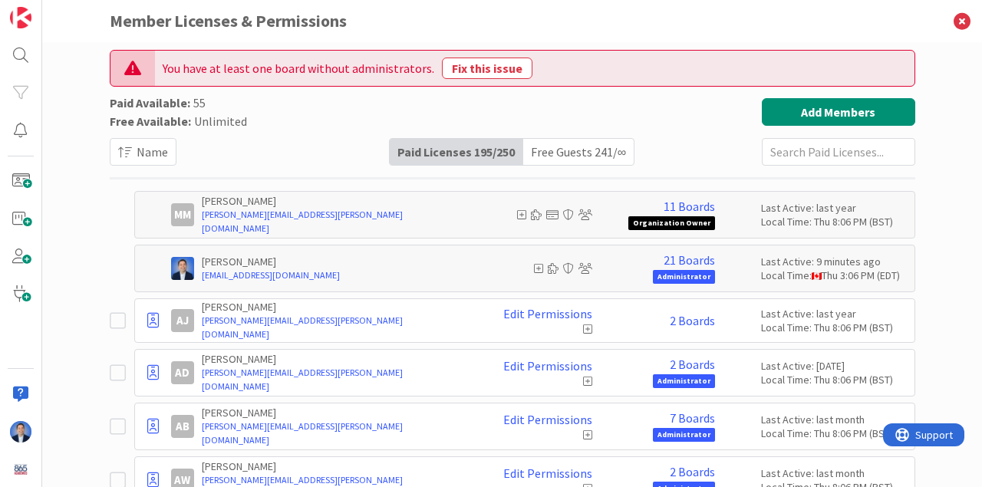
click at [778, 144] on input "text" at bounding box center [838, 152] width 153 height 28
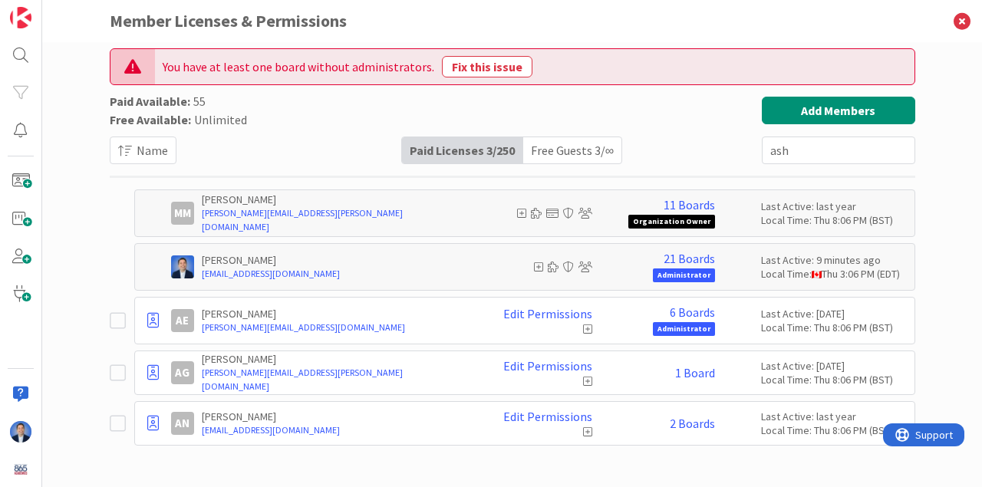
scroll to position [2, 0]
type input "a"
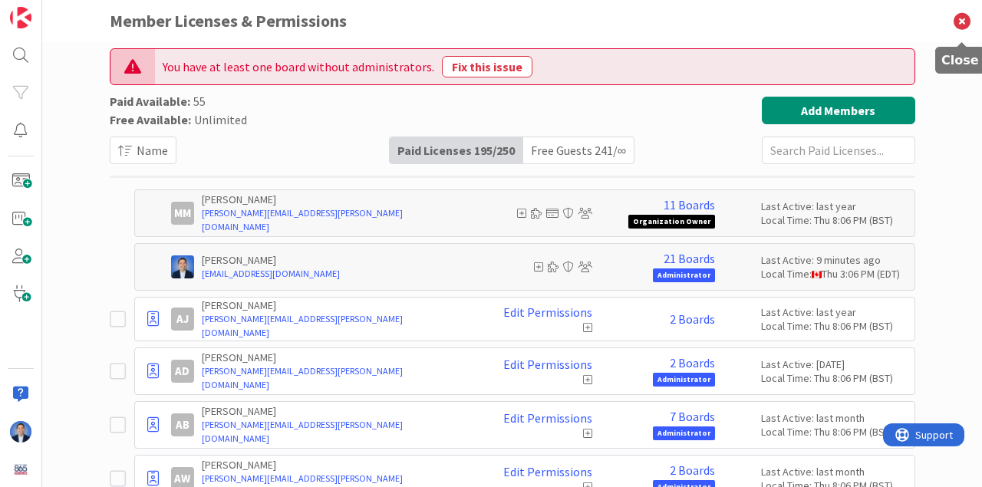
click at [960, 25] on icon at bounding box center [962, 21] width 40 height 42
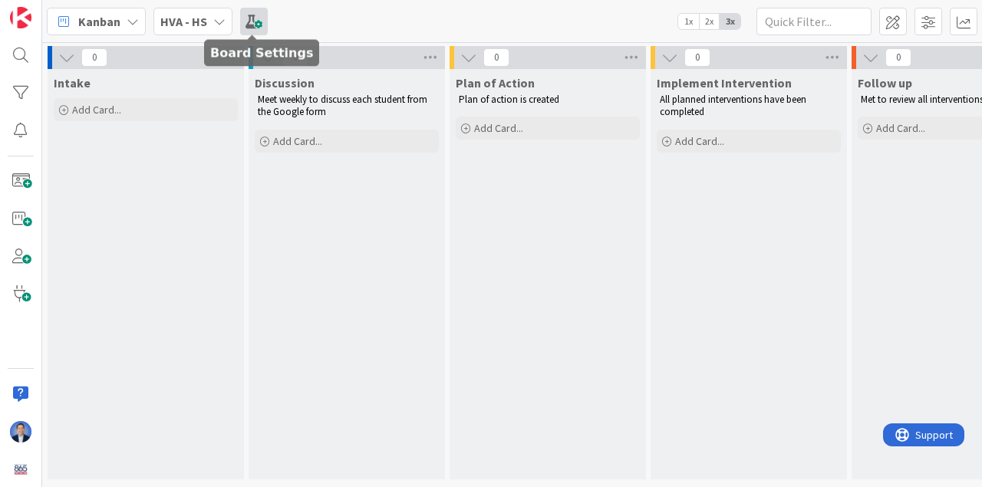
click at [255, 25] on span at bounding box center [254, 22] width 28 height 28
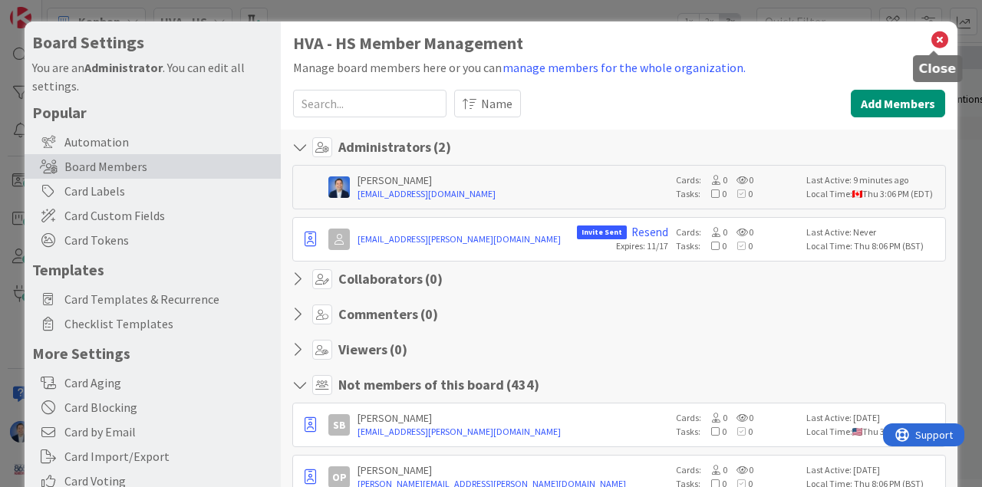
click at [933, 41] on icon at bounding box center [940, 39] width 20 height 21
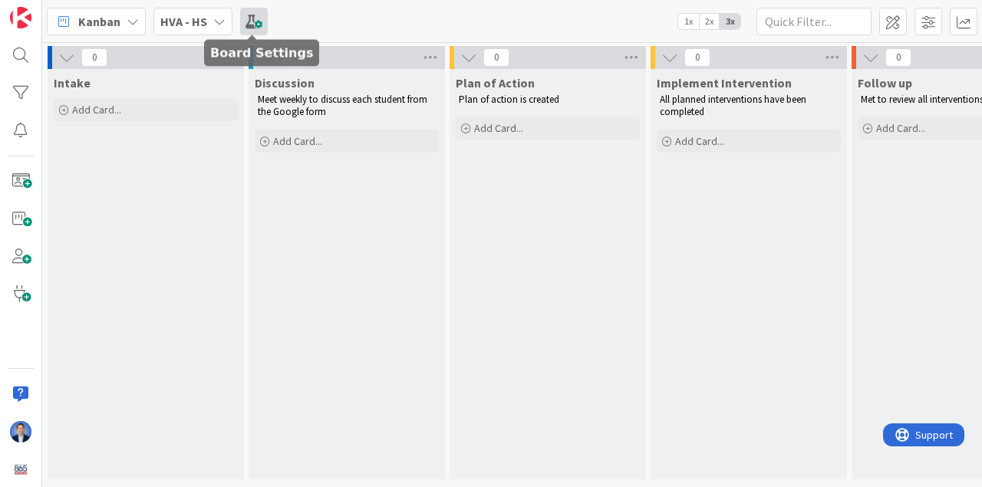
click at [252, 27] on span at bounding box center [254, 22] width 28 height 28
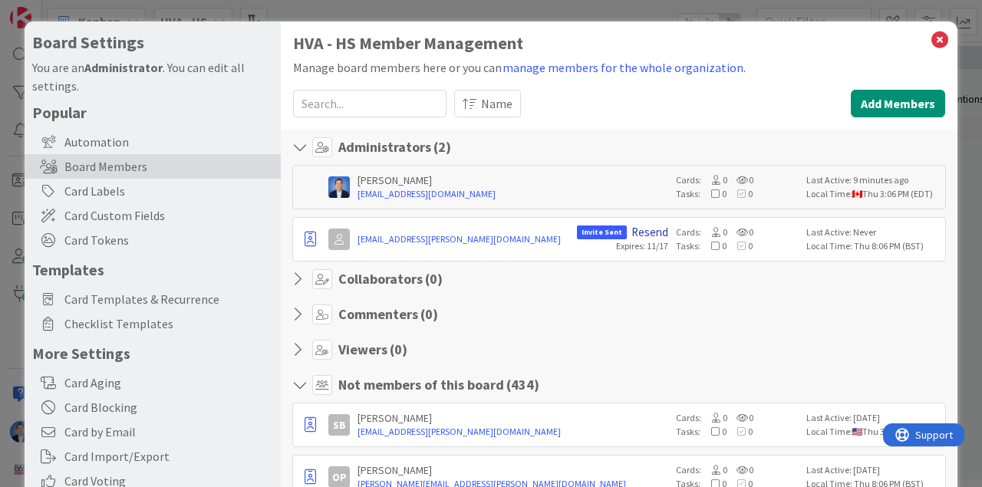
click at [653, 233] on link "Resend" at bounding box center [649, 232] width 37 height 14
click at [931, 38] on icon at bounding box center [940, 39] width 20 height 21
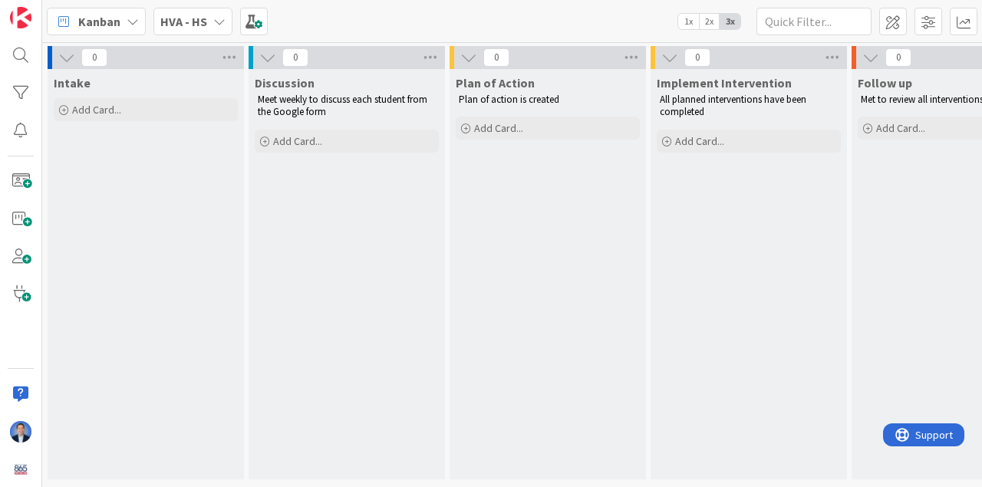
click at [209, 15] on div "HVA - HS" at bounding box center [192, 22] width 79 height 28
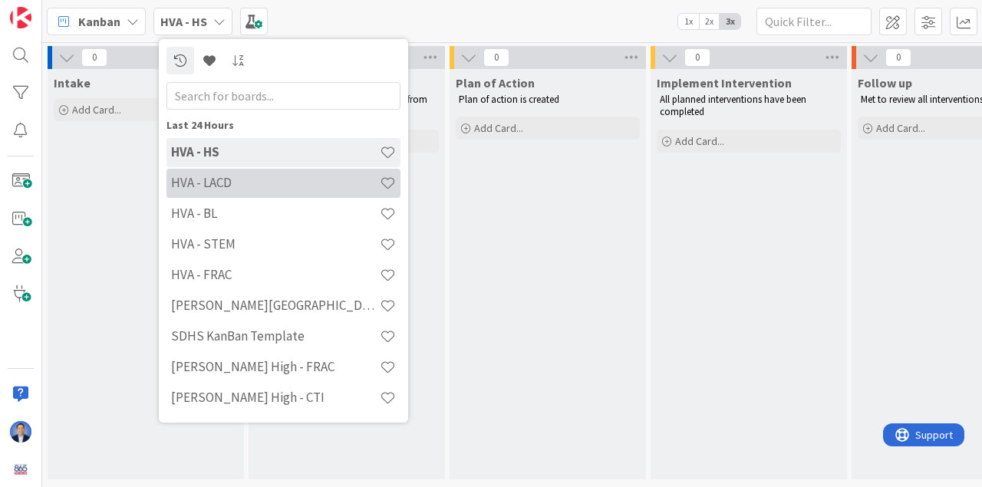
click at [222, 178] on h4 "HVA - LACD" at bounding box center [275, 182] width 209 height 15
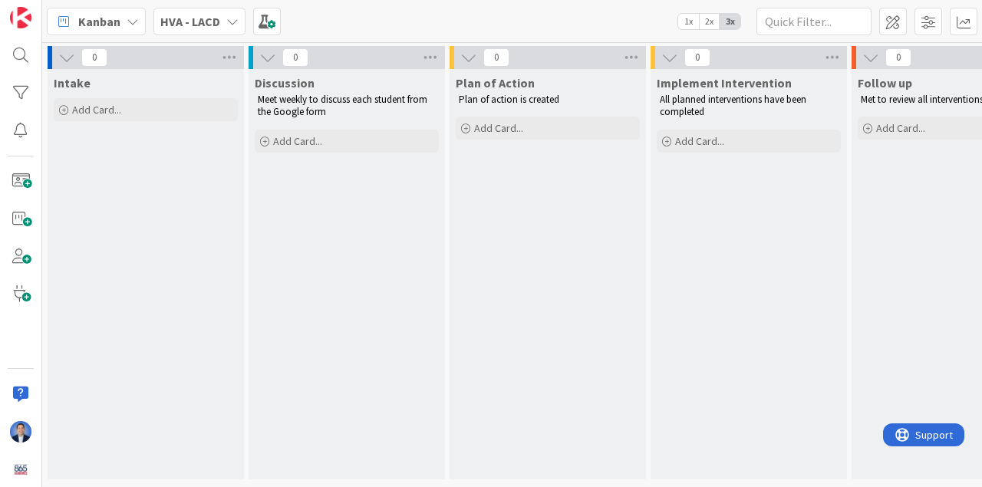
click at [206, 40] on div "Kanban HVA - LACD 1x 2x 3x" at bounding box center [512, 21] width 940 height 42
click at [200, 29] on span "HVA - LACD" at bounding box center [190, 21] width 60 height 18
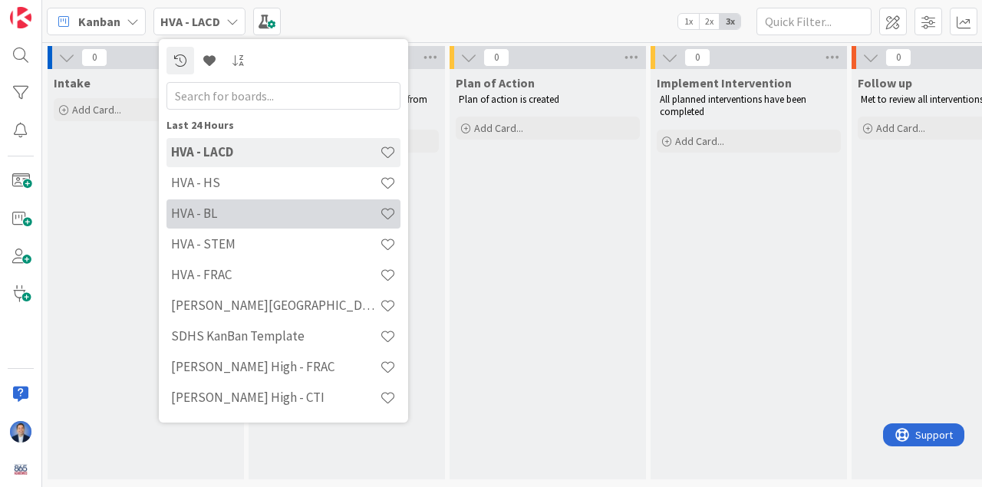
click at [239, 212] on h4 "HVA - BL" at bounding box center [275, 213] width 209 height 15
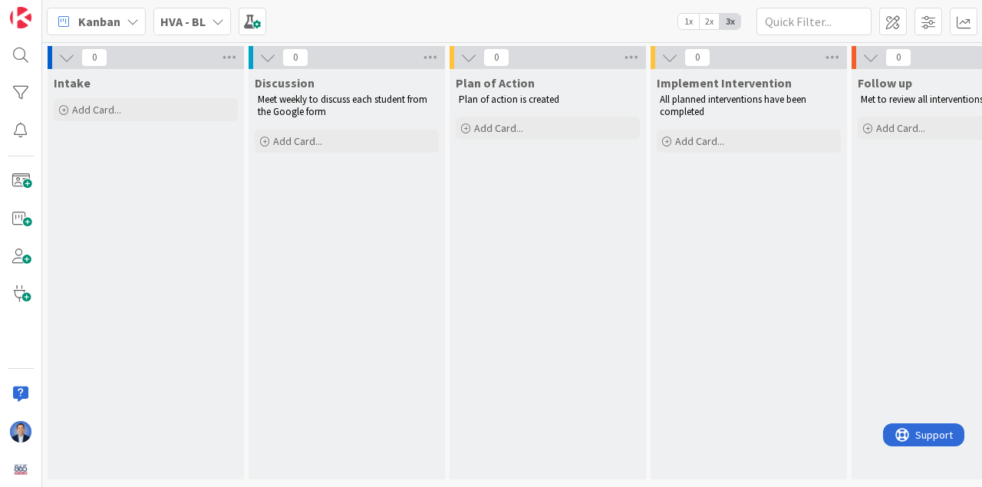
click at [195, 21] on b "HVA - BL" at bounding box center [182, 21] width 45 height 15
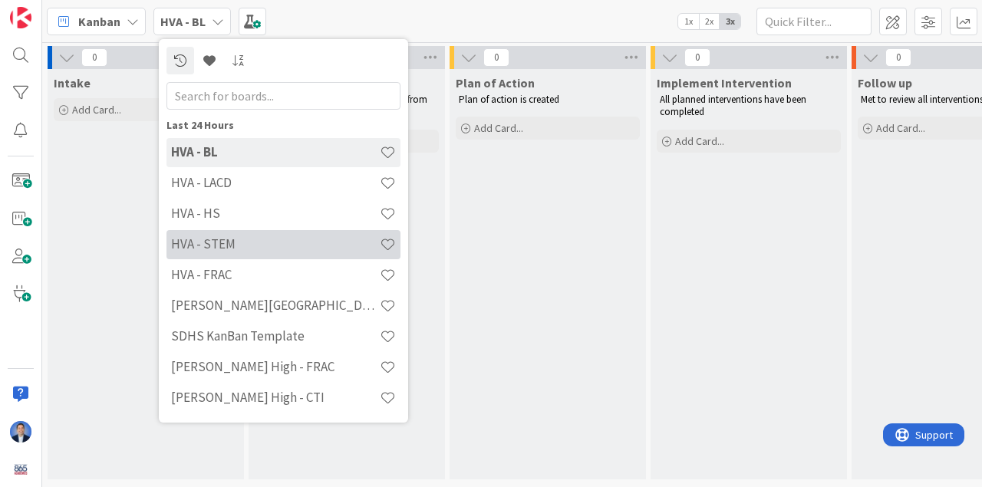
click at [222, 241] on h4 "HVA - STEM" at bounding box center [275, 243] width 209 height 15
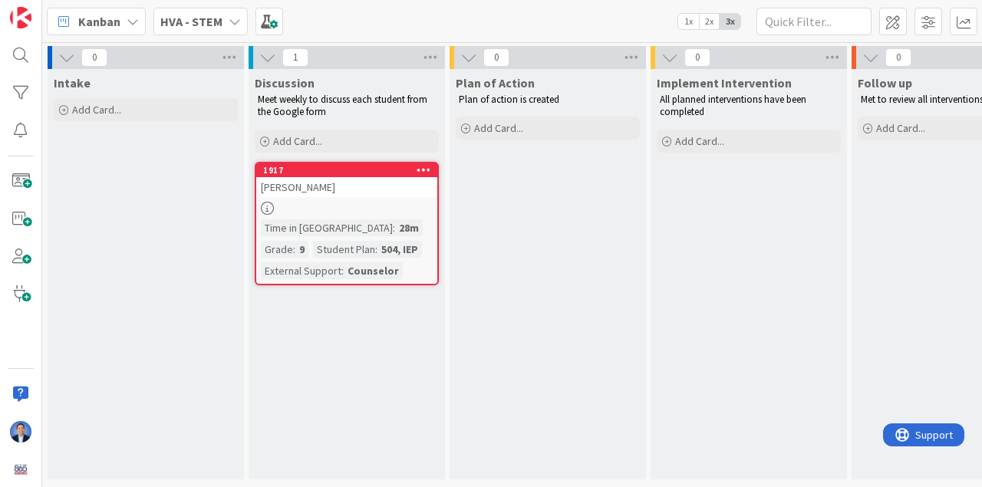
click at [189, 15] on b "HVA - STEM" at bounding box center [191, 21] width 62 height 15
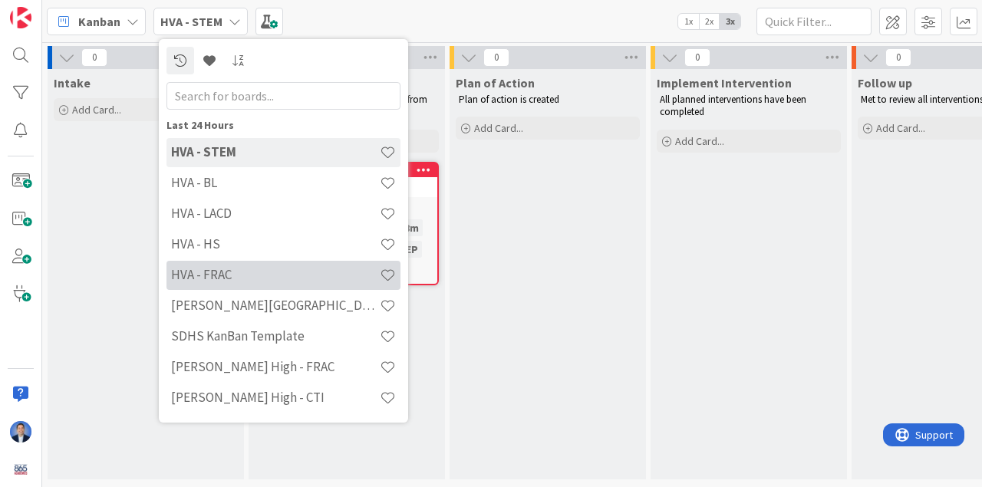
click at [248, 277] on h4 "HVA - FRAC" at bounding box center [275, 274] width 209 height 15
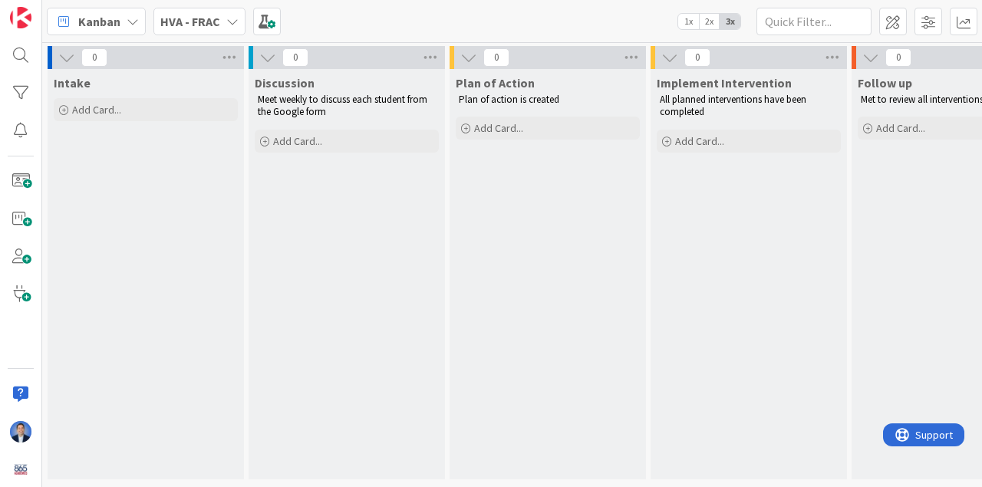
click at [222, 20] on div "HVA - FRAC" at bounding box center [199, 22] width 92 height 28
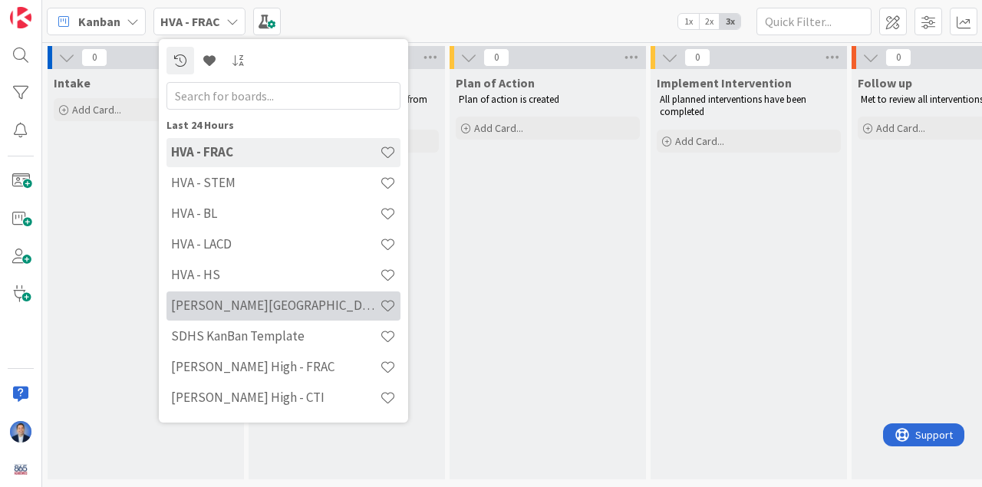
click at [247, 301] on h4 "[PERSON_NAME][GEOGRAPHIC_DATA]" at bounding box center [275, 305] width 209 height 15
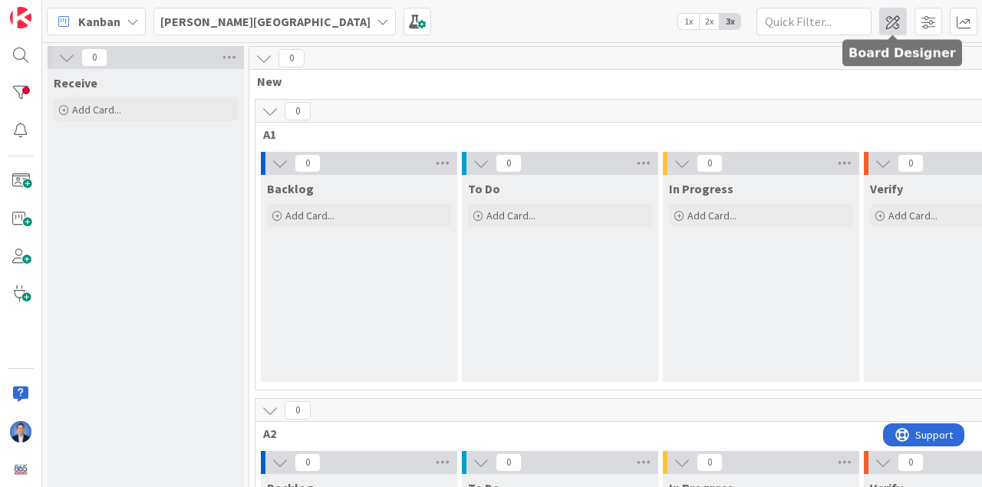
click at [895, 21] on span at bounding box center [893, 22] width 28 height 28
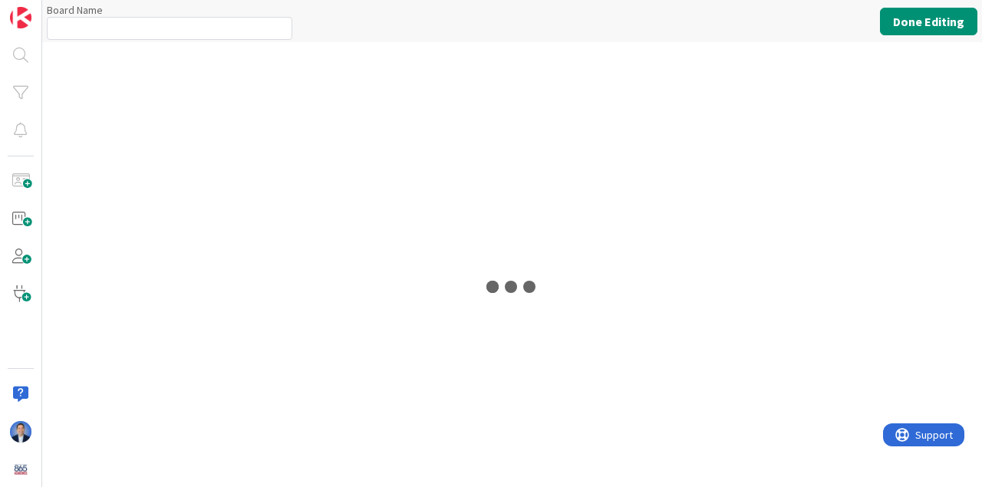
type input "[PERSON_NAME][GEOGRAPHIC_DATA]"
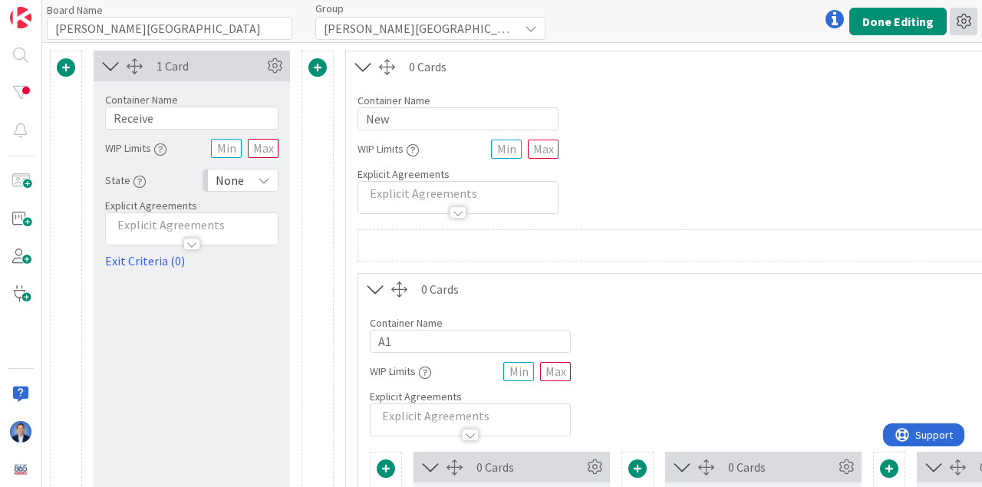
click at [965, 25] on icon at bounding box center [963, 22] width 28 height 28
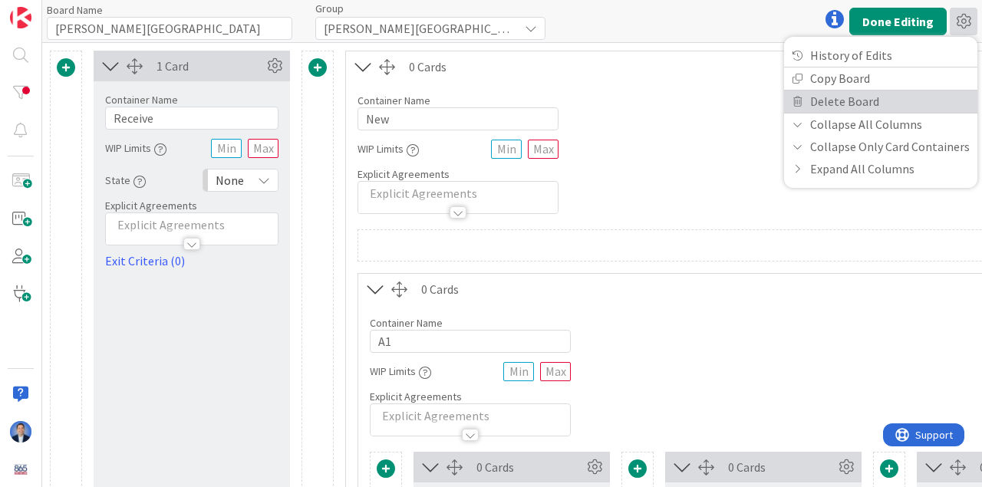
click at [930, 96] on link "Delete Board" at bounding box center [880, 101] width 193 height 22
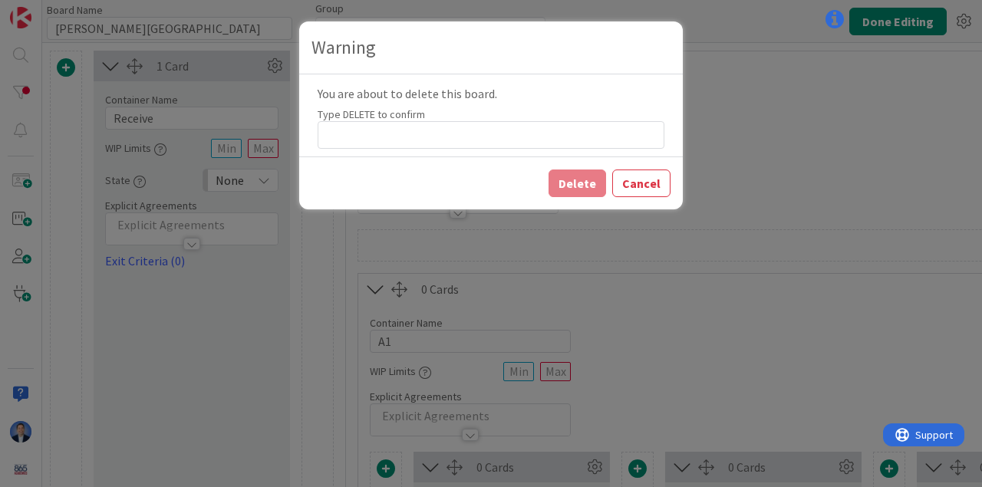
click at [363, 113] on label "Type DELETE to confirm" at bounding box center [371, 114] width 107 height 14
copy label "DELETE"
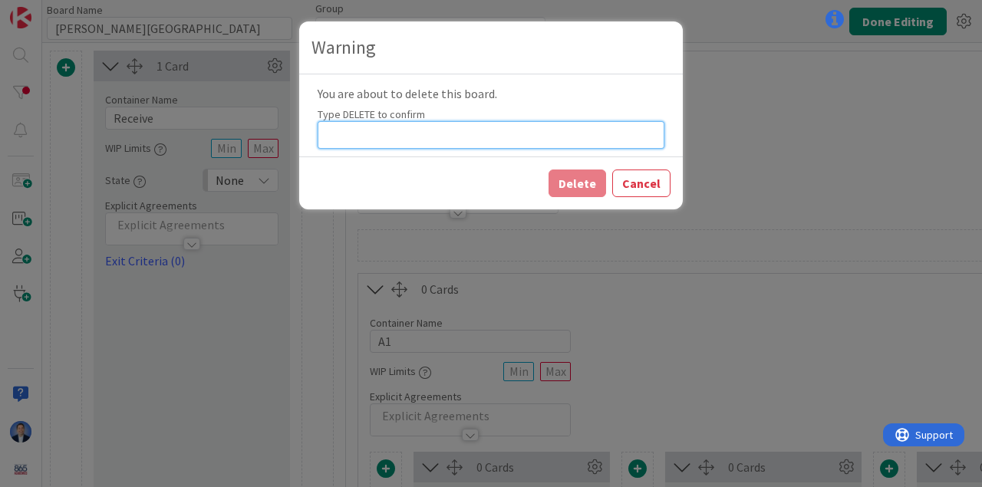
click at [360, 130] on input at bounding box center [491, 135] width 347 height 28
paste input "DELETE"
type input "DELETE"
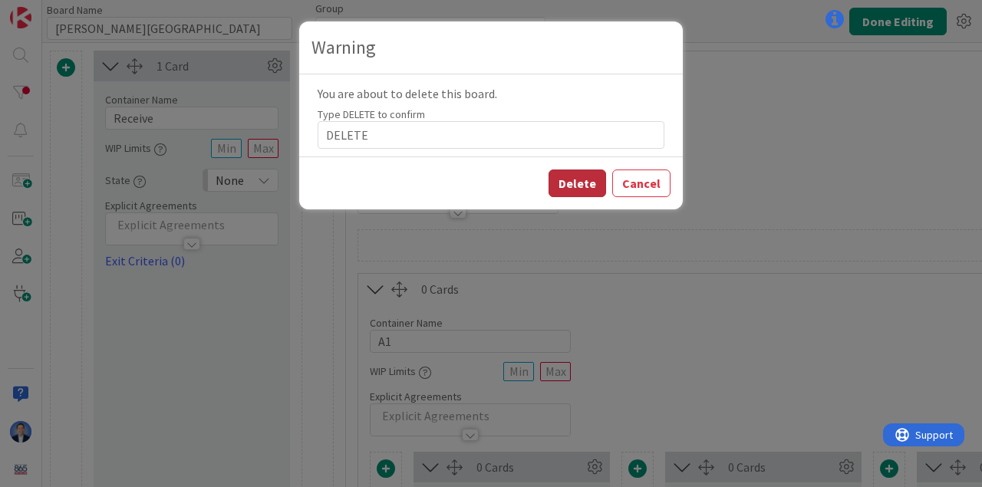
click at [581, 182] on button "Delete" at bounding box center [577, 183] width 58 height 28
